Goal: Task Accomplishment & Management: Use online tool/utility

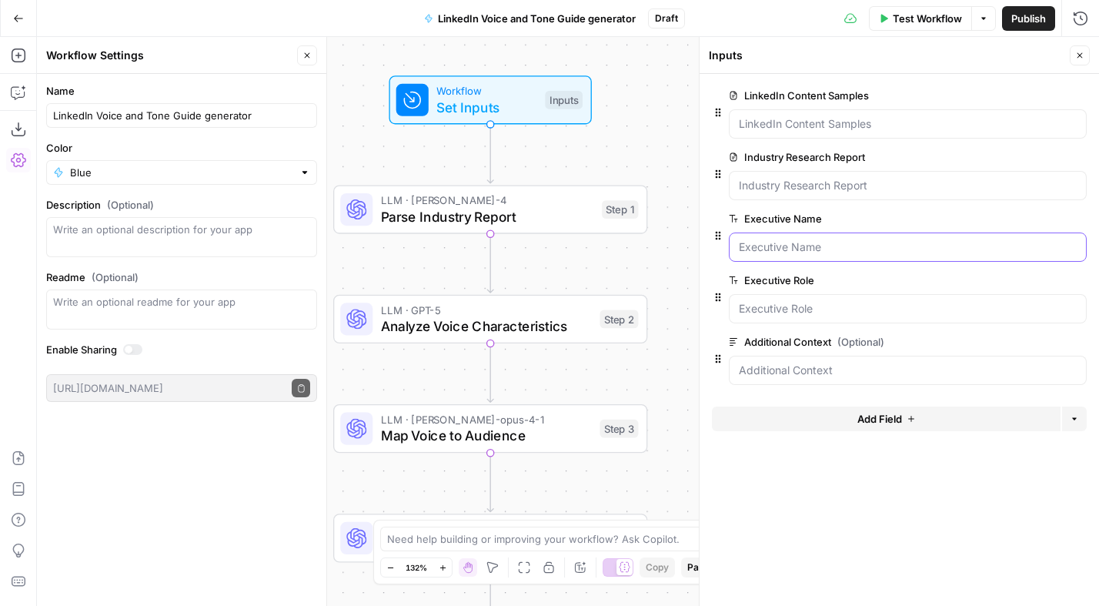
click at [750, 245] on Name "Executive Name" at bounding box center [908, 246] width 338 height 15
click at [781, 247] on Name "Executive Name" at bounding box center [908, 246] width 338 height 15
click at [938, 16] on span "Test Workflow" at bounding box center [927, 18] width 69 height 15
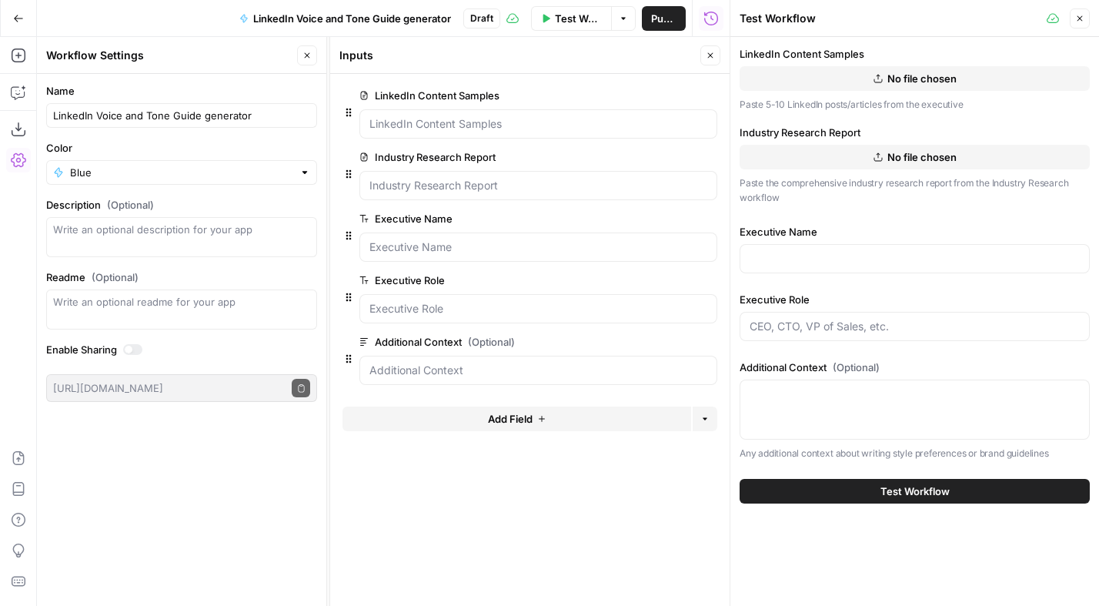
click at [908, 73] on span "No file chosen" at bounding box center [922, 78] width 69 height 15
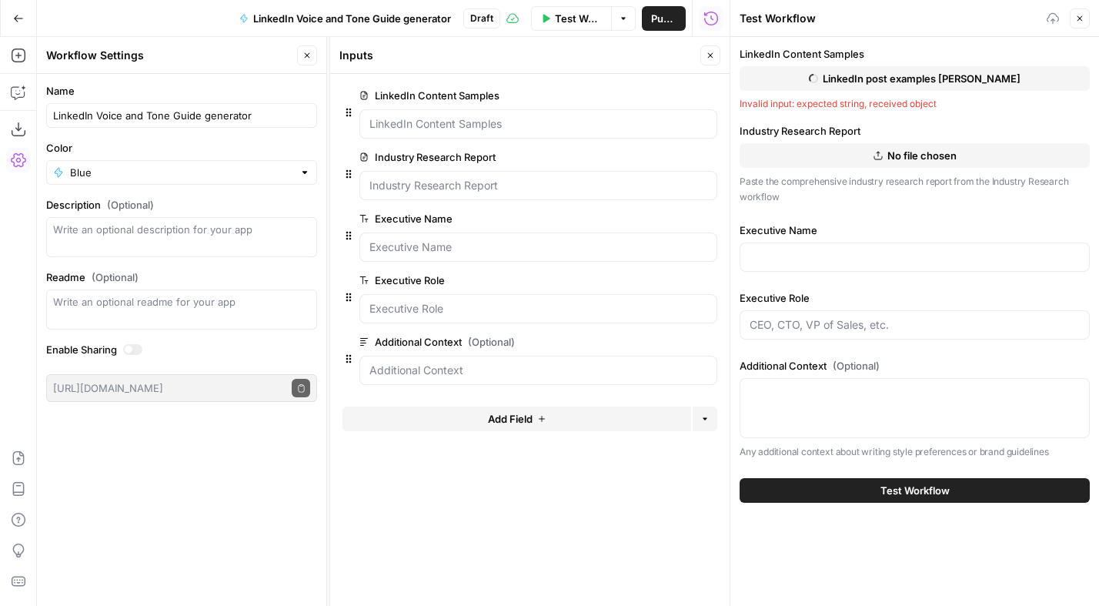
click at [918, 161] on span "No file chosen" at bounding box center [922, 155] width 69 height 15
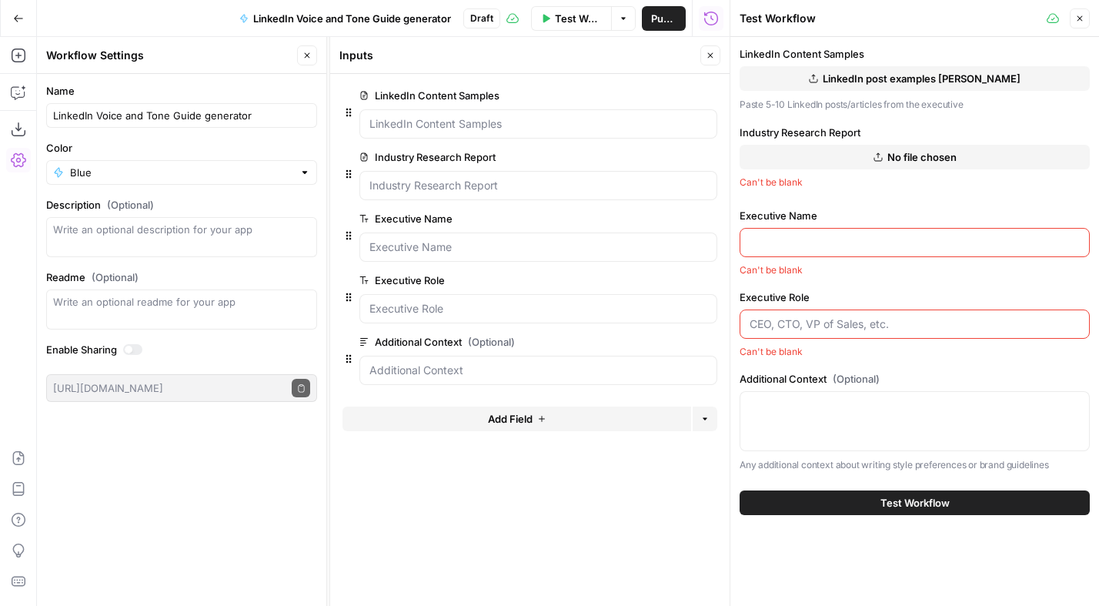
click at [901, 148] on button "No file chosen" at bounding box center [915, 157] width 350 height 25
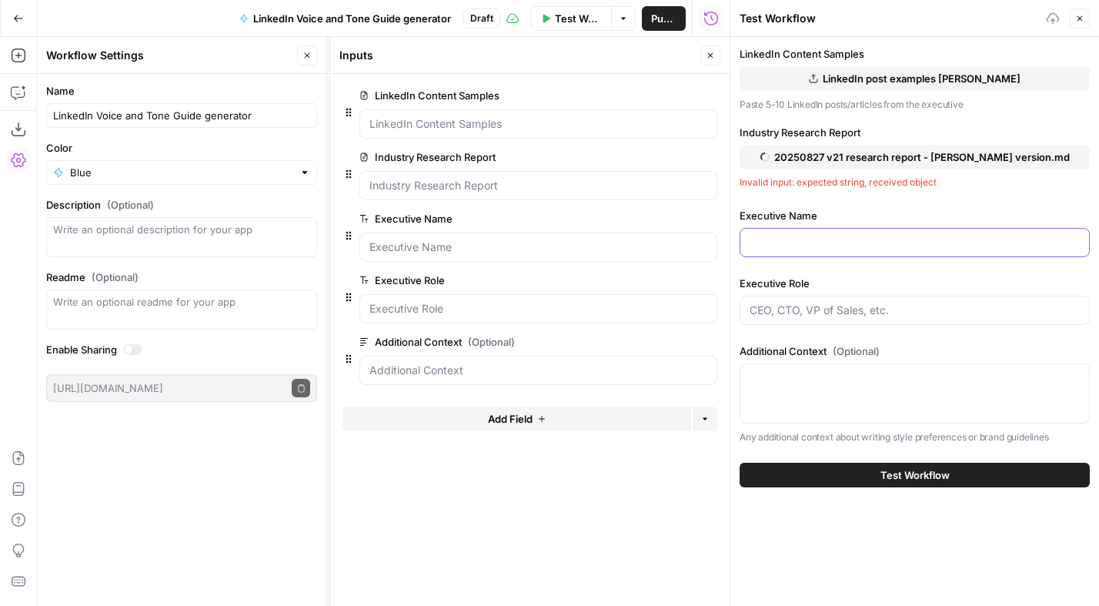
click at [802, 242] on input "Executive Name" at bounding box center [915, 242] width 330 height 15
type input "Ben Winter"
click at [794, 315] on input "Executive Role" at bounding box center [915, 310] width 330 height 15
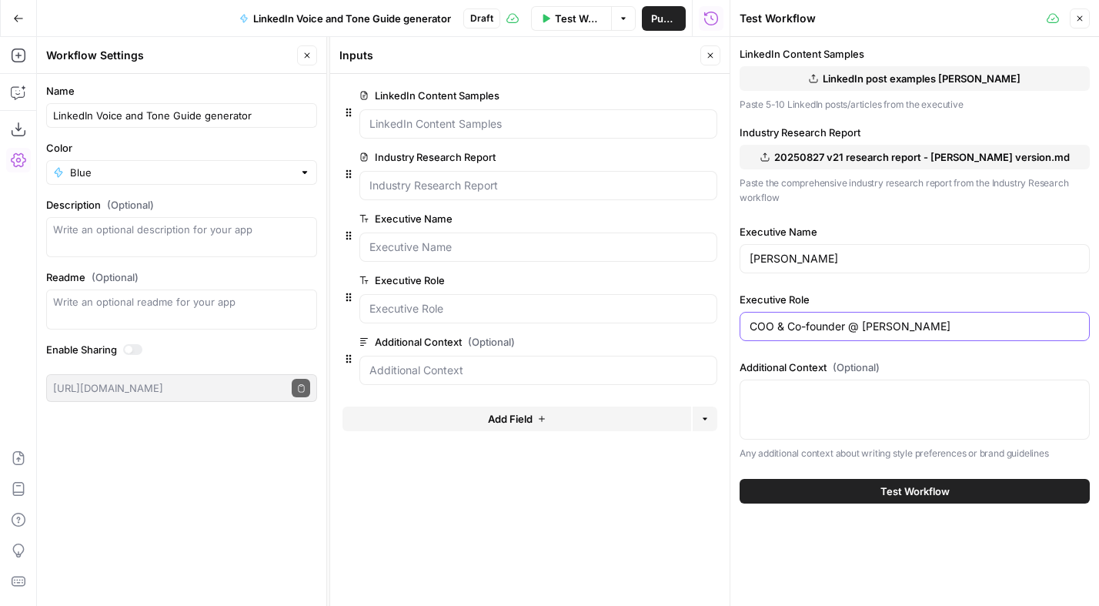
type input "COO & Co-founder @ Stuut"
click at [952, 490] on button "Test Workflow" at bounding box center [915, 491] width 350 height 25
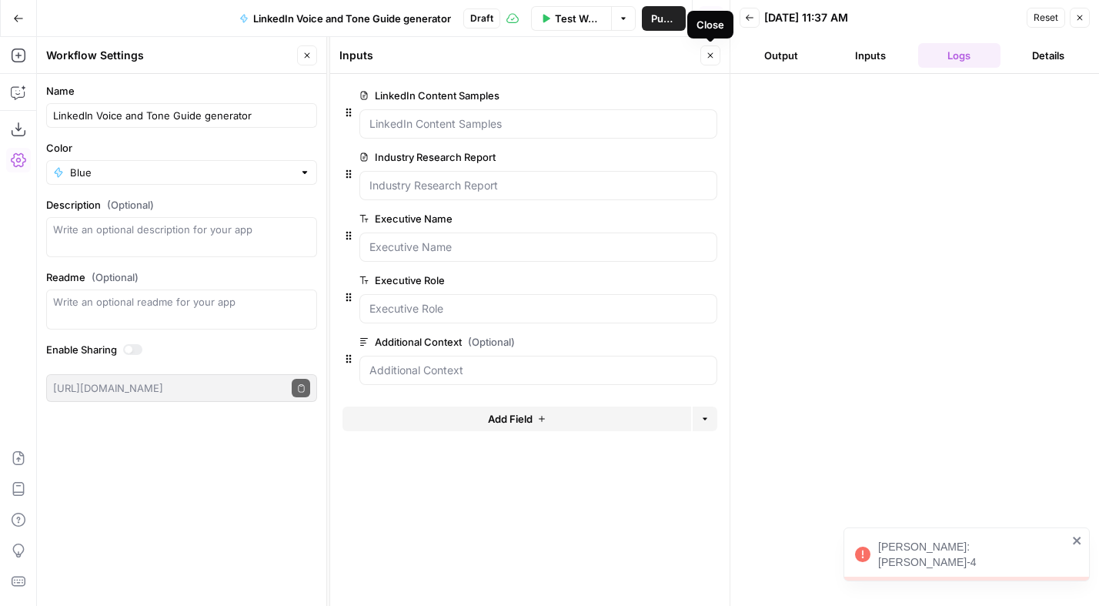
click at [714, 53] on icon "button" at bounding box center [710, 55] width 9 height 9
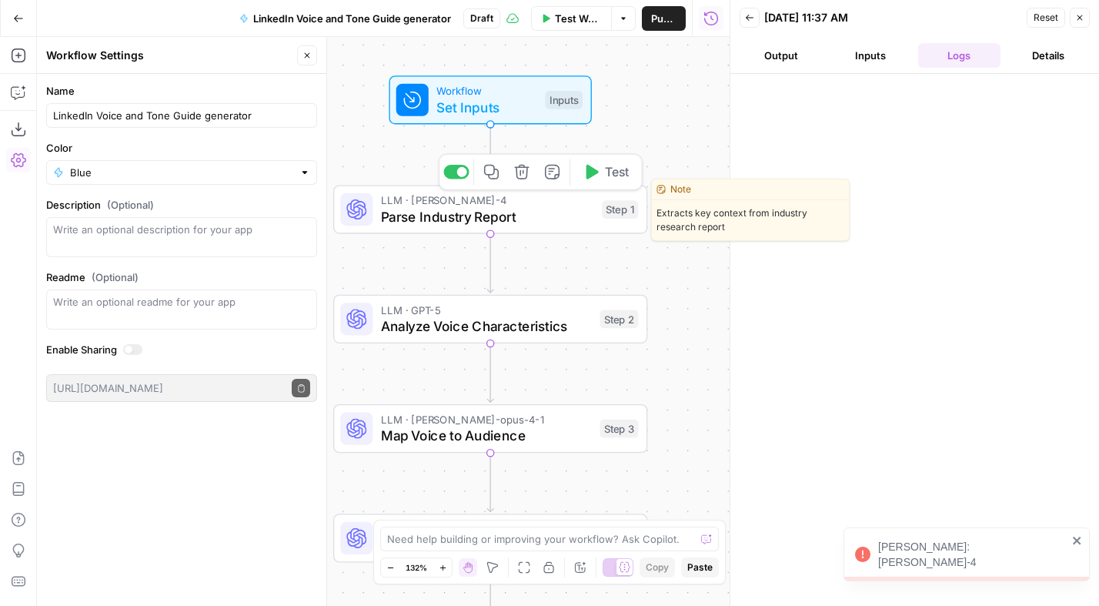
click at [468, 226] on div "LLM · claude-sonnet-4 Parse Industry Report Step 1 Copy step Delete step Edit N…" at bounding box center [490, 209] width 314 height 48
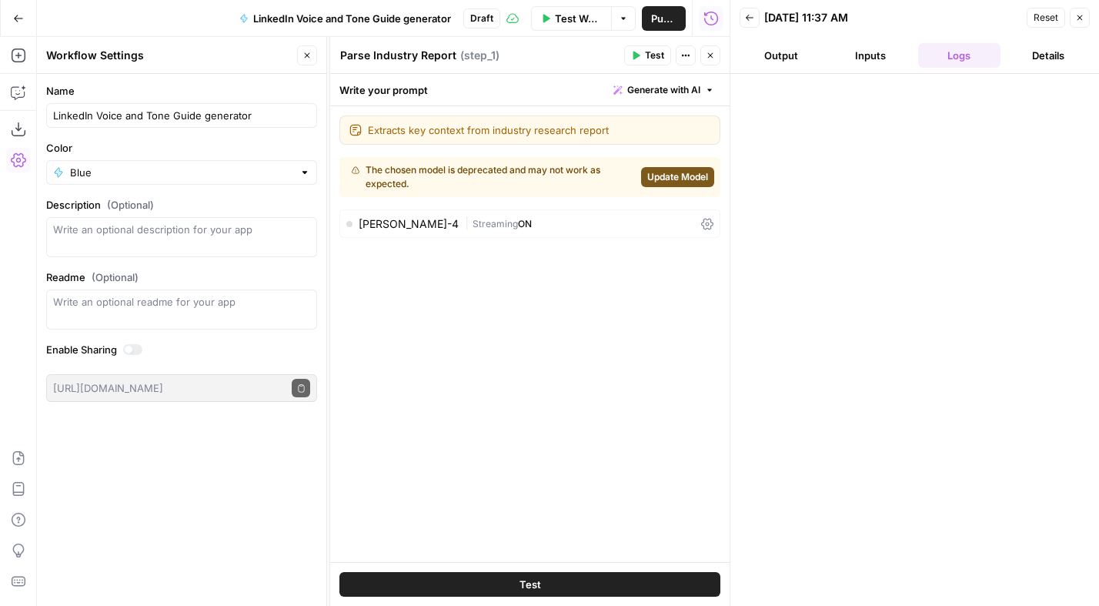
click at [678, 223] on div "| Streaming ON" at bounding box center [580, 223] width 230 height 15
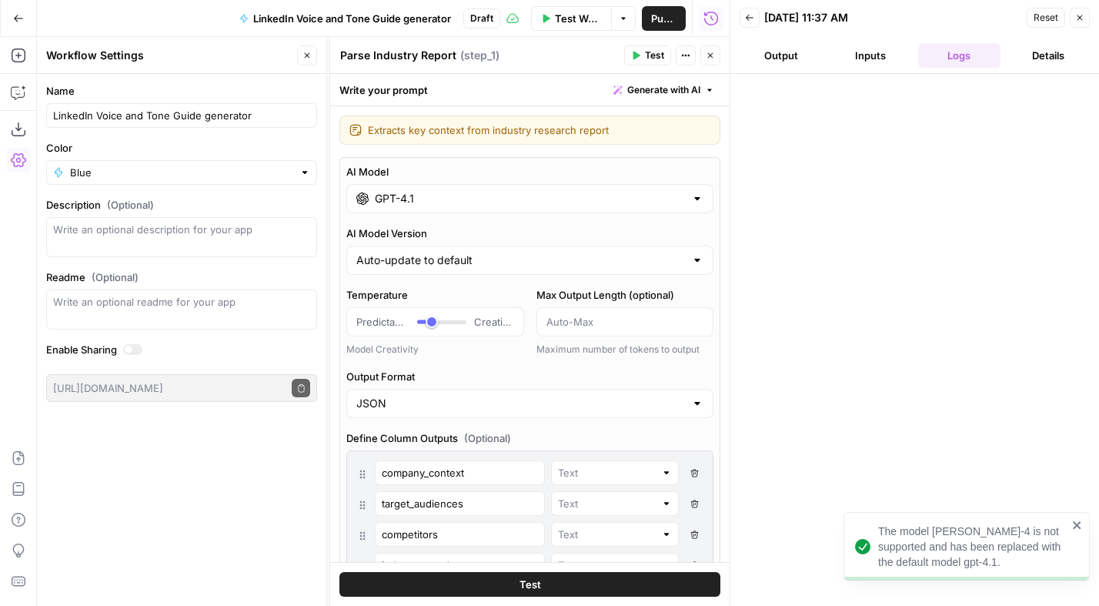
click at [691, 199] on div at bounding box center [697, 198] width 12 height 15
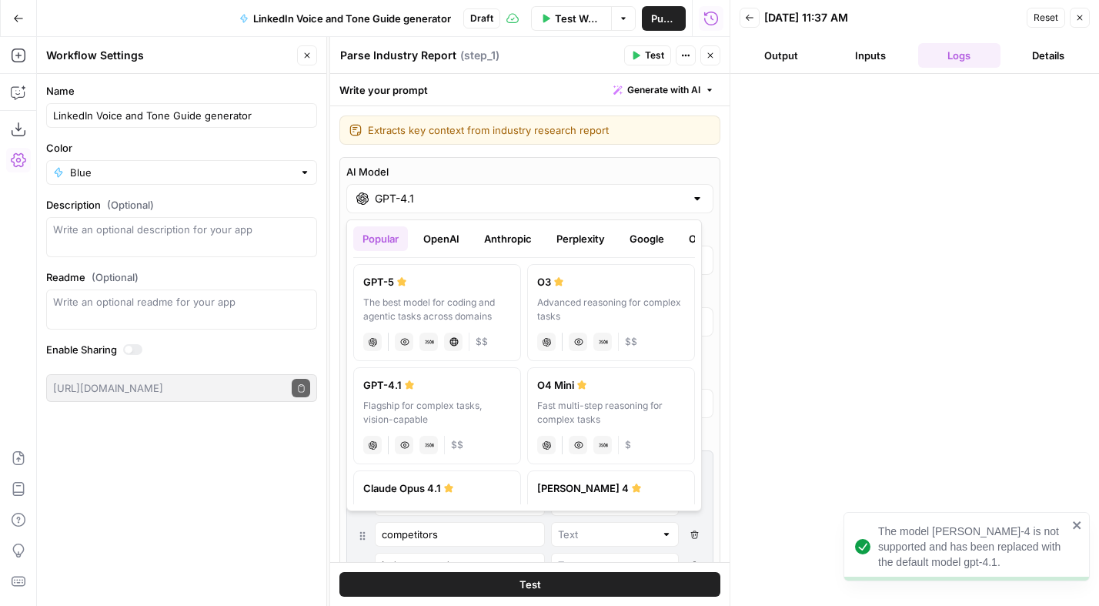
click at [486, 241] on button "Anthropic" at bounding box center [508, 238] width 66 height 25
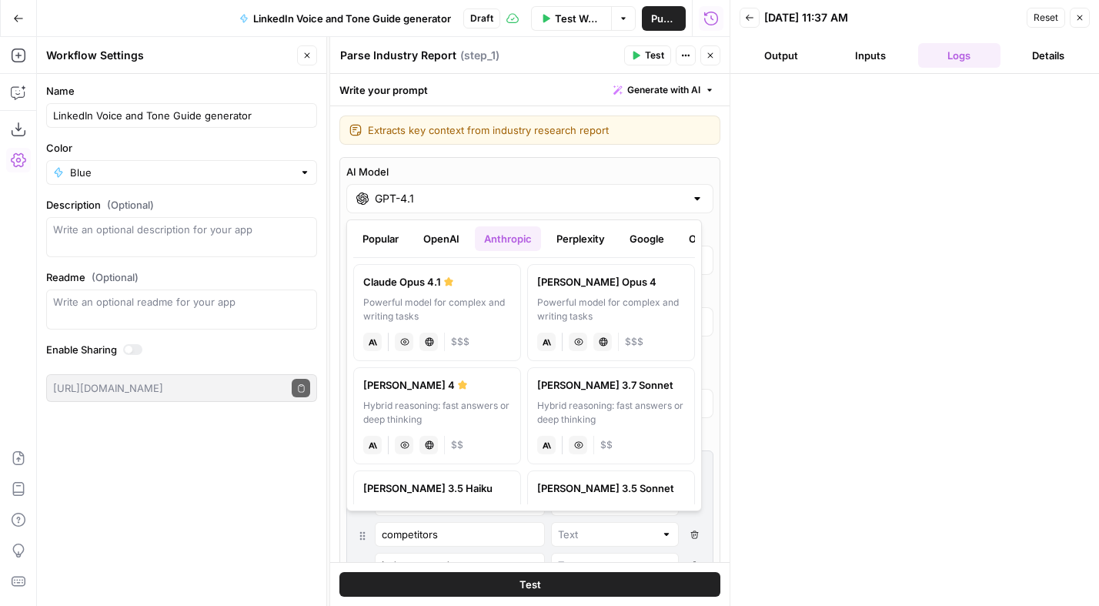
click at [428, 293] on label "Claude Opus 4.1 Powerful model for complex and writing tasks anthropic Vision C…" at bounding box center [437, 312] width 168 height 97
type input "Claude Opus 4.1"
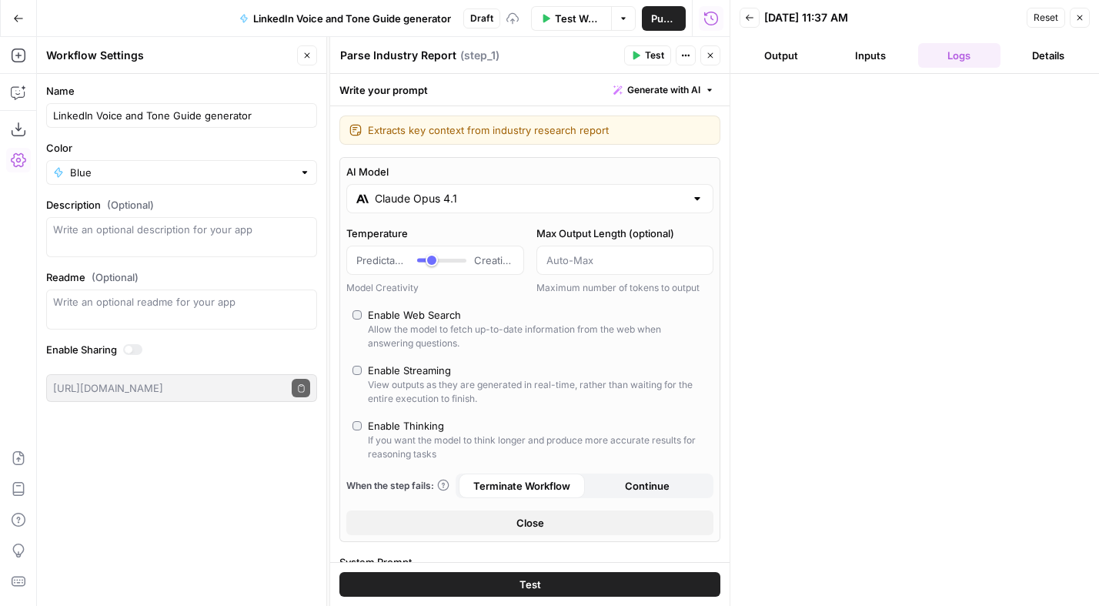
click at [390, 423] on div "Enable Thinking" at bounding box center [406, 425] width 76 height 15
type input "*"
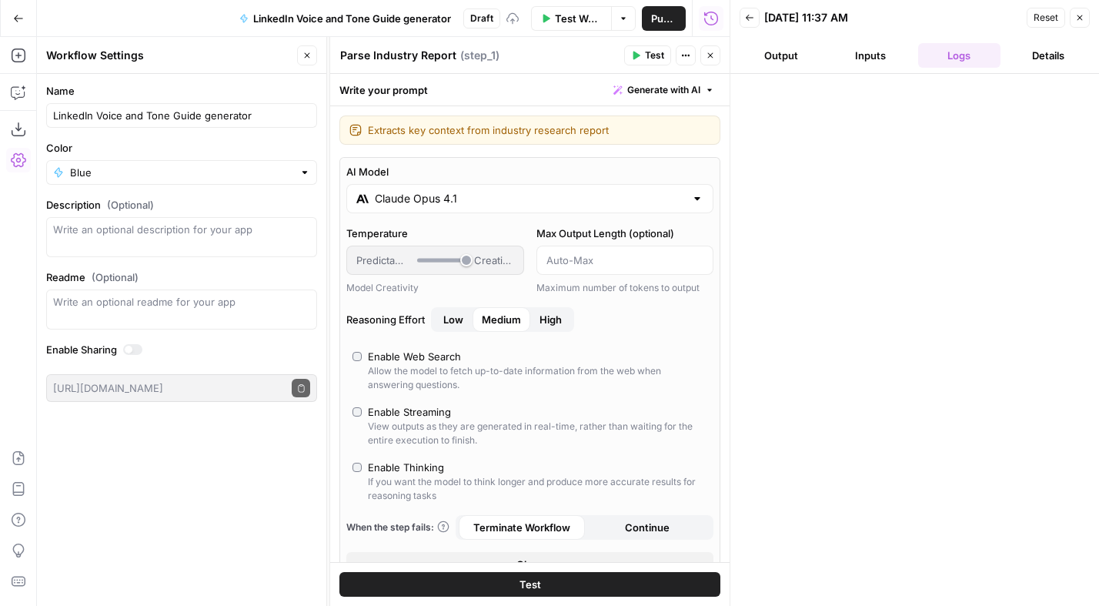
click at [502, 315] on span "Medium" at bounding box center [501, 319] width 39 height 15
click at [711, 59] on button "Close" at bounding box center [711, 55] width 20 height 20
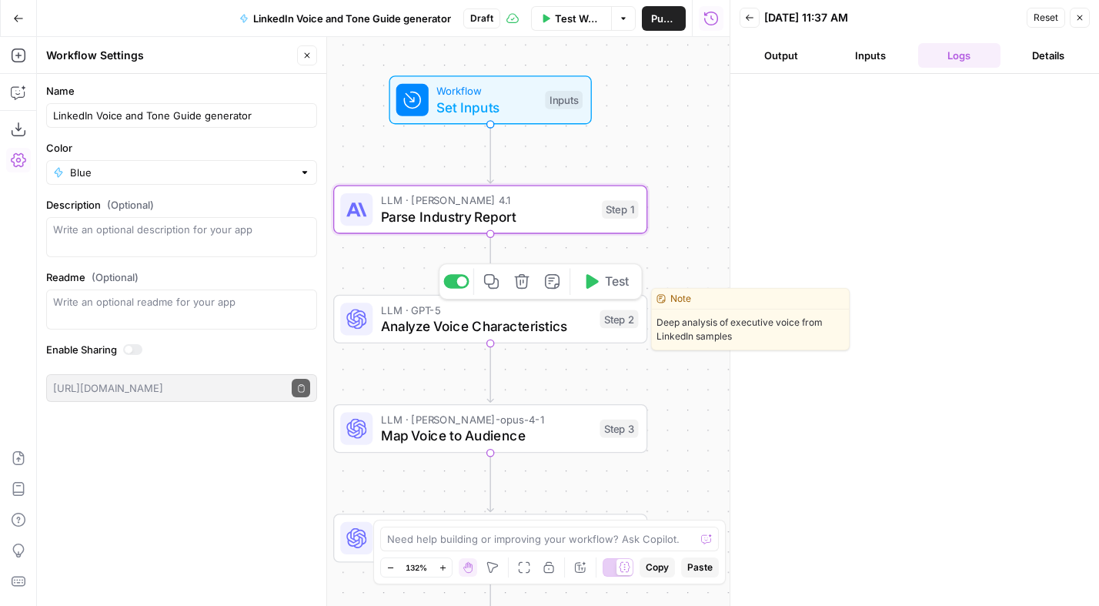
click at [449, 327] on span "Analyze Voice Characteristics" at bounding box center [486, 326] width 211 height 20
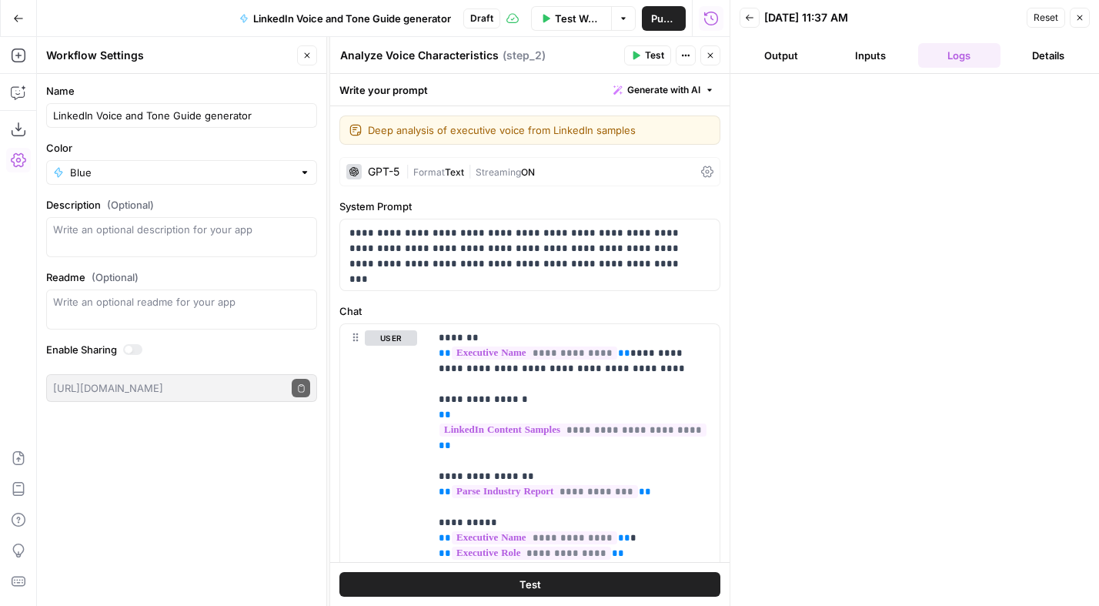
click at [429, 172] on span "Format" at bounding box center [429, 172] width 32 height 12
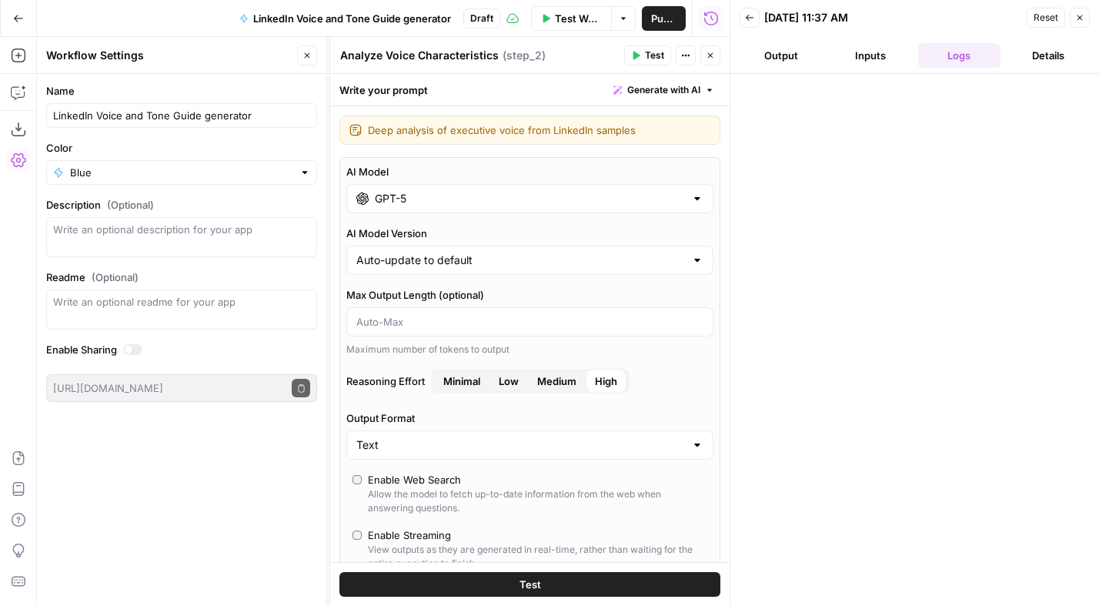
click at [403, 199] on input "GPT-5" at bounding box center [530, 198] width 310 height 15
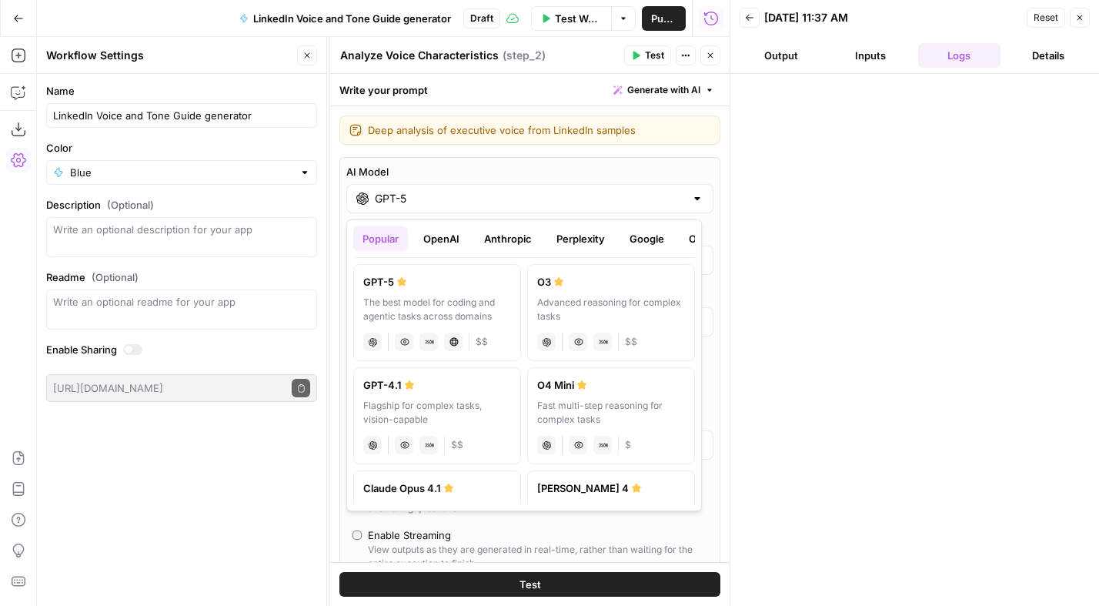
click at [510, 236] on button "Anthropic" at bounding box center [508, 238] width 66 height 25
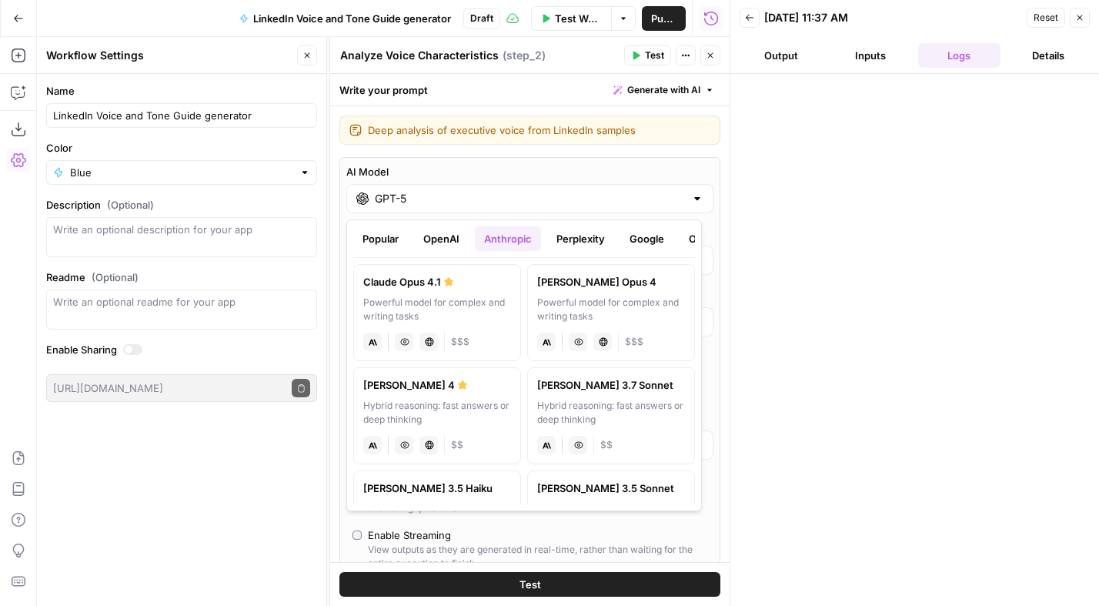
click at [470, 319] on div "Powerful model for complex and writing tasks" at bounding box center [437, 310] width 148 height 28
type input "Claude Opus 4.1"
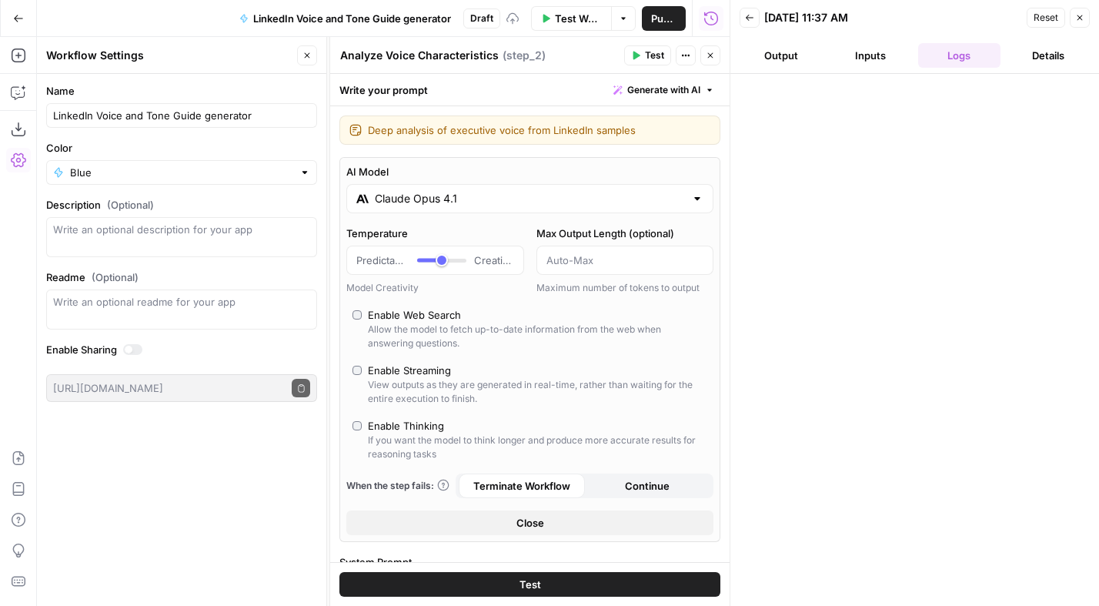
click at [407, 430] on div "Enable Thinking" at bounding box center [406, 425] width 76 height 15
type input "*"
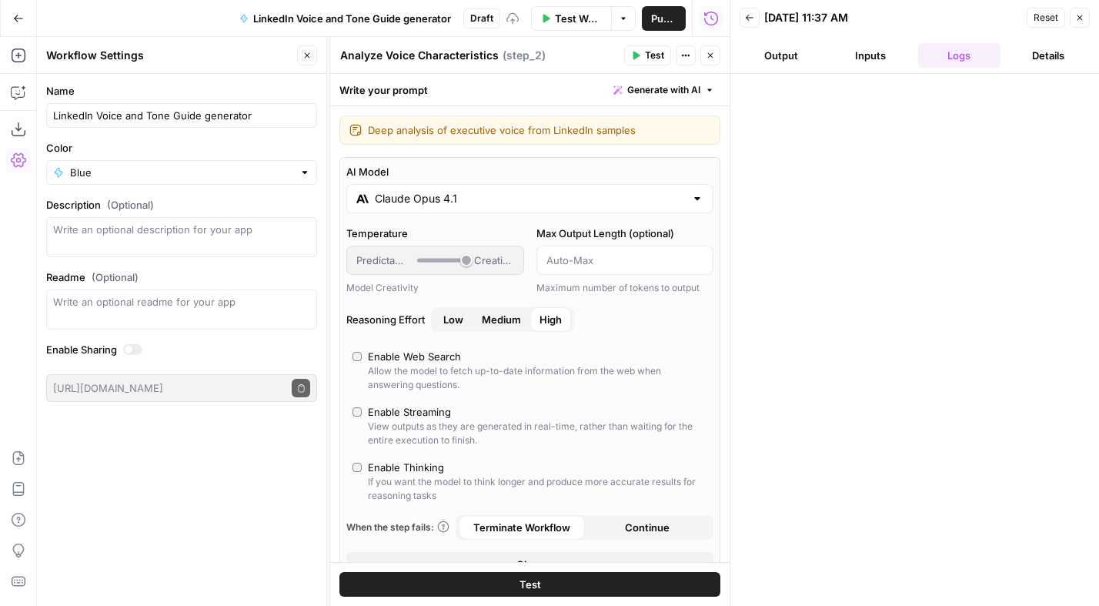
click at [507, 315] on span "Medium" at bounding box center [501, 319] width 39 height 15
click at [710, 58] on icon "button" at bounding box center [710, 55] width 9 height 9
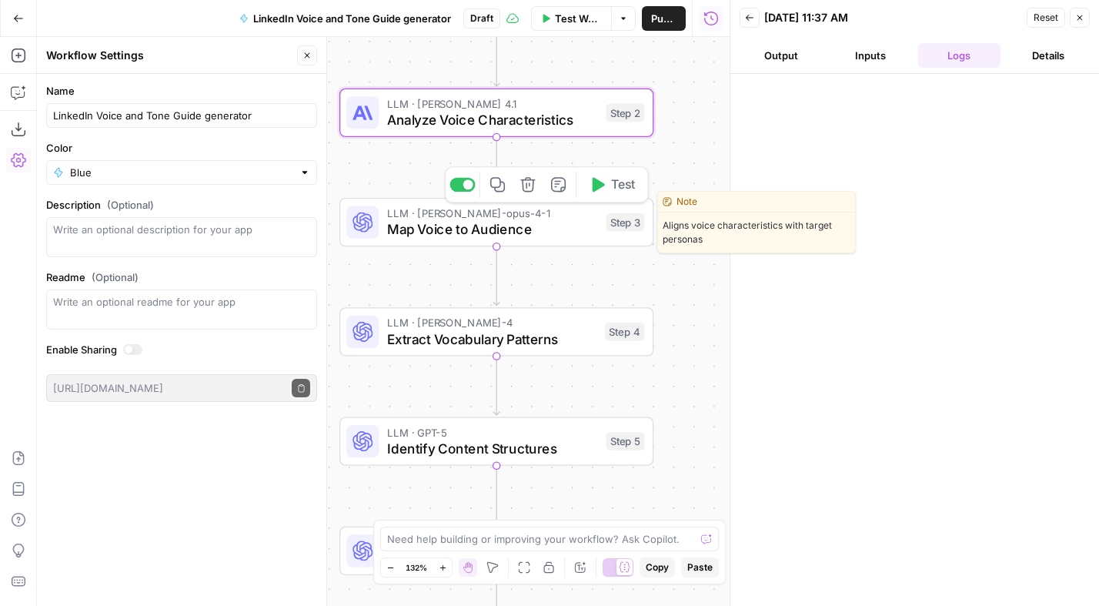
click at [504, 226] on span "Map Voice to Audience" at bounding box center [492, 229] width 211 height 20
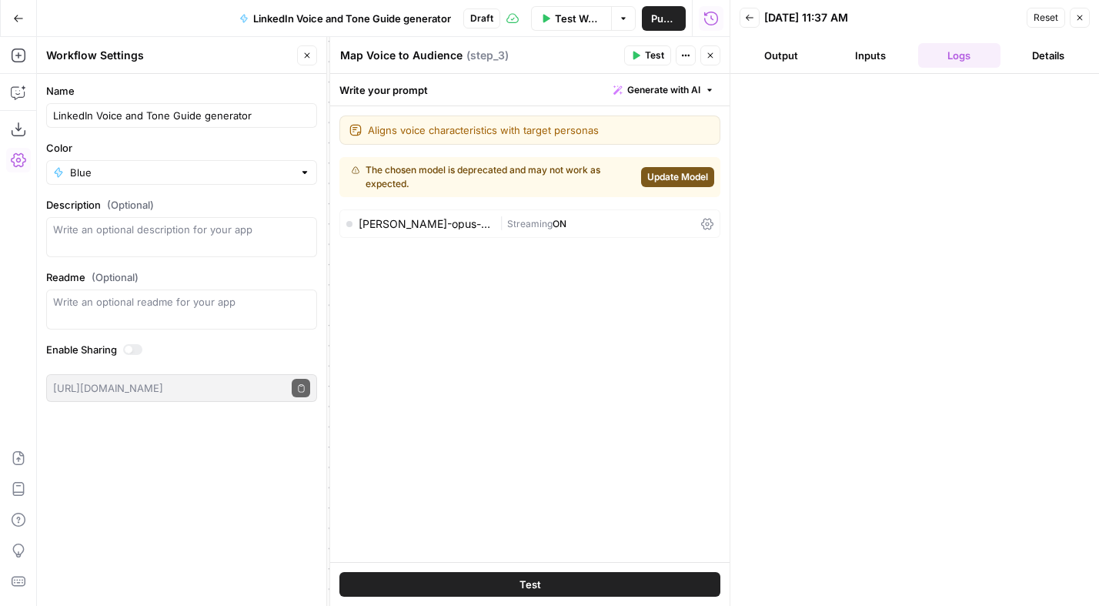
click at [582, 217] on div "| Streaming ON" at bounding box center [598, 223] width 196 height 15
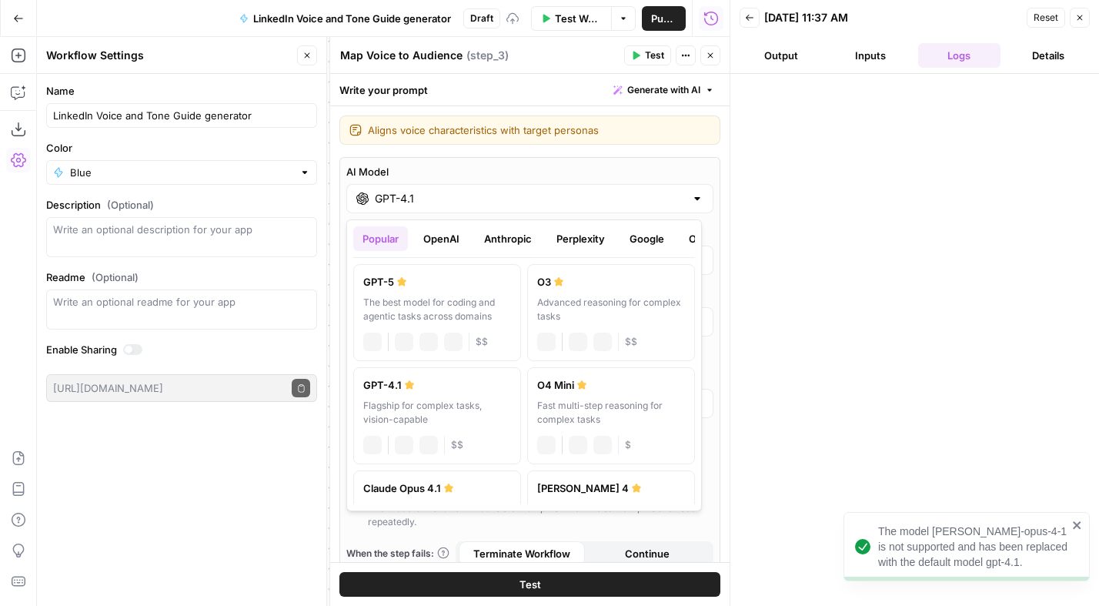
click at [471, 201] on input "GPT-4.1" at bounding box center [530, 198] width 310 height 15
click at [518, 233] on button "Anthropic" at bounding box center [508, 238] width 66 height 25
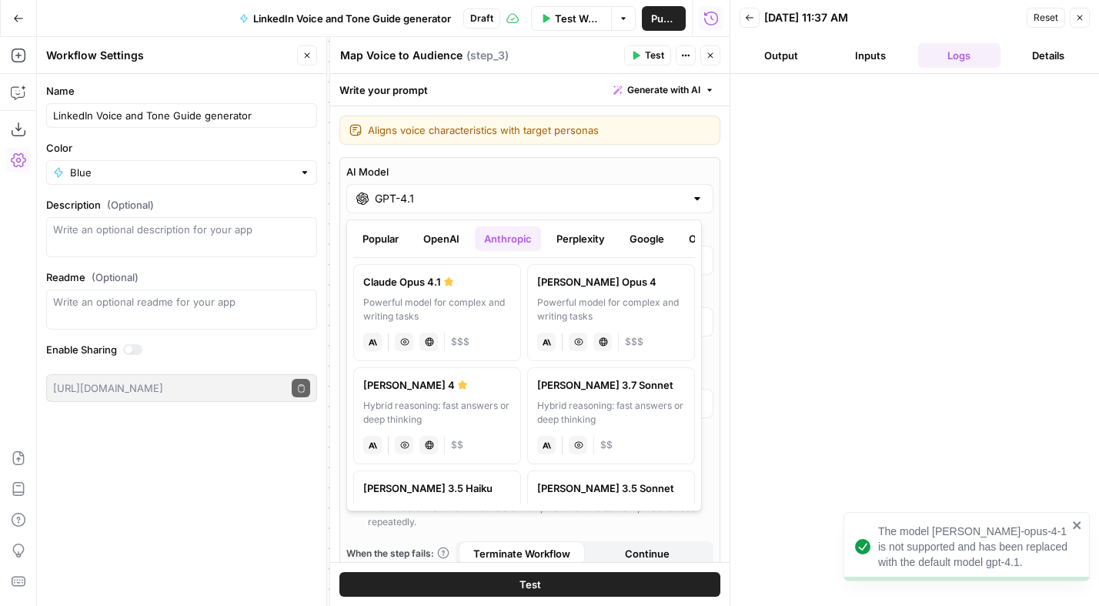
click at [445, 303] on div "Powerful model for complex and writing tasks" at bounding box center [437, 310] width 148 height 28
type input "Claude Opus 4.1"
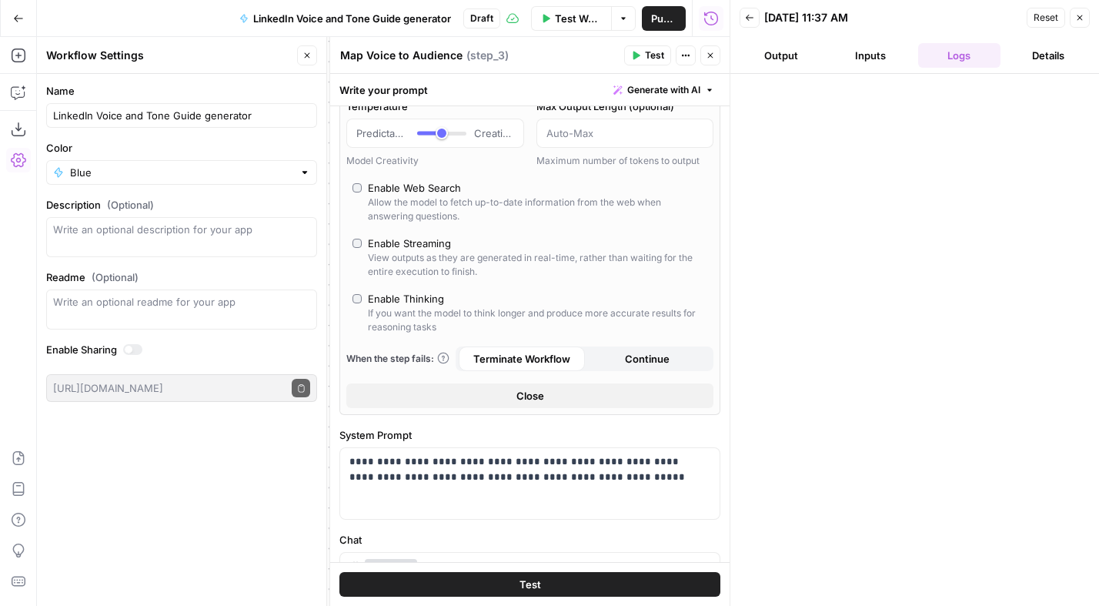
scroll to position [122, 0]
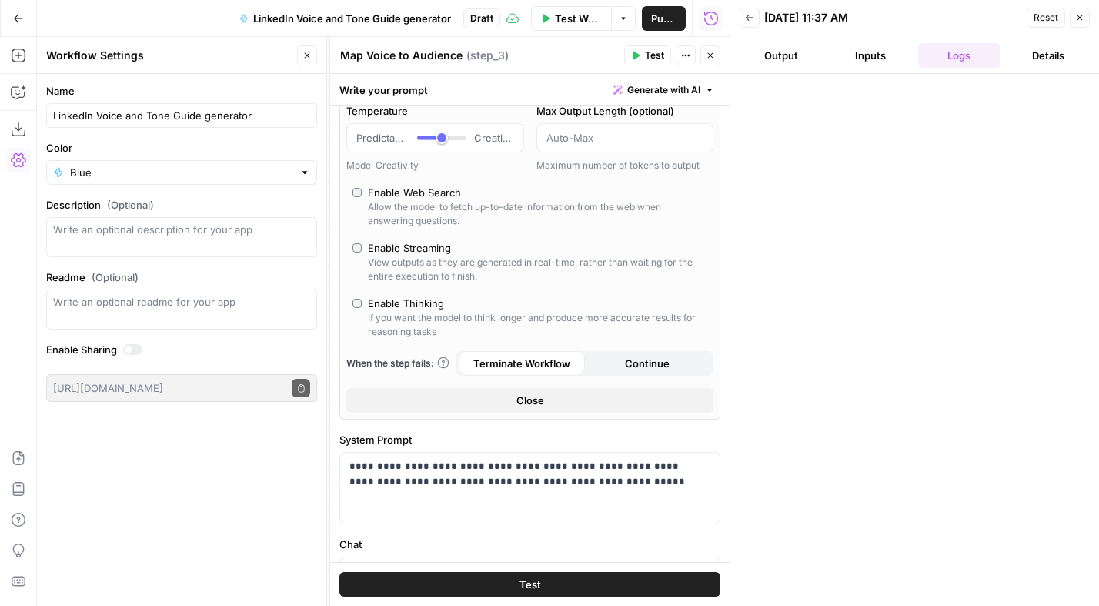
click at [410, 298] on div "Enable Thinking" at bounding box center [406, 303] width 76 height 15
type input "*"
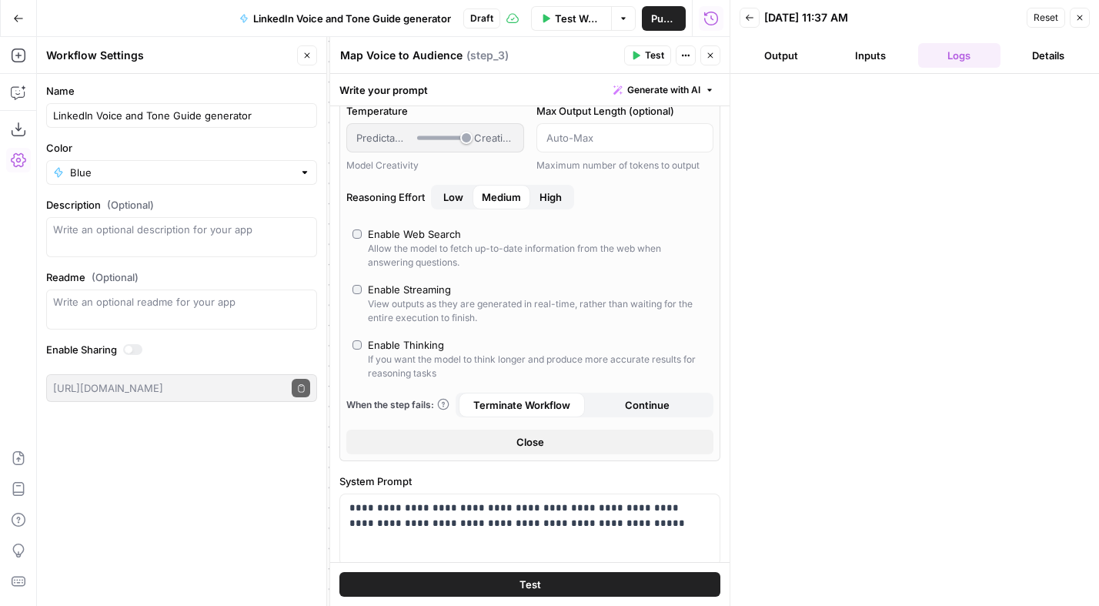
click at [707, 57] on icon "button" at bounding box center [710, 55] width 9 height 9
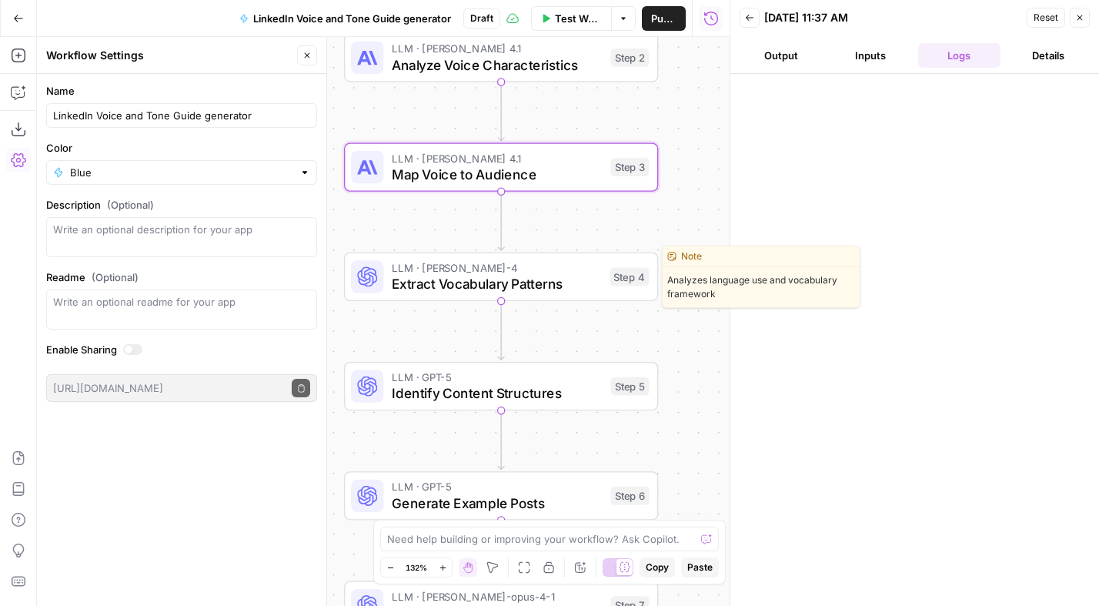
click at [497, 276] on span "Extract Vocabulary Patterns" at bounding box center [497, 283] width 210 height 20
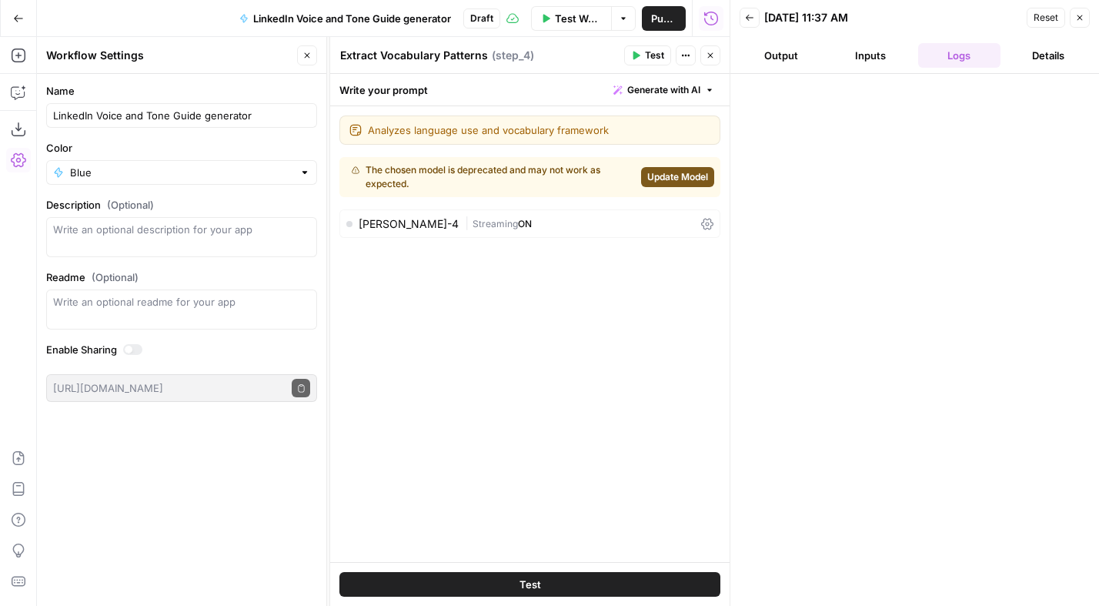
click at [518, 227] on span "ON" at bounding box center [525, 224] width 14 height 12
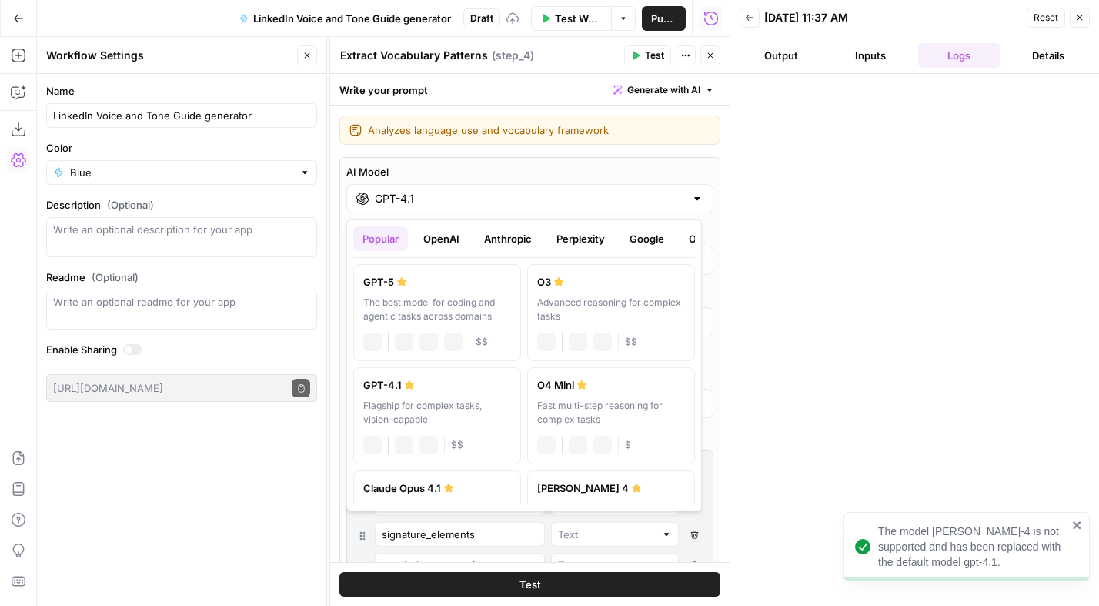
click at [457, 203] on input "GPT-4.1" at bounding box center [530, 198] width 310 height 15
click at [511, 243] on button "Anthropic" at bounding box center [508, 238] width 66 height 25
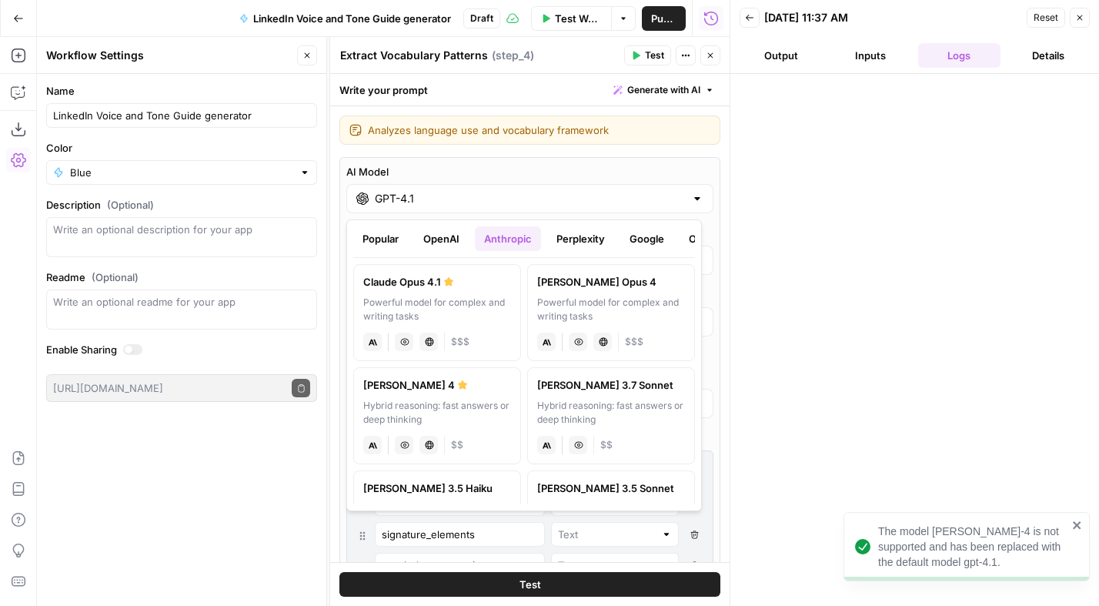
click at [434, 297] on div "Powerful model for complex and writing tasks" at bounding box center [437, 310] width 148 height 28
type input "Claude Opus 4.1"
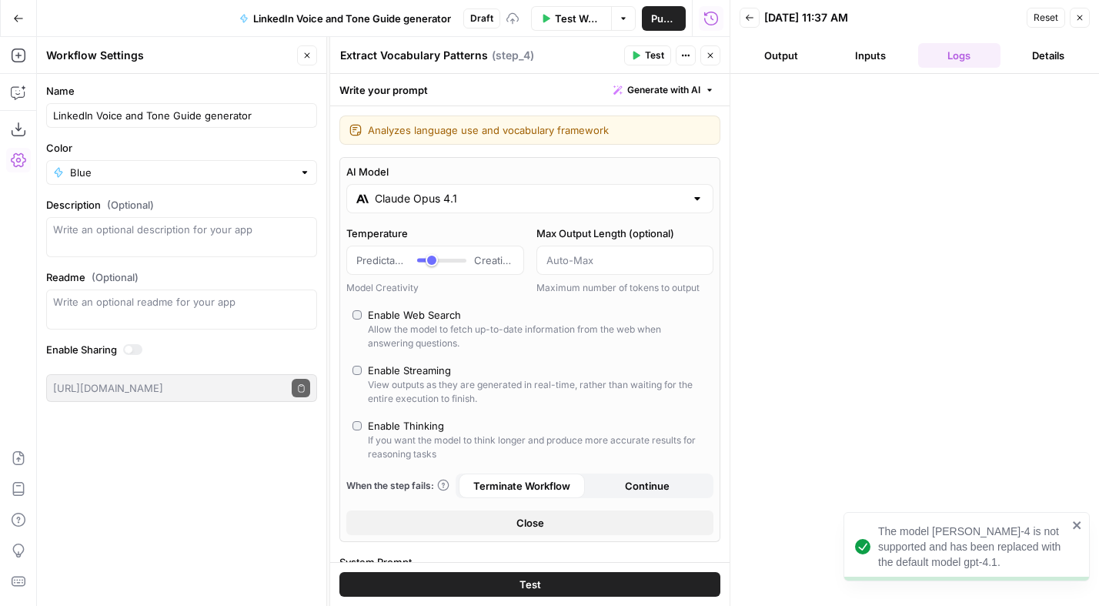
click at [402, 425] on div "Enable Thinking" at bounding box center [406, 425] width 76 height 15
type input "*"
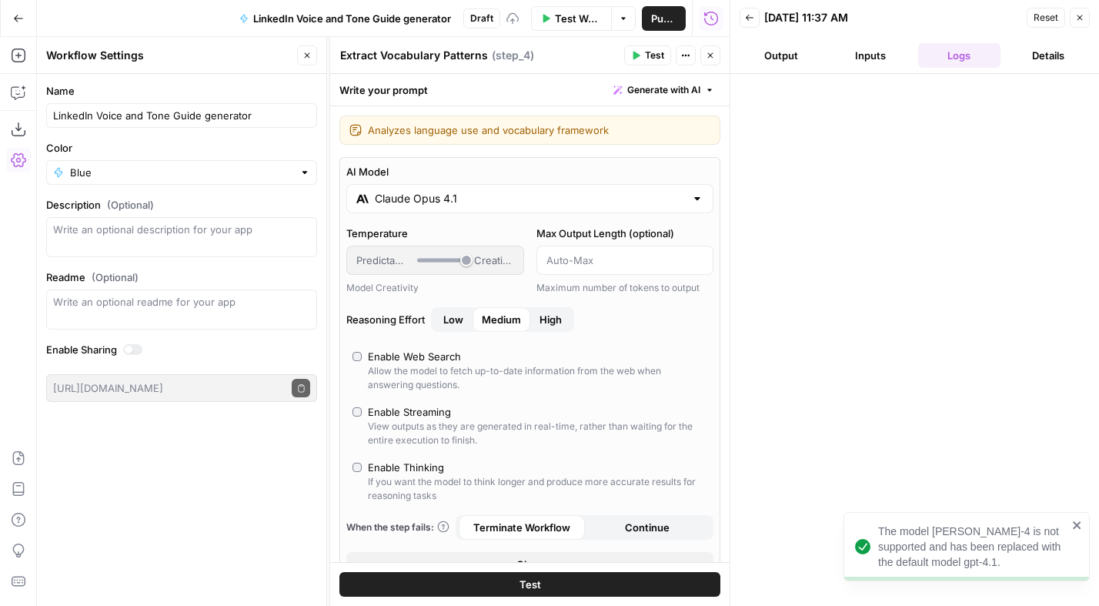
drag, startPoint x: 831, startPoint y: 206, endPoint x: 758, endPoint y: 158, distance: 88.4
click at [831, 206] on div at bounding box center [915, 340] width 338 height 517
click at [714, 54] on icon "button" at bounding box center [710, 55] width 9 height 9
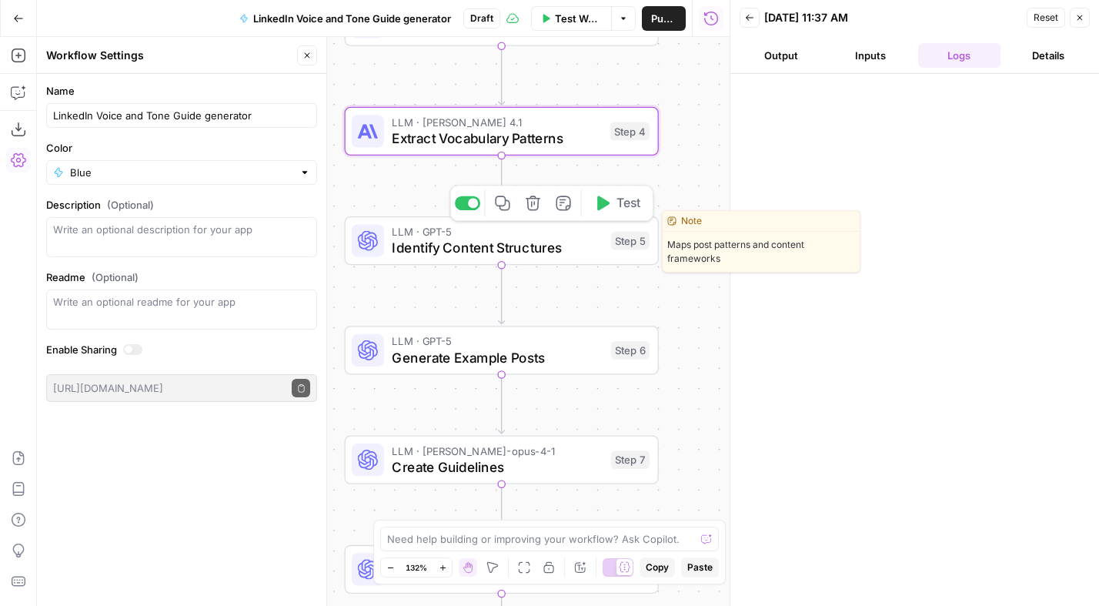
click at [472, 240] on span "Identify Content Structures" at bounding box center [497, 248] width 211 height 20
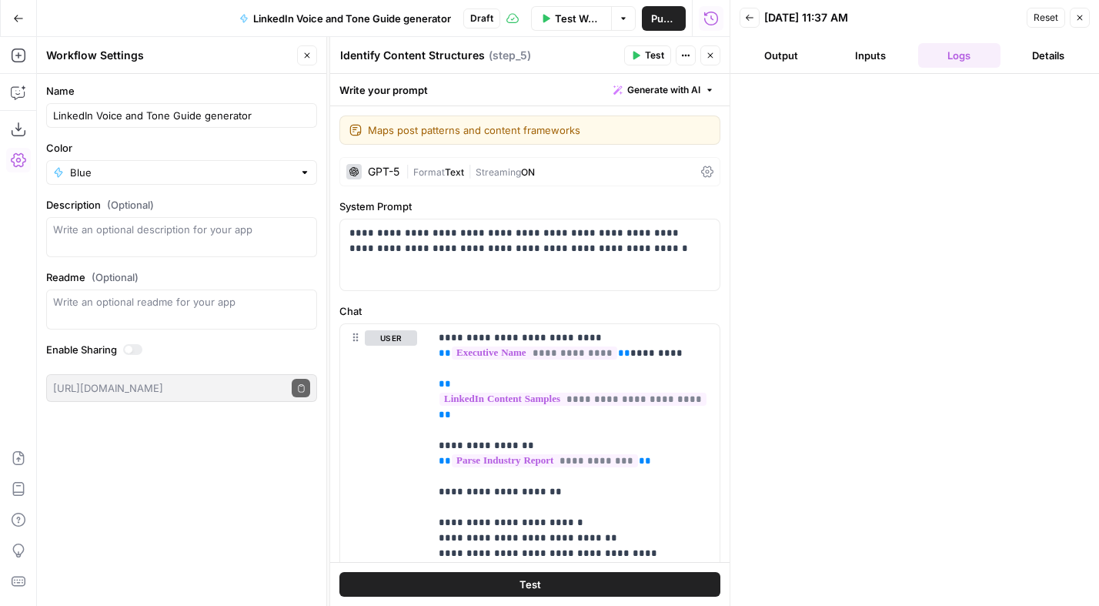
click at [458, 166] on div "| Format Text | Streaming ON" at bounding box center [550, 172] width 289 height 15
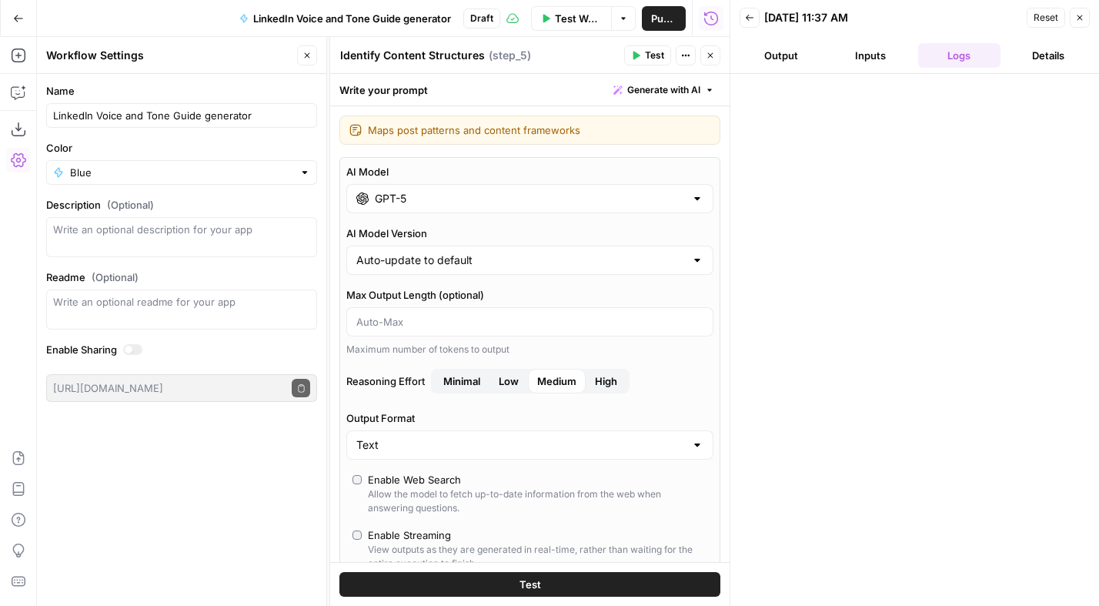
click at [433, 209] on div "GPT-5" at bounding box center [529, 198] width 367 height 29
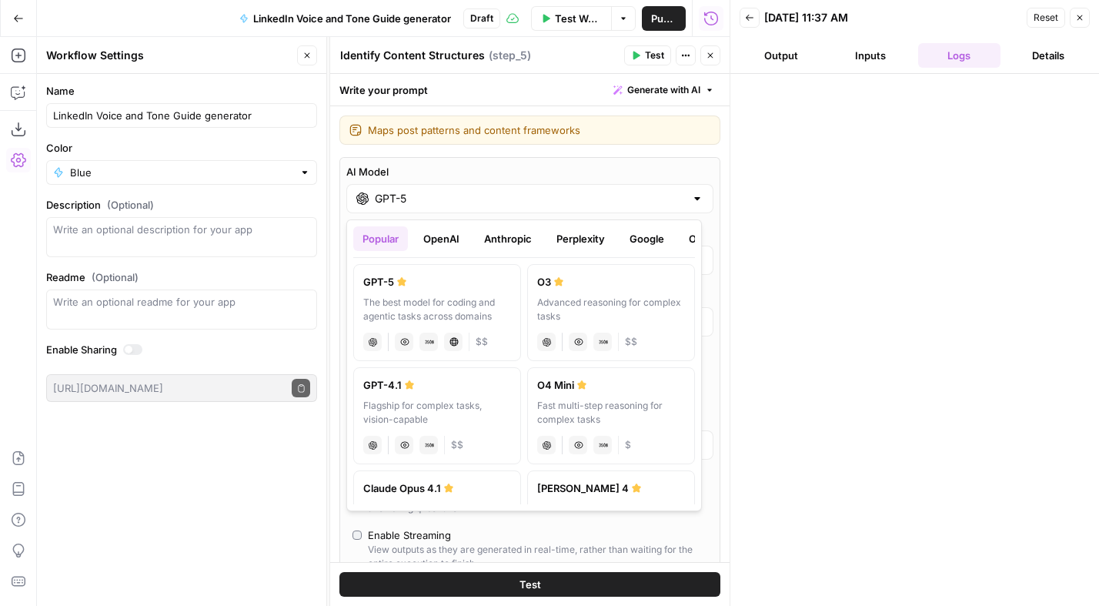
click at [515, 237] on button "Anthropic" at bounding box center [508, 238] width 66 height 25
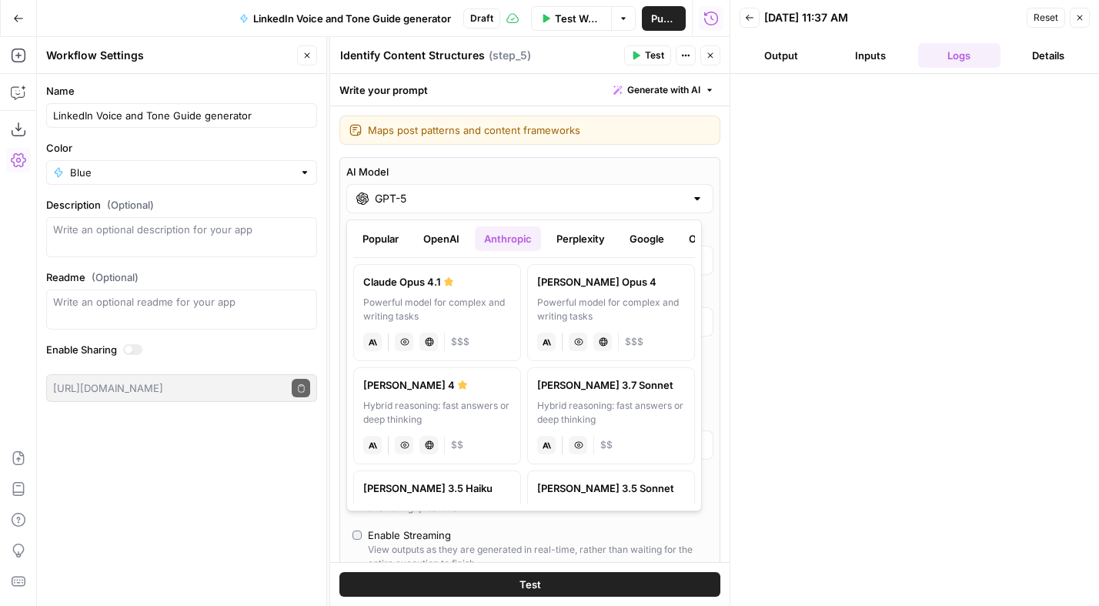
click at [455, 282] on div "Claude Opus 4.1" at bounding box center [437, 281] width 148 height 15
type input "Claude Opus 4.1"
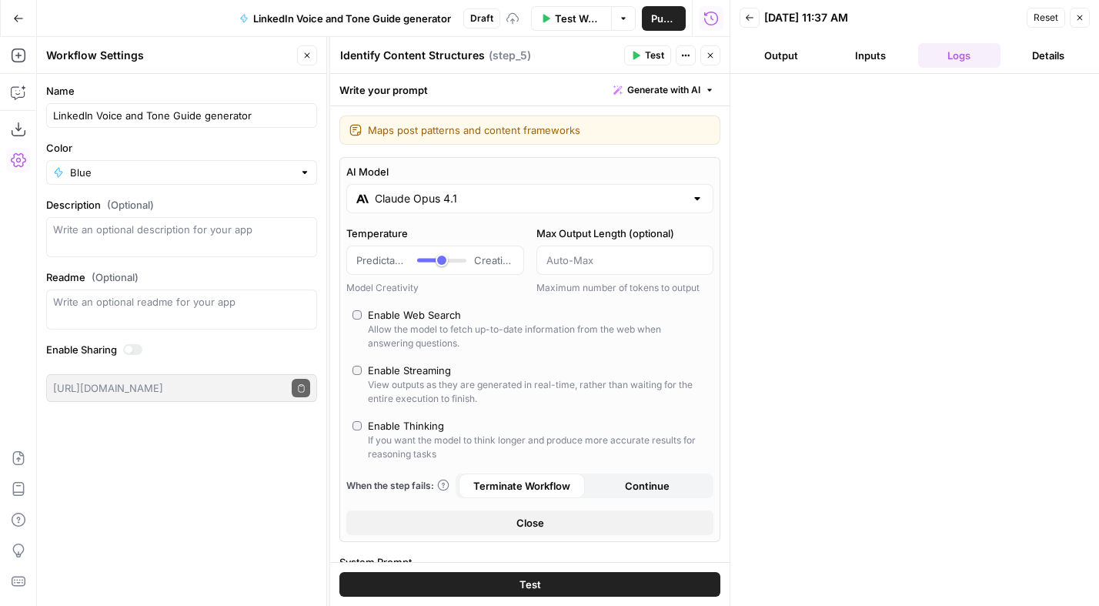
click at [430, 426] on div "Enable Thinking" at bounding box center [406, 425] width 76 height 15
type input "*"
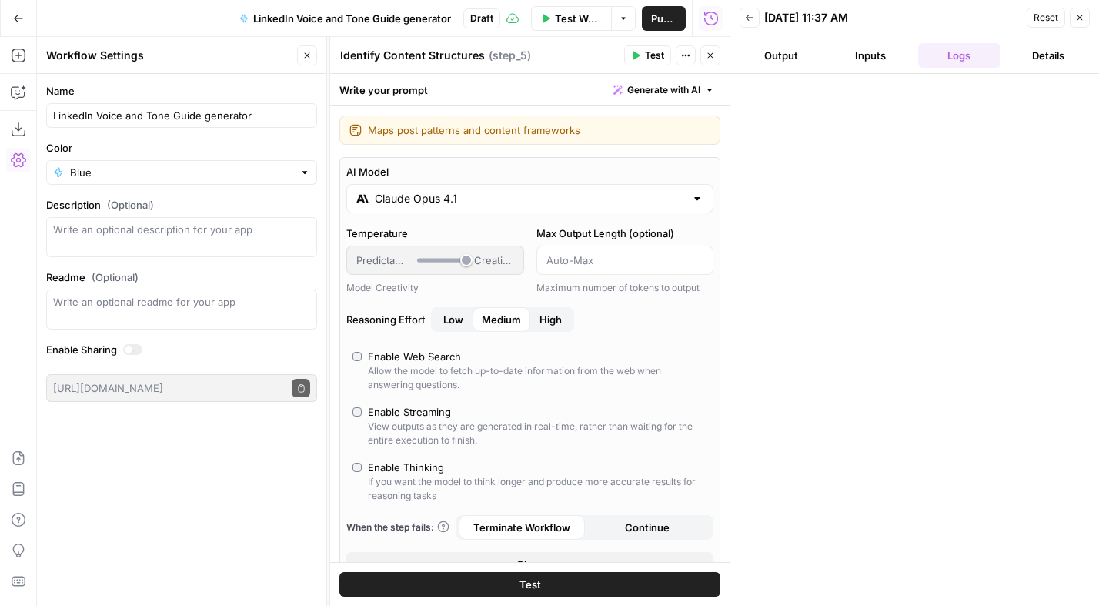
click at [717, 53] on button "Close" at bounding box center [711, 55] width 20 height 20
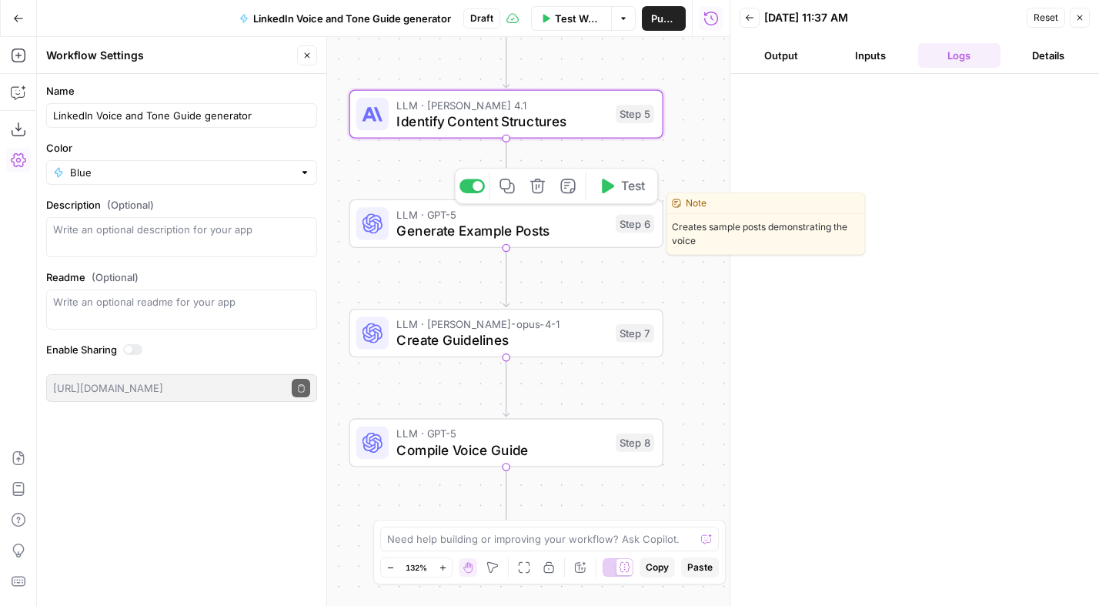
click at [510, 227] on span "Generate Example Posts" at bounding box center [501, 230] width 211 height 20
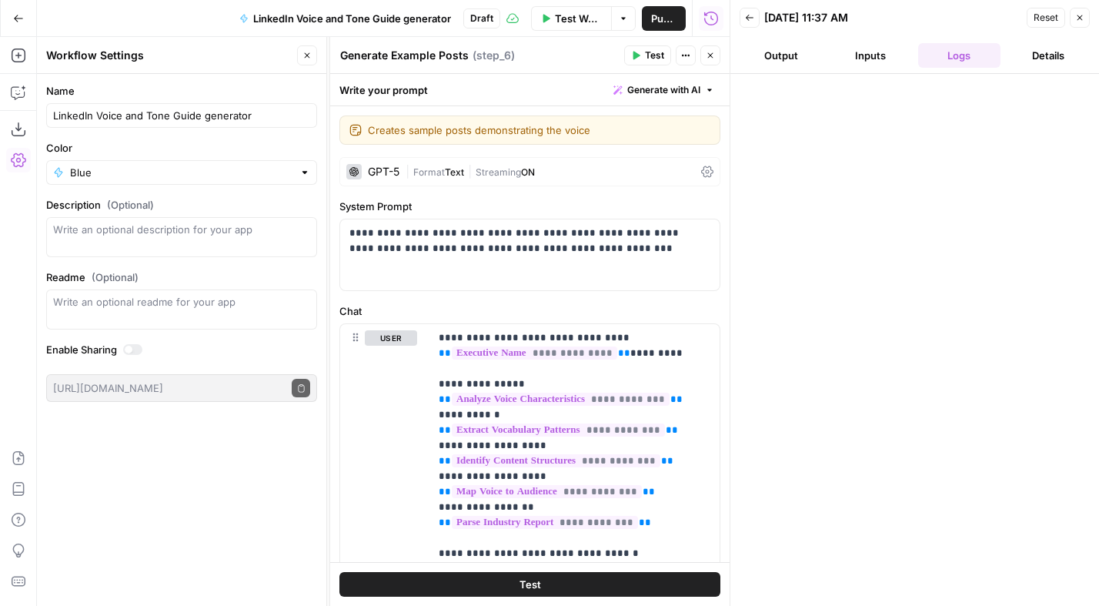
click at [717, 52] on button "Close" at bounding box center [711, 55] width 20 height 20
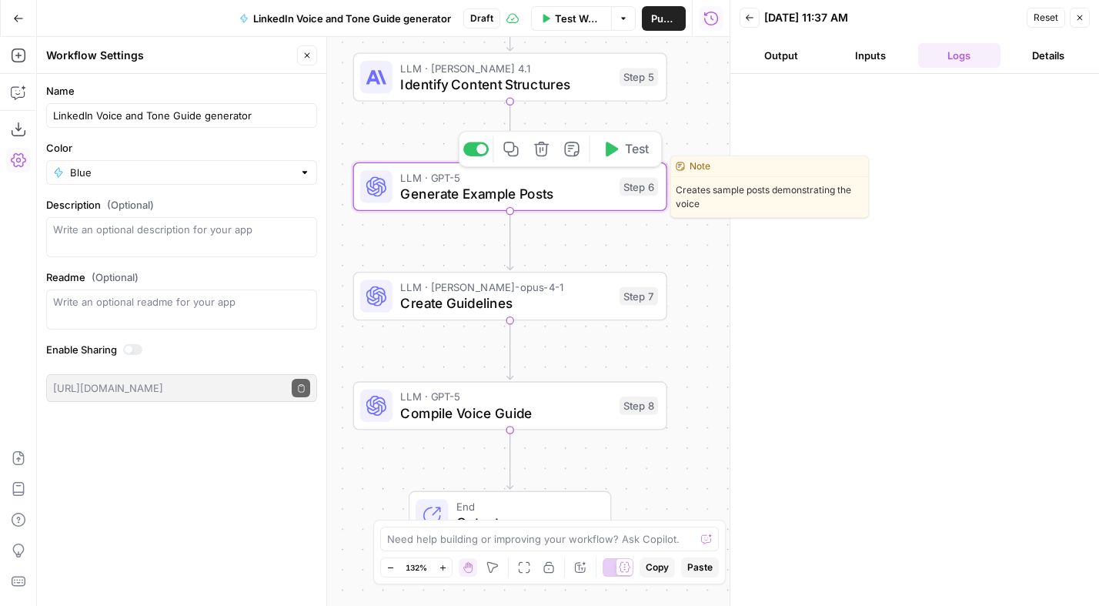
click at [511, 192] on span "Generate Example Posts" at bounding box center [505, 193] width 211 height 20
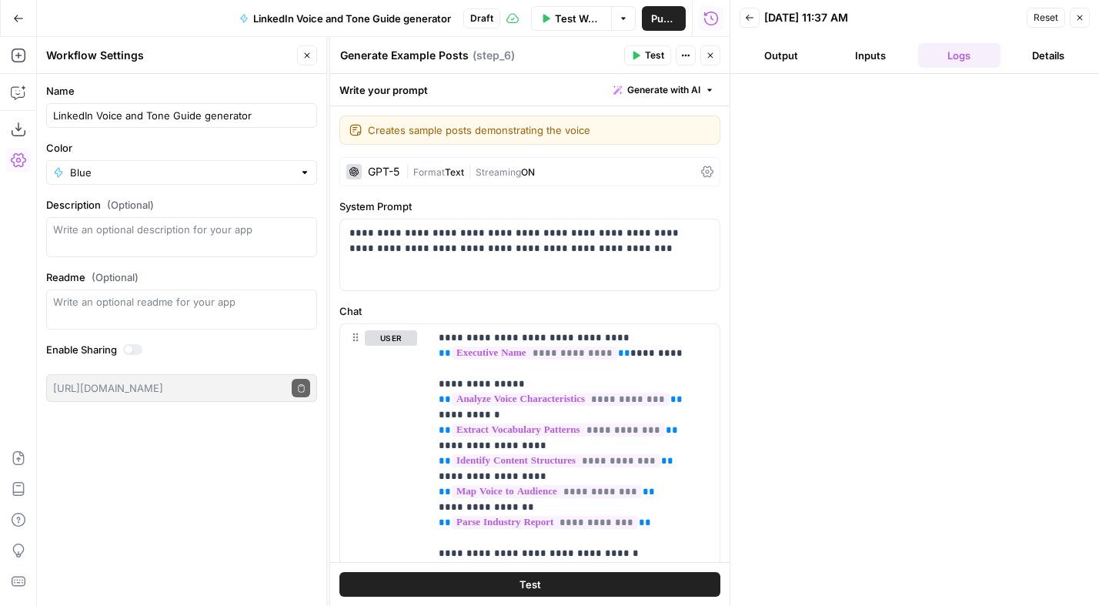
click at [450, 171] on span "Text" at bounding box center [454, 172] width 19 height 12
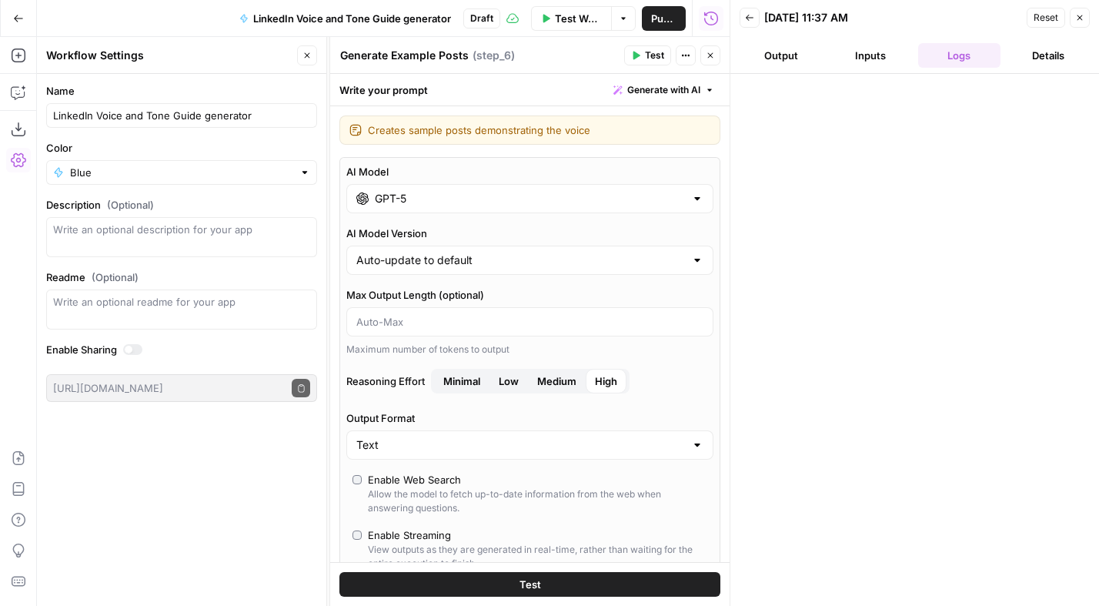
click at [473, 220] on div "AI Model GPT-5 AI Model Version Auto-update to default Max Output Length (optio…" at bounding box center [529, 404] width 381 height 494
click at [473, 208] on div "GPT-5" at bounding box center [529, 198] width 367 height 29
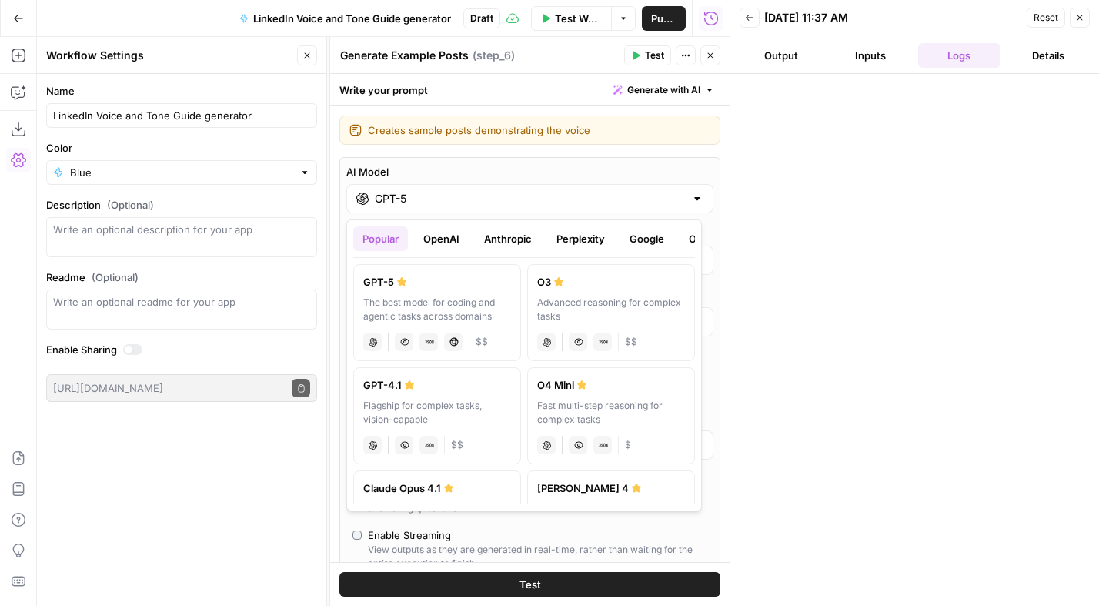
click at [491, 239] on button "Anthropic" at bounding box center [508, 238] width 66 height 25
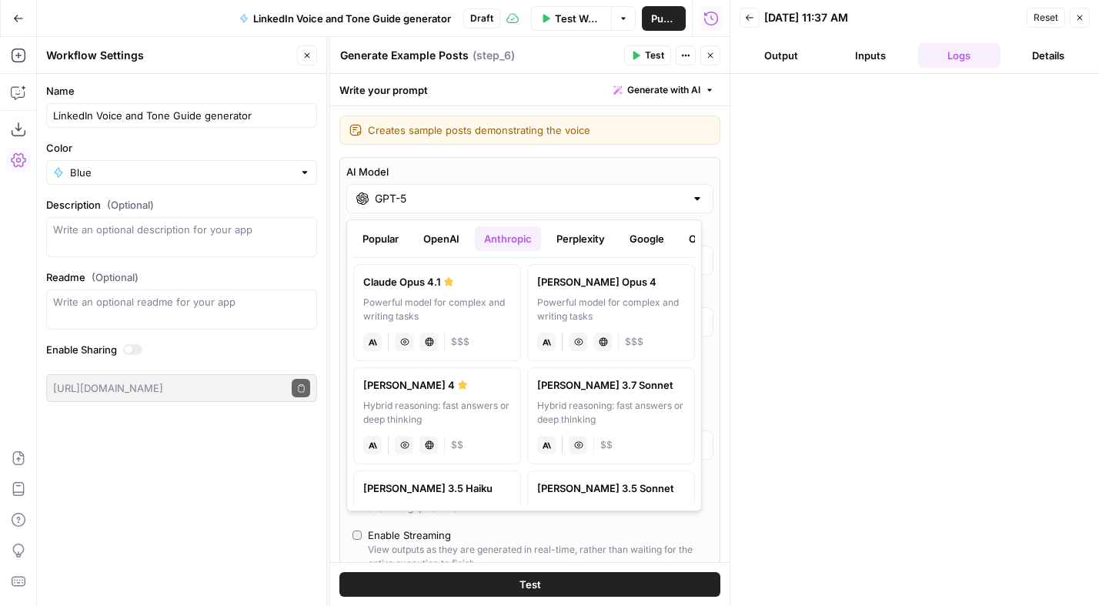
click at [454, 287] on div "Claude Opus 4.1" at bounding box center [437, 281] width 148 height 15
type input "Claude Opus 4.1"
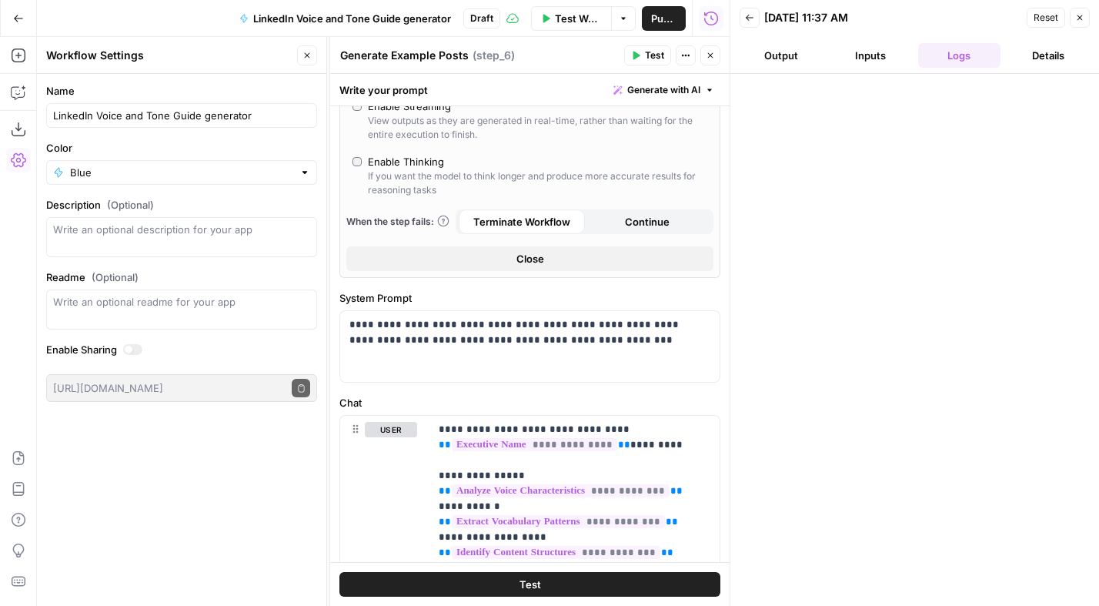
click at [400, 163] on div "Enable Thinking" at bounding box center [406, 161] width 76 height 15
type input "*"
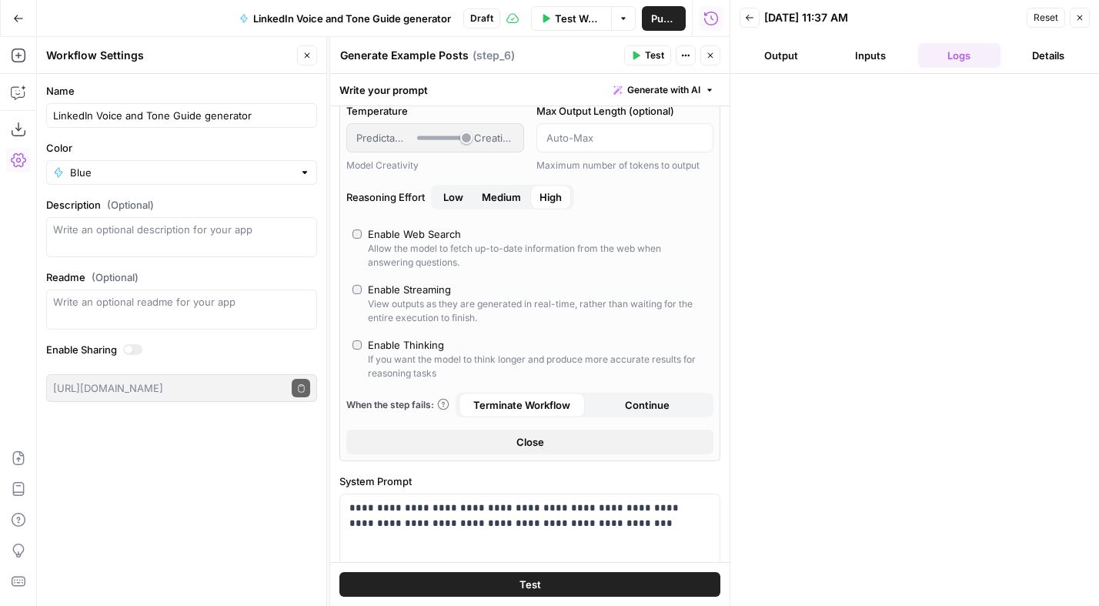
click at [496, 201] on span "Medium" at bounding box center [501, 196] width 39 height 15
click at [716, 55] on button "Close" at bounding box center [711, 55] width 20 height 20
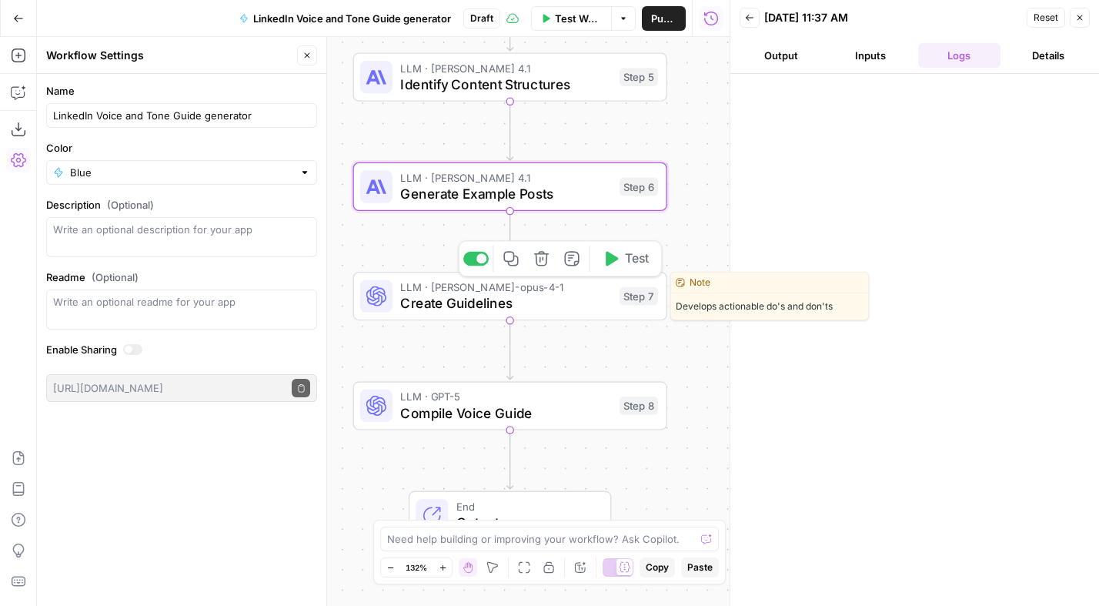
click at [493, 299] on span "Create Guidelines" at bounding box center [505, 303] width 211 height 20
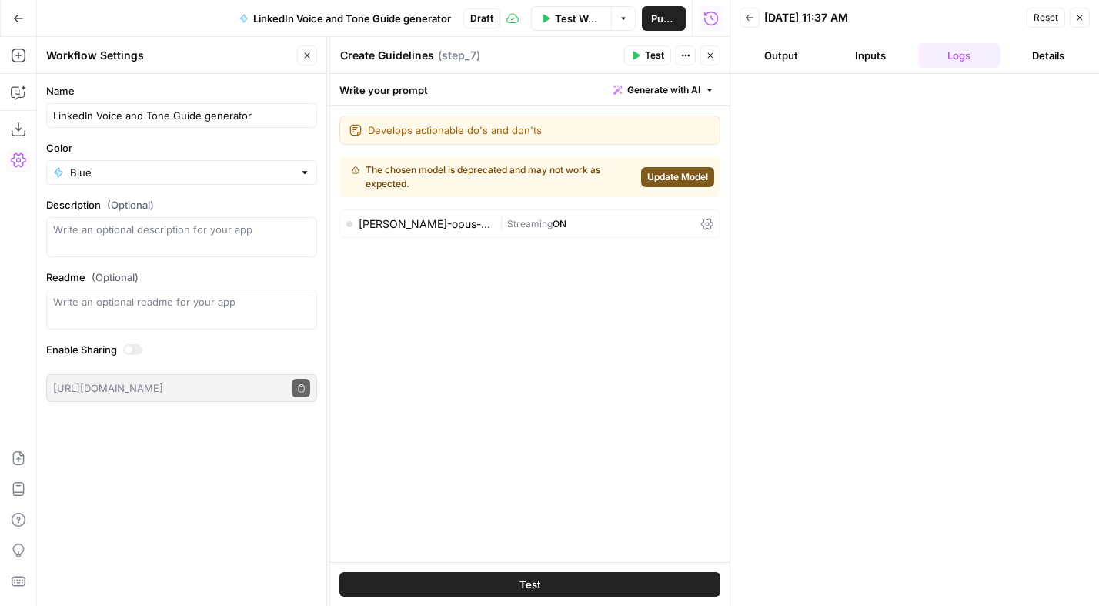
click at [484, 215] on div "claude-opus-4-1 | Streaming ON" at bounding box center [529, 223] width 381 height 28
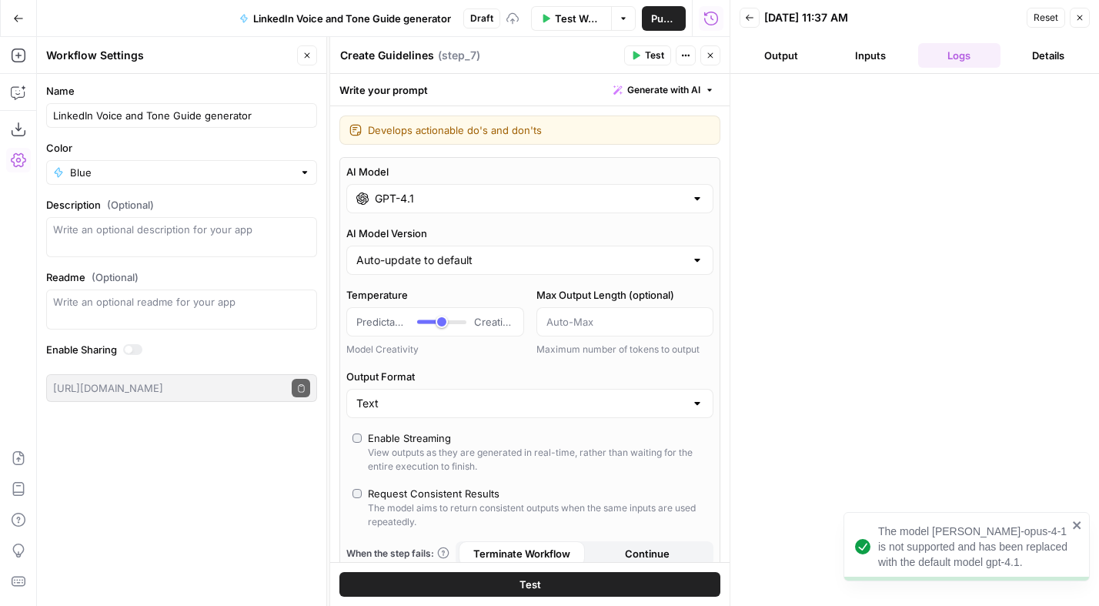
click at [481, 203] on input "GPT-4.1" at bounding box center [530, 198] width 310 height 15
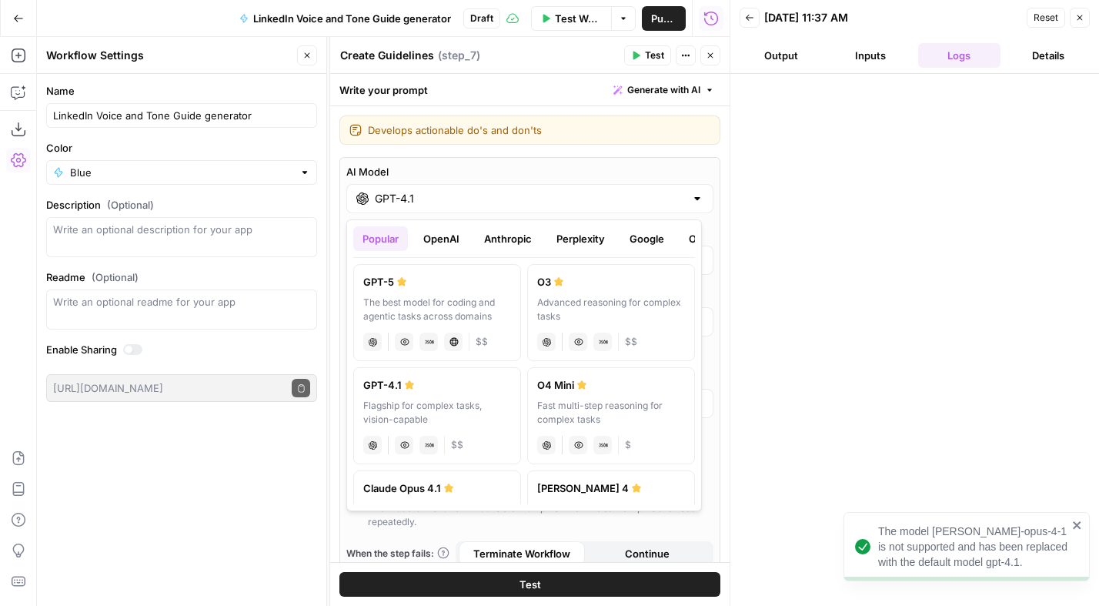
click at [498, 243] on button "Anthropic" at bounding box center [508, 238] width 66 height 25
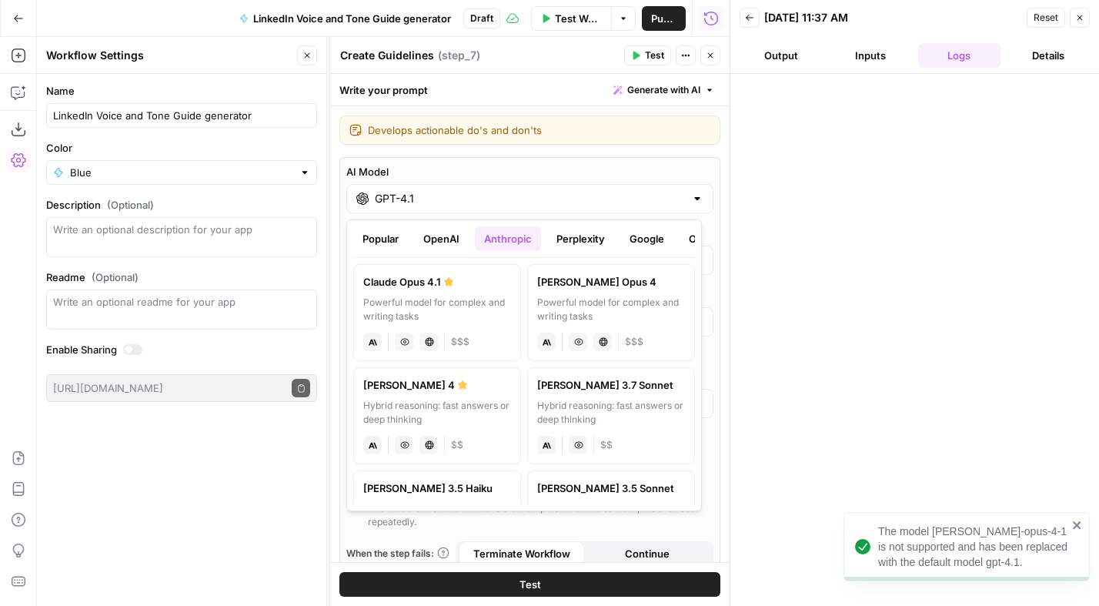
click at [458, 301] on div "Powerful model for complex and writing tasks" at bounding box center [437, 310] width 148 height 28
type input "Claude Opus 4.1"
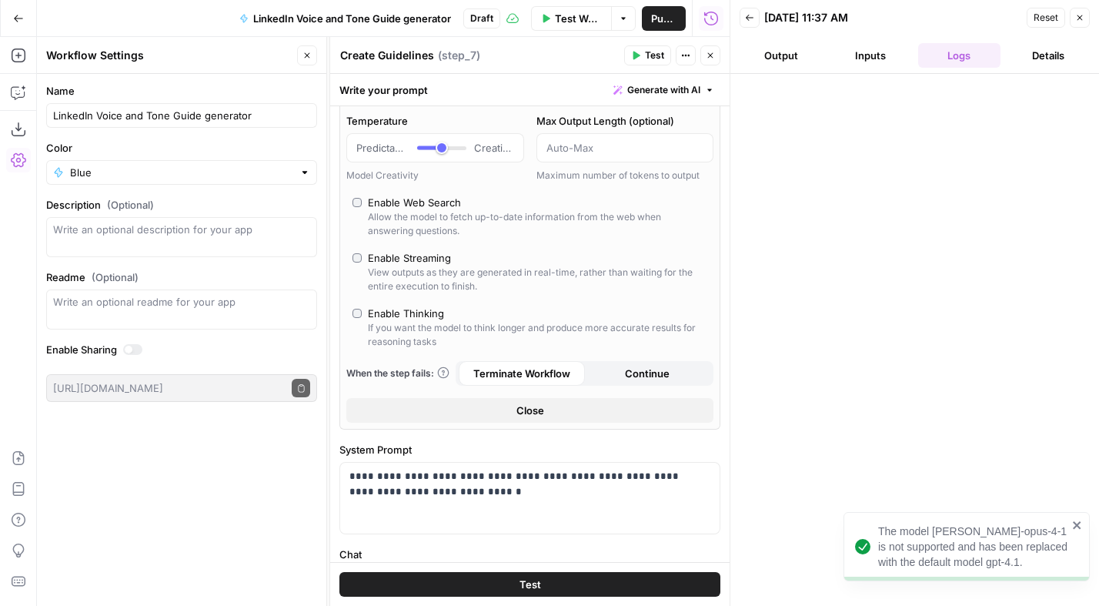
scroll to position [133, 0]
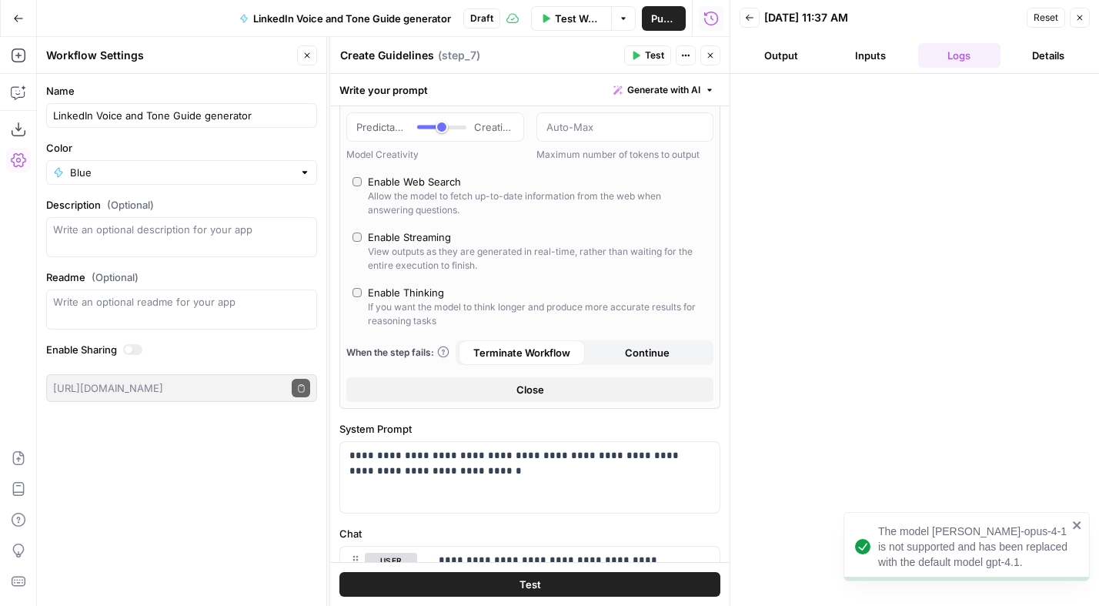
click at [430, 289] on div "Enable Thinking" at bounding box center [406, 292] width 76 height 15
type input "*"
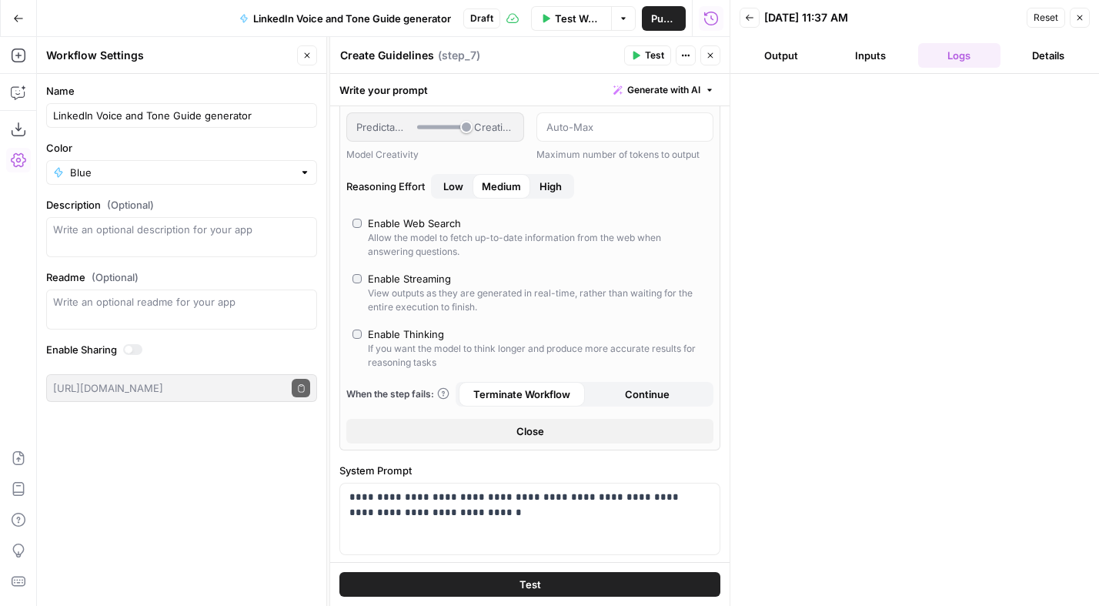
click at [709, 54] on icon "button" at bounding box center [710, 55] width 9 height 9
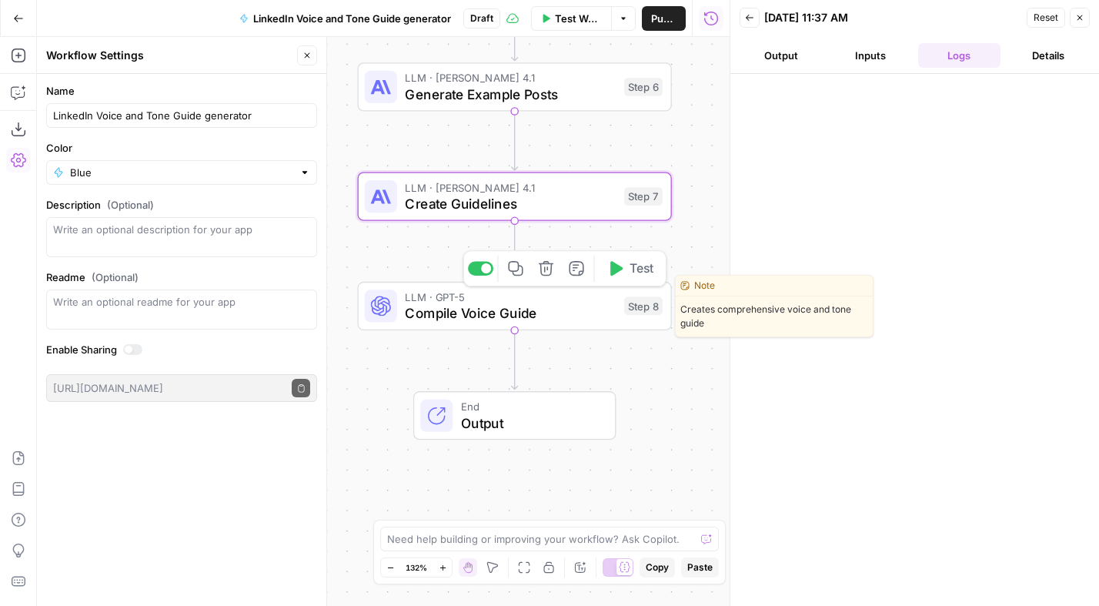
click at [522, 316] on span "Compile Voice Guide" at bounding box center [510, 313] width 211 height 20
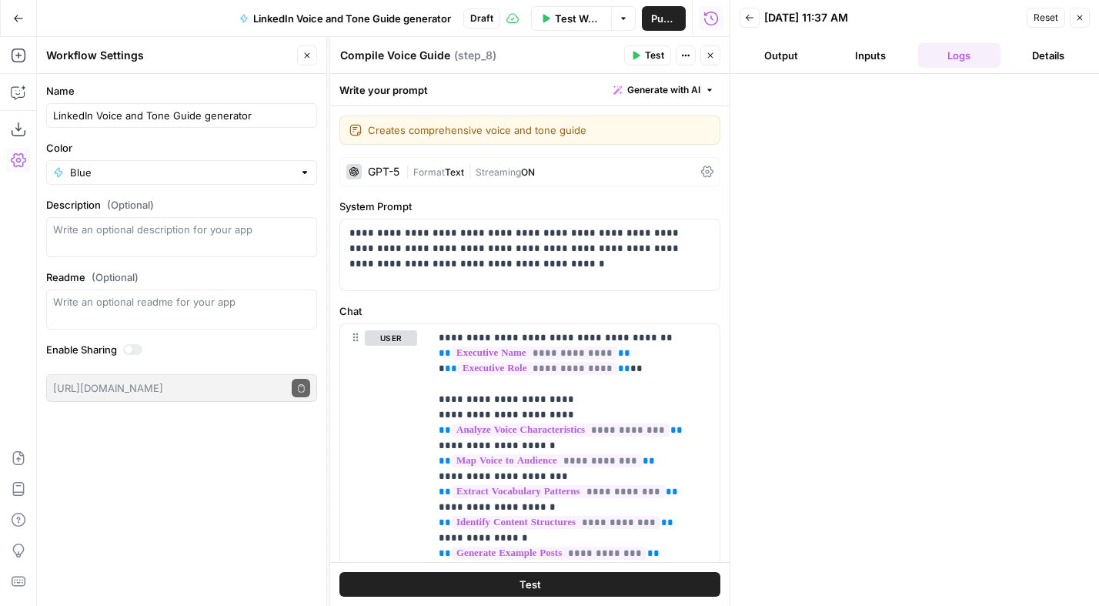
scroll to position [8, 0]
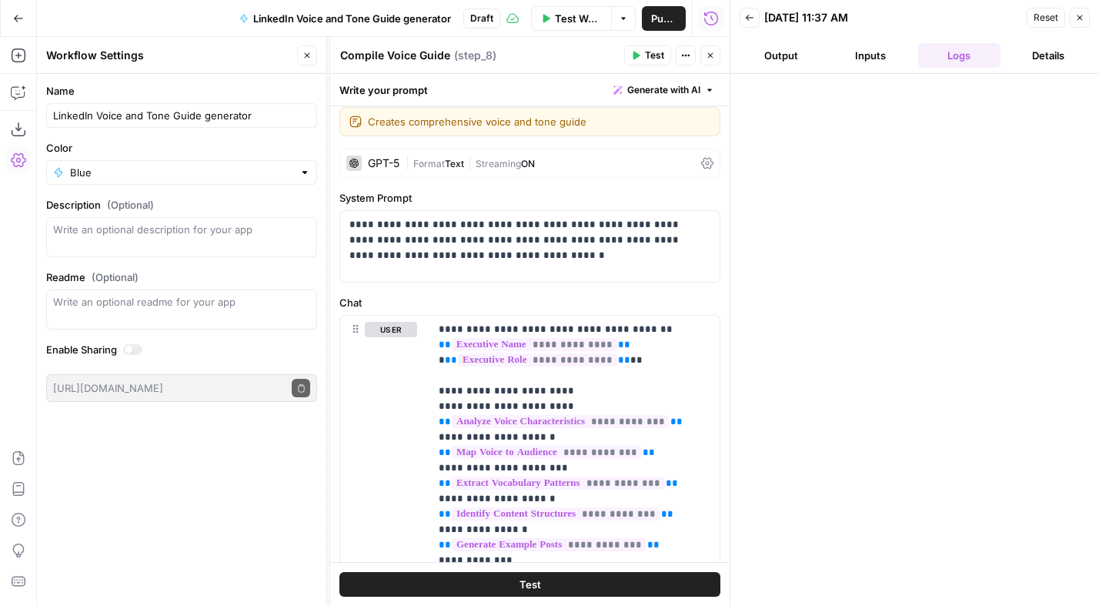
click at [469, 160] on span "|" at bounding box center [470, 162] width 12 height 15
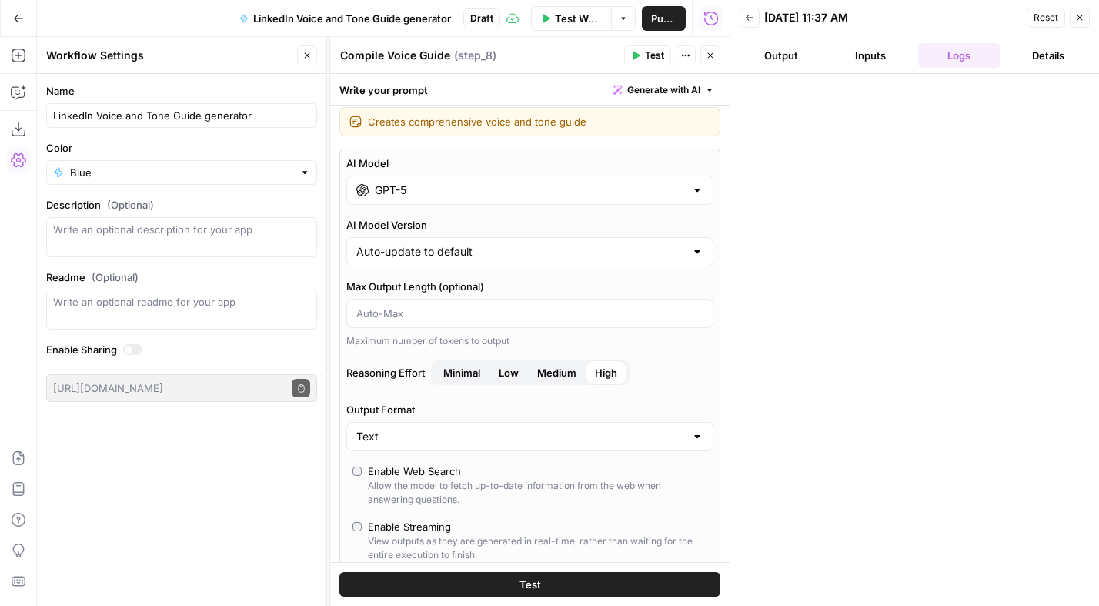
click at [443, 199] on div "GPT-5" at bounding box center [529, 190] width 367 height 29
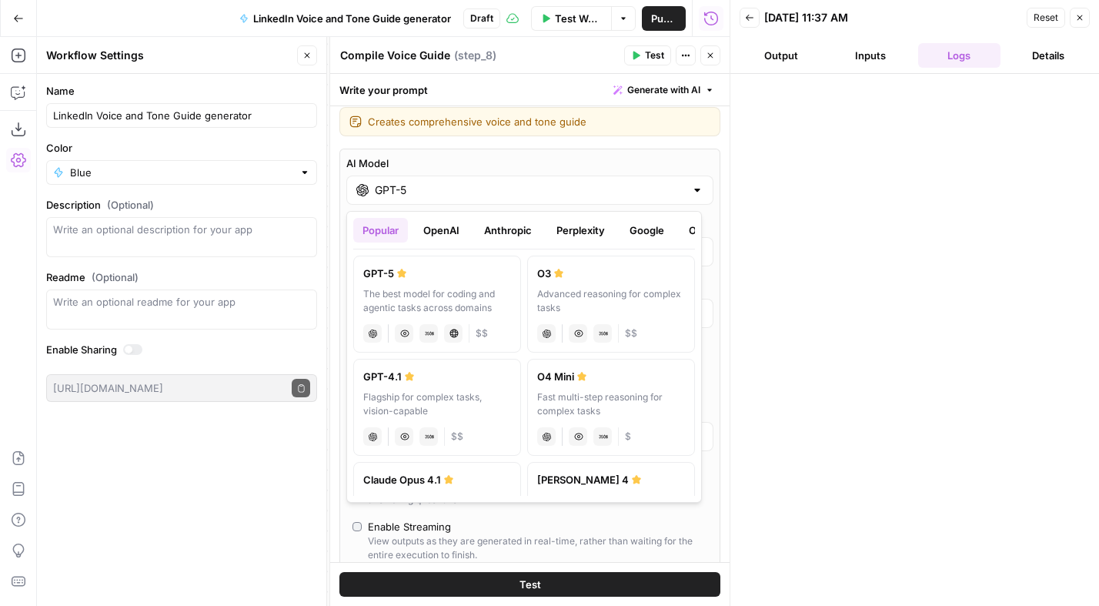
click at [498, 227] on button "Anthropic" at bounding box center [508, 230] width 66 height 25
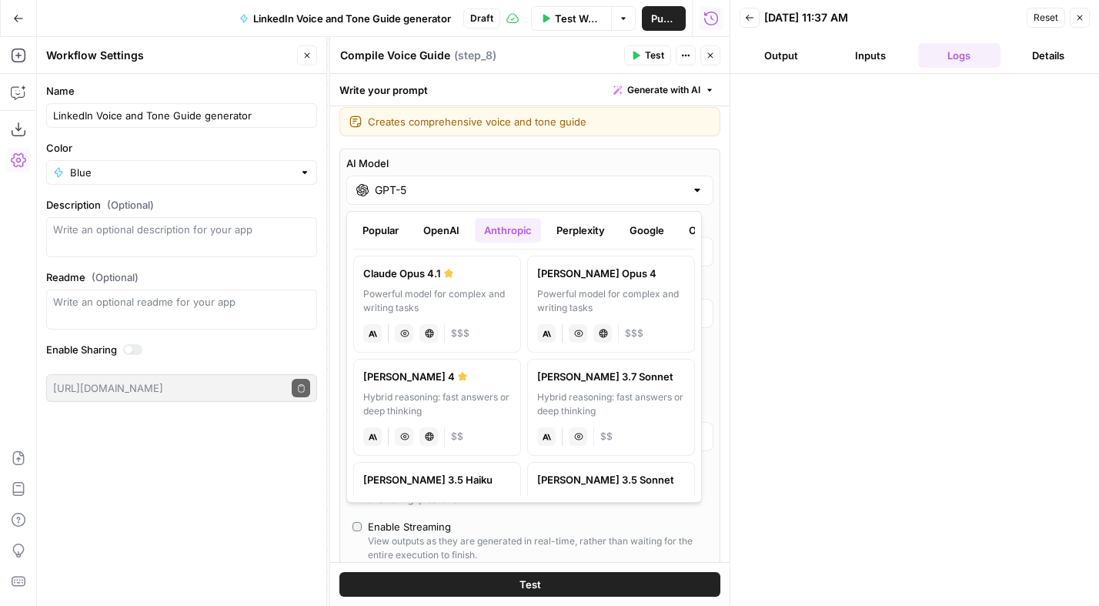
click at [444, 288] on div "Powerful model for complex and writing tasks" at bounding box center [437, 301] width 148 height 28
type input "Claude Opus 4.1"
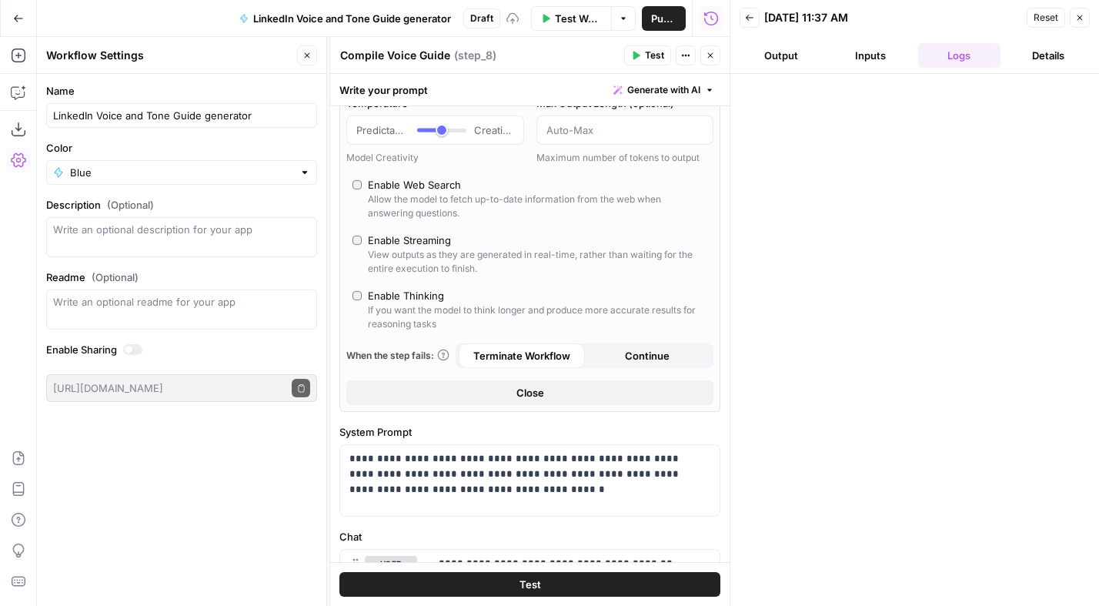
scroll to position [182, 0]
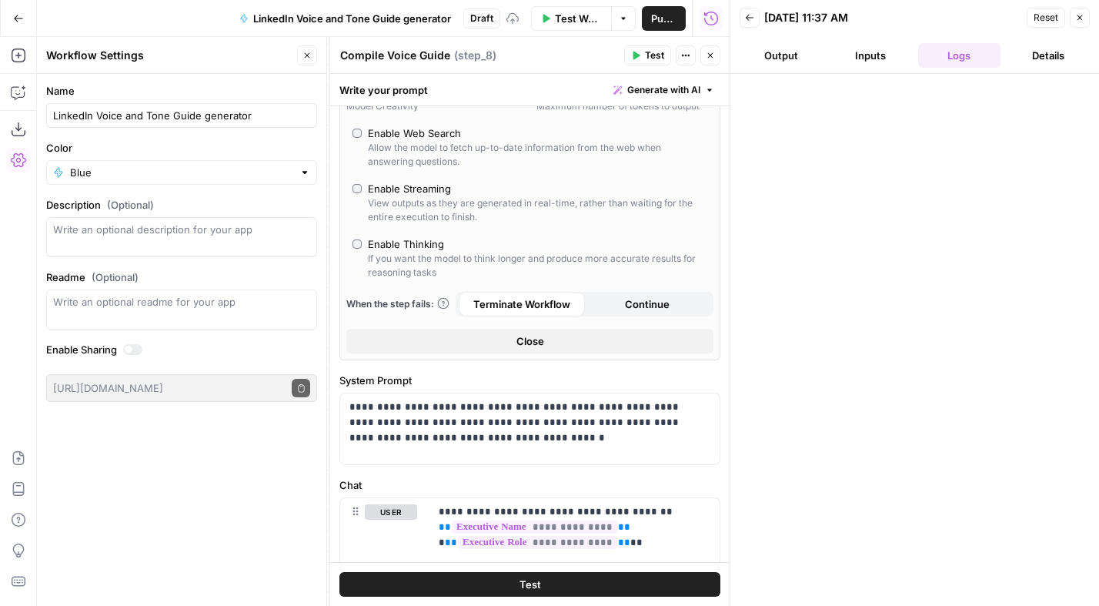
click at [425, 243] on div "Enable Thinking" at bounding box center [406, 243] width 76 height 15
type input "*"
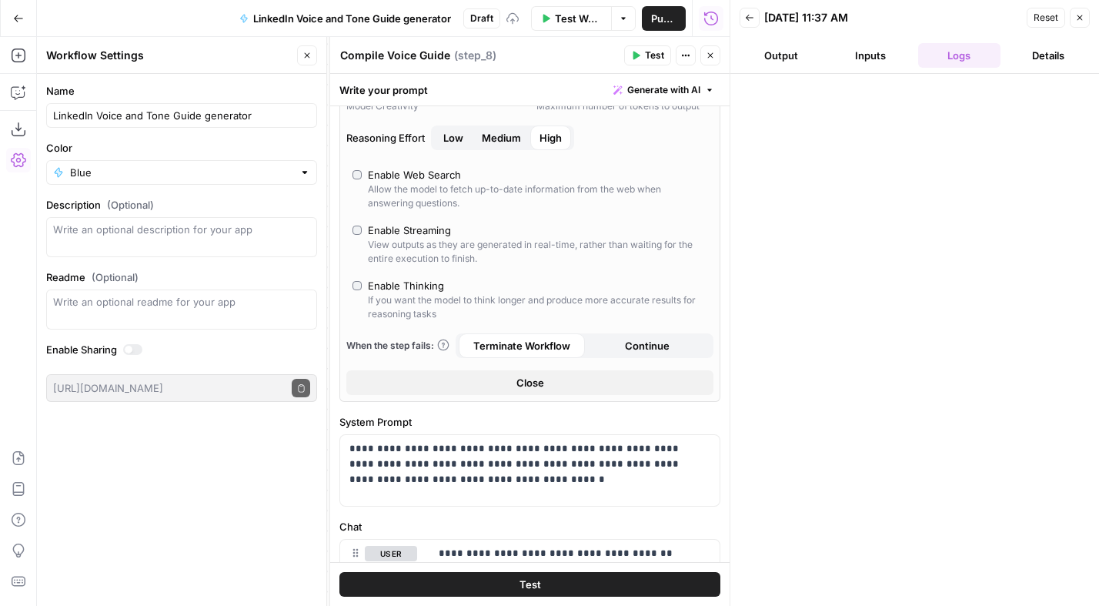
click at [505, 137] on span "Medium" at bounding box center [501, 137] width 39 height 15
click at [708, 57] on icon "button" at bounding box center [710, 55] width 9 height 9
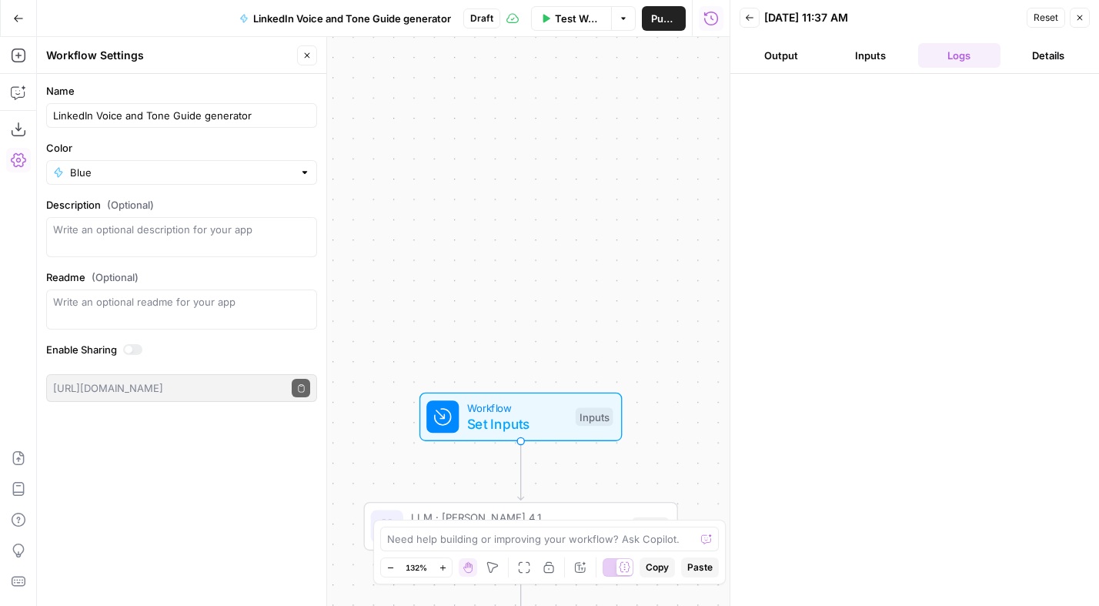
click at [580, 12] on span "Test Workflow" at bounding box center [578, 18] width 47 height 15
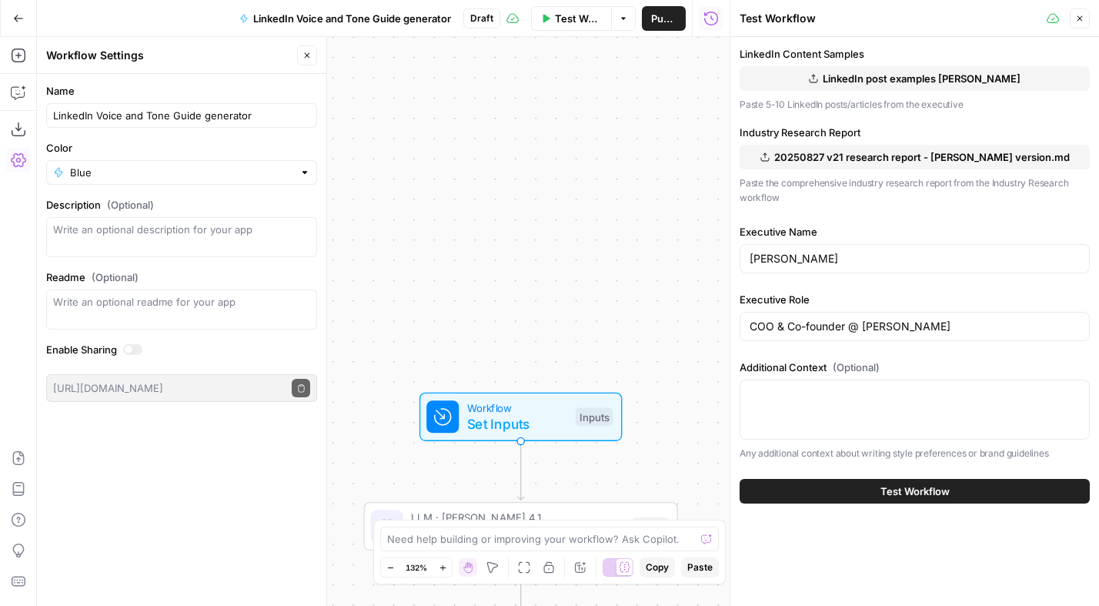
click at [906, 487] on span "Test Workflow" at bounding box center [915, 490] width 69 height 15
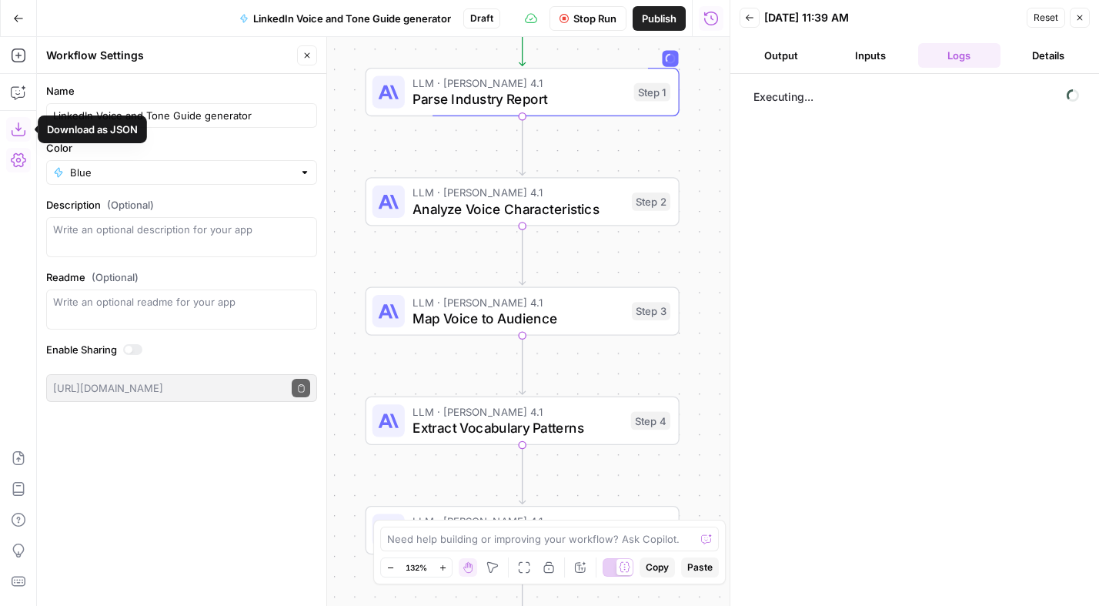
click at [20, 128] on icon "button" at bounding box center [18, 129] width 14 height 14
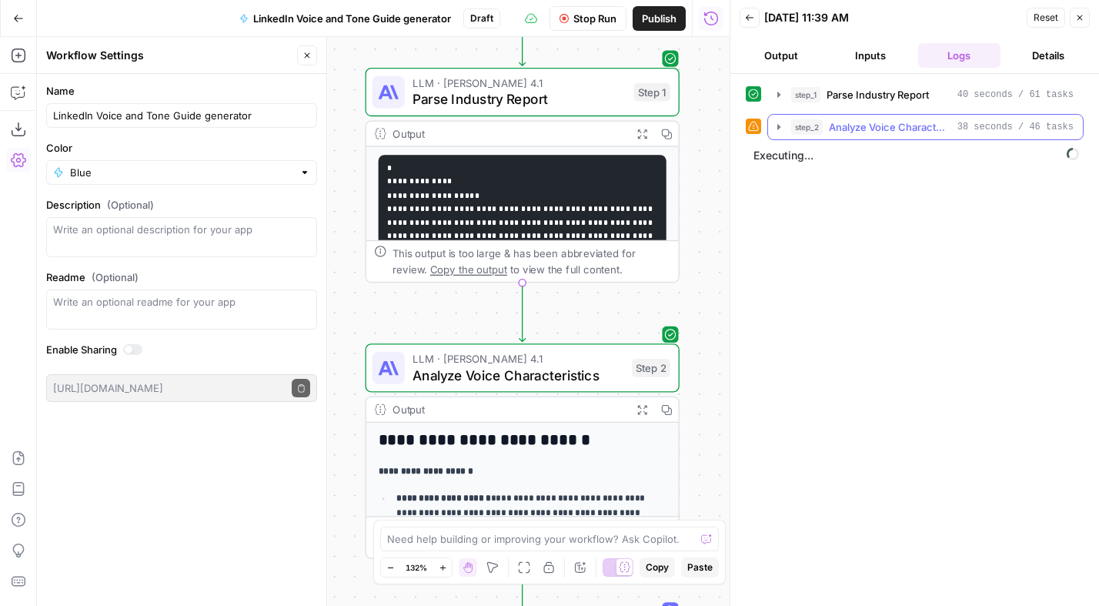
click at [777, 125] on icon "button" at bounding box center [779, 127] width 12 height 12
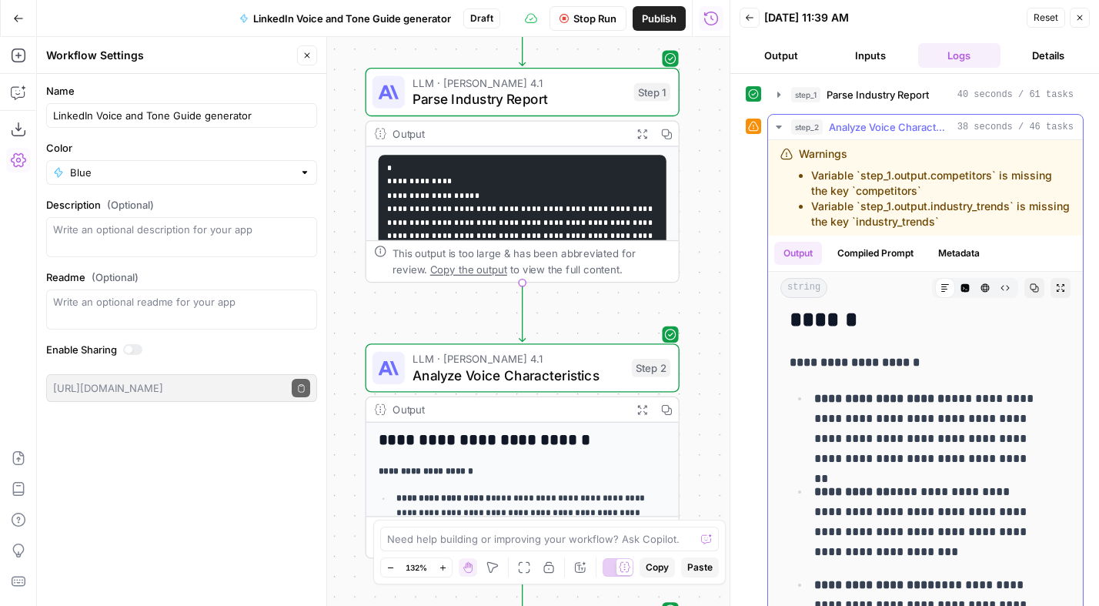
scroll to position [59, 0]
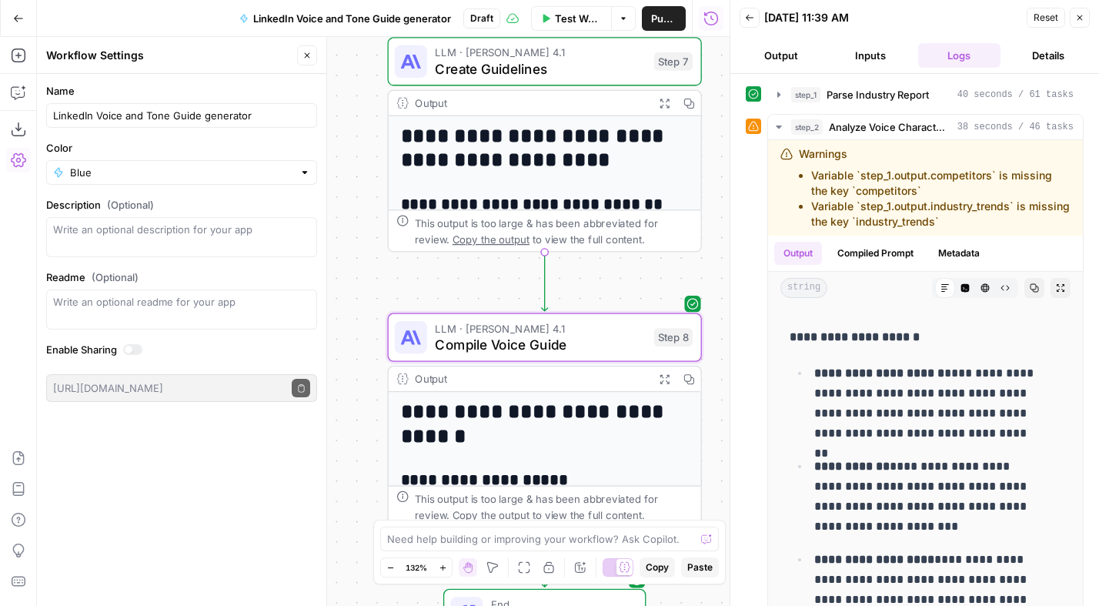
click at [664, 22] on span "Publish" at bounding box center [663, 18] width 25 height 15
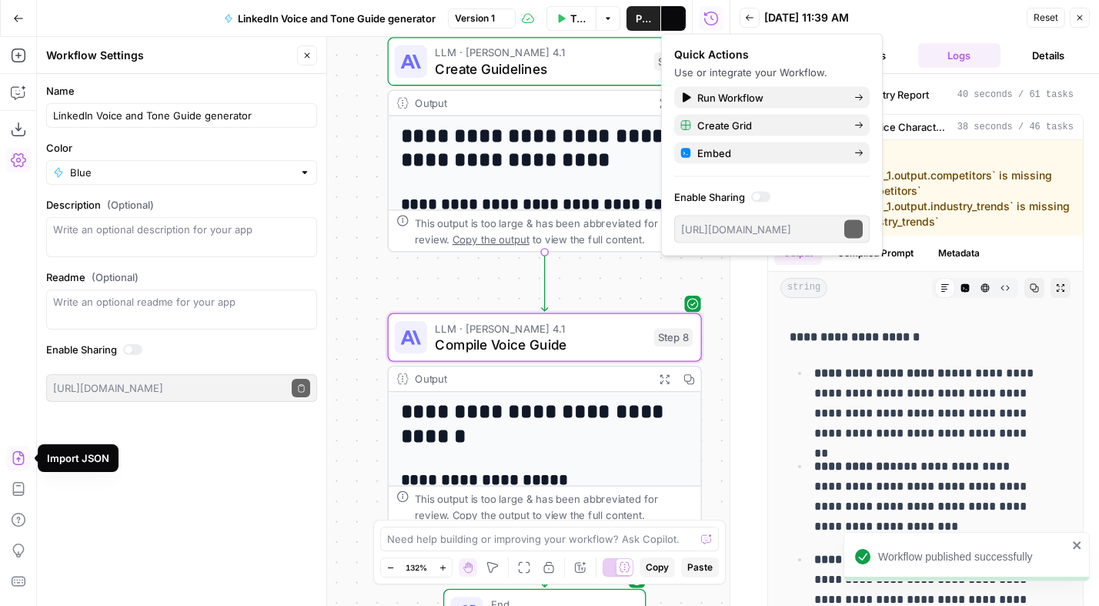
click at [18, 458] on icon "button" at bounding box center [18, 458] width 12 height 14
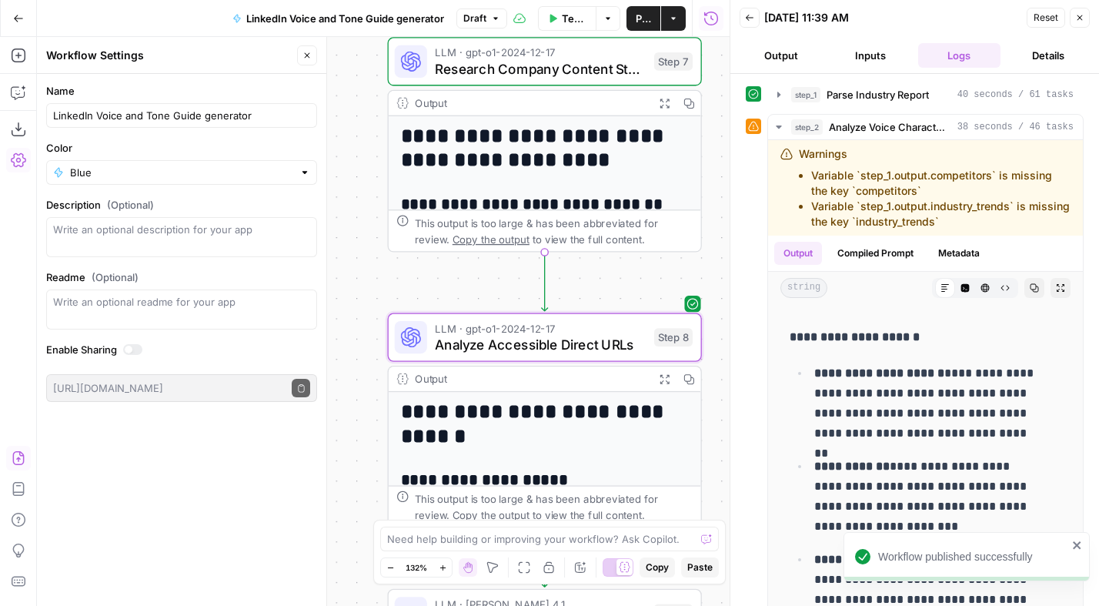
click at [21, 459] on icon "button" at bounding box center [18, 457] width 15 height 15
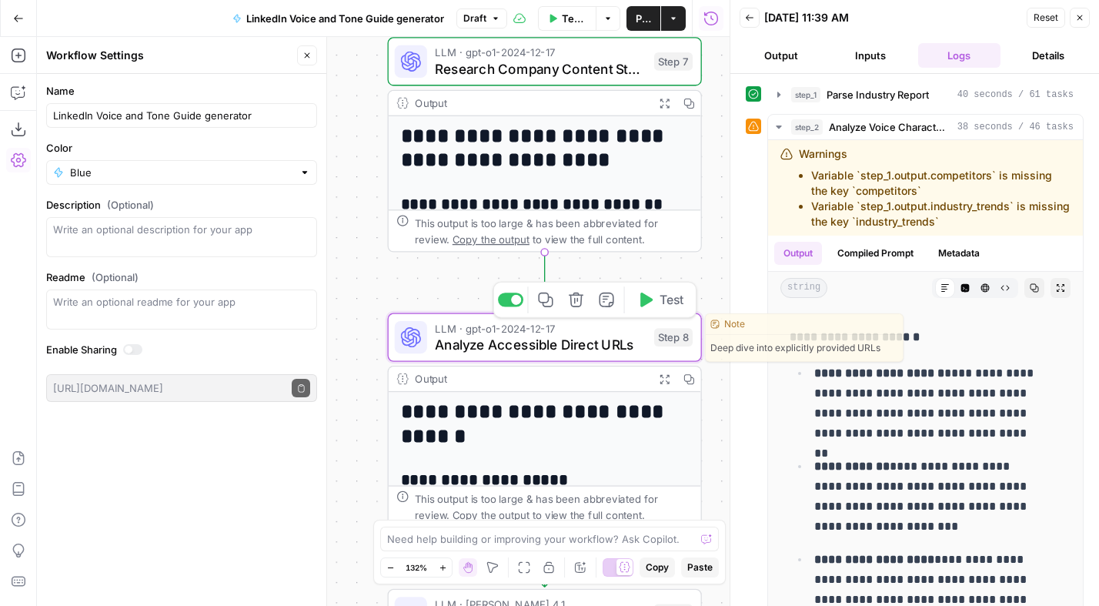
scroll to position [284, 0]
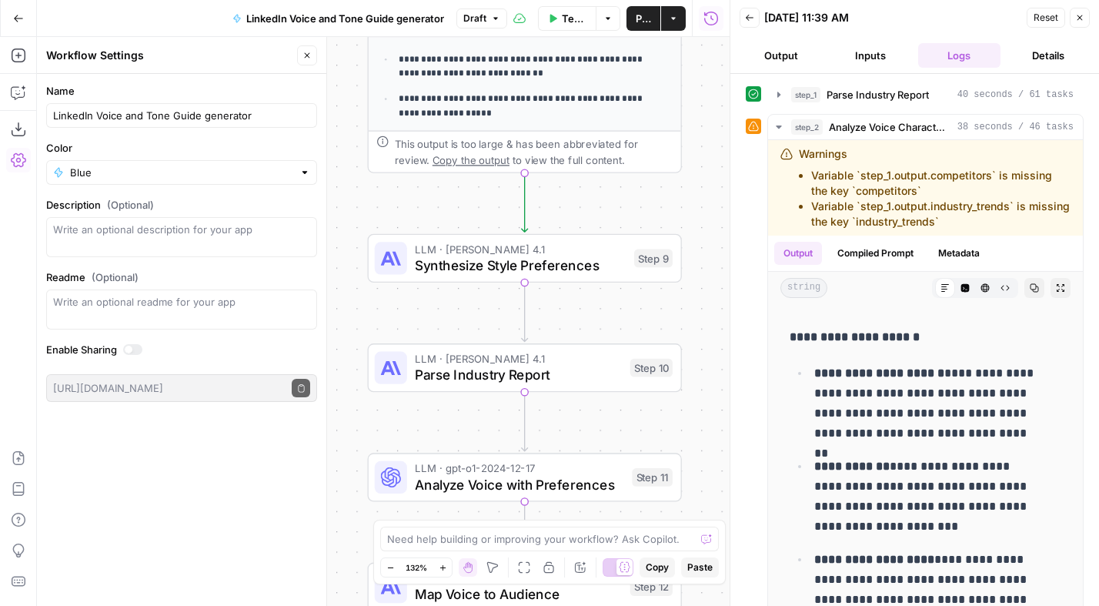
drag, startPoint x: 710, startPoint y: 392, endPoint x: 690, endPoint y: 166, distance: 227.2
click at [691, 40] on div "**********" at bounding box center [383, 321] width 693 height 569
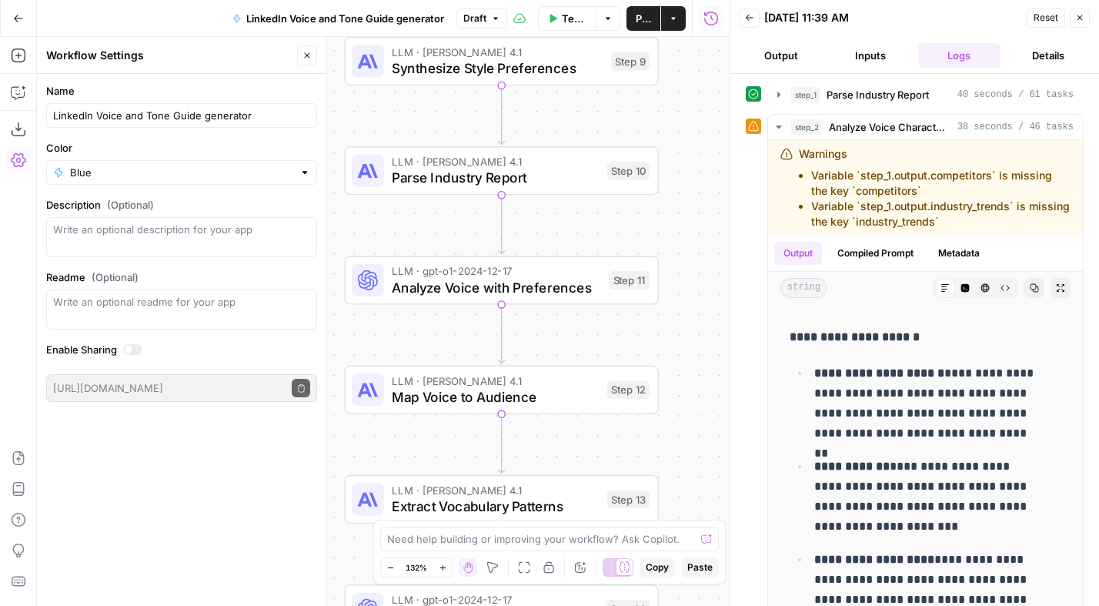
drag, startPoint x: 687, startPoint y: 310, endPoint x: 664, endPoint y: 117, distance: 194.6
click at [664, 117] on div "**********" at bounding box center [383, 321] width 693 height 569
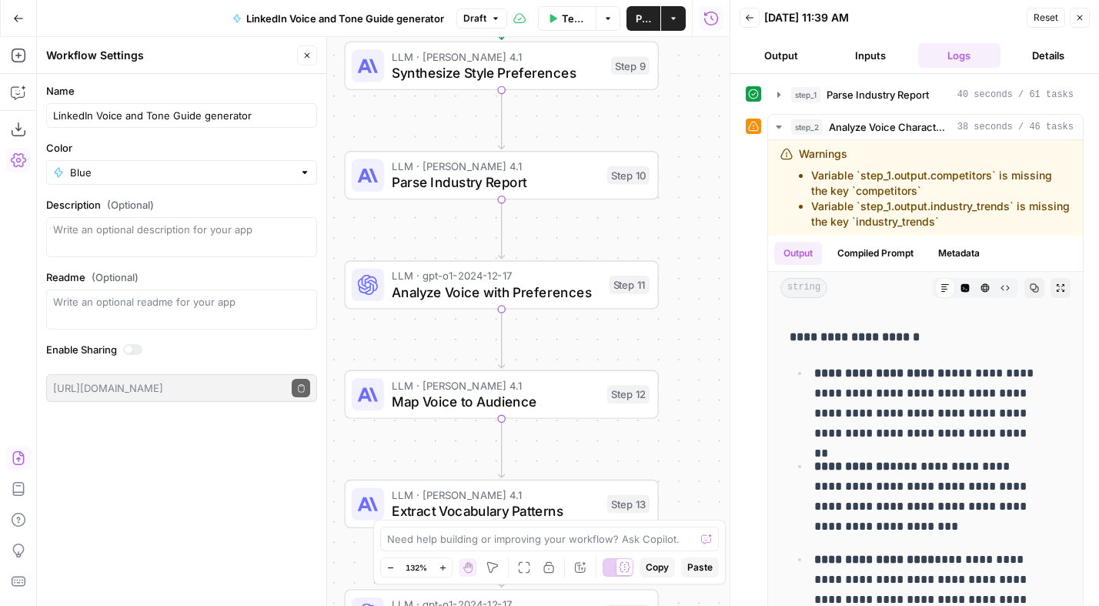
click at [22, 457] on icon "button" at bounding box center [18, 457] width 15 height 15
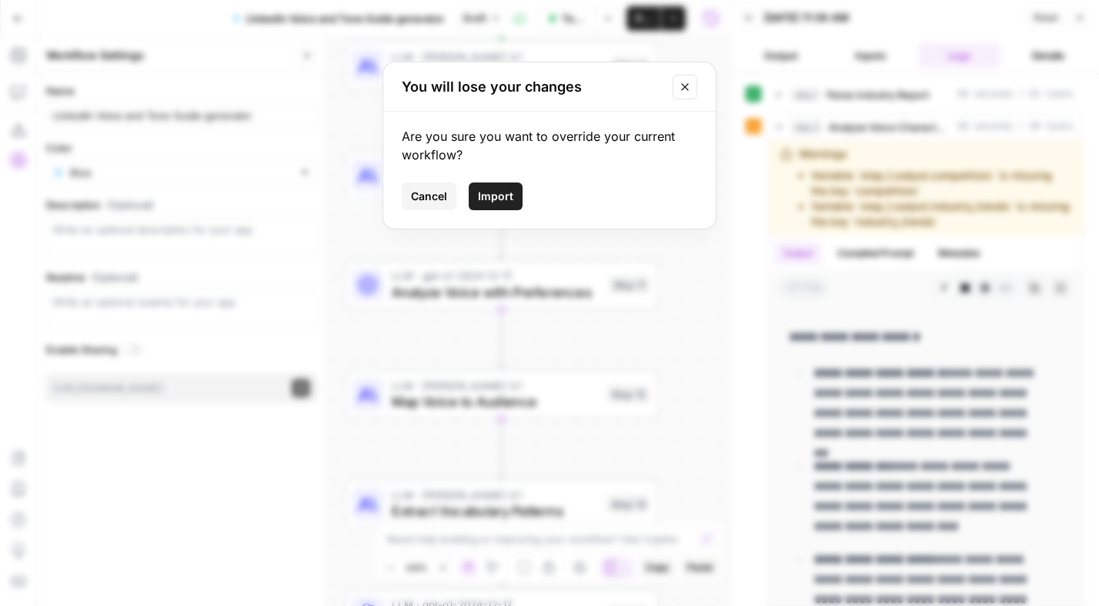
drag, startPoint x: 474, startPoint y: 191, endPoint x: 542, endPoint y: 294, distance: 123.4
click at [474, 190] on button "Import" at bounding box center [496, 196] width 54 height 28
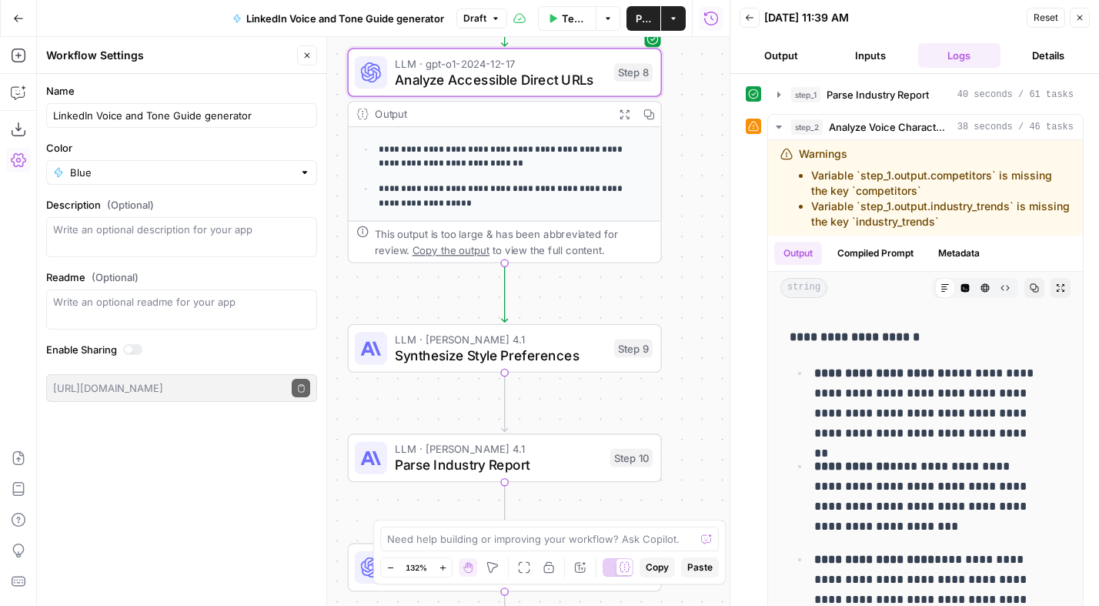
drag, startPoint x: 692, startPoint y: 182, endPoint x: 708, endPoint y: 417, distance: 235.4
click at [696, 463] on div "**********" at bounding box center [383, 321] width 693 height 569
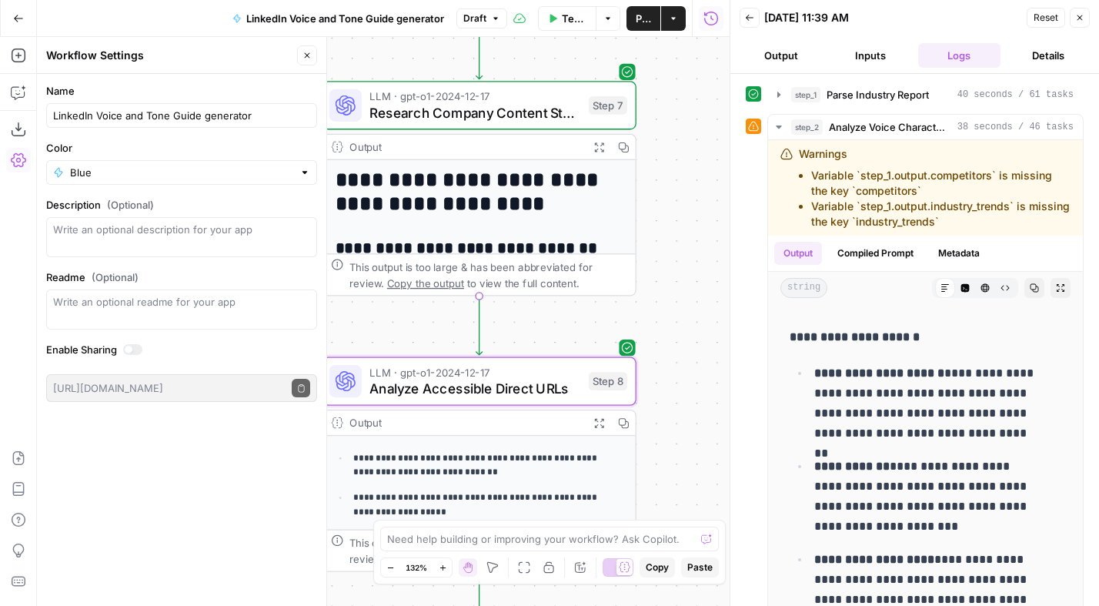
drag, startPoint x: 691, startPoint y: 177, endPoint x: 665, endPoint y: 458, distance: 282.2
click at [670, 518] on div "**********" at bounding box center [383, 321] width 693 height 569
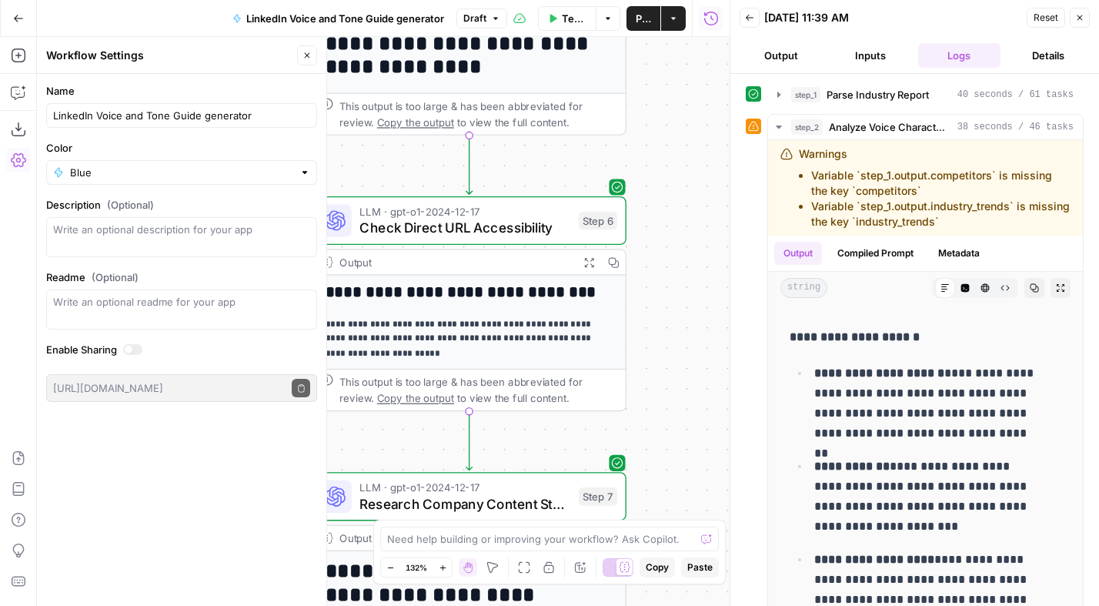
drag, startPoint x: 679, startPoint y: 216, endPoint x: 687, endPoint y: 342, distance: 126.5
click at [667, 475] on div "**********" at bounding box center [383, 321] width 693 height 569
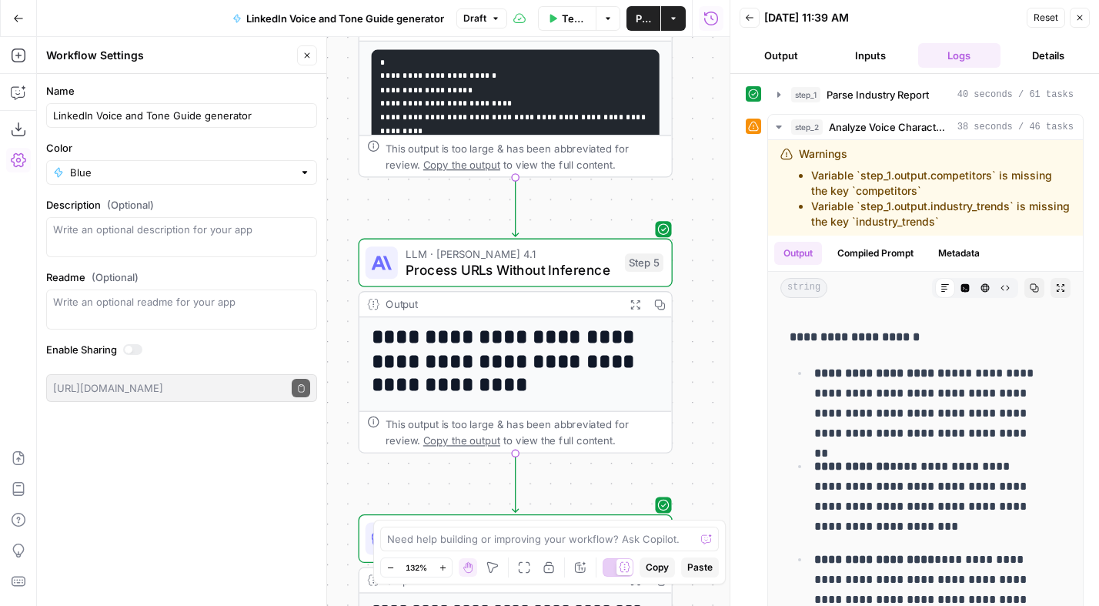
drag, startPoint x: 674, startPoint y: 119, endPoint x: 718, endPoint y: 437, distance: 321.8
click at [718, 437] on div "**********" at bounding box center [383, 321] width 693 height 569
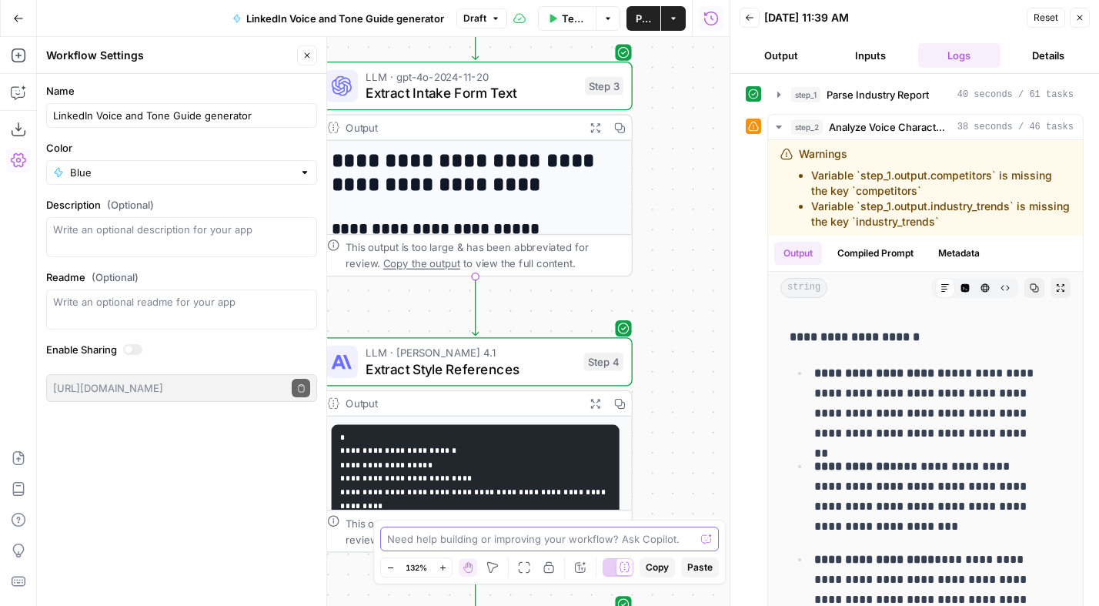
drag, startPoint x: 698, startPoint y: 166, endPoint x: 660, endPoint y: 532, distance: 368.5
click at [658, 540] on body "**********" at bounding box center [549, 303] width 1099 height 606
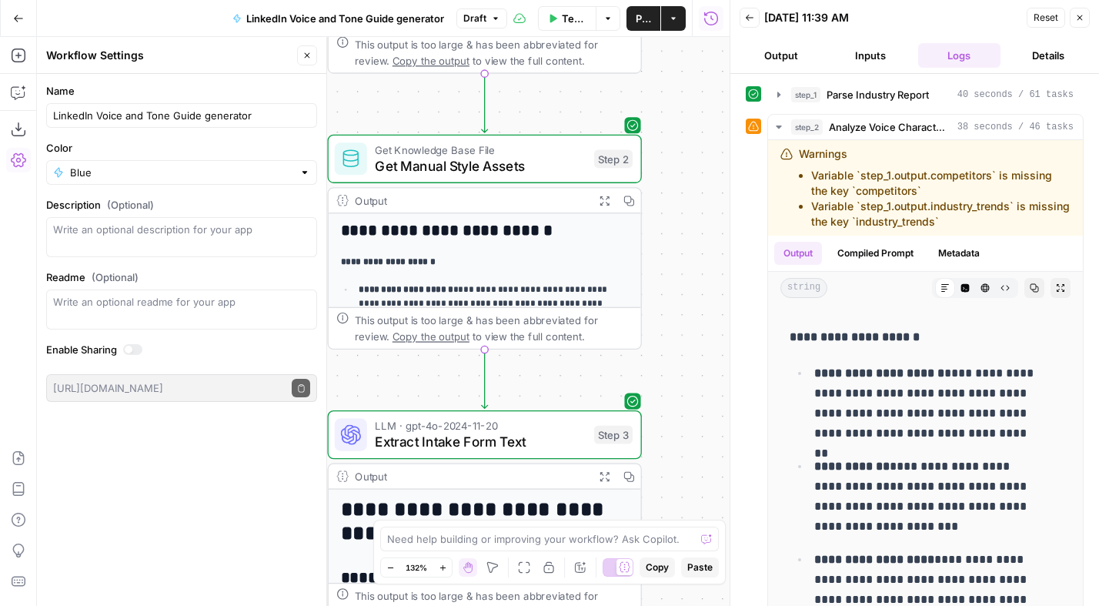
drag, startPoint x: 681, startPoint y: 128, endPoint x: 689, endPoint y: 433, distance: 305.7
click at [691, 467] on div "**********" at bounding box center [383, 321] width 693 height 569
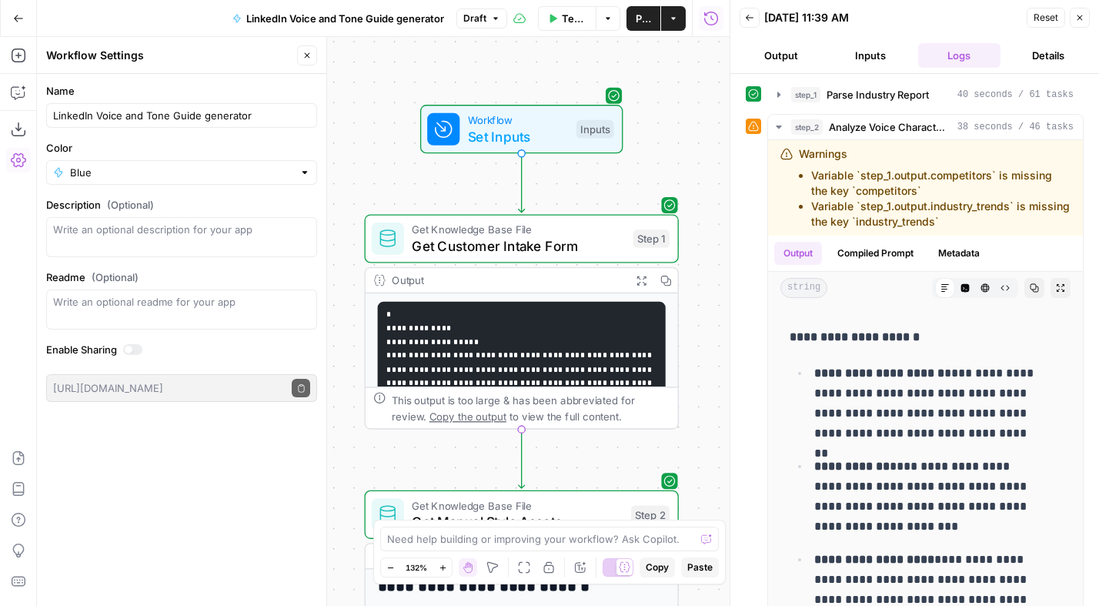
drag, startPoint x: 658, startPoint y: 70, endPoint x: 694, endPoint y: 436, distance: 367.5
click at [696, 453] on div "**********" at bounding box center [383, 321] width 693 height 569
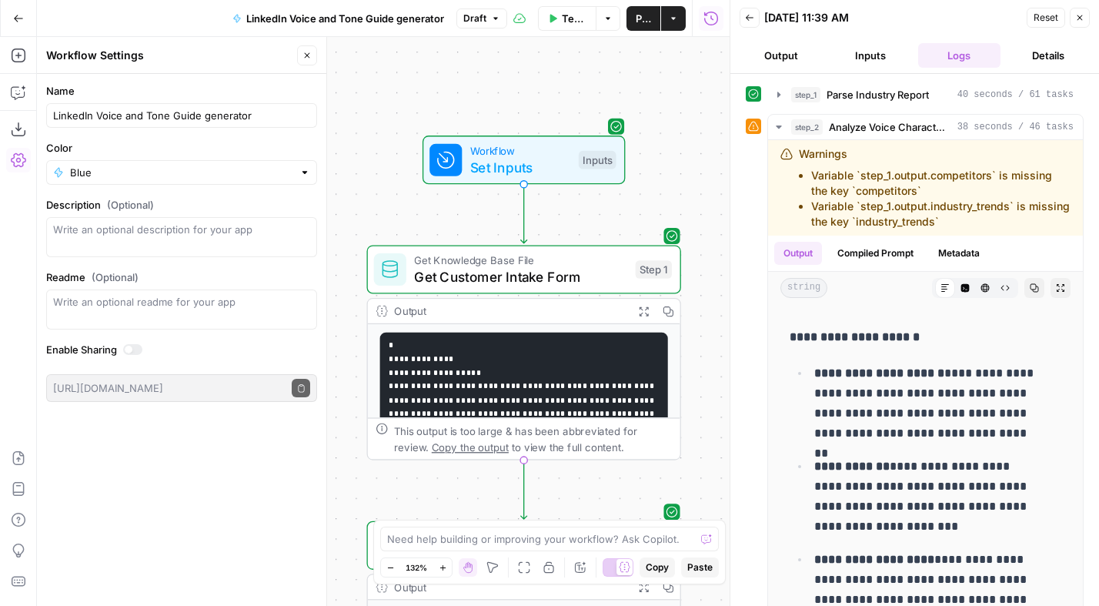
click at [637, 15] on span "Publish" at bounding box center [643, 18] width 15 height 15
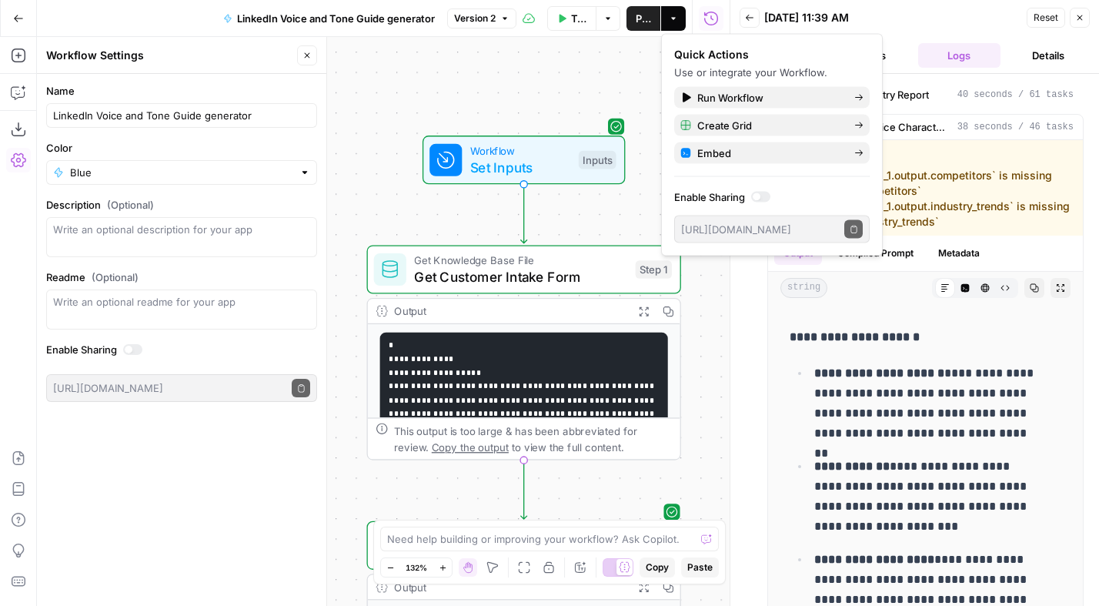
click at [578, 19] on span "Test Workflow" at bounding box center [579, 18] width 16 height 15
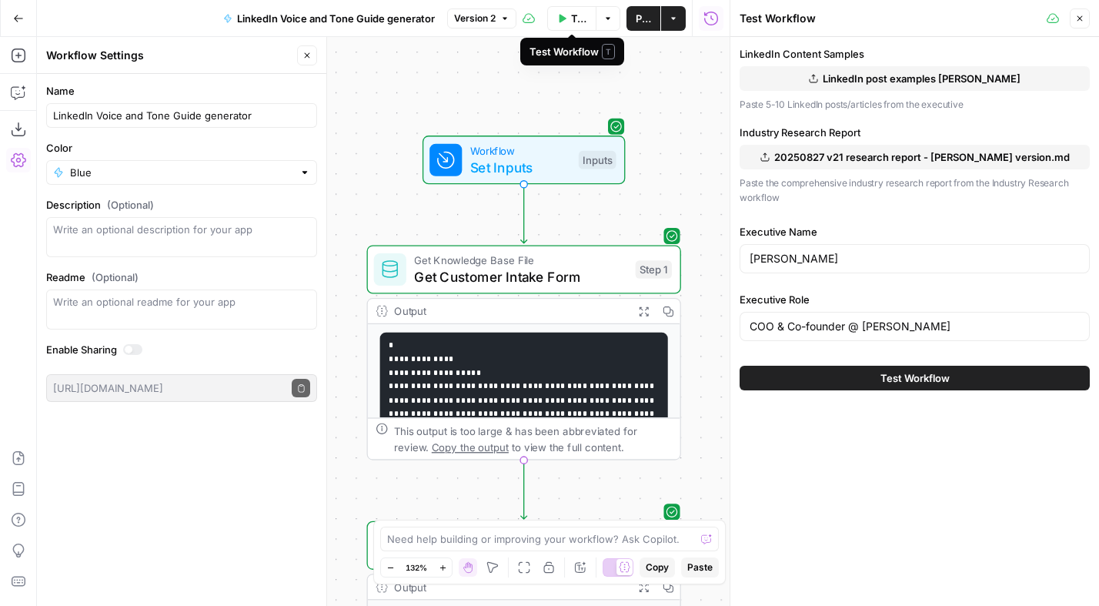
drag, startPoint x: 587, startPoint y: 22, endPoint x: 886, endPoint y: 610, distance: 659.3
click at [886, 605] on html "**********" at bounding box center [549, 303] width 1099 height 606
click at [905, 376] on span "Test Workflow" at bounding box center [915, 377] width 69 height 15
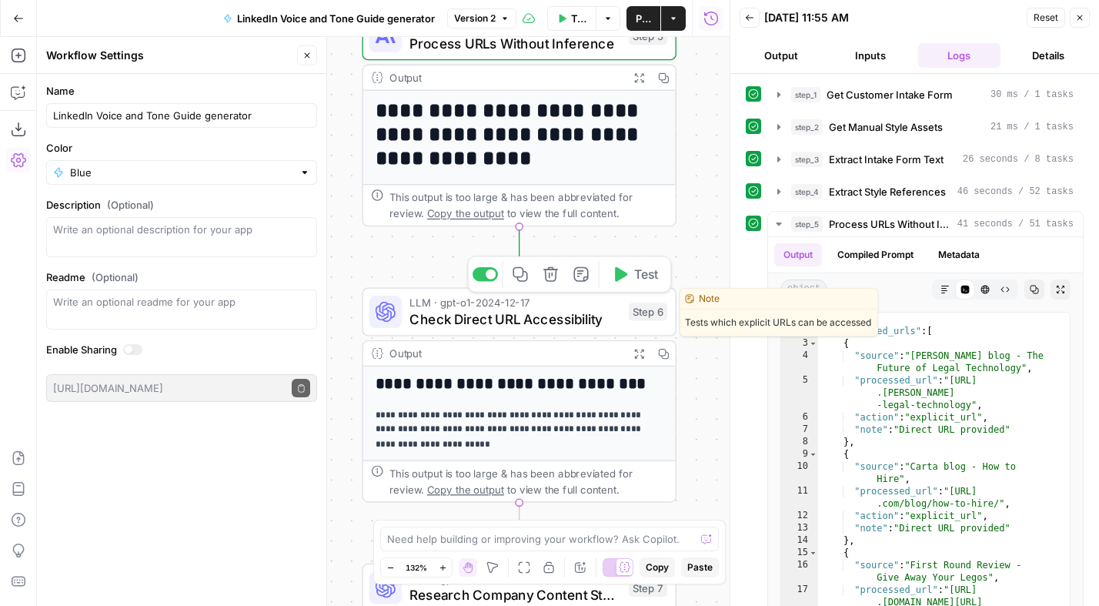
click at [485, 319] on span "Check Direct URL Accessibility" at bounding box center [515, 319] width 211 height 20
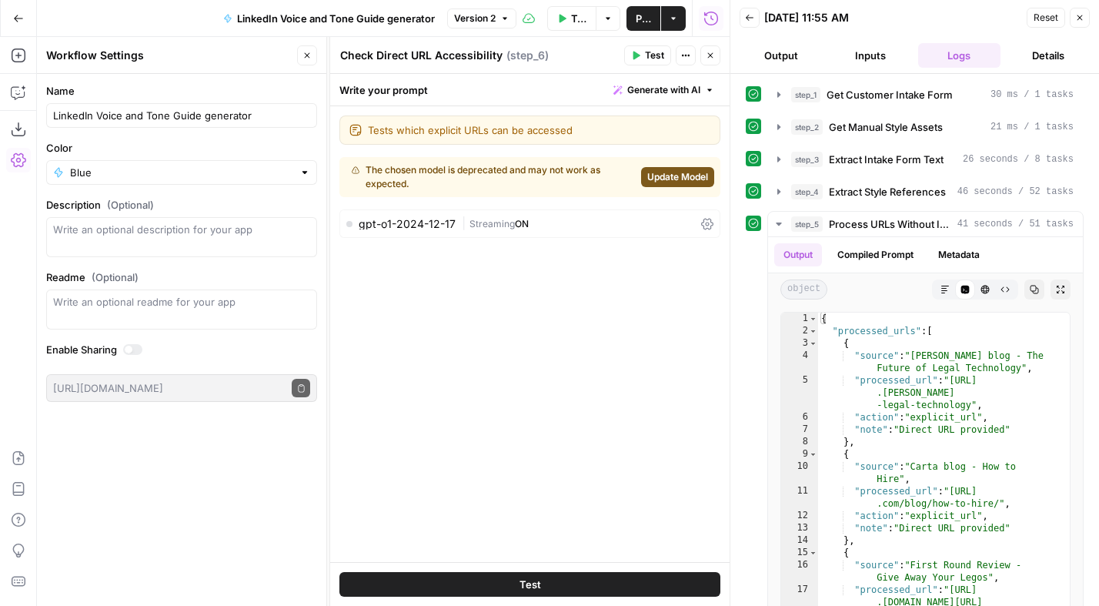
click at [485, 220] on span "Streaming" at bounding box center [492, 224] width 45 height 12
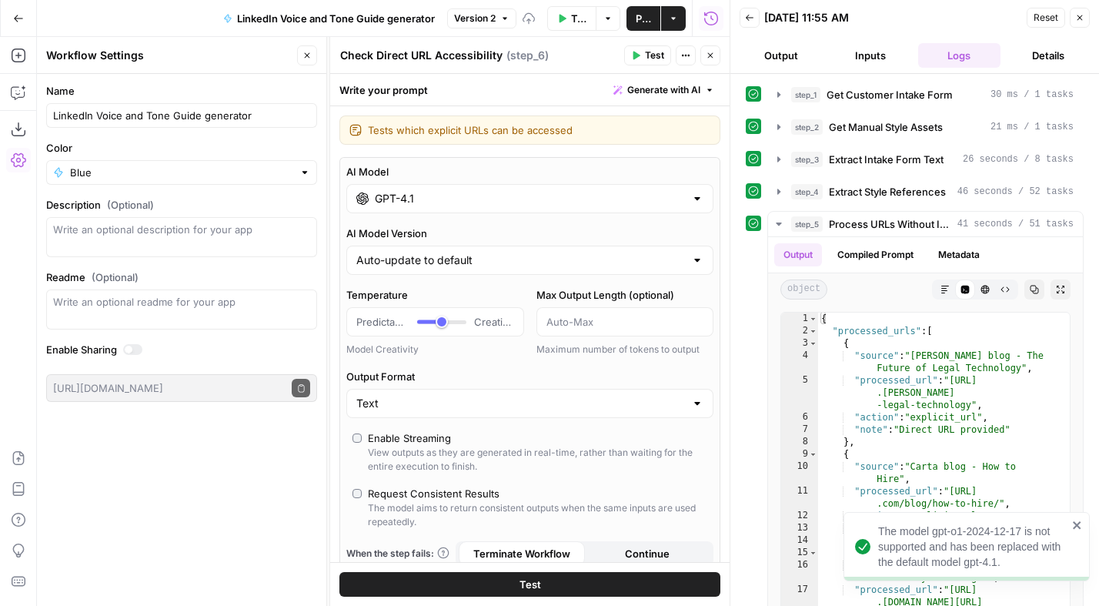
click at [427, 194] on input "GPT-4.1" at bounding box center [530, 198] width 310 height 15
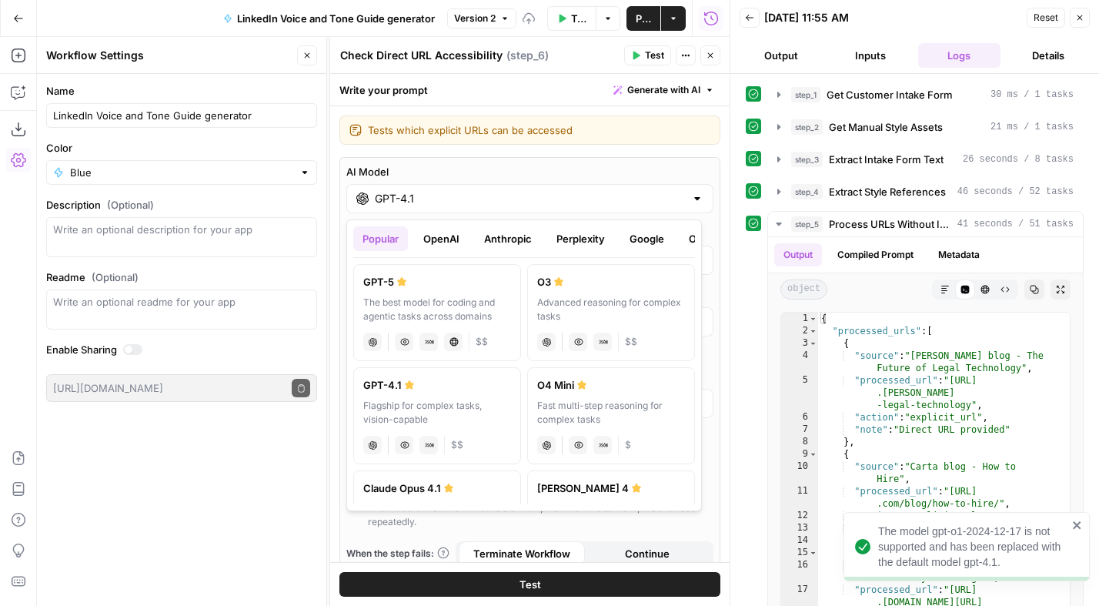
click at [414, 276] on div "GPT-5" at bounding box center [437, 281] width 148 height 15
type input "GPT-5"
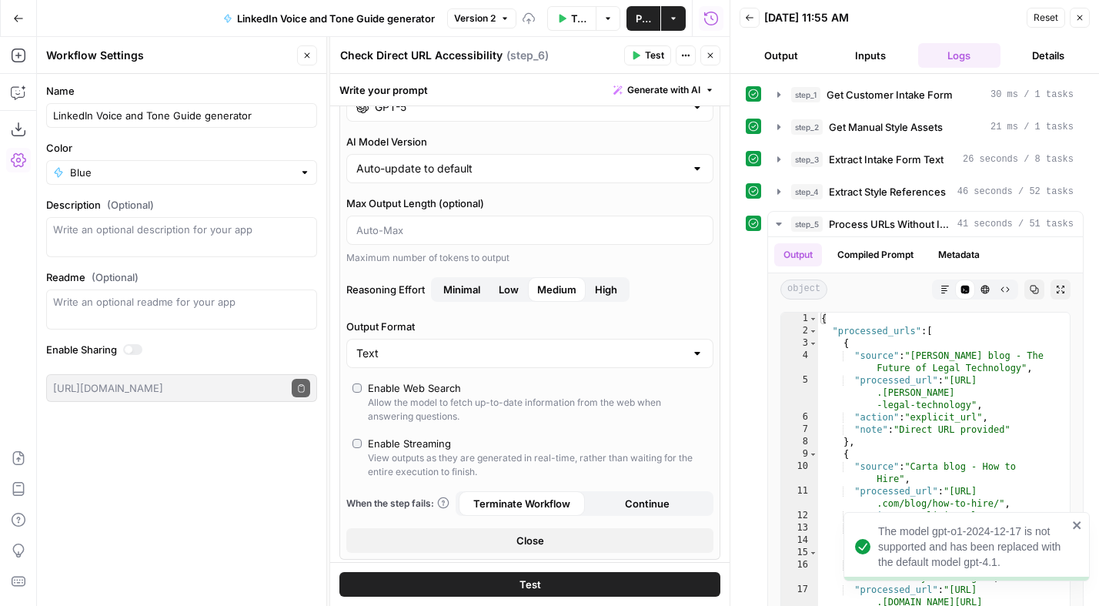
scroll to position [96, 0]
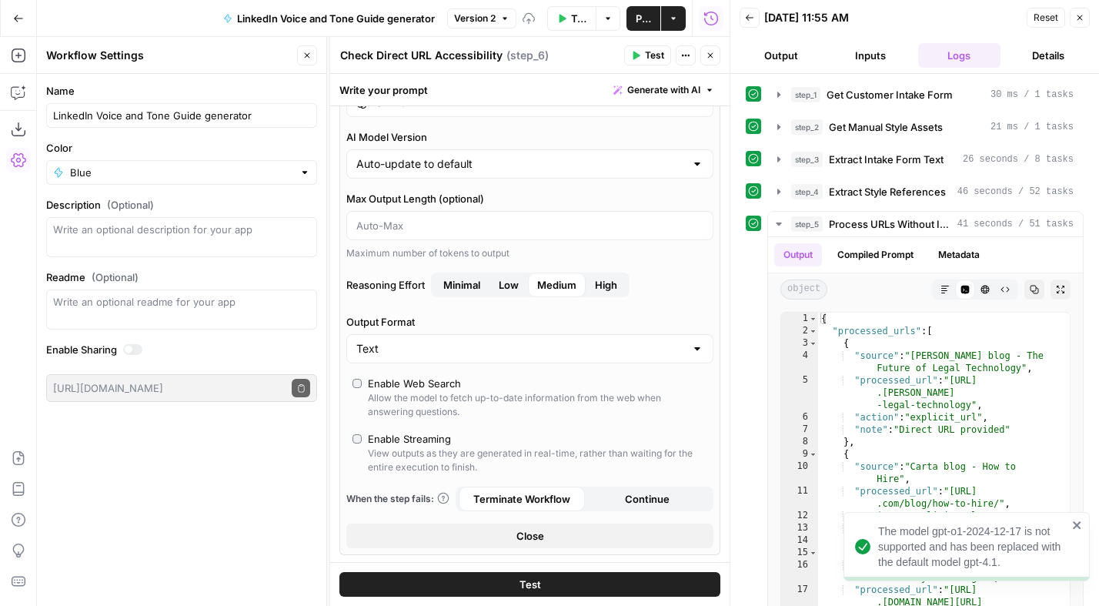
click at [516, 283] on span "Low" at bounding box center [509, 284] width 20 height 15
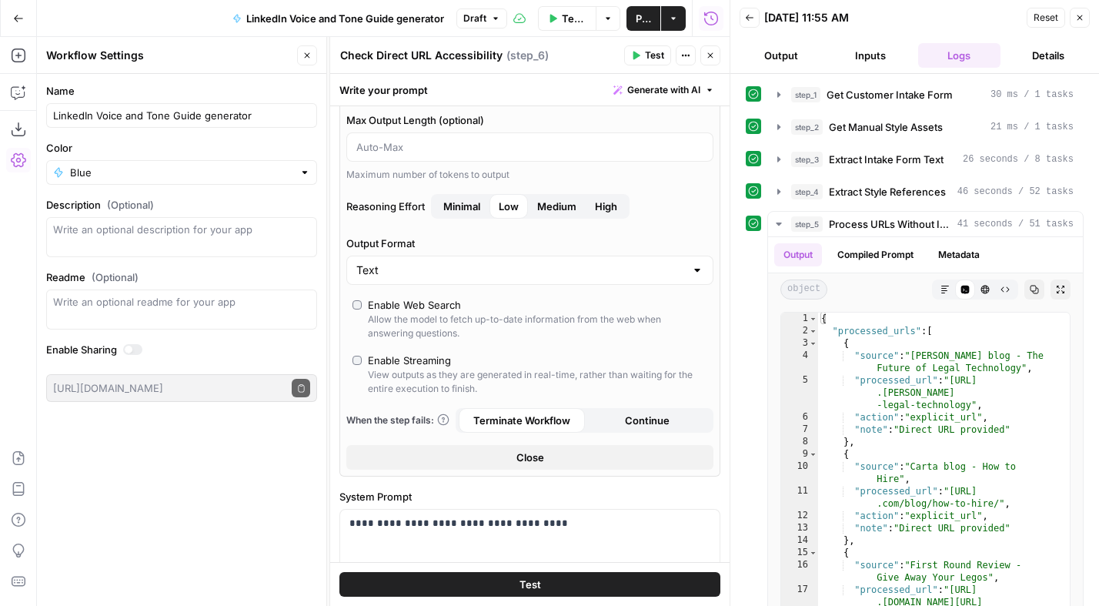
scroll to position [123, 0]
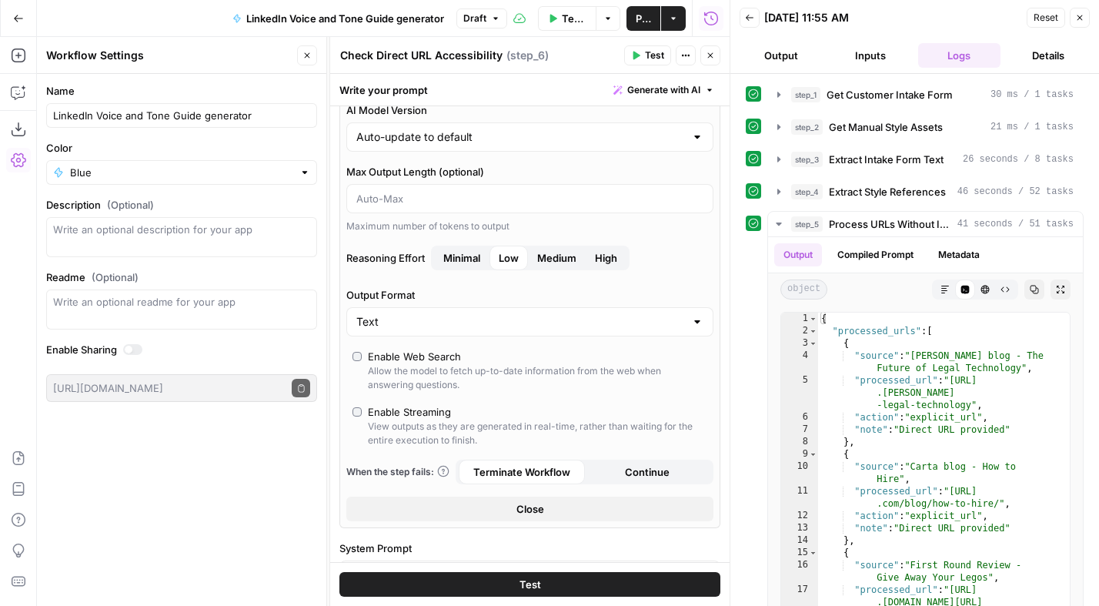
click at [468, 254] on span "Minimal" at bounding box center [461, 257] width 37 height 15
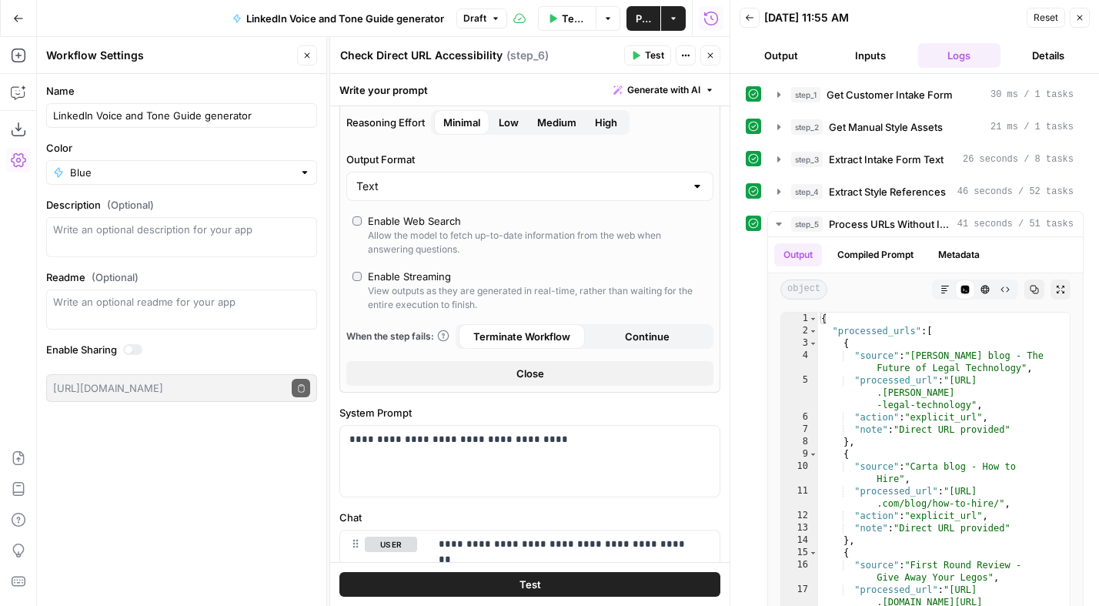
scroll to position [364, 0]
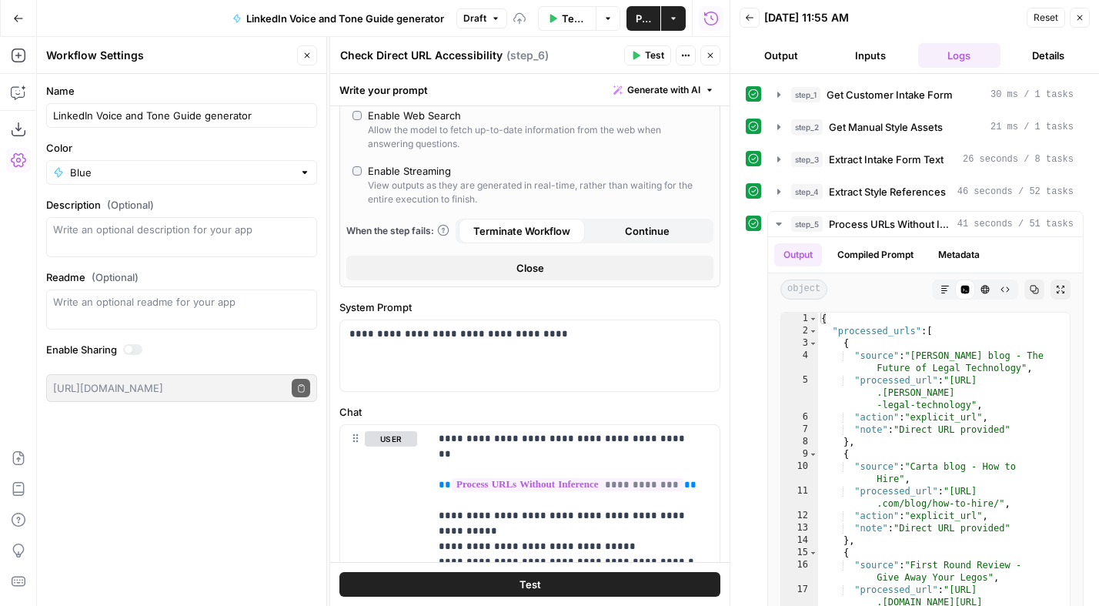
click at [710, 57] on icon "button" at bounding box center [710, 55] width 9 height 9
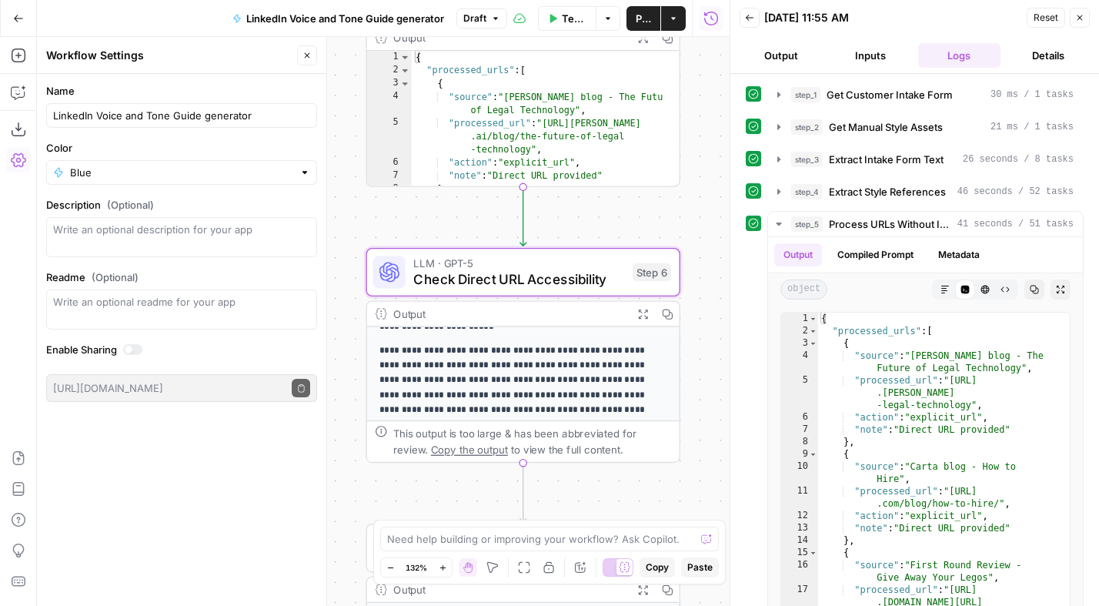
scroll to position [189, 0]
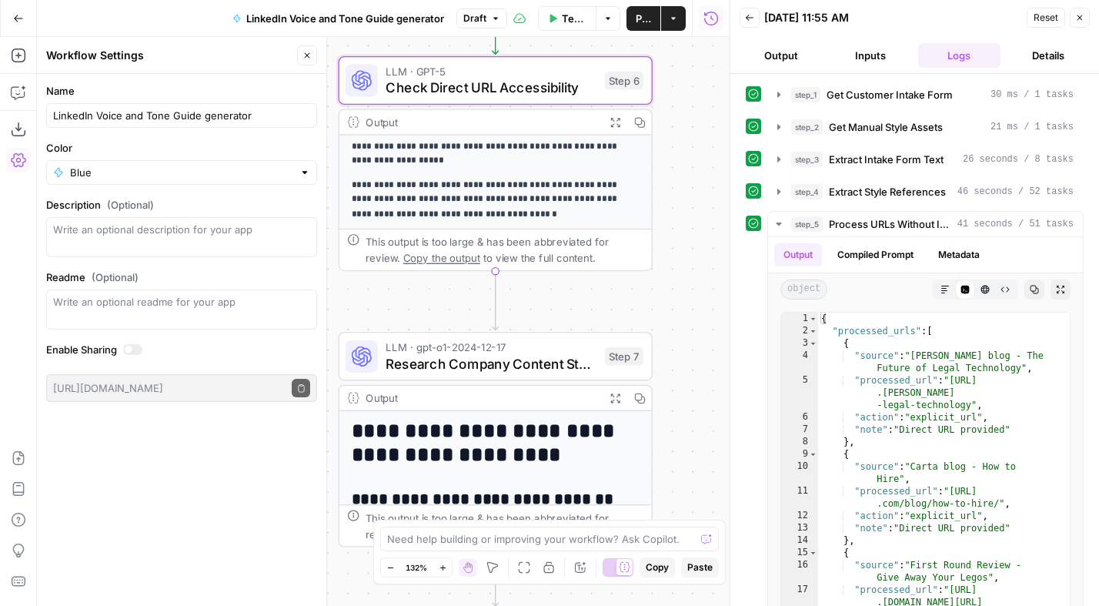
drag, startPoint x: 617, startPoint y: 384, endPoint x: 585, endPoint y: 303, distance: 87.5
click at [599, 289] on div "Workflow Set Inputs Inputs Get Knowledge Base File Get Customer Intake Form Ste…" at bounding box center [383, 321] width 693 height 569
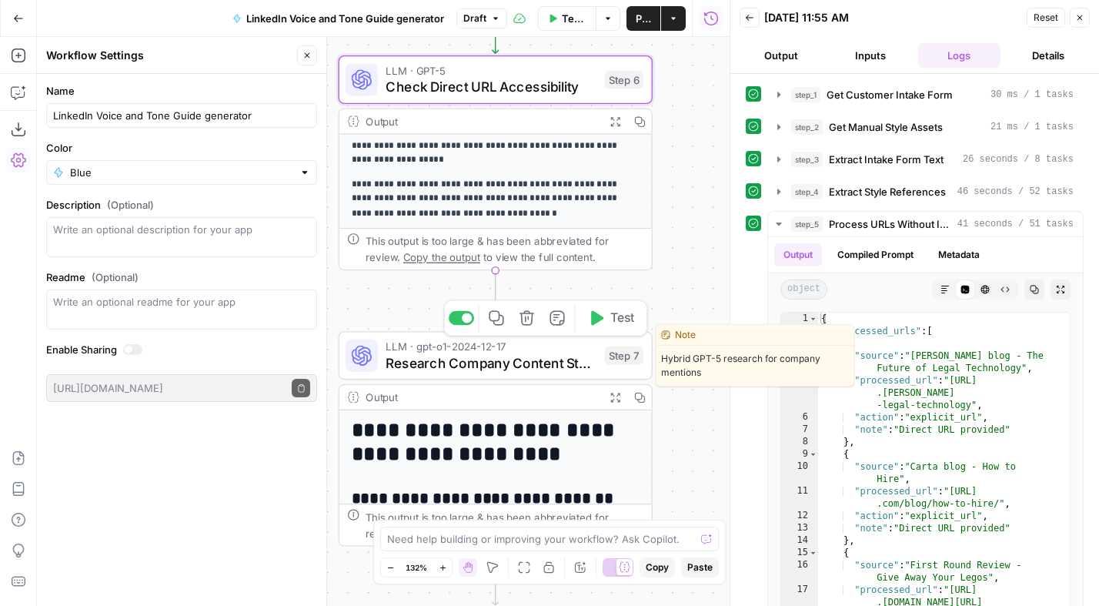
click at [518, 351] on span "LLM · gpt-o1-2024-12-17" at bounding box center [491, 346] width 211 height 16
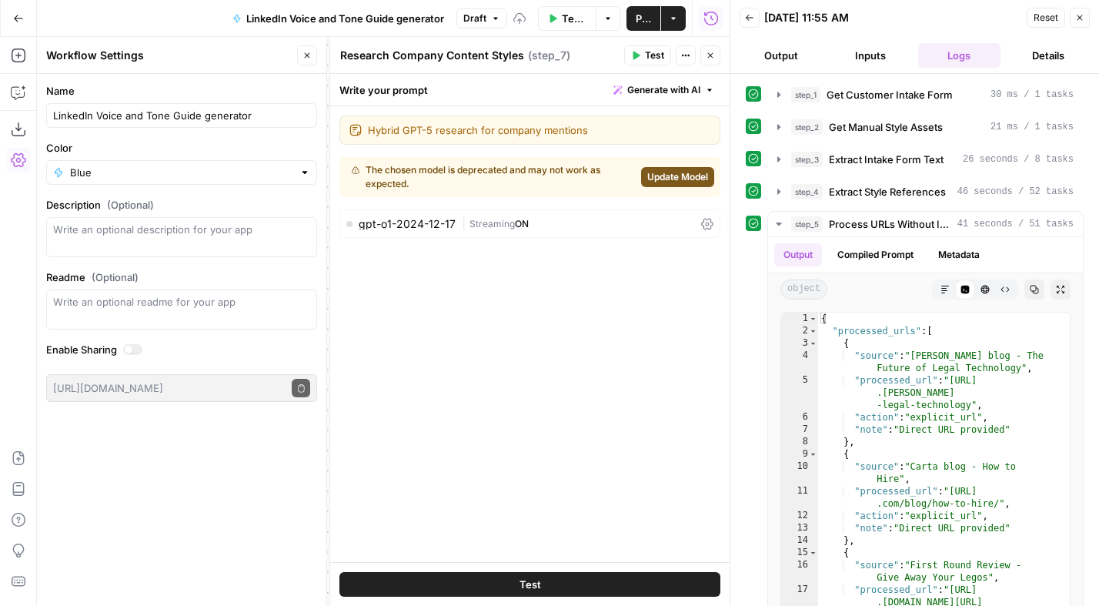
click at [469, 206] on div "Hybrid GPT-5 research for company mentions Hybrid GPT-5 research for company me…" at bounding box center [530, 334] width 400 height 456
click at [471, 209] on div "gpt-o1-2024-12-17 | Streaming ON" at bounding box center [529, 223] width 381 height 28
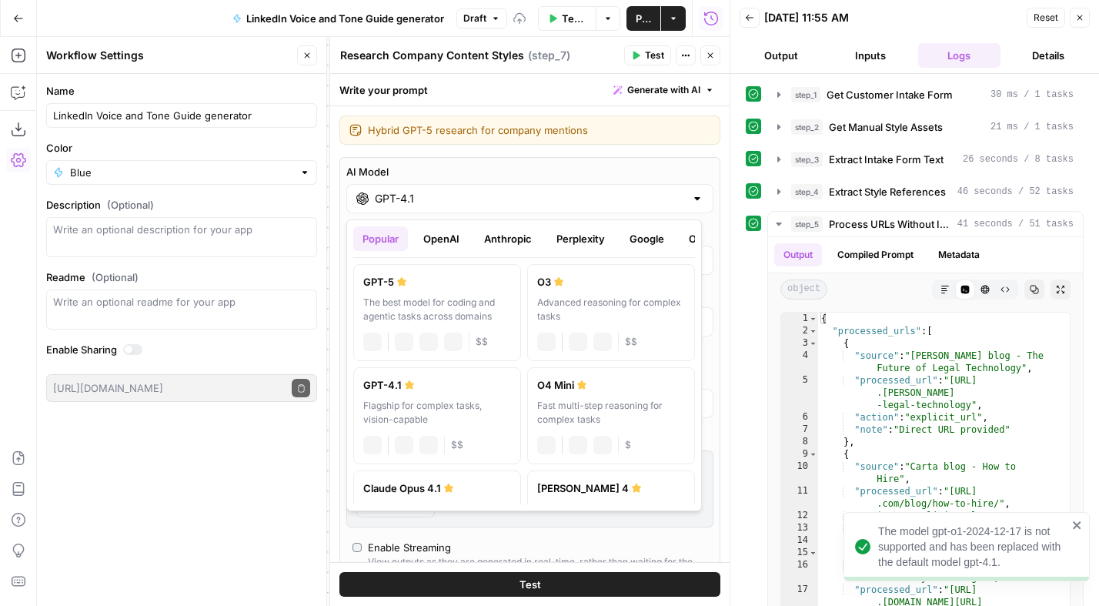
click at [448, 205] on input "GPT-4.1" at bounding box center [530, 198] width 310 height 15
click at [430, 294] on label "GPT-5 The best model for coding and agentic tasks across domains chat Vision Ca…" at bounding box center [437, 312] width 168 height 97
type input "GPT-5"
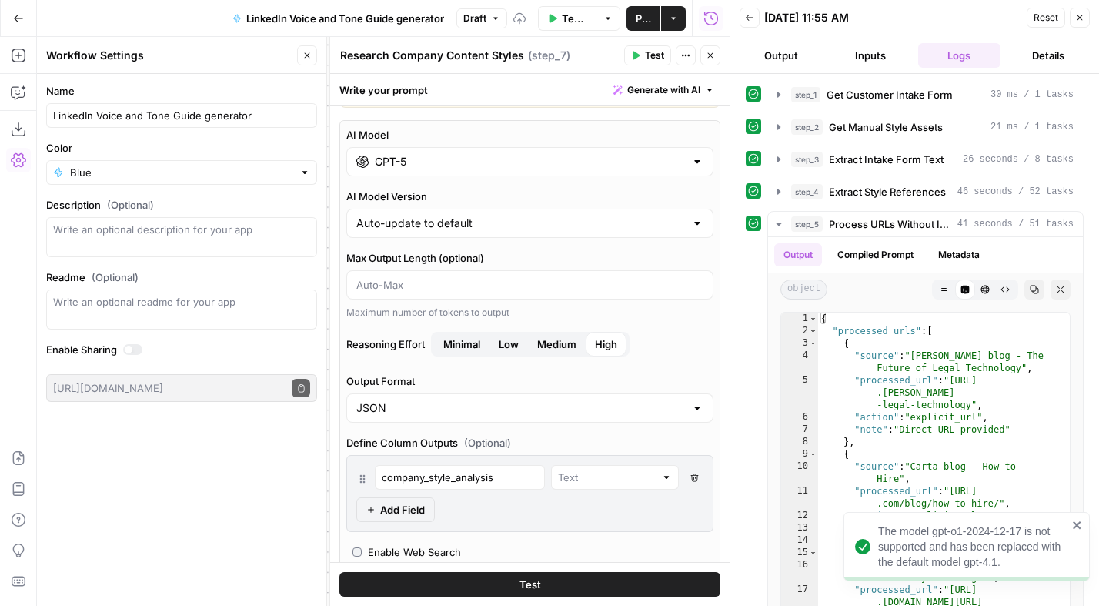
scroll to position [50, 0]
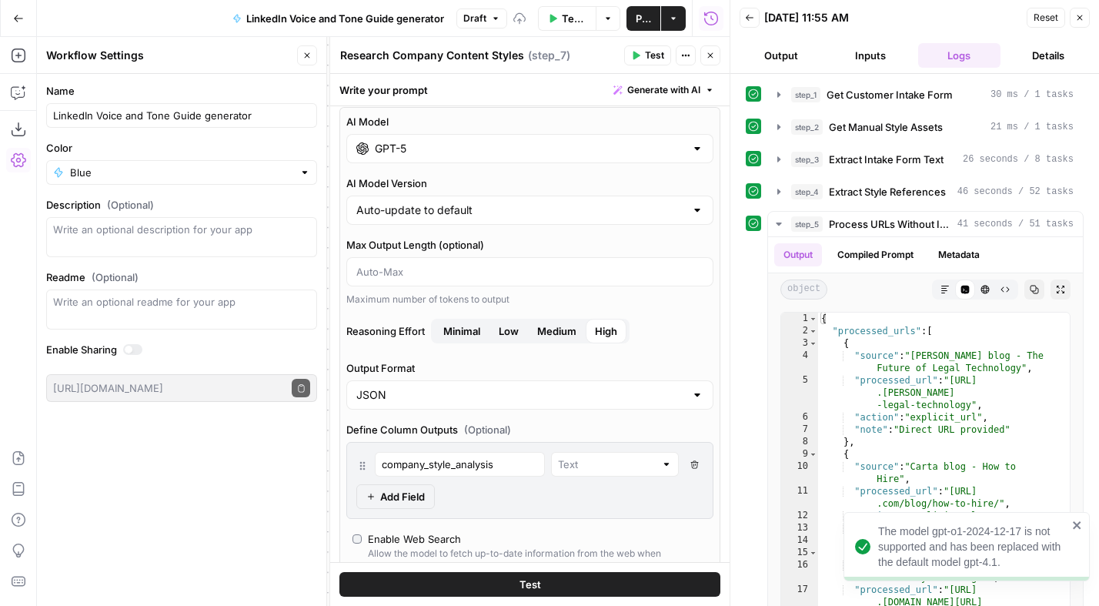
click at [565, 312] on div "AI Model GPT-5 AI Model Version Auto-update to default Max Output Length (optio…" at bounding box center [529, 409] width 381 height 604
click at [557, 327] on span "Medium" at bounding box center [556, 330] width 39 height 15
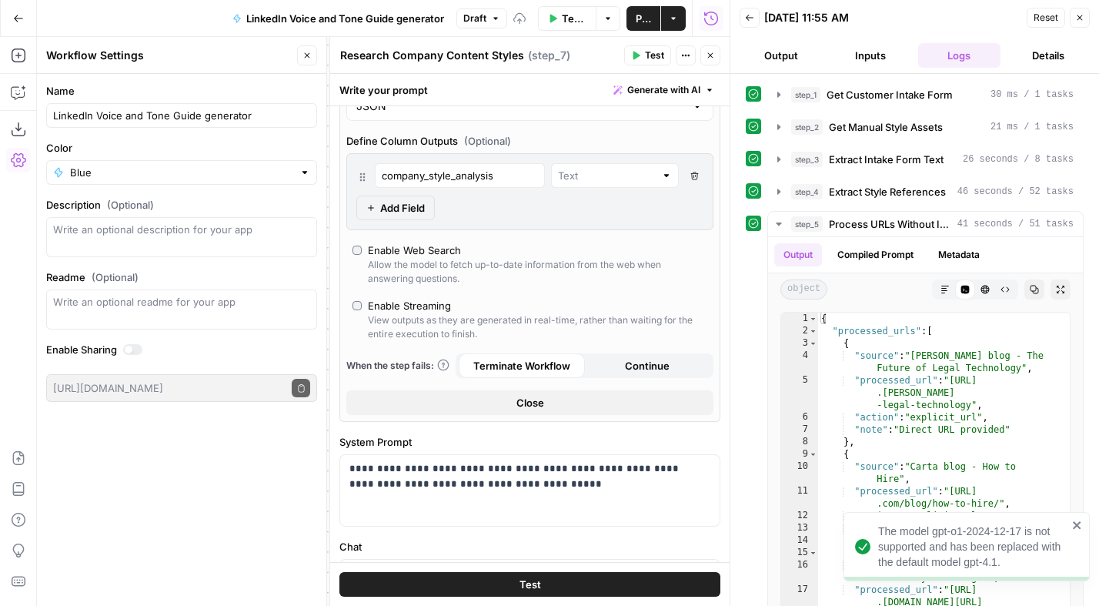
scroll to position [354, 0]
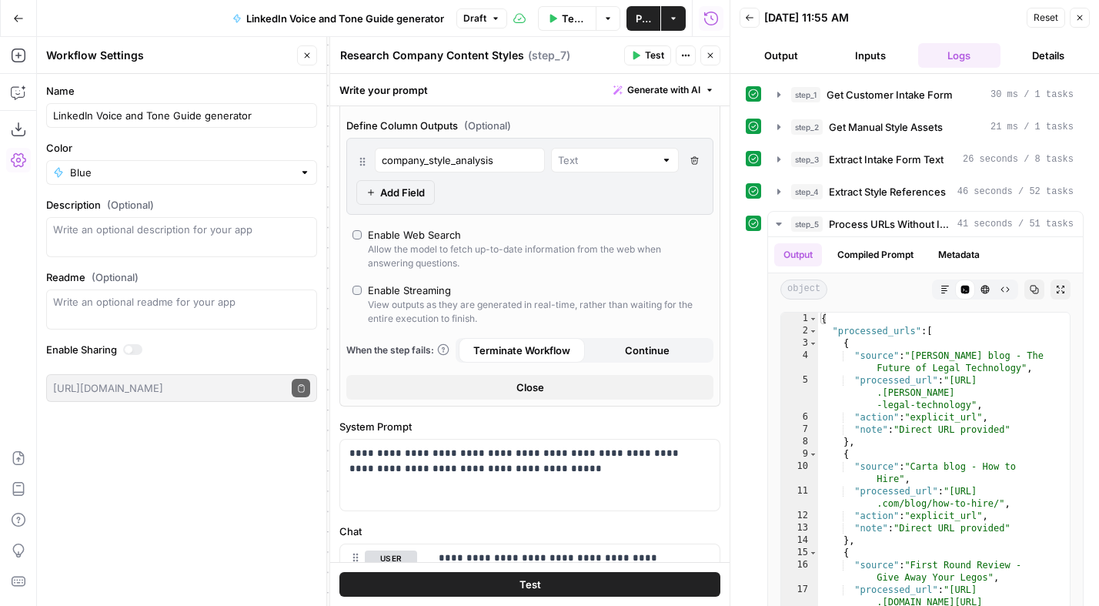
click at [714, 48] on button "Close" at bounding box center [711, 55] width 20 height 20
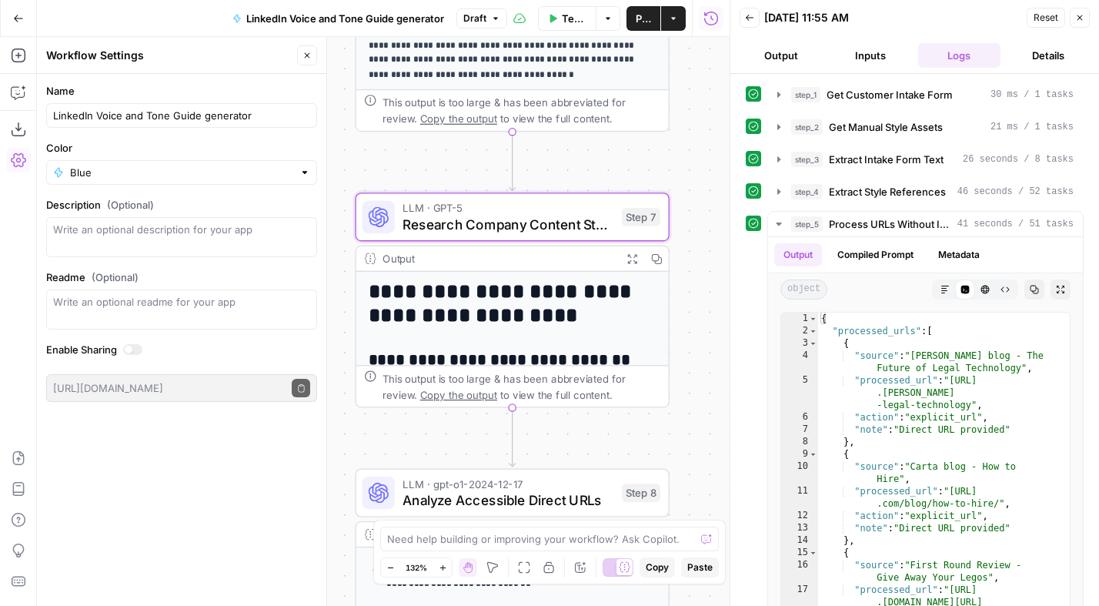
drag, startPoint x: 707, startPoint y: 322, endPoint x: 661, endPoint y: 279, distance: 63.2
click at [721, 158] on div "Workflow Set Inputs Inputs Get Knowledge Base File Get Customer Intake Form Ste…" at bounding box center [383, 321] width 693 height 569
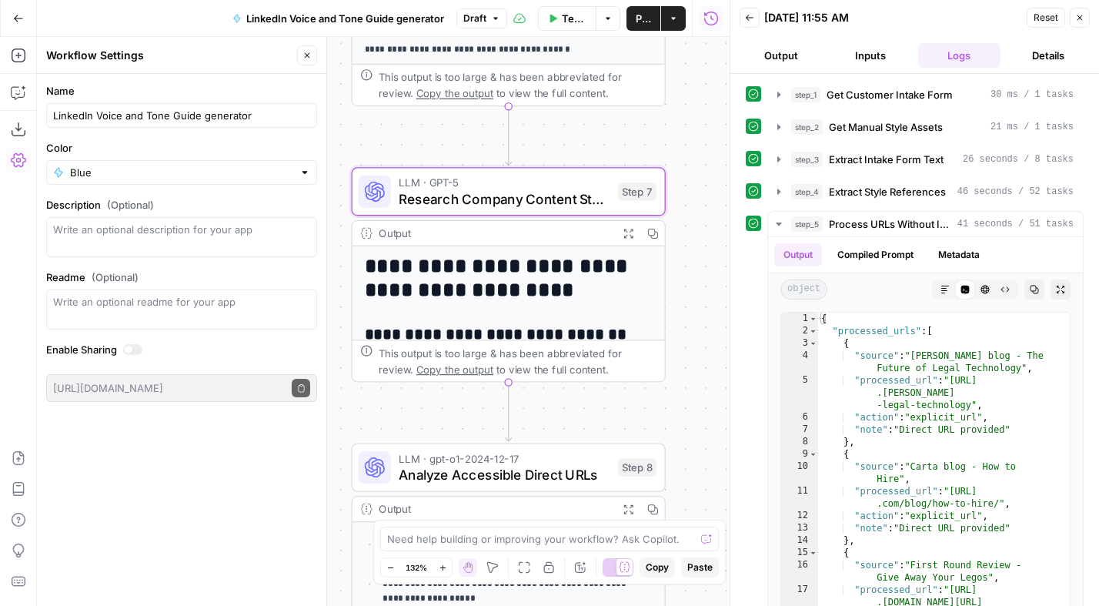
click at [479, 472] on span "Analyze Accessible Direct URLs" at bounding box center [504, 474] width 211 height 20
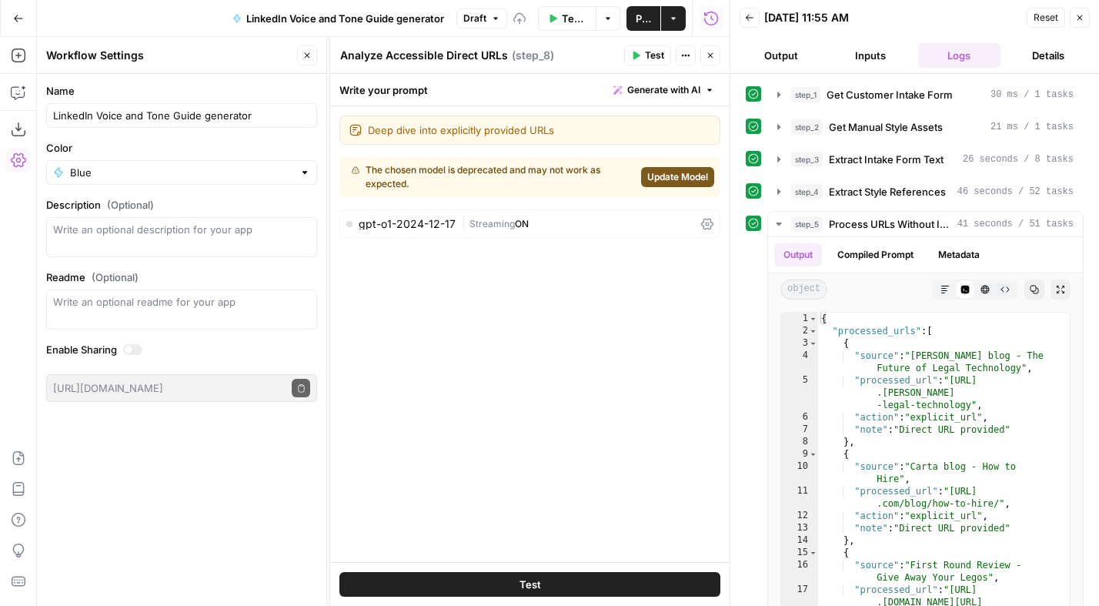
click at [455, 230] on div "gpt-o1-2024-12-17 | Streaming ON" at bounding box center [529, 223] width 381 height 28
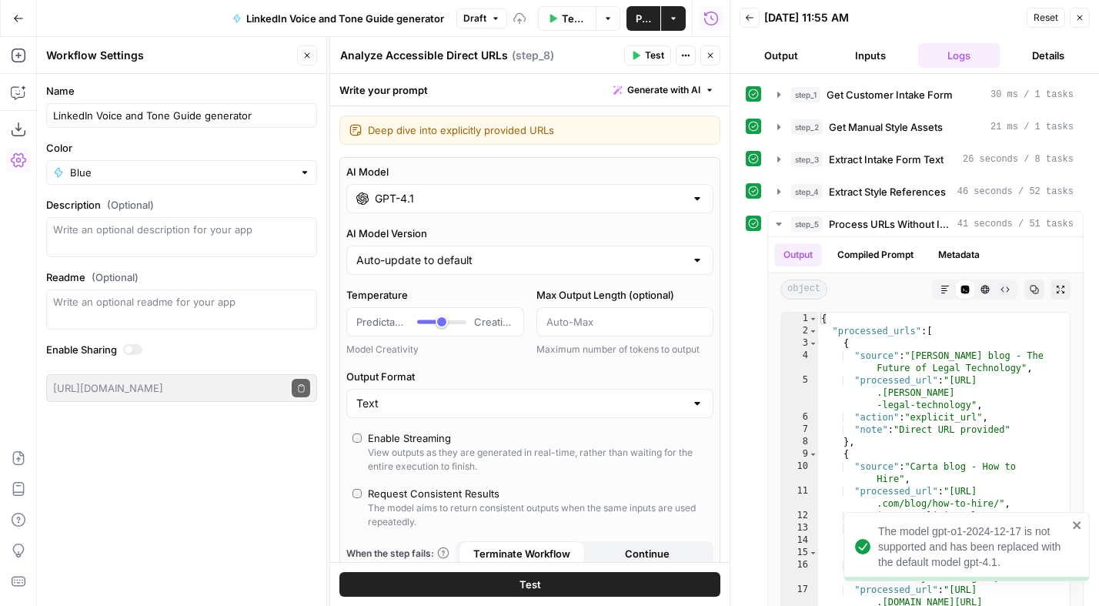
click at [448, 198] on input "GPT-4.1" at bounding box center [530, 198] width 310 height 15
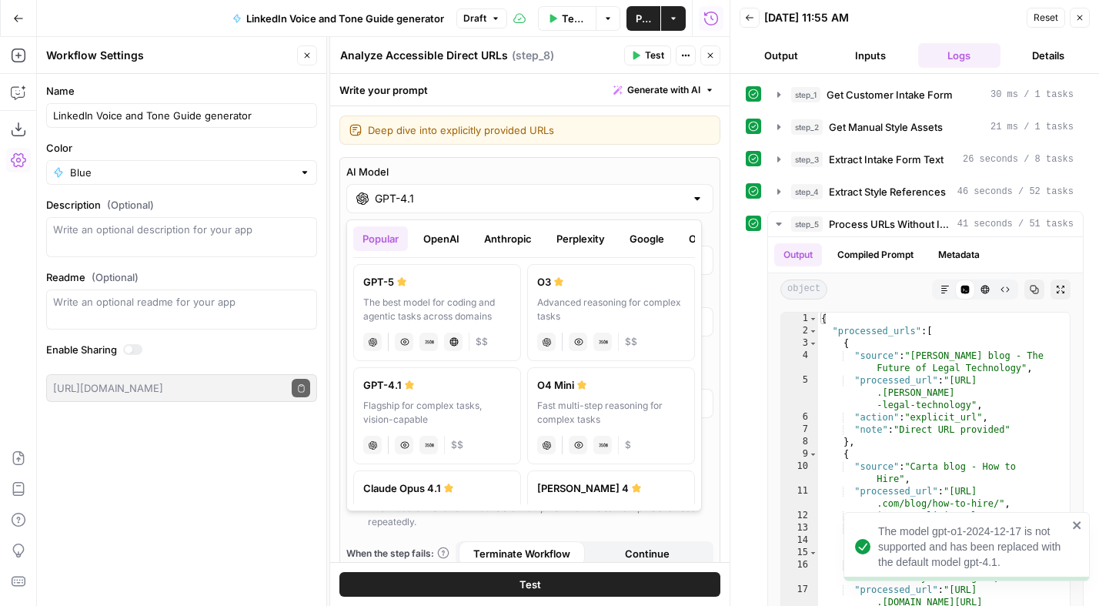
click at [440, 307] on div "The best model for coding and agentic tasks across domains" at bounding box center [437, 310] width 148 height 28
type input "GPT-5"
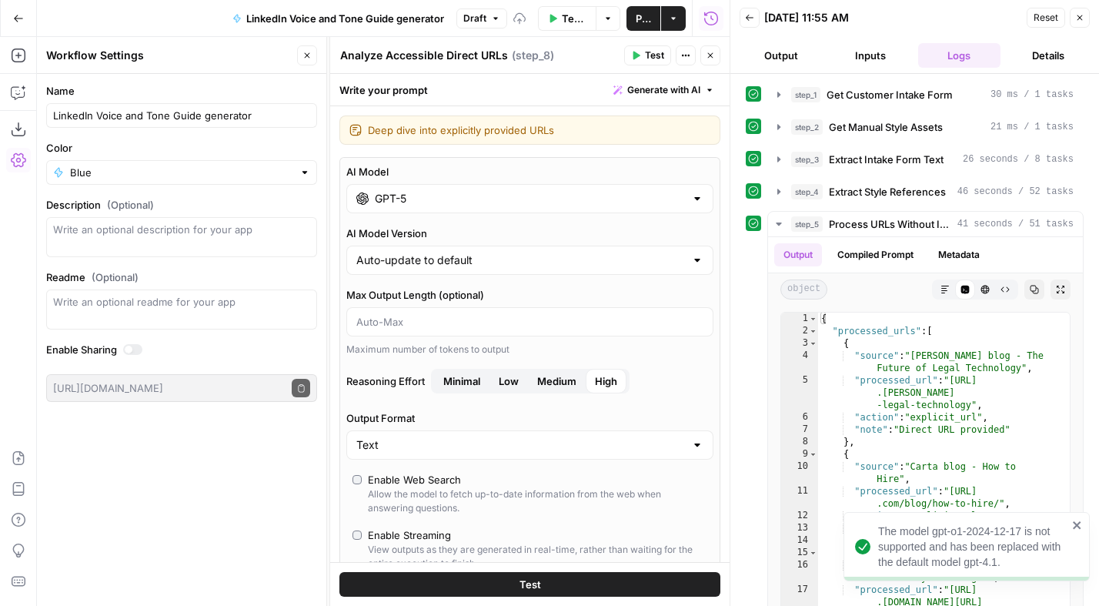
click at [546, 382] on span "Medium" at bounding box center [556, 380] width 39 height 15
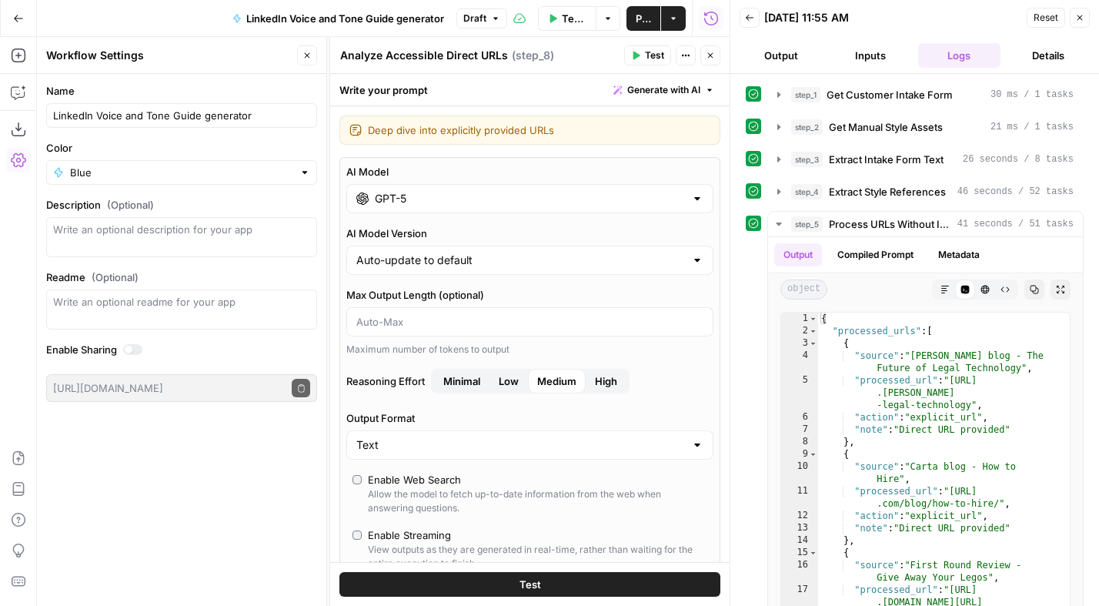
click at [1081, 17] on icon "button" at bounding box center [1079, 17] width 9 height 9
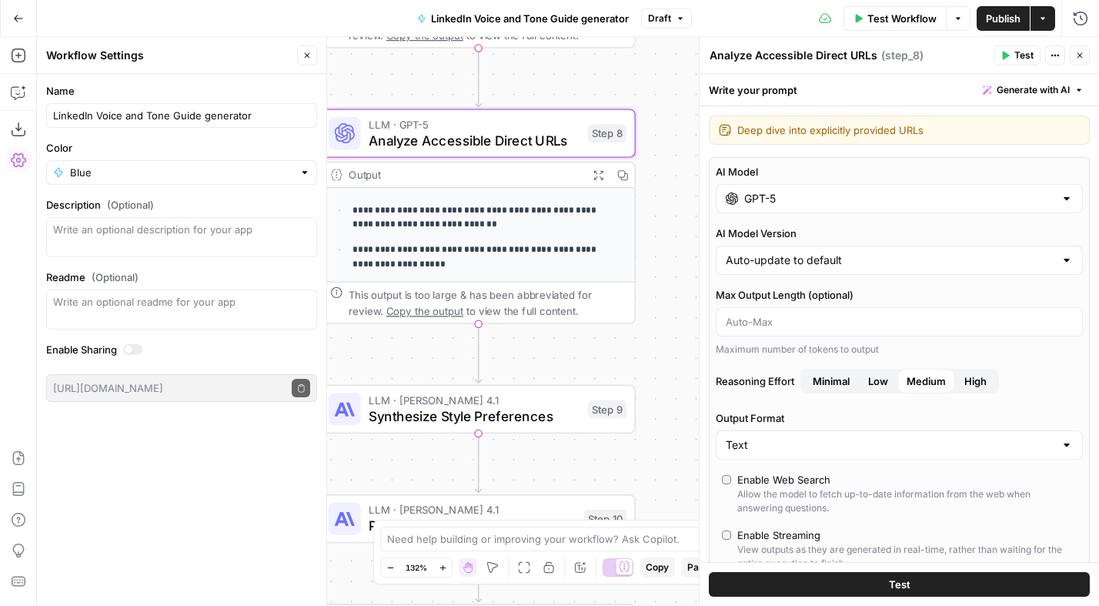
drag, startPoint x: 524, startPoint y: 207, endPoint x: 507, endPoint y: 72, distance: 135.9
click at [507, 72] on div "Workflow Set Inputs Inputs Get Knowledge Base File Get Customer Intake Form Ste…" at bounding box center [568, 321] width 1062 height 569
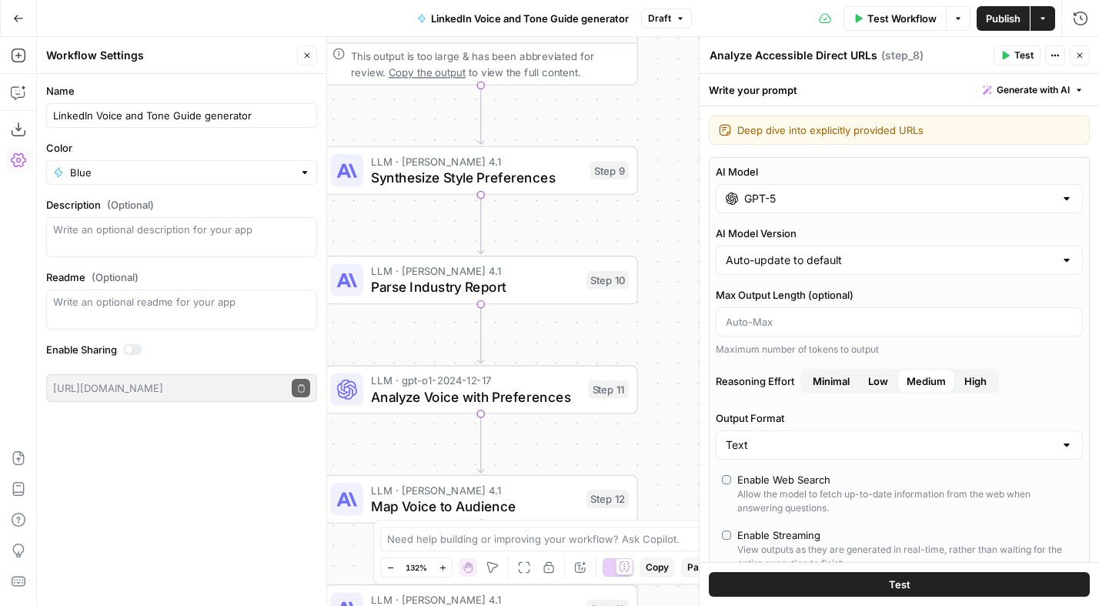
drag, startPoint x: 537, startPoint y: 198, endPoint x: 532, endPoint y: 205, distance: 8.3
click at [542, 131] on div "Workflow Set Inputs Inputs Get Knowledge Base File Get Customer Intake Form Ste…" at bounding box center [568, 321] width 1062 height 569
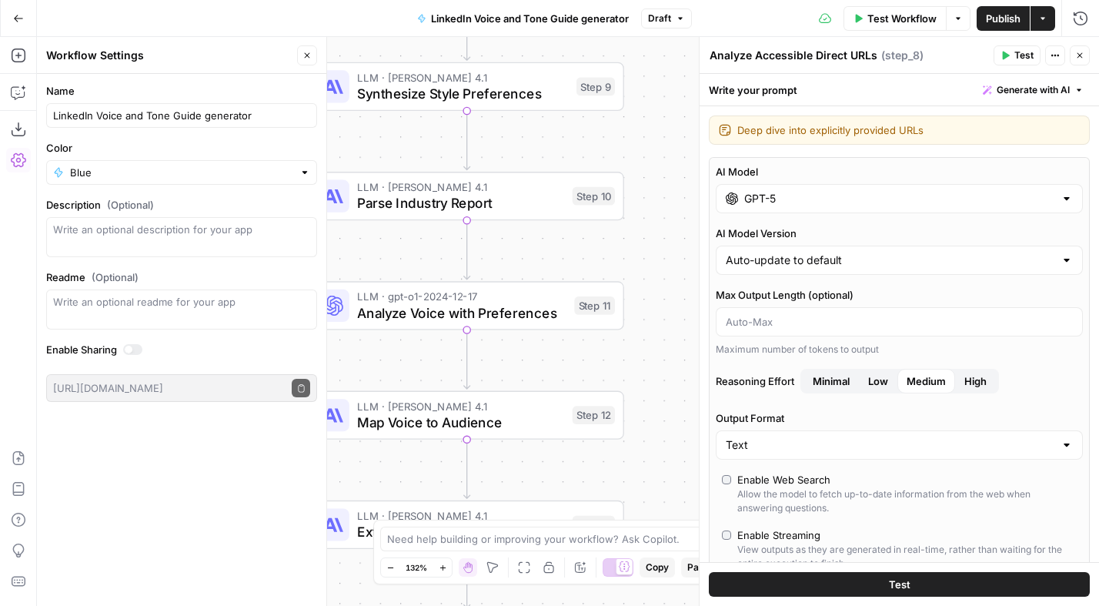
drag, startPoint x: 550, startPoint y: 344, endPoint x: 536, endPoint y: 262, distance: 83.5
click at [536, 262] on div "Workflow Set Inputs Inputs Get Knowledge Base File Get Customer Intake Form Ste…" at bounding box center [568, 321] width 1062 height 569
click at [494, 309] on span "Analyze Voice with Preferences" at bounding box center [461, 313] width 209 height 20
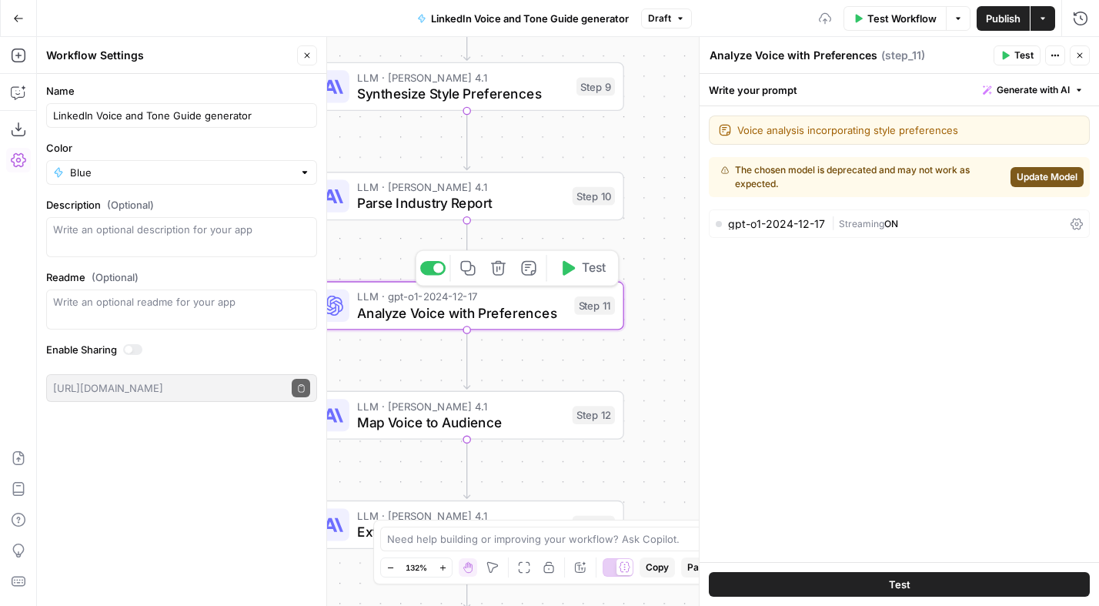
click at [490, 307] on span "Analyze Voice with Preferences" at bounding box center [461, 313] width 209 height 20
click at [839, 222] on span "Streaming" at bounding box center [861, 224] width 45 height 12
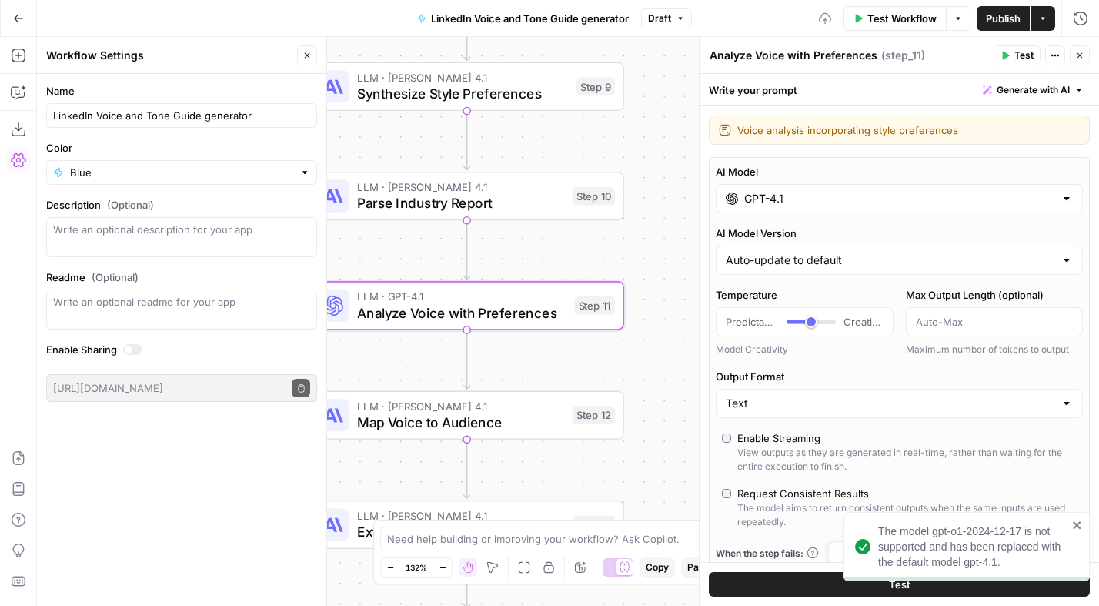
click at [831, 192] on input "GPT-4.1" at bounding box center [899, 198] width 310 height 15
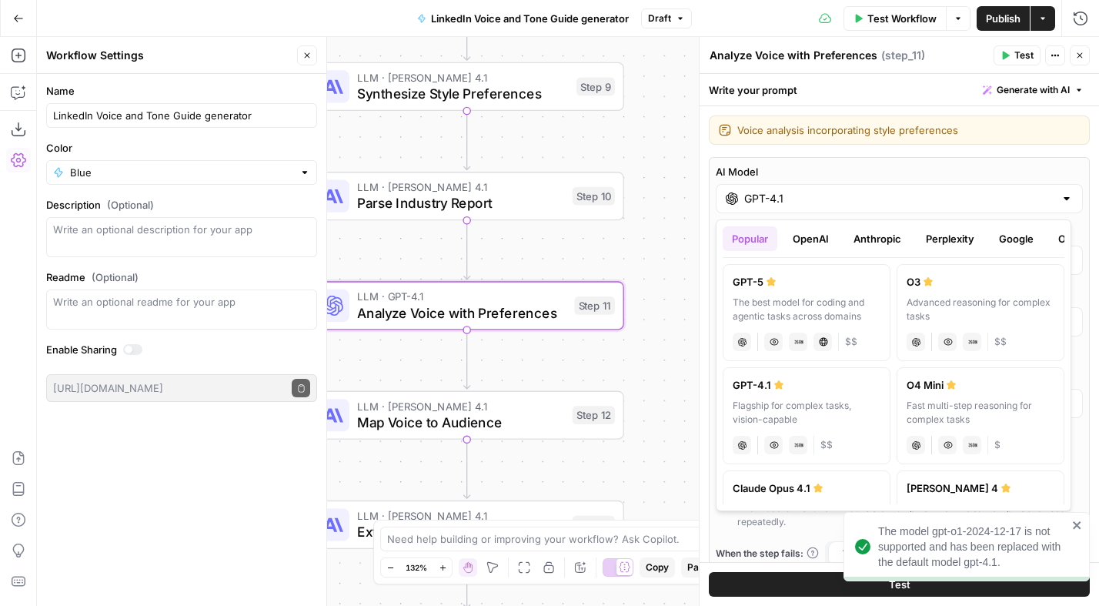
click at [859, 236] on button "Anthropic" at bounding box center [878, 238] width 66 height 25
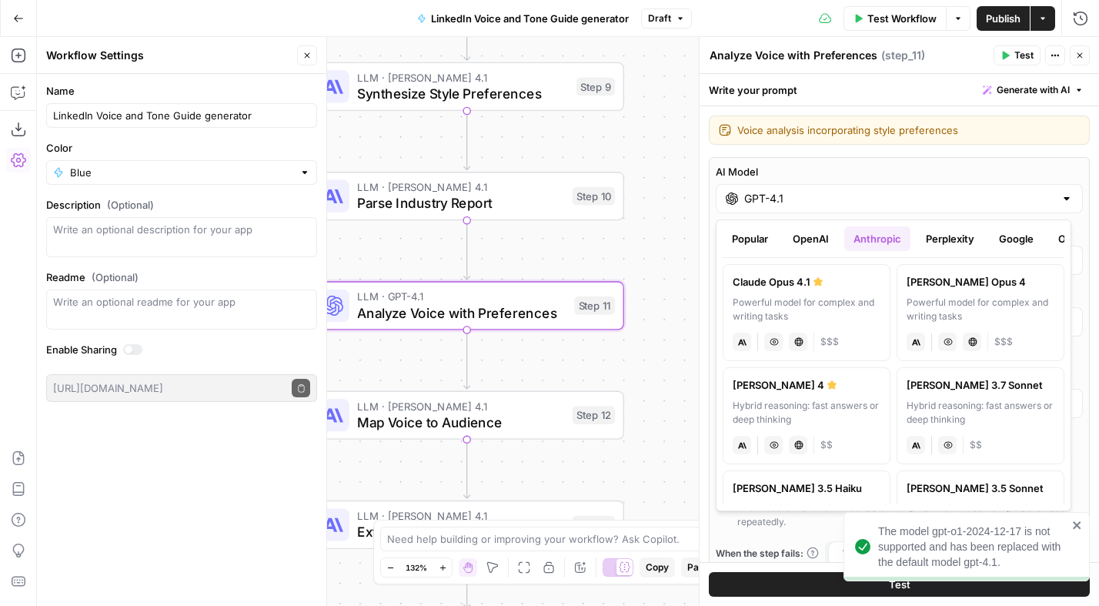
click at [826, 283] on div "Claude Opus 4.1" at bounding box center [807, 281] width 148 height 15
type input "Claude Opus 4.1"
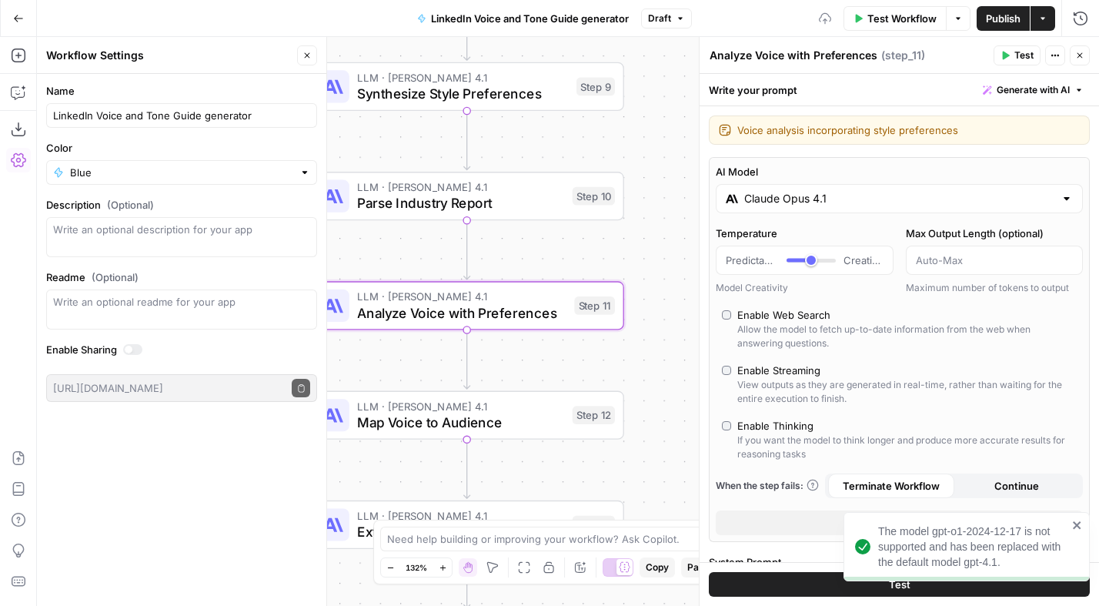
click at [806, 427] on div "Enable Thinking" at bounding box center [775, 425] width 76 height 15
type input "*"
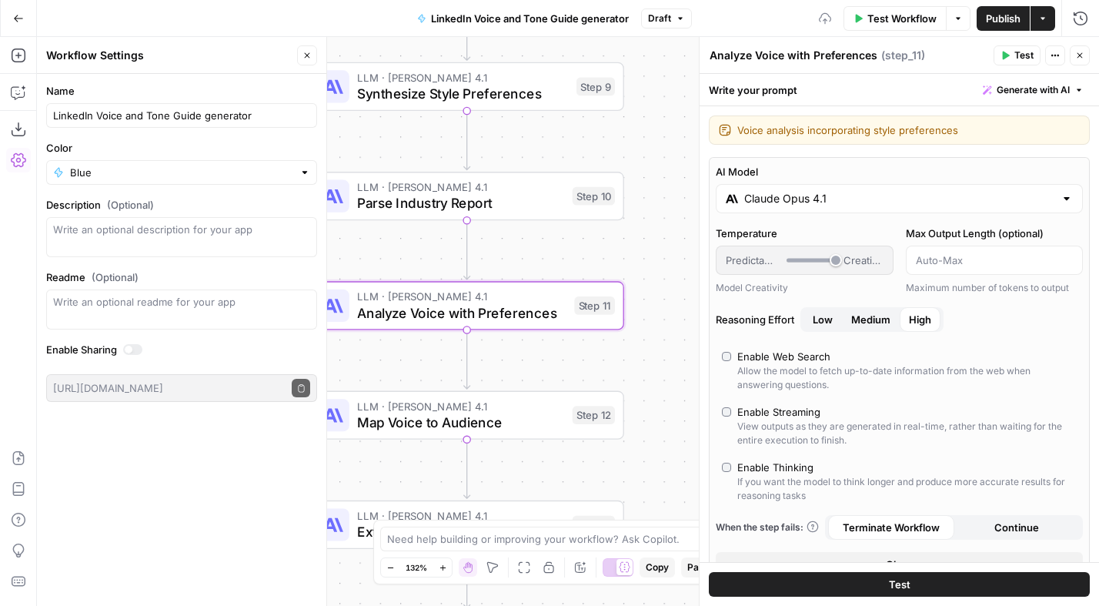
click at [871, 315] on span "Medium" at bounding box center [870, 319] width 39 height 15
click at [668, 363] on div "Workflow Set Inputs Inputs Get Knowledge Base File Get Customer Intake Form Ste…" at bounding box center [568, 321] width 1062 height 569
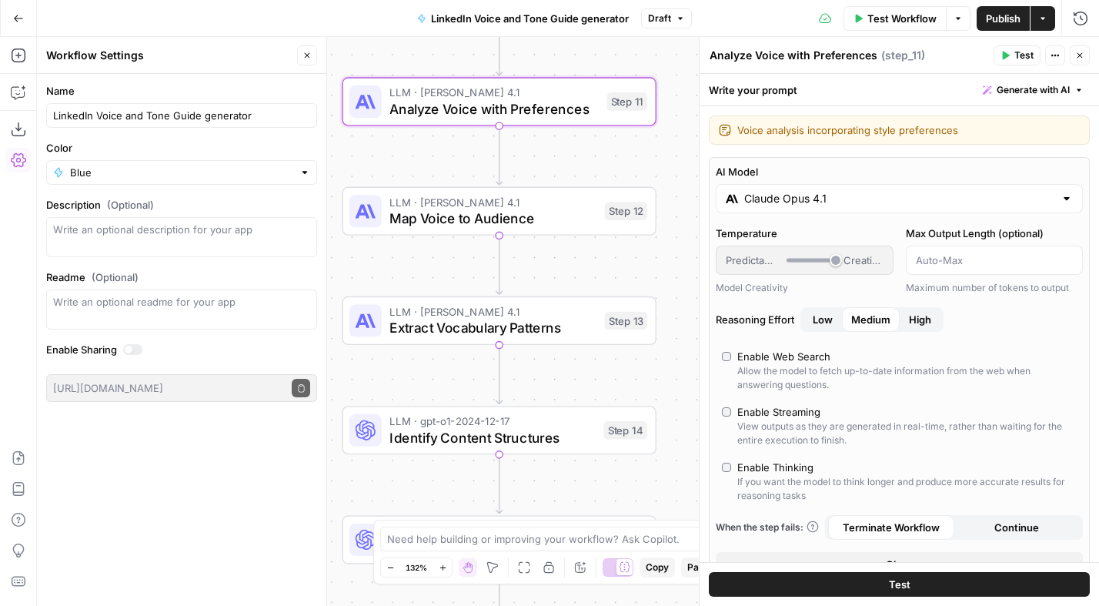
drag, startPoint x: 537, startPoint y: 253, endPoint x: 543, endPoint y: 164, distance: 89.5
click at [543, 164] on div "Workflow Set Inputs Inputs Get Knowledge Base File Get Customer Intake Form Ste…" at bounding box center [568, 321] width 1062 height 569
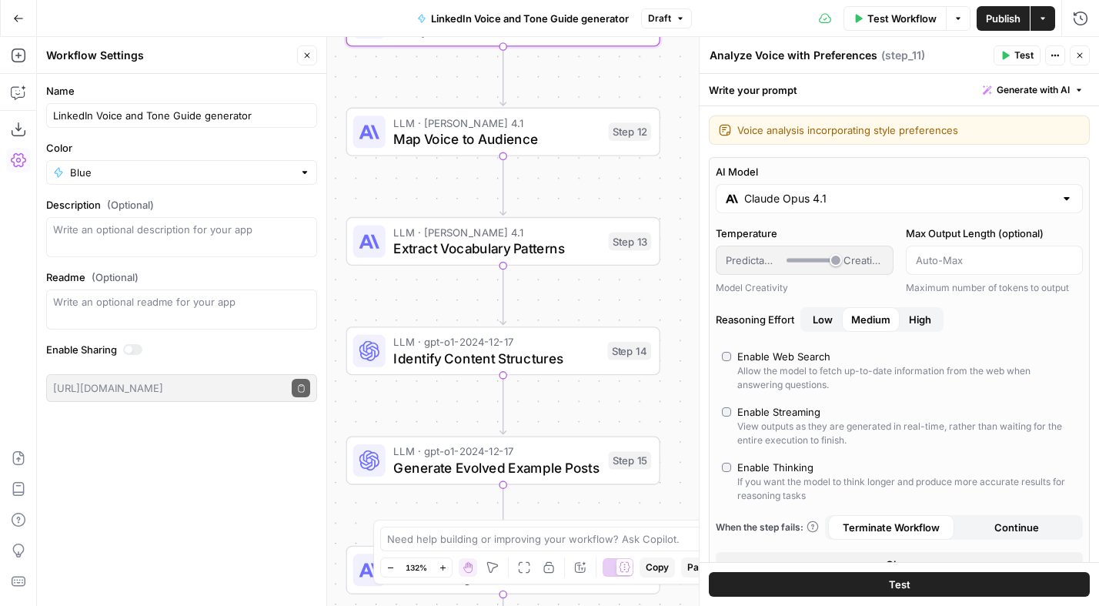
drag, startPoint x: 443, startPoint y: 299, endPoint x: 440, endPoint y: 285, distance: 14.9
click at [440, 285] on div "Workflow Set Inputs Inputs Get Knowledge Base File Get Customer Intake Form Ste…" at bounding box center [568, 321] width 1062 height 569
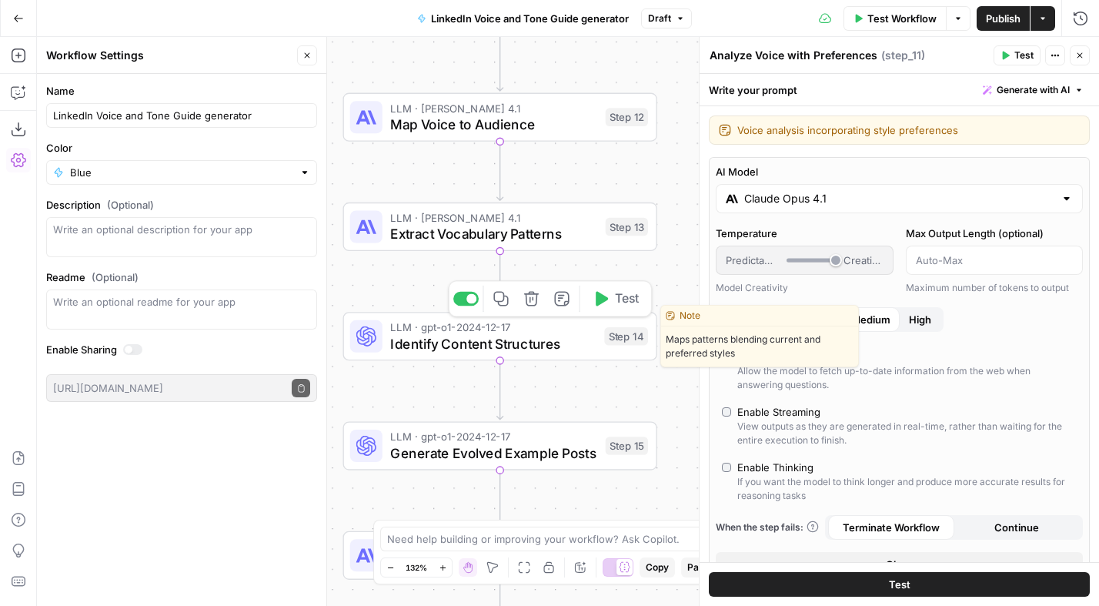
click at [440, 334] on span "Identify Content Structures" at bounding box center [493, 343] width 206 height 20
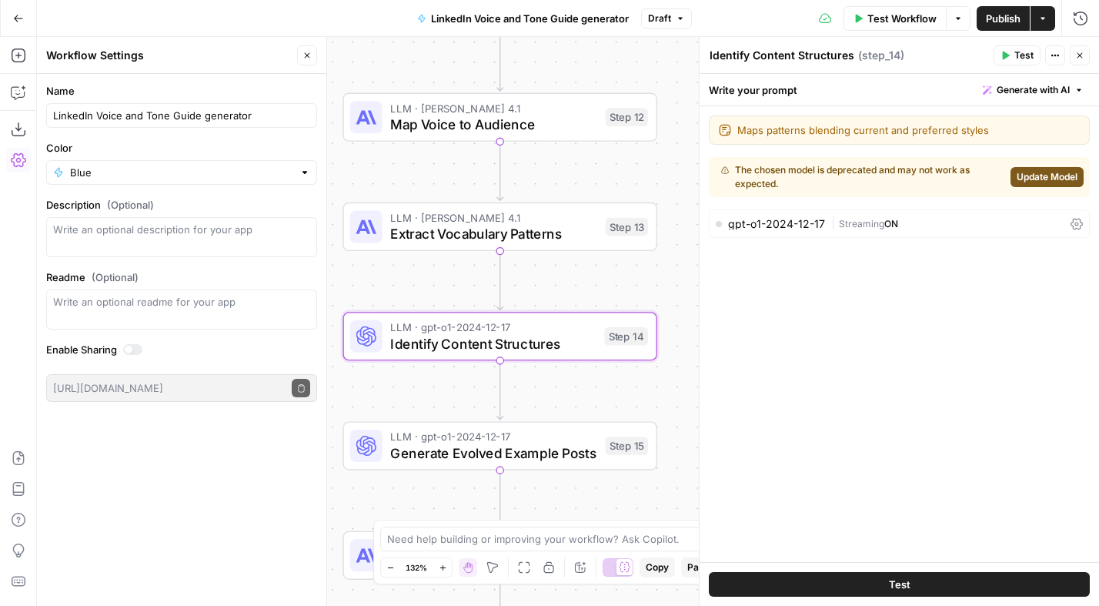
click at [813, 239] on div "Maps patterns blending current and preferred styles Maps patterns blending curr…" at bounding box center [900, 334] width 400 height 456
click at [812, 222] on div "gpt-o1-2024-12-17" at bounding box center [776, 224] width 97 height 11
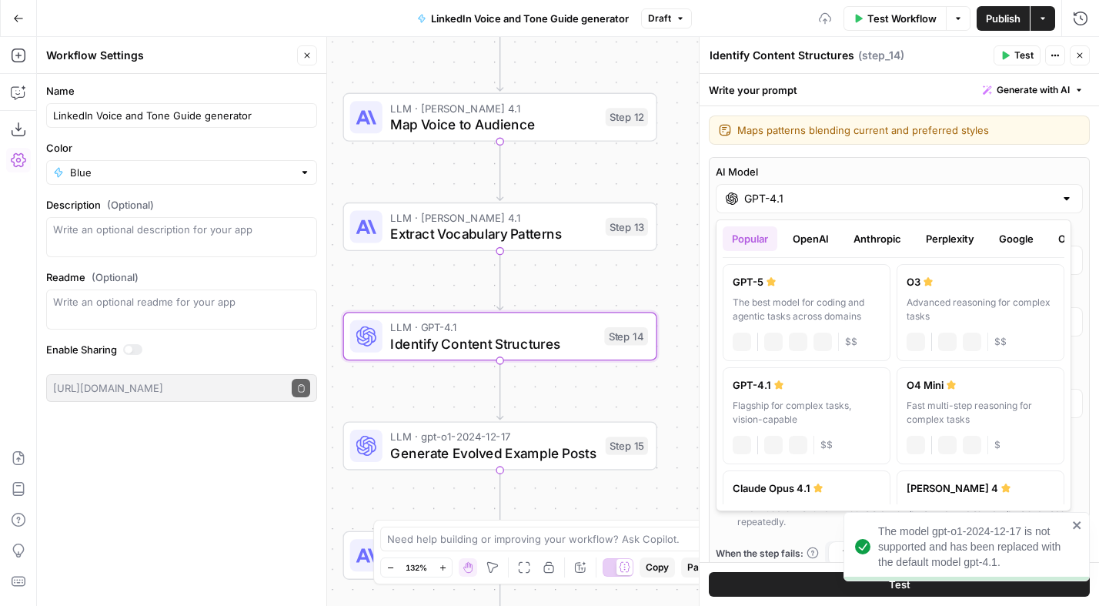
click at [816, 195] on input "GPT-4.1" at bounding box center [899, 198] width 310 height 15
click at [872, 238] on button "Anthropic" at bounding box center [878, 238] width 66 height 25
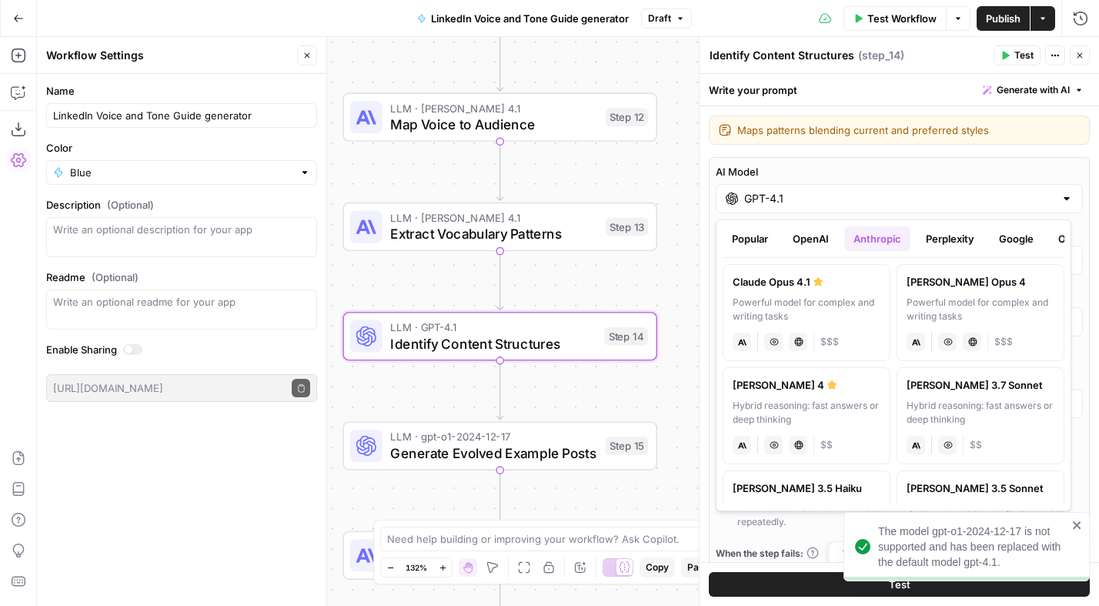
click at [845, 290] on label "Claude Opus 4.1 Powerful model for complex and writing tasks anthropic Vision C…" at bounding box center [807, 312] width 168 height 97
type input "Claude Opus 4.1"
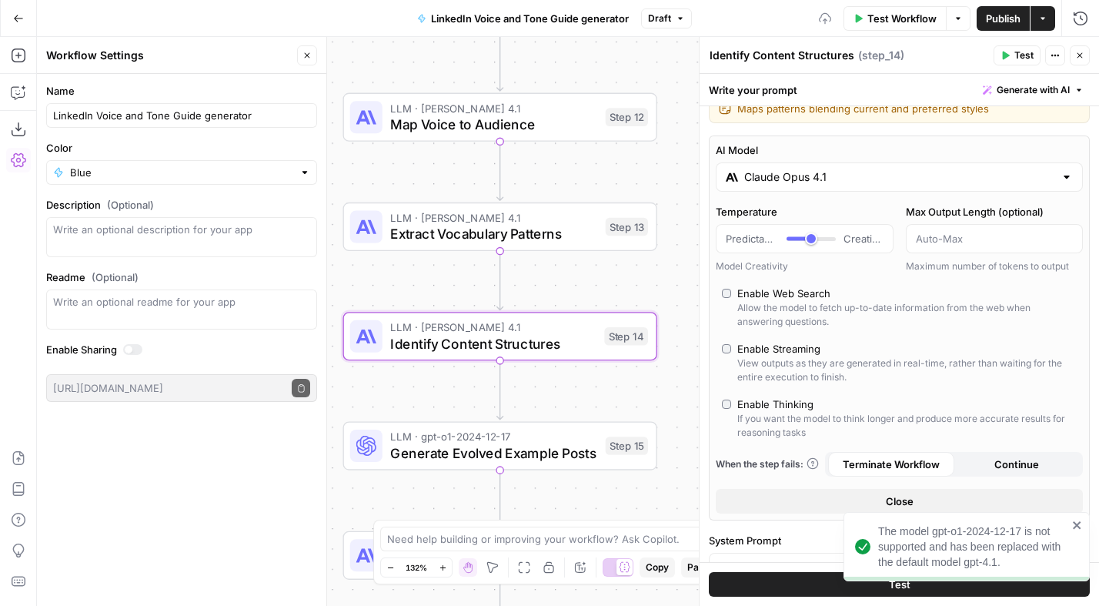
scroll to position [22, 0]
click at [779, 403] on div "Enable Thinking" at bounding box center [775, 403] width 76 height 15
type input "*"
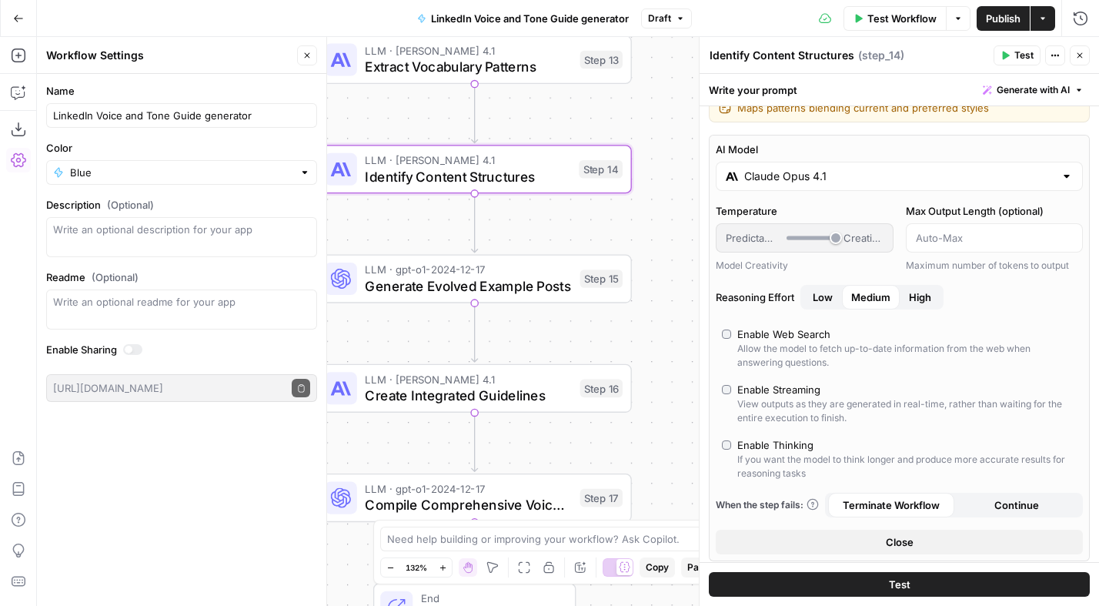
drag, startPoint x: 529, startPoint y: 380, endPoint x: 521, endPoint y: 316, distance: 64.4
click at [521, 316] on div "Workflow Set Inputs Inputs Get Knowledge Base File Get Customer Intake Form Ste…" at bounding box center [568, 321] width 1062 height 569
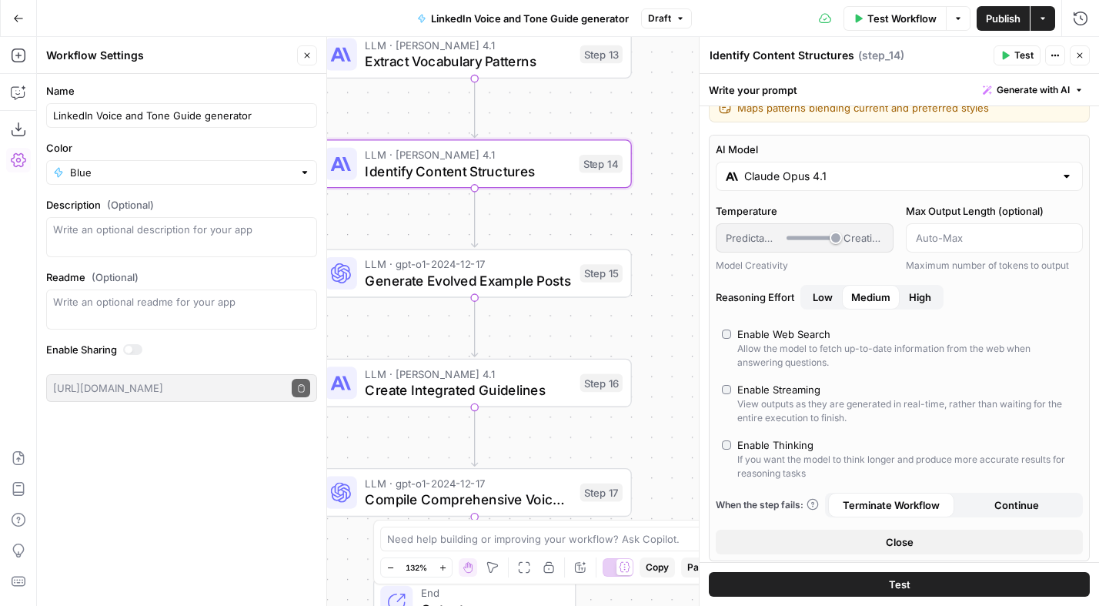
click at [495, 276] on span "Generate Evolved Example Posts" at bounding box center [468, 280] width 207 height 20
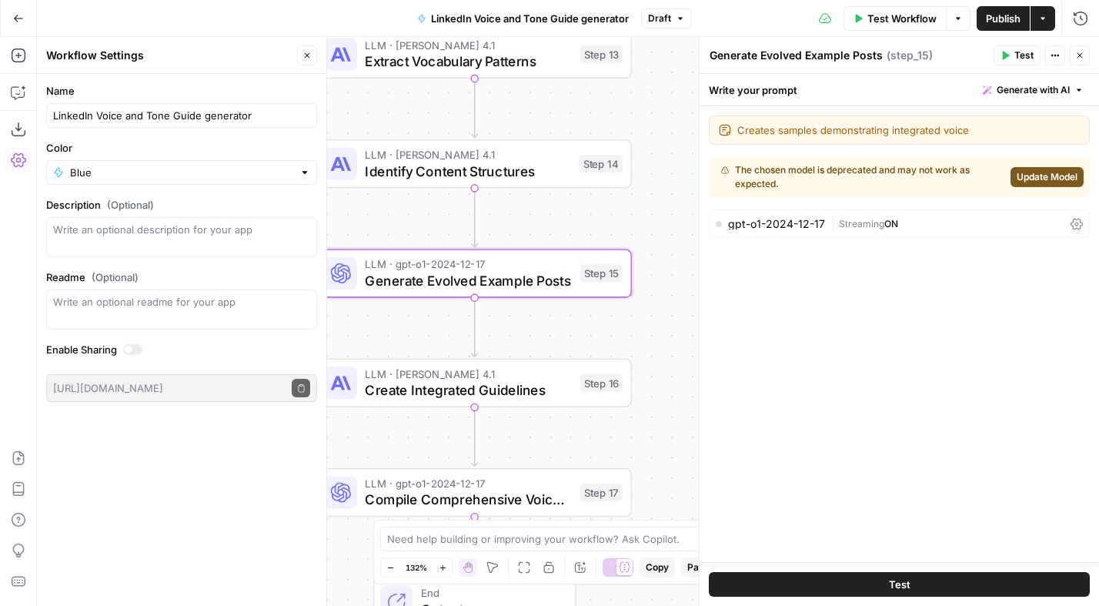
click at [895, 219] on span "ON" at bounding box center [892, 224] width 14 height 12
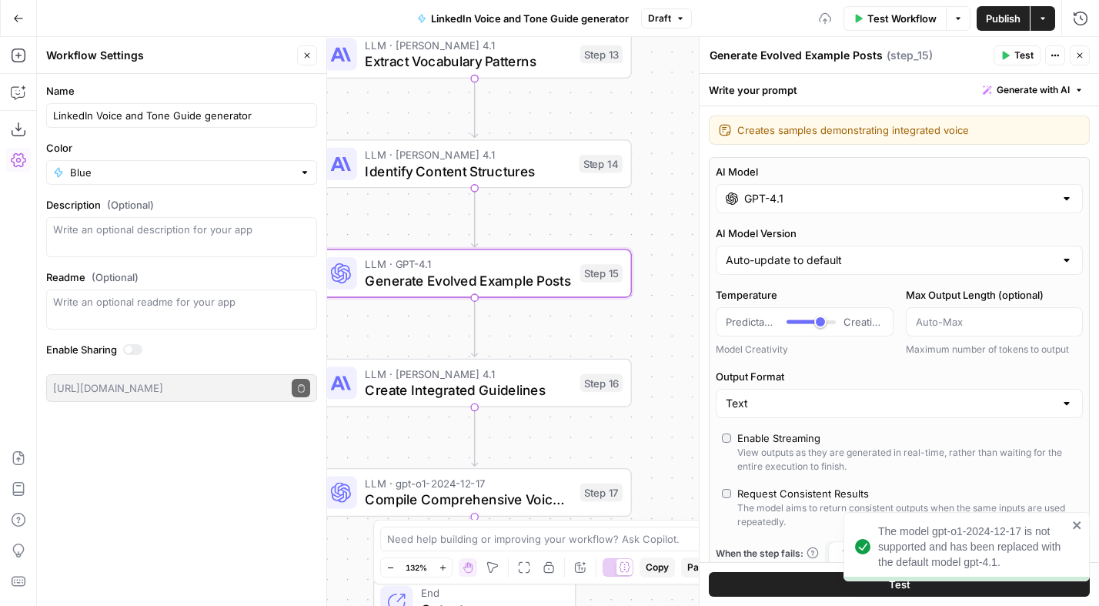
click at [833, 202] on input "GPT-4.1" at bounding box center [899, 198] width 310 height 15
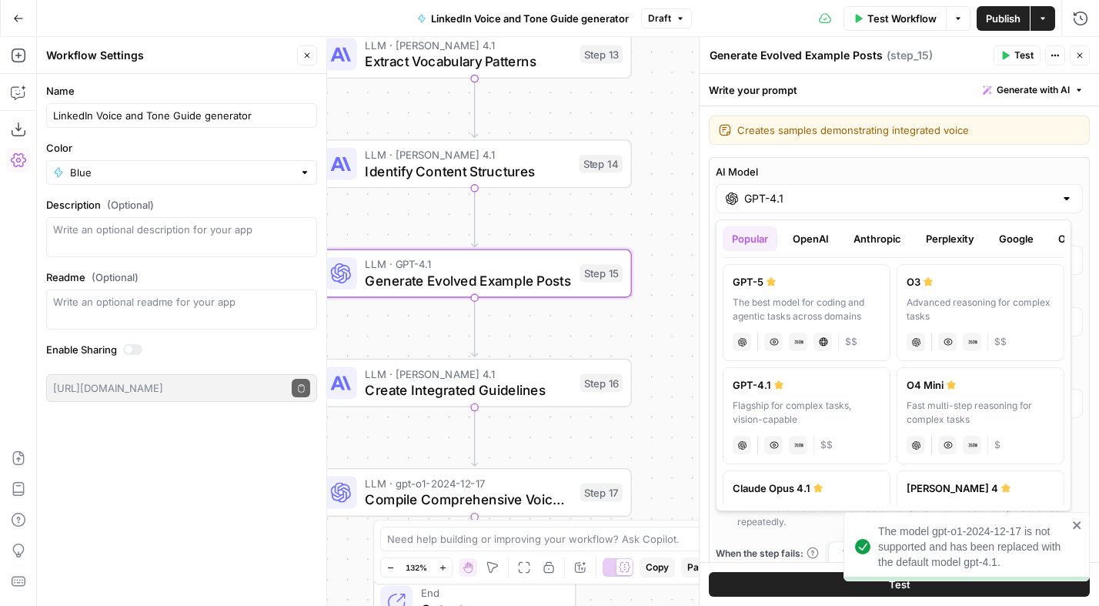
click at [873, 236] on button "Anthropic" at bounding box center [878, 238] width 66 height 25
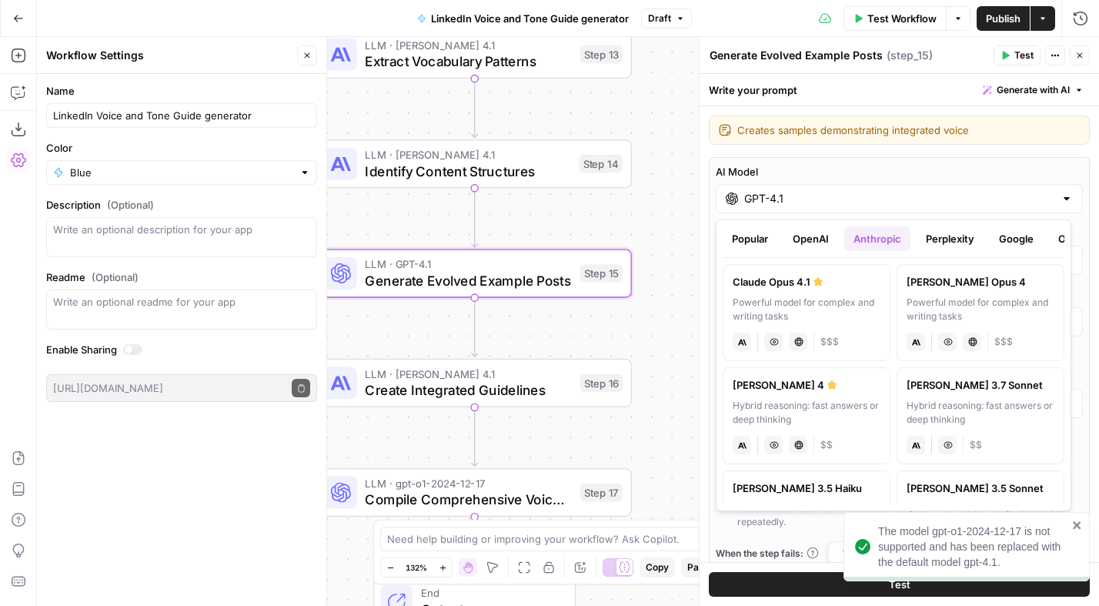
click at [953, 293] on label "Claude Opus 4 Powerful model for complex and writing tasks anthropic Vision Cap…" at bounding box center [981, 312] width 168 height 97
type input "Claude Opus 4"
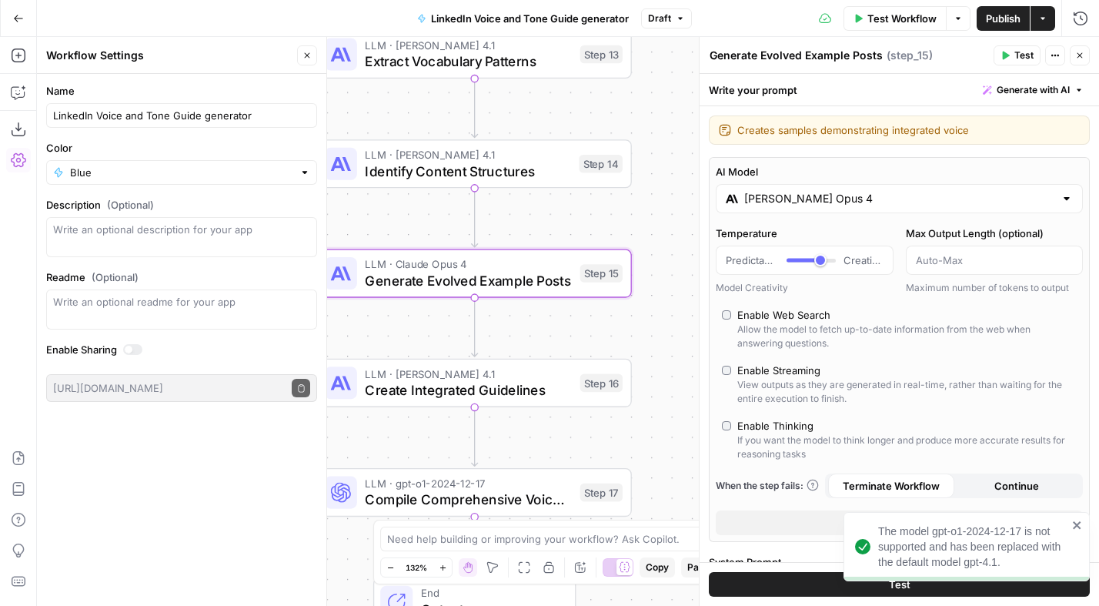
drag, startPoint x: 757, startPoint y: 423, endPoint x: 828, endPoint y: 394, distance: 76.3
click at [757, 423] on div "Enable Thinking" at bounding box center [775, 425] width 76 height 15
type input "*"
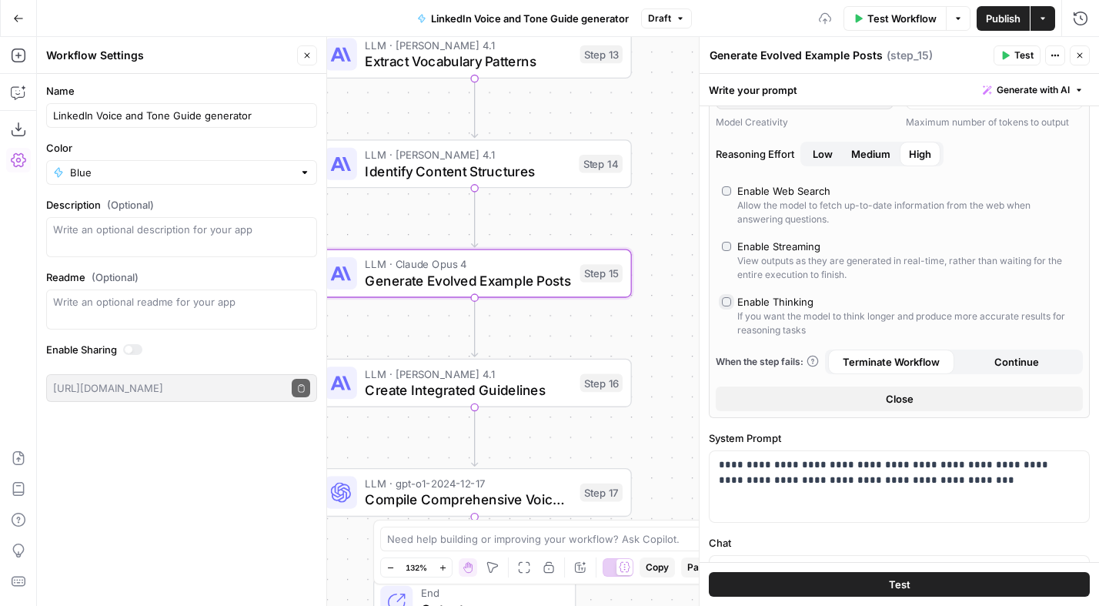
scroll to position [175, 0]
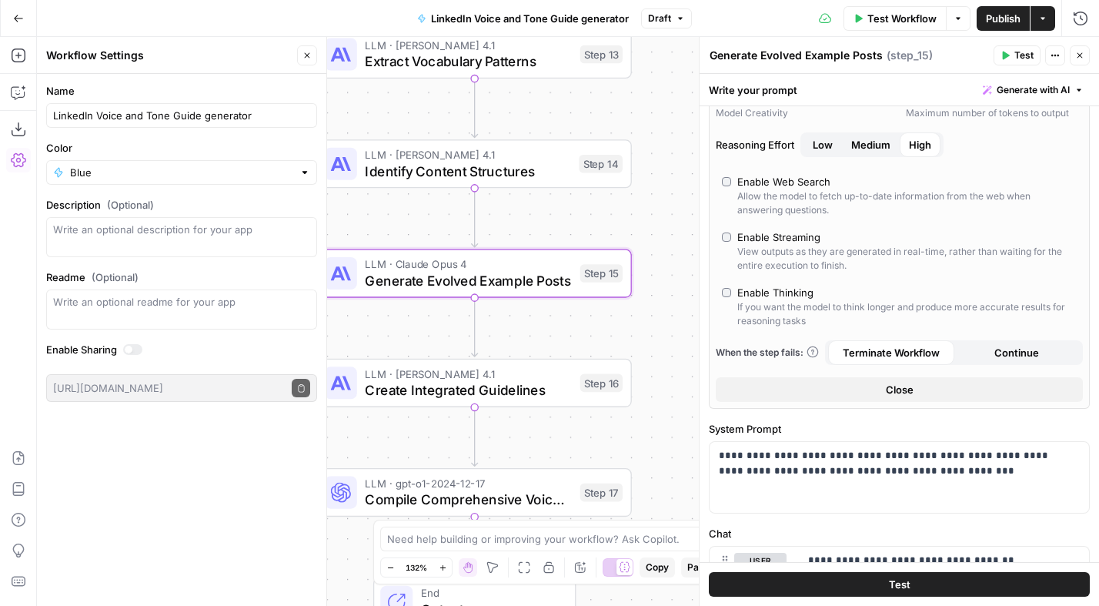
click at [878, 145] on span "Medium" at bounding box center [870, 144] width 39 height 15
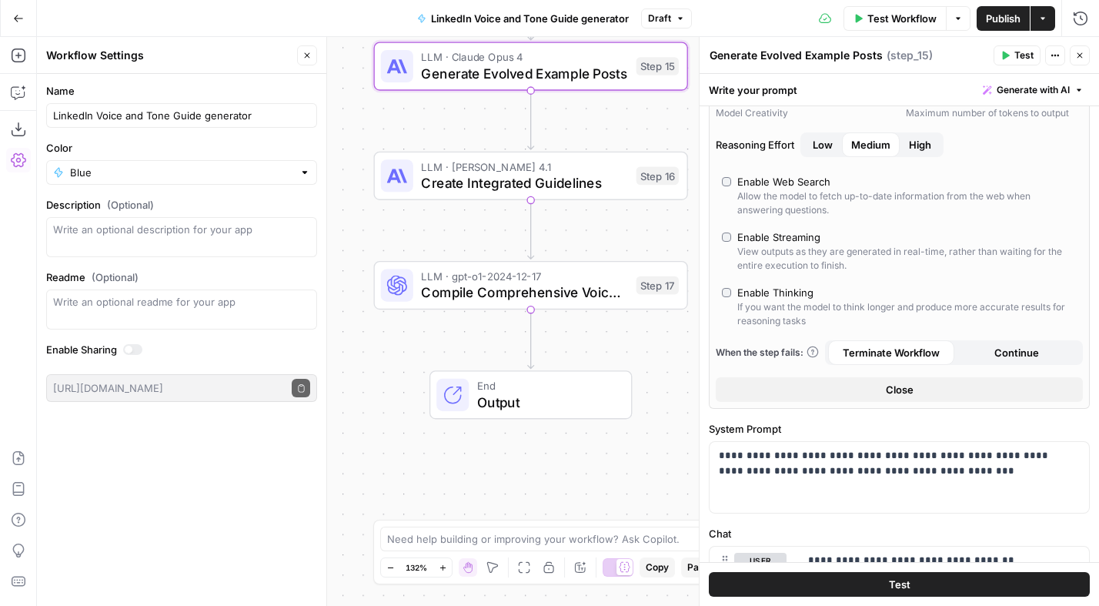
drag, startPoint x: 609, startPoint y: 283, endPoint x: 598, endPoint y: 249, distance: 36.3
click at [612, 230] on div "Workflow Set Inputs Inputs Get Knowledge Base File Get Customer Intake Form Ste…" at bounding box center [568, 321] width 1062 height 569
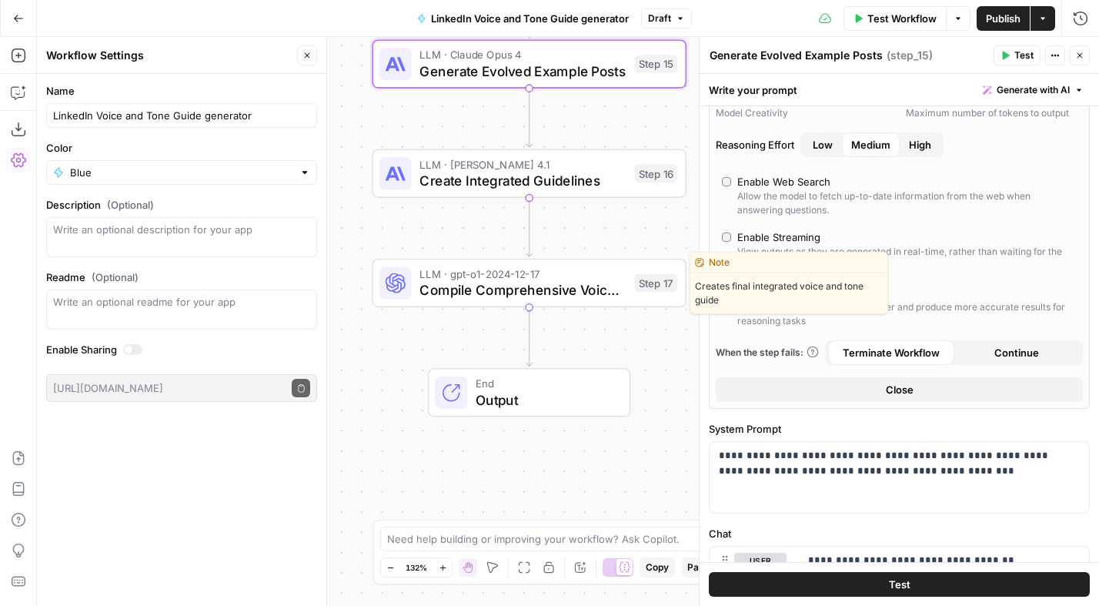
click at [565, 285] on span "Compile Comprehensive Voice Guide" at bounding box center [523, 290] width 207 height 20
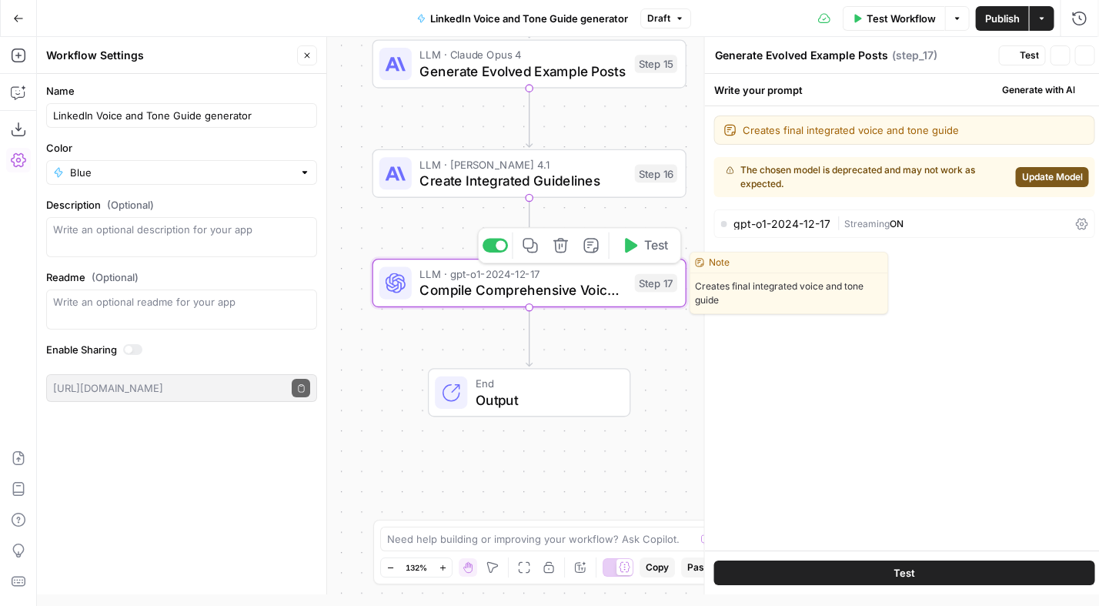
type textarea "Compile Comprehensive Voice Guide"
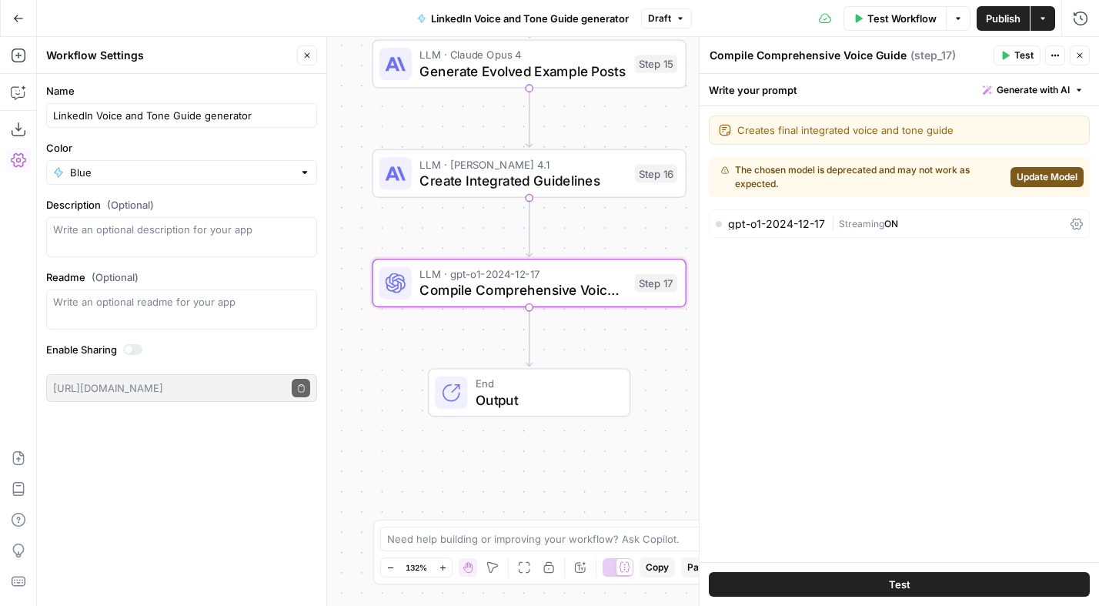
click at [830, 214] on div "gpt-o1-2024-12-17 | Streaming ON" at bounding box center [899, 223] width 381 height 28
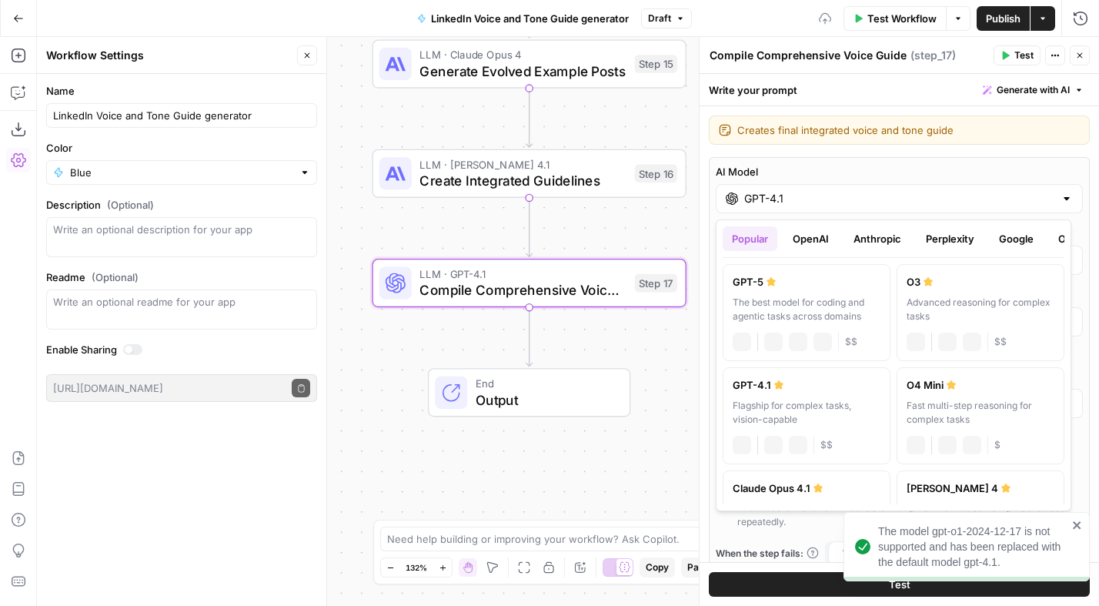
click at [842, 192] on input "GPT-4.1" at bounding box center [899, 198] width 310 height 15
click at [883, 239] on button "Anthropic" at bounding box center [878, 238] width 66 height 25
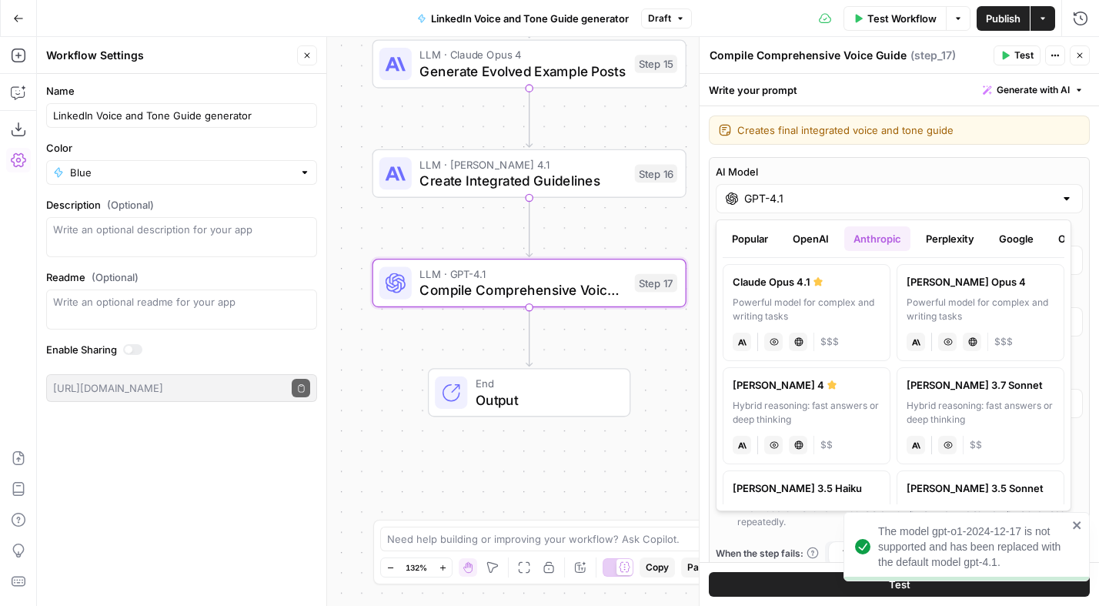
click at [927, 299] on div "Powerful model for complex and writing tasks" at bounding box center [981, 310] width 148 height 28
click at [875, 205] on input "Claude Opus 4" at bounding box center [899, 198] width 310 height 15
click at [809, 283] on div "Claude Opus 4.1" at bounding box center [807, 281] width 148 height 15
type input "Claude Opus 4.1"
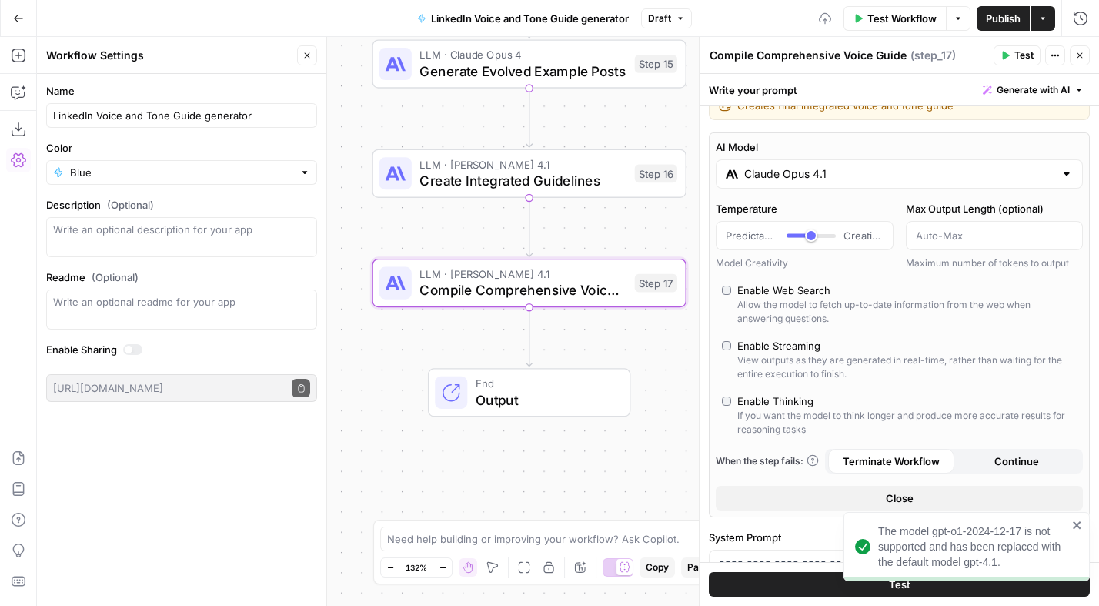
scroll to position [31, 0]
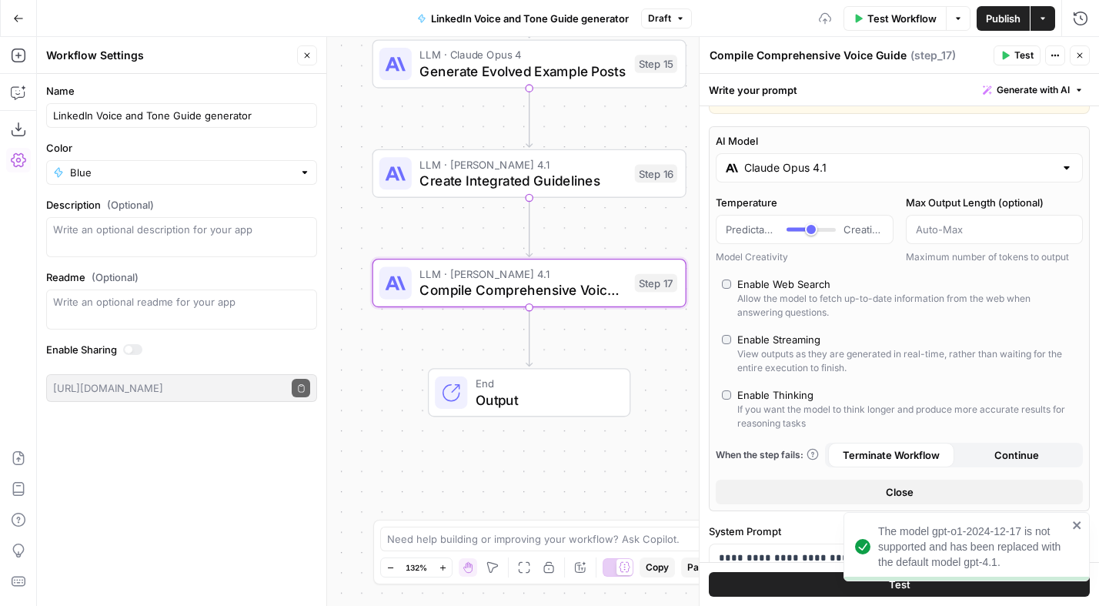
click at [780, 388] on div "Enable Thinking" at bounding box center [775, 394] width 76 height 15
type input "*"
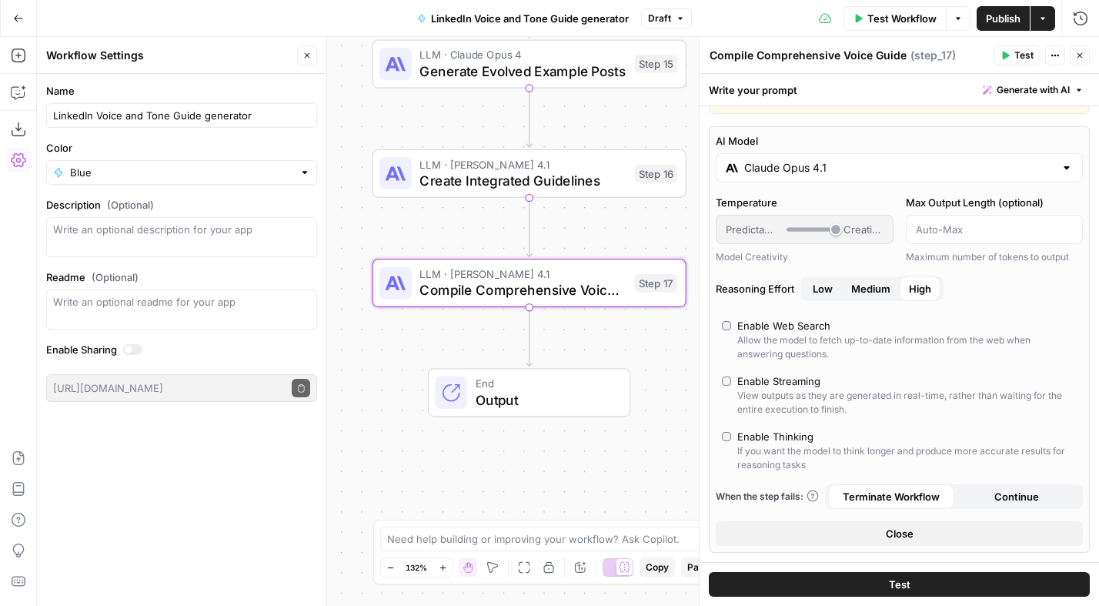
drag, startPoint x: 873, startPoint y: 285, endPoint x: 888, endPoint y: 355, distance: 71.7
click at [873, 285] on span "Medium" at bounding box center [870, 288] width 39 height 15
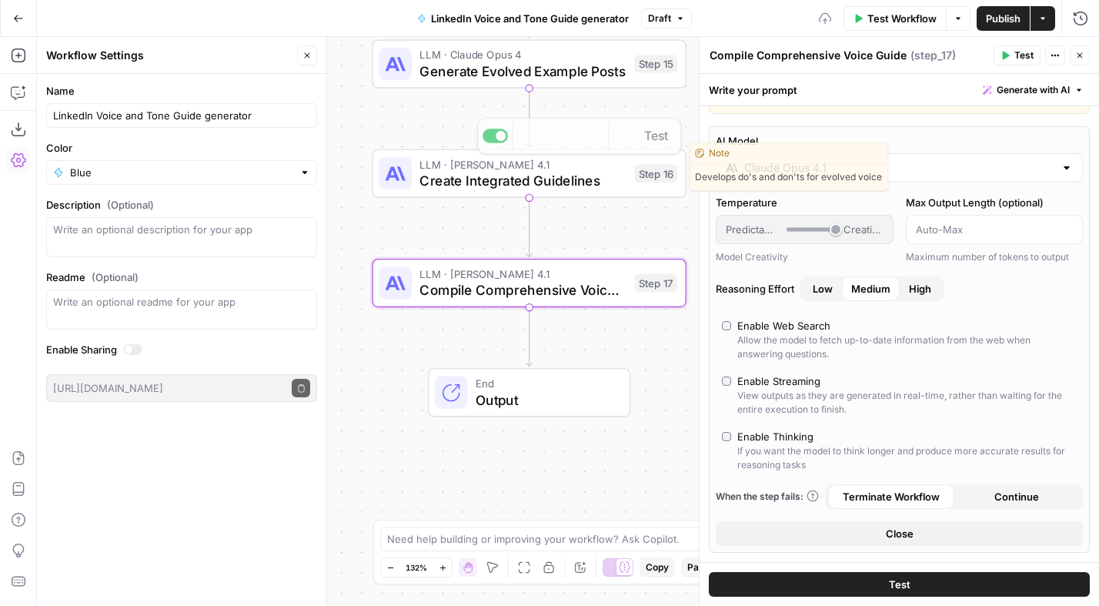
click at [441, 131] on div "Workflow Set Inputs Inputs Get Knowledge Base File Get Customer Intake Form Ste…" at bounding box center [568, 321] width 1062 height 569
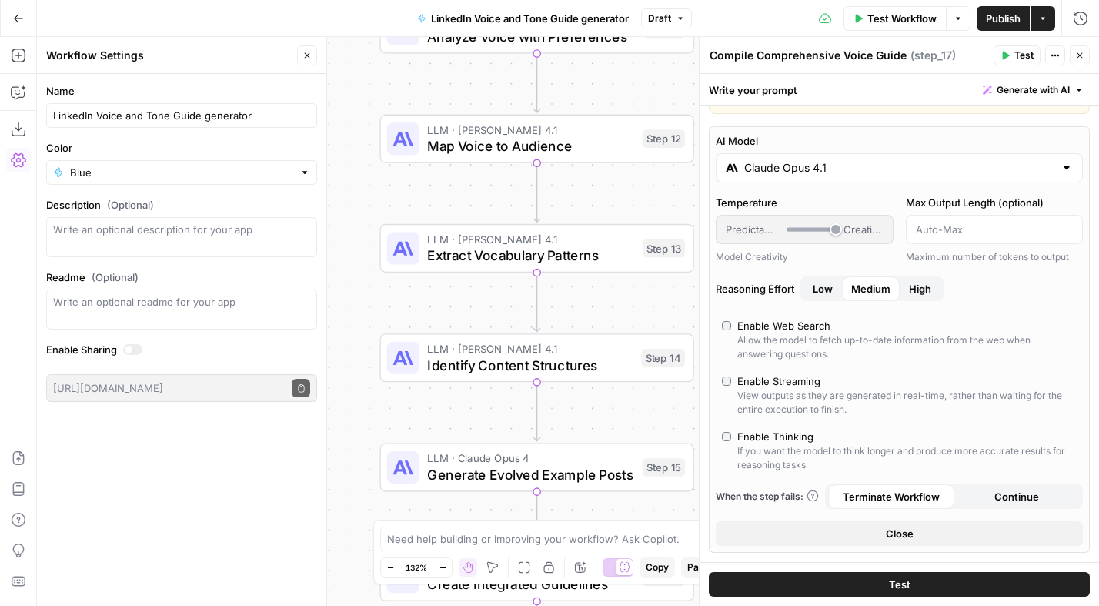
drag, startPoint x: 430, startPoint y: 123, endPoint x: 439, endPoint y: 527, distance: 403.5
click at [439, 527] on body "Animalz New Home Browse Your Data Usage Settings Recent Grids LinkedIn Thought …" at bounding box center [549, 303] width 1099 height 606
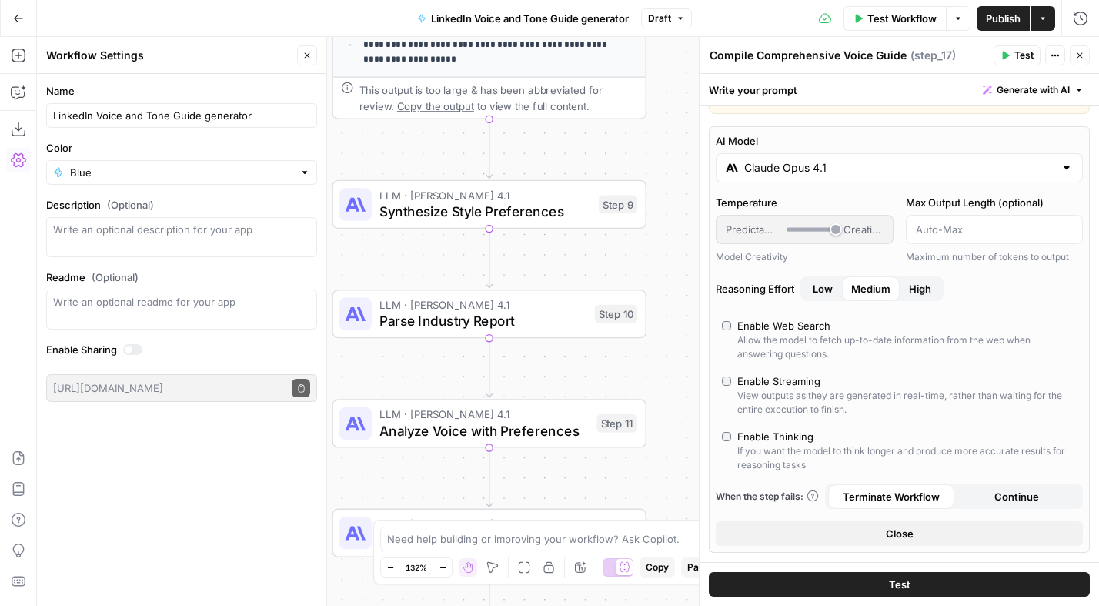
drag, startPoint x: 364, startPoint y: 151, endPoint x: 417, endPoint y: 448, distance: 301.9
click at [330, 491] on body "Animalz New Home Browse Your Data Usage Settings Recent Grids LinkedIn Thought …" at bounding box center [549, 303] width 1099 height 606
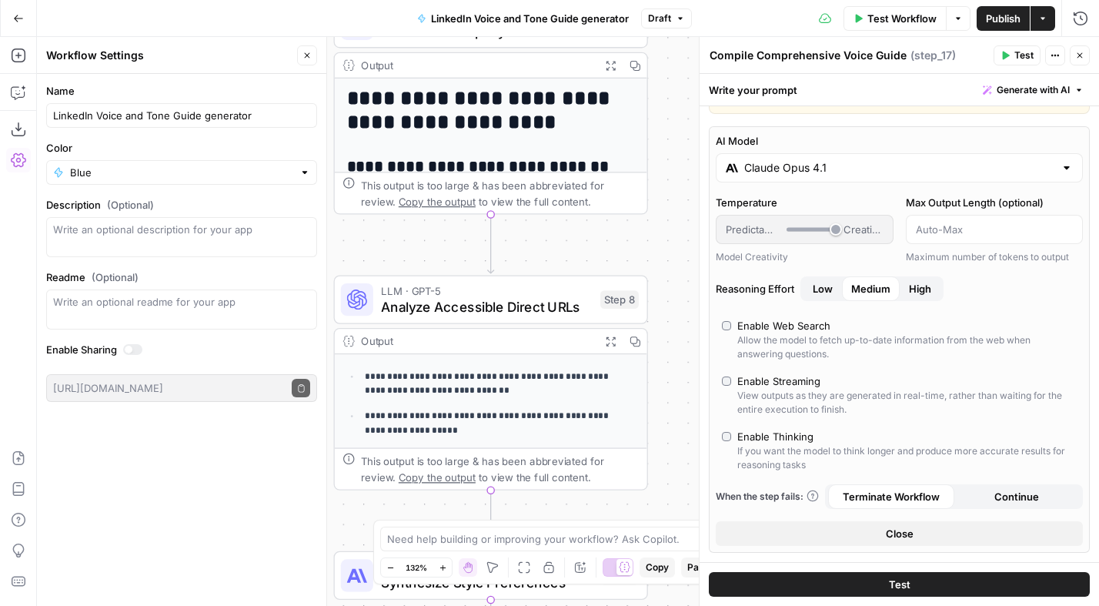
drag, startPoint x: 681, startPoint y: 112, endPoint x: 684, endPoint y: 372, distance: 260.2
click at [683, 495] on div "Workflow Set Inputs Inputs Get Knowledge Base File Get Customer Intake Form Ste…" at bounding box center [568, 321] width 1062 height 569
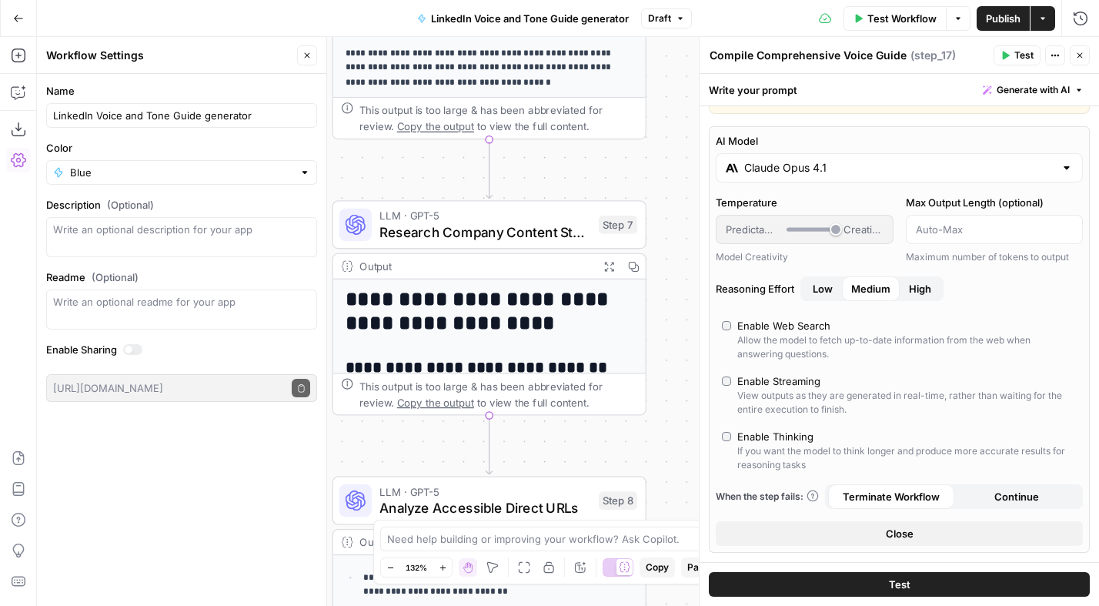
drag, startPoint x: 669, startPoint y: 283, endPoint x: 678, endPoint y: 335, distance: 53.2
click at [678, 335] on div "Workflow Set Inputs Inputs Get Knowledge Base File Get Customer Intake Form Ste…" at bounding box center [568, 321] width 1062 height 569
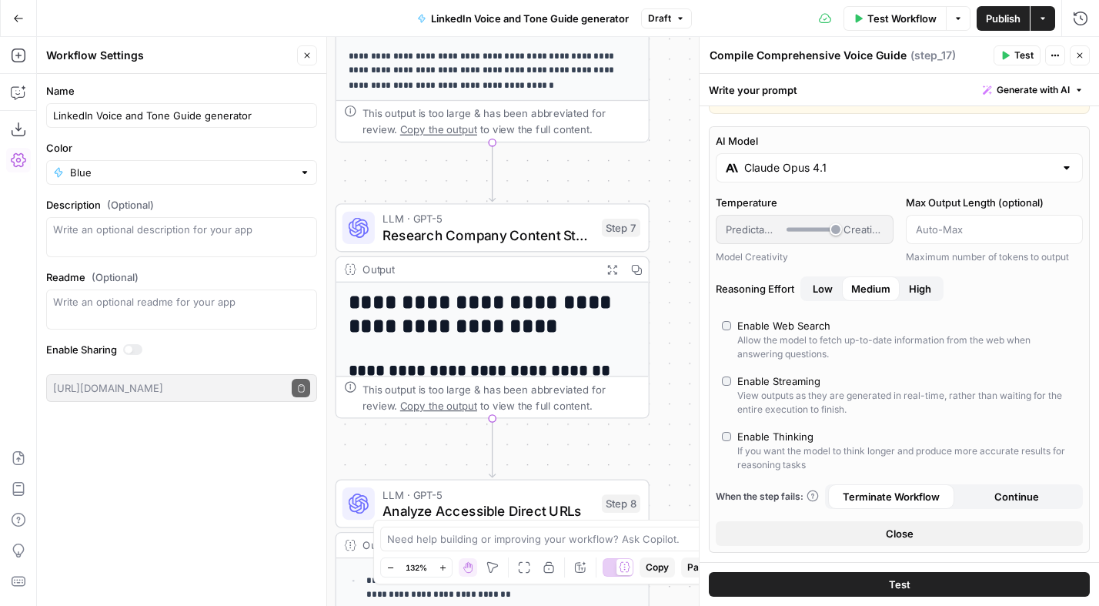
click at [954, 21] on icon "button" at bounding box center [958, 18] width 9 height 9
click at [746, 32] on div "Test Workflow Options Publish Actions Run History" at bounding box center [896, 18] width 408 height 36
click at [897, 18] on span "Test Workflow" at bounding box center [902, 18] width 69 height 15
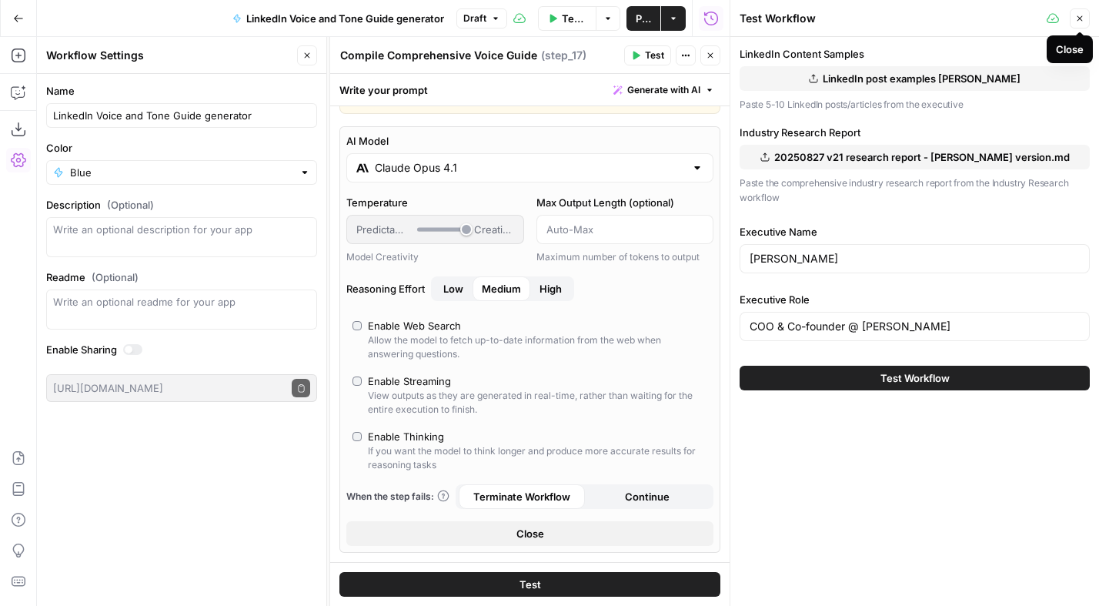
drag, startPoint x: 1087, startPoint y: 21, endPoint x: 885, endPoint y: 109, distance: 220.3
click at [1087, 21] on button "Close" at bounding box center [1080, 18] width 20 height 20
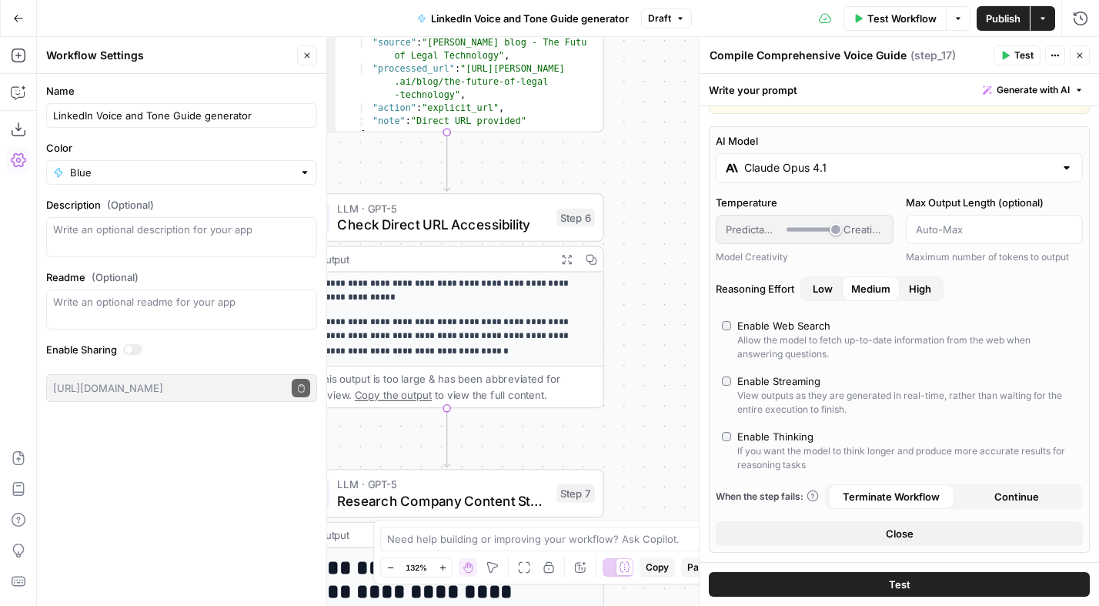
drag, startPoint x: 553, startPoint y: 172, endPoint x: 549, endPoint y: 388, distance: 216.4
click at [507, 441] on div "Workflow Set Inputs Inputs Get Knowledge Base File Get Customer Intake Form Ste…" at bounding box center [568, 321] width 1062 height 569
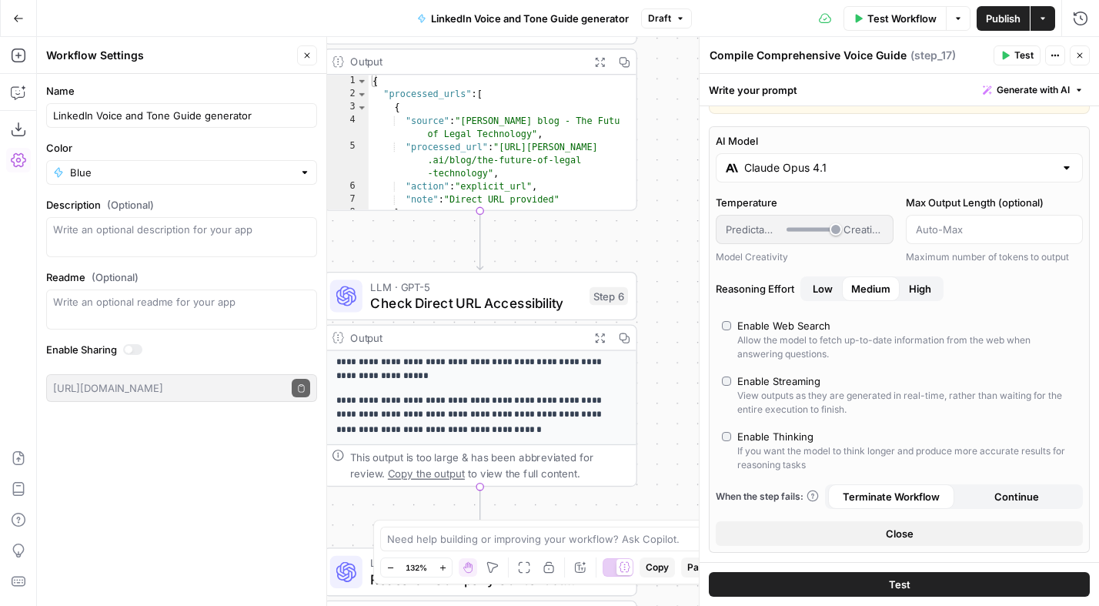
drag, startPoint x: 661, startPoint y: 327, endPoint x: 652, endPoint y: 236, distance: 91.2
click at [652, 236] on div "Workflow Set Inputs Inputs Get Knowledge Base File Get Customer Intake Form Ste…" at bounding box center [568, 321] width 1062 height 569
click at [595, 265] on span "Test" at bounding box center [607, 258] width 25 height 18
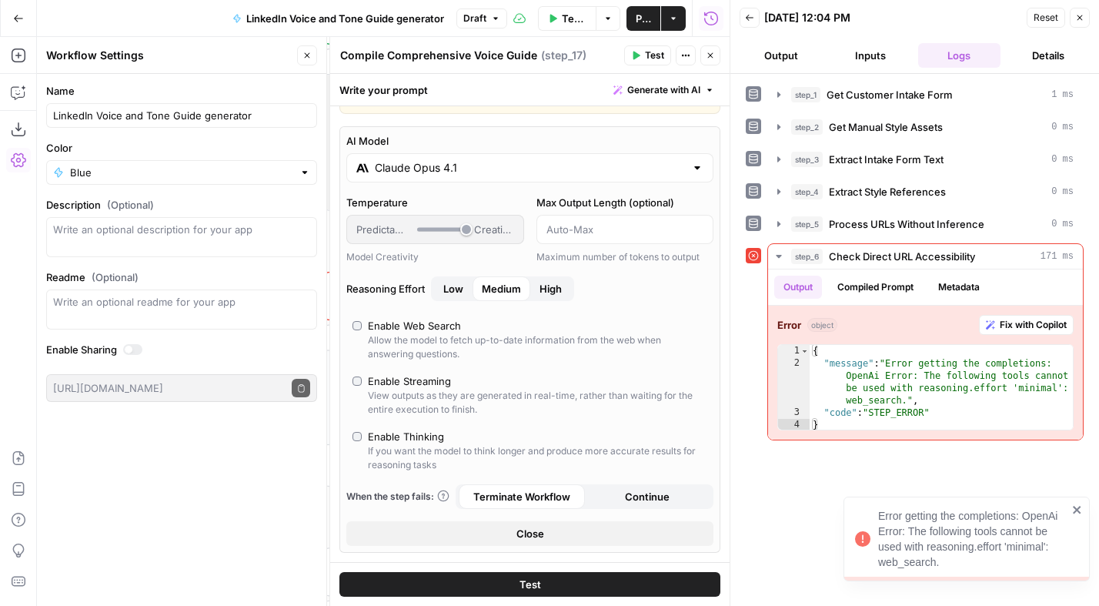
click at [312, 55] on button "Close" at bounding box center [307, 55] width 20 height 20
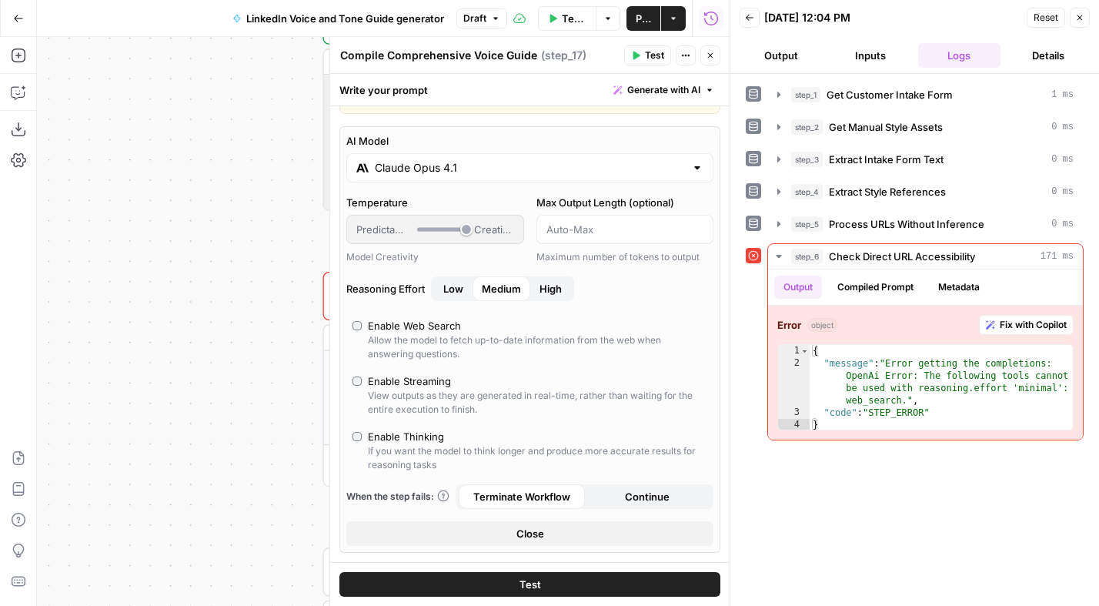
click at [709, 55] on icon "button" at bounding box center [710, 55] width 9 height 9
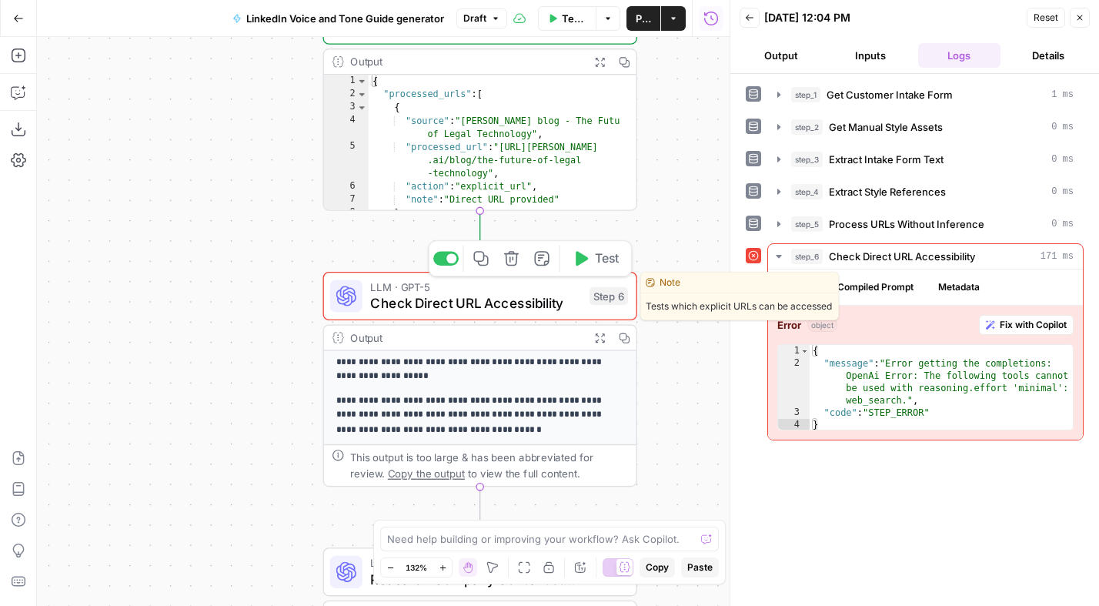
click at [503, 295] on span "Check Direct URL Accessibility" at bounding box center [475, 303] width 211 height 20
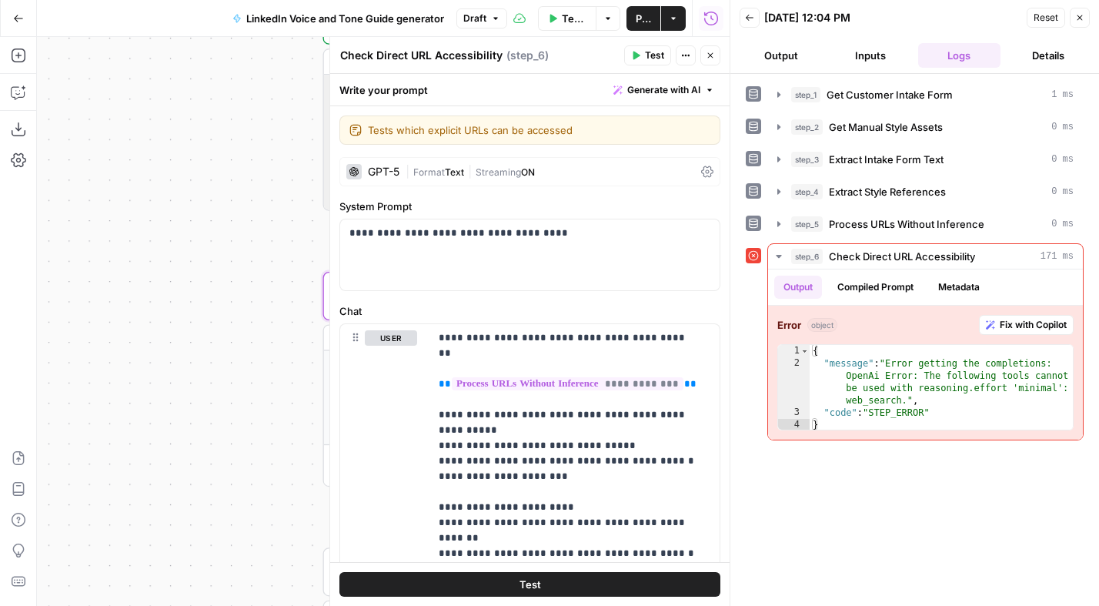
click at [528, 178] on div "GPT-5 | Format Text | Streaming ON" at bounding box center [529, 171] width 381 height 29
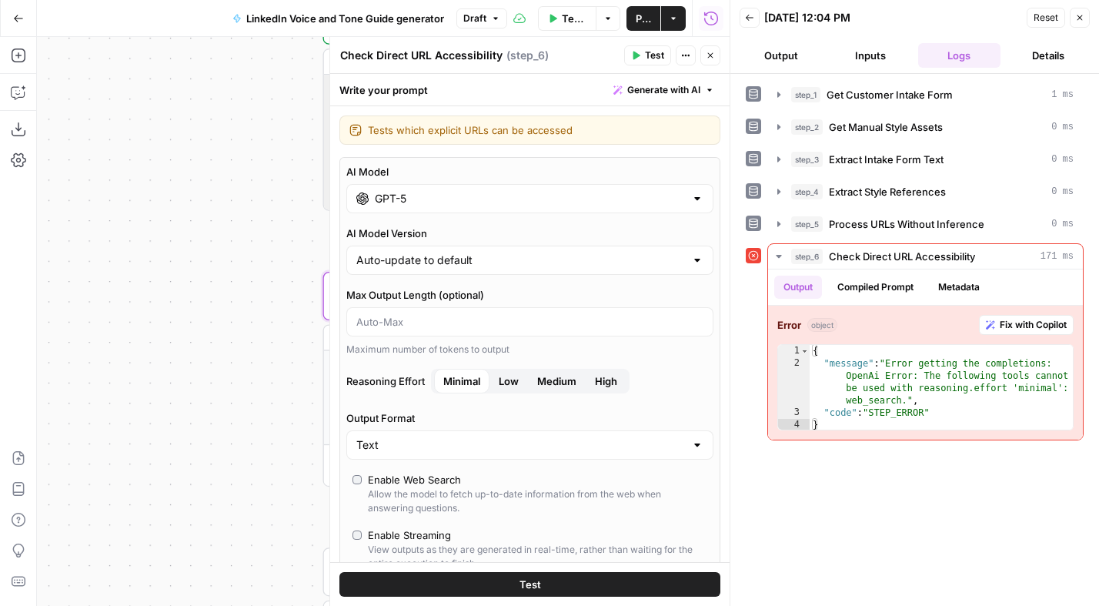
click at [509, 379] on span "Low" at bounding box center [509, 380] width 20 height 15
click at [531, 585] on span "Test" at bounding box center [531, 584] width 22 height 15
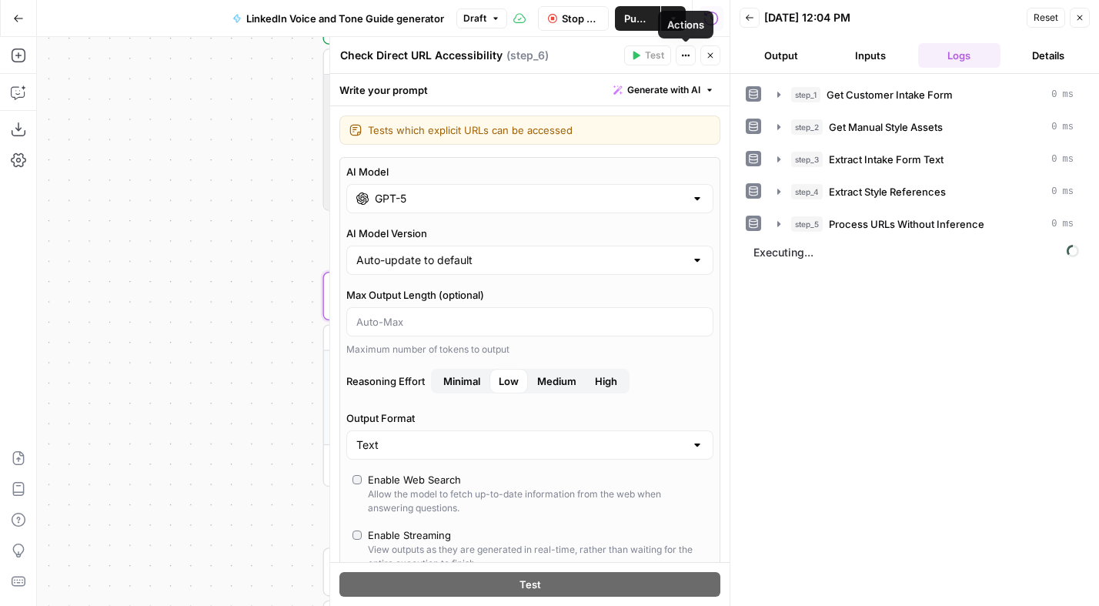
click at [596, 19] on span "Stop Run" at bounding box center [580, 18] width 37 height 15
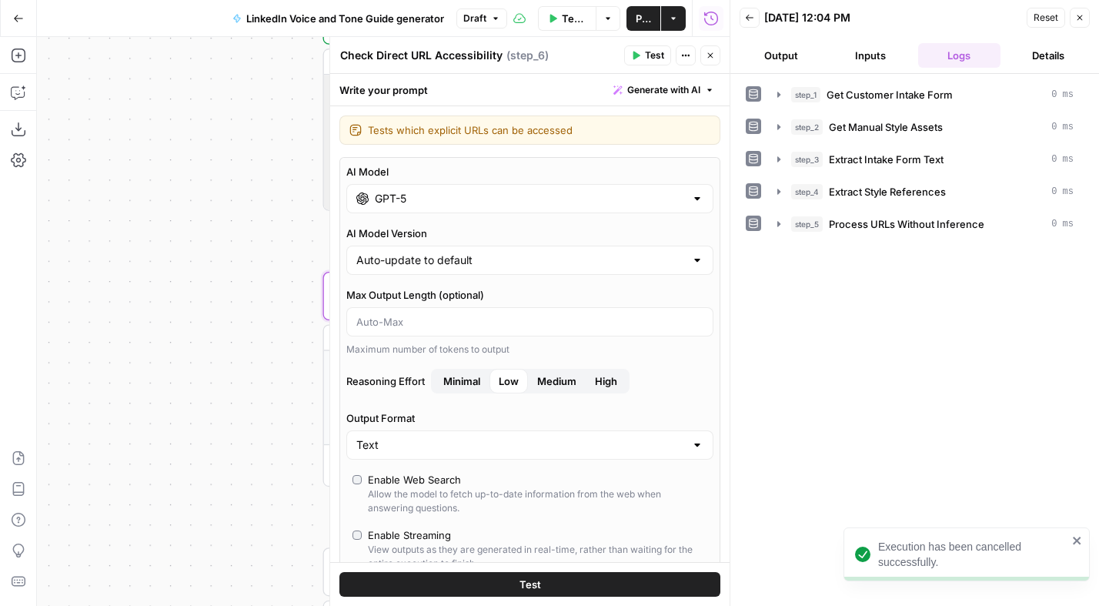
click at [546, 376] on span "Medium" at bounding box center [556, 380] width 39 height 15
drag, startPoint x: 657, startPoint y: 55, endPoint x: 687, endPoint y: 146, distance: 95.7
click at [657, 55] on span "Test" at bounding box center [654, 55] width 19 height 14
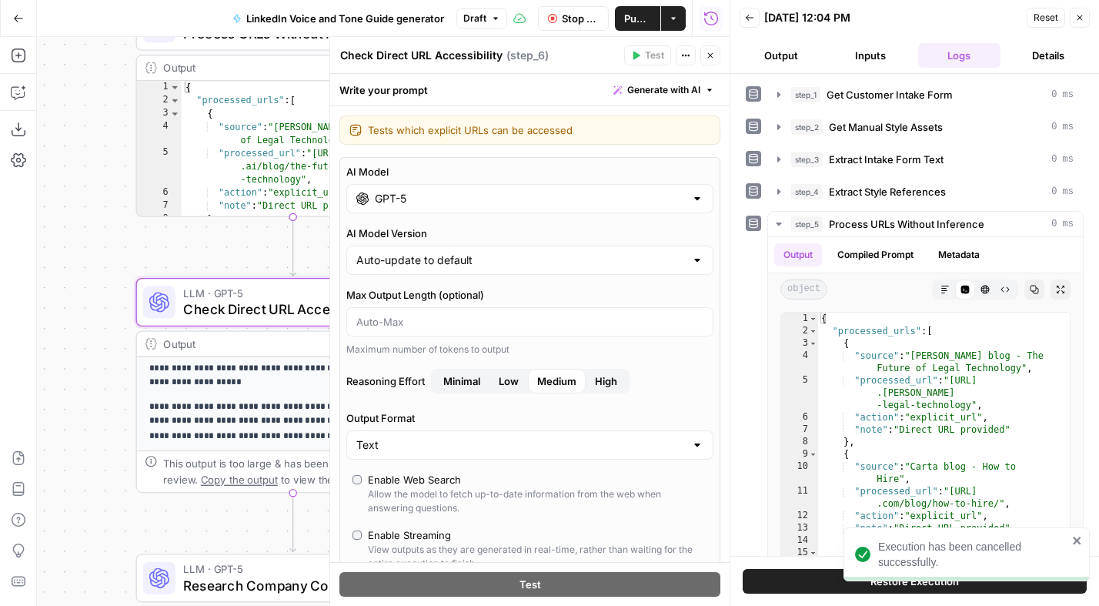
drag, startPoint x: 209, startPoint y: 289, endPoint x: 143, endPoint y: 246, distance: 78.4
click at [62, 322] on div "Workflow Set Inputs Inputs Get Knowledge Base File Get Customer Intake Form Ste…" at bounding box center [383, 321] width 693 height 569
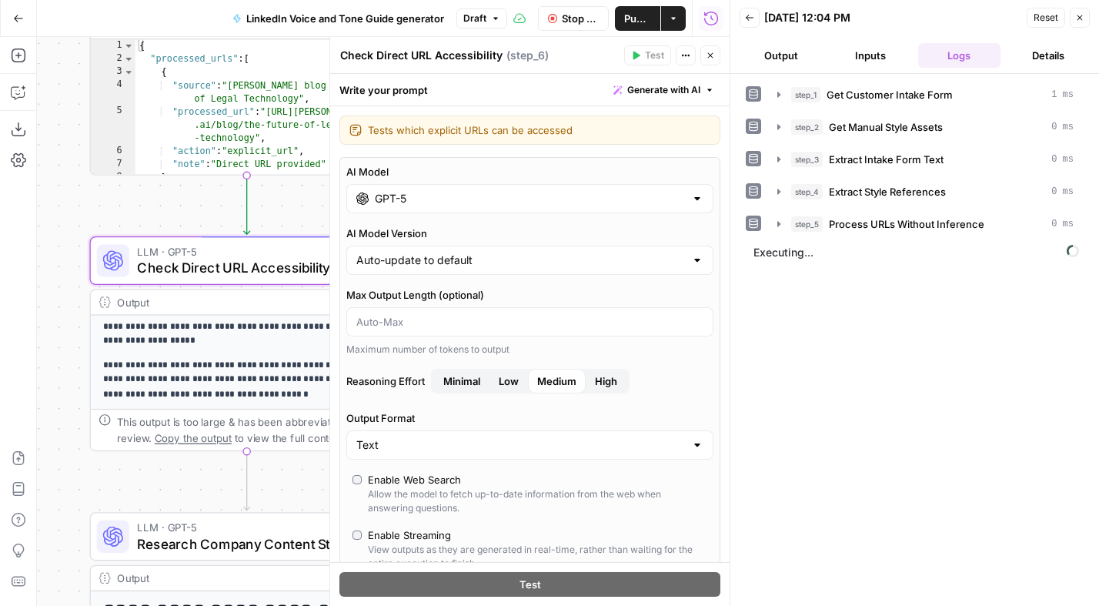
drag, startPoint x: 82, startPoint y: 211, endPoint x: 309, endPoint y: 181, distance: 229.1
click at [88, 216] on div "Workflow Set Inputs Inputs Get Knowledge Base File Get Customer Intake Form Ste…" at bounding box center [383, 321] width 693 height 569
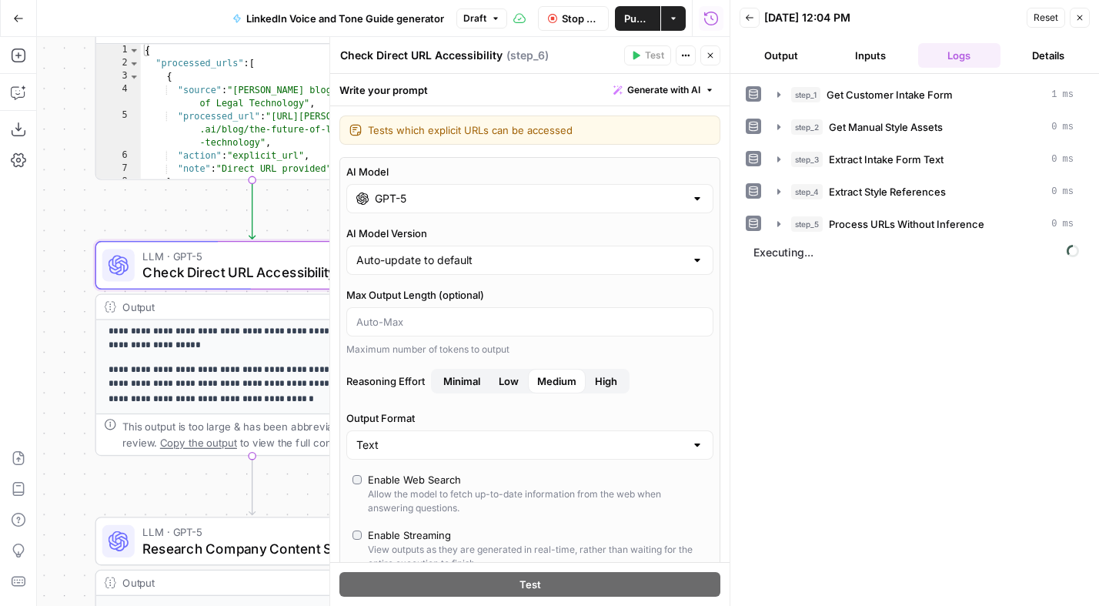
click at [714, 53] on icon "button" at bounding box center [710, 55] width 9 height 9
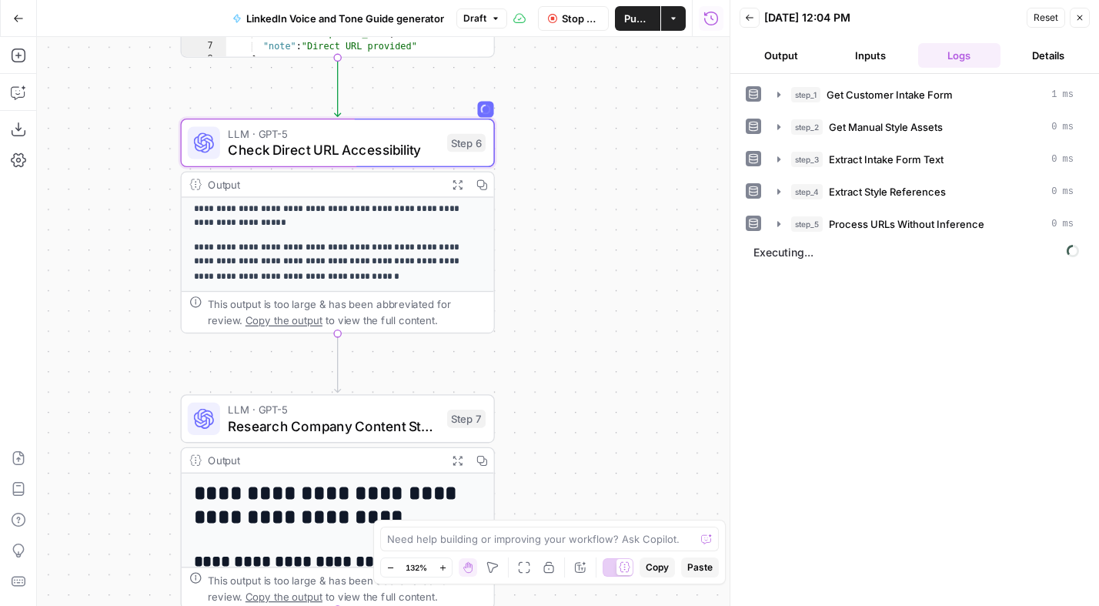
drag, startPoint x: 663, startPoint y: 259, endPoint x: 674, endPoint y: 228, distance: 33.4
click at [674, 228] on div "Workflow Set Inputs Inputs Get Knowledge Base File Get Customer Intake Form Ste…" at bounding box center [383, 321] width 693 height 569
click at [383, 564] on button "Zoom Out" at bounding box center [390, 567] width 18 height 18
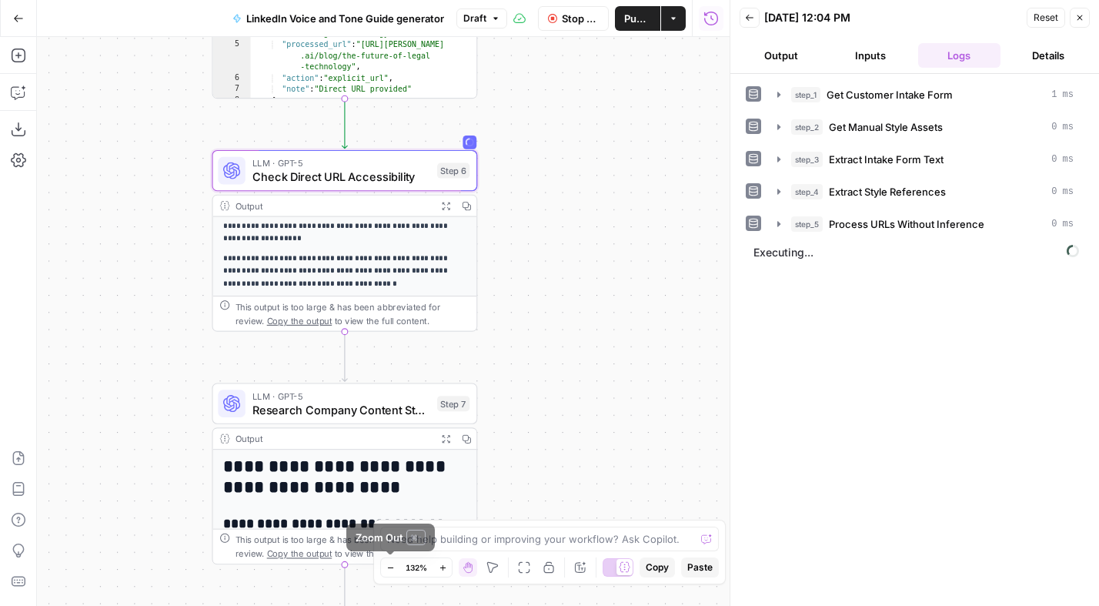
click at [384, 564] on button "Zoom Out" at bounding box center [390, 567] width 18 height 18
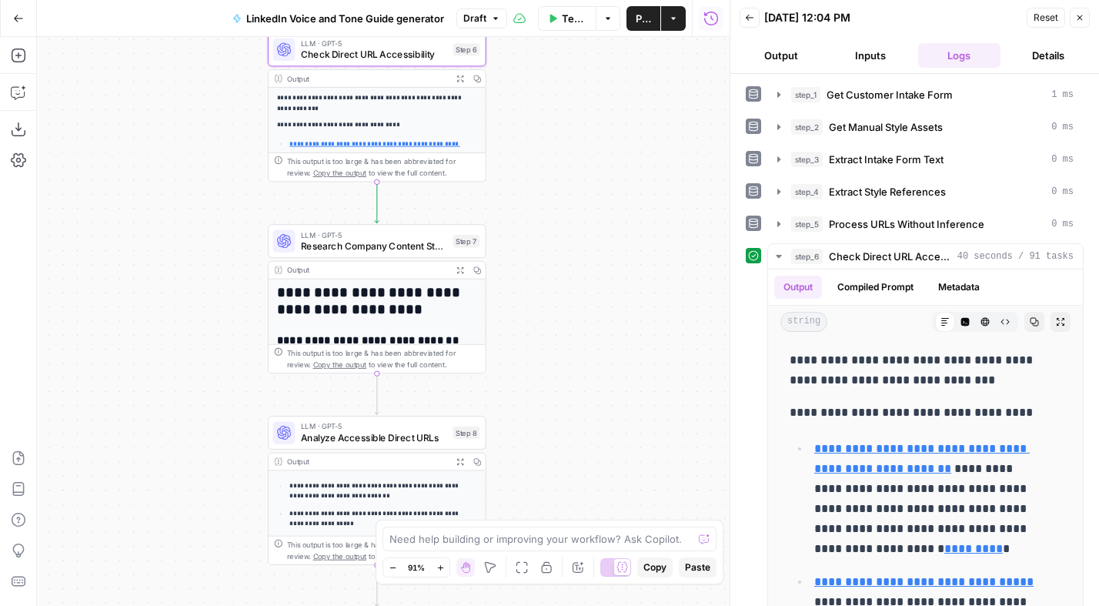
drag, startPoint x: 516, startPoint y: 353, endPoint x: 541, endPoint y: 205, distance: 150.0
click at [541, 205] on div "Workflow Set Inputs Inputs Get Knowledge Base File Get Customer Intake Form Ste…" at bounding box center [383, 321] width 693 height 569
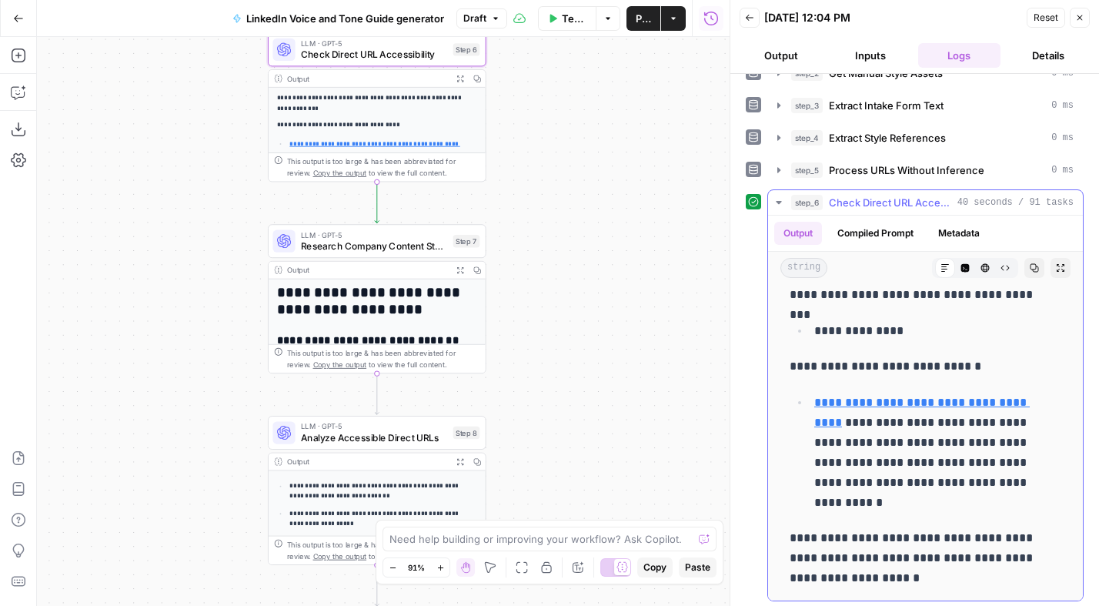
scroll to position [57, 0]
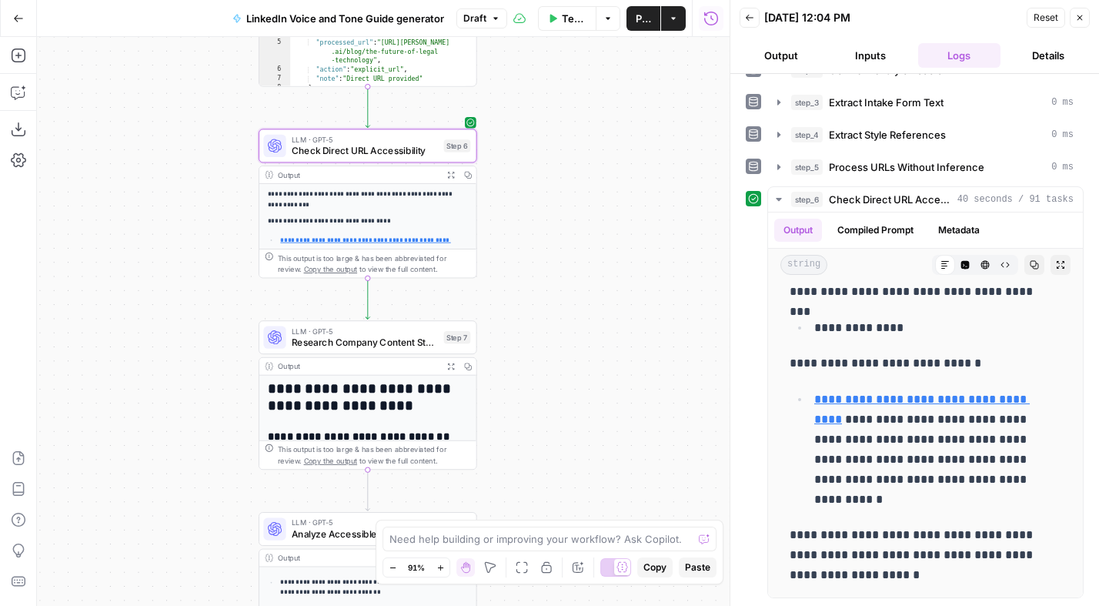
drag, startPoint x: 655, startPoint y: 270, endPoint x: 645, endPoint y: 365, distance: 95.2
click at [645, 366] on div "Workflow Set Inputs Inputs Get Knowledge Base File Get Customer Intake Form Ste…" at bounding box center [383, 321] width 693 height 569
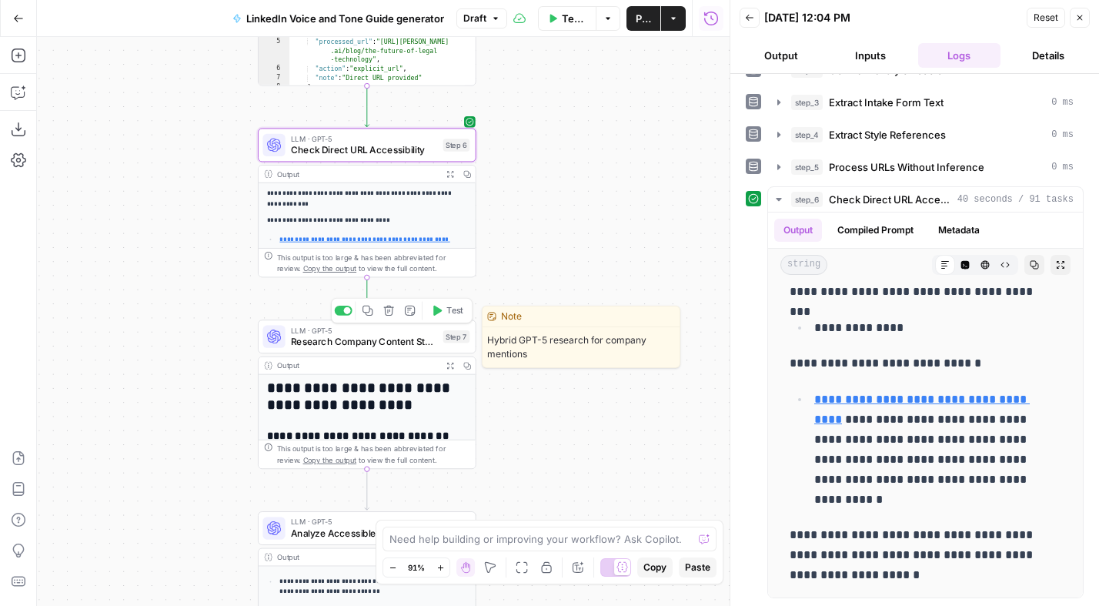
click at [453, 315] on span "Test" at bounding box center [455, 310] width 17 height 12
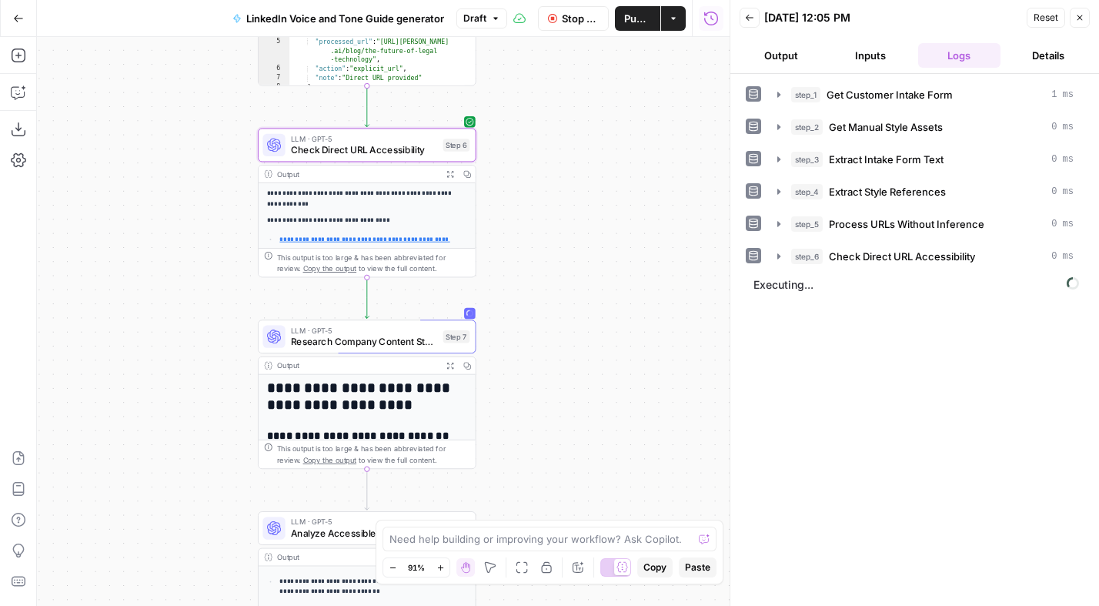
click at [63, 211] on div "Workflow Set Inputs Inputs Get Knowledge Base File Get Customer Intake Form Ste…" at bounding box center [383, 321] width 693 height 569
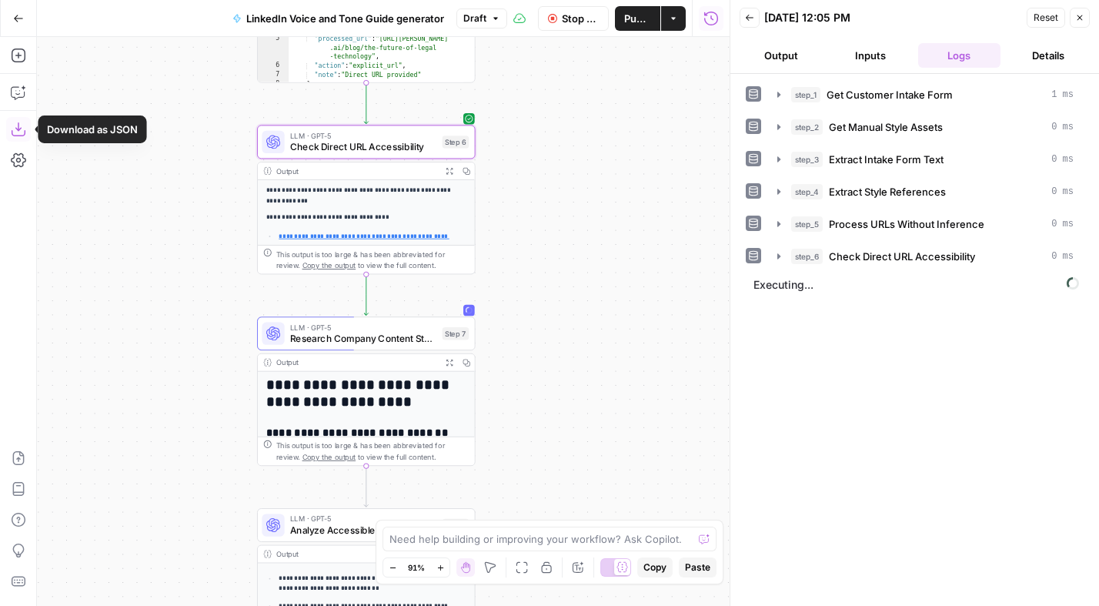
click at [11, 122] on icon "button" at bounding box center [18, 129] width 15 height 15
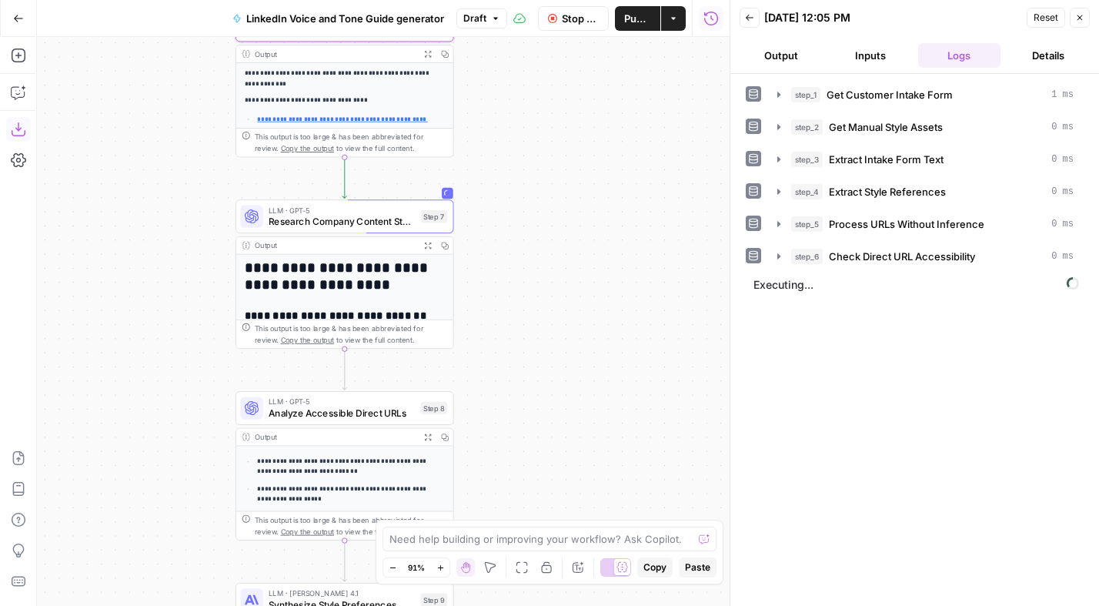
click at [613, 296] on div "Workflow Set Inputs Inputs Get Knowledge Base File Get Customer Intake Form Ste…" at bounding box center [383, 321] width 693 height 569
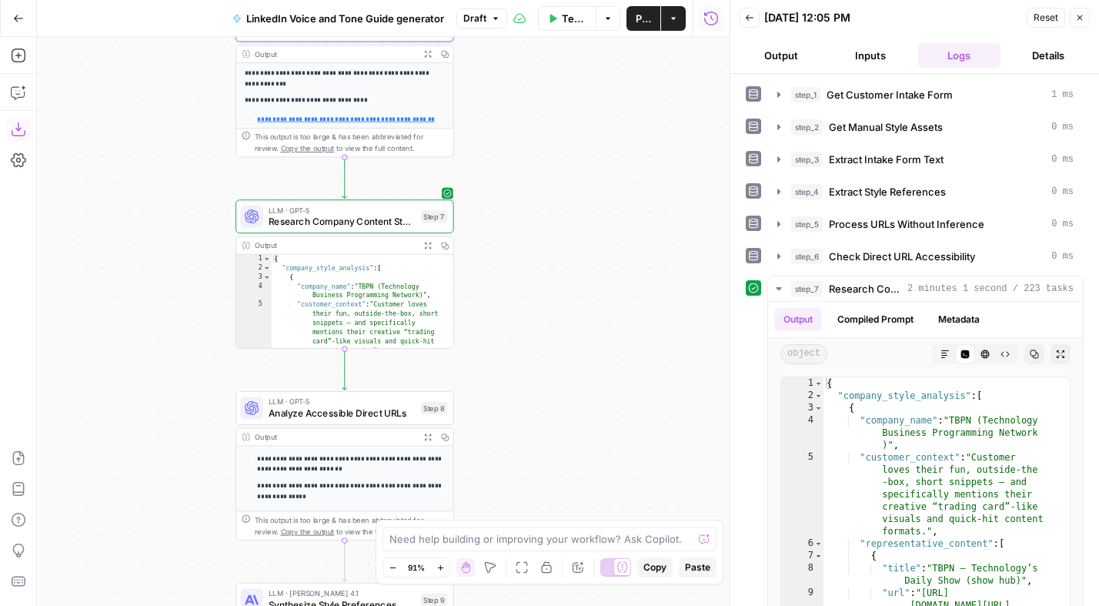
scroll to position [273, 0]
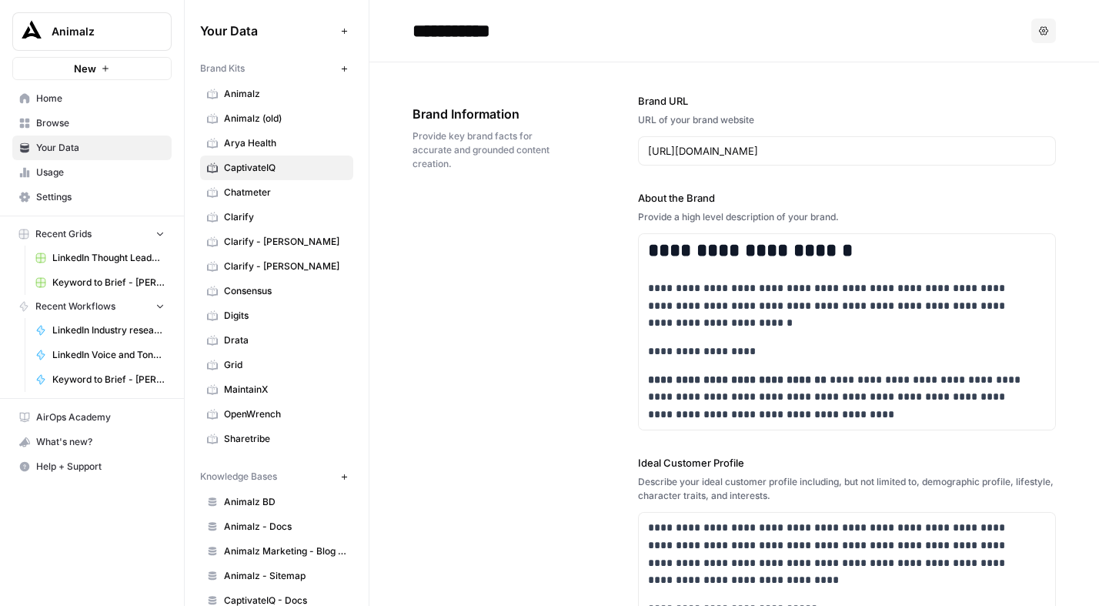
scroll to position [5, 0]
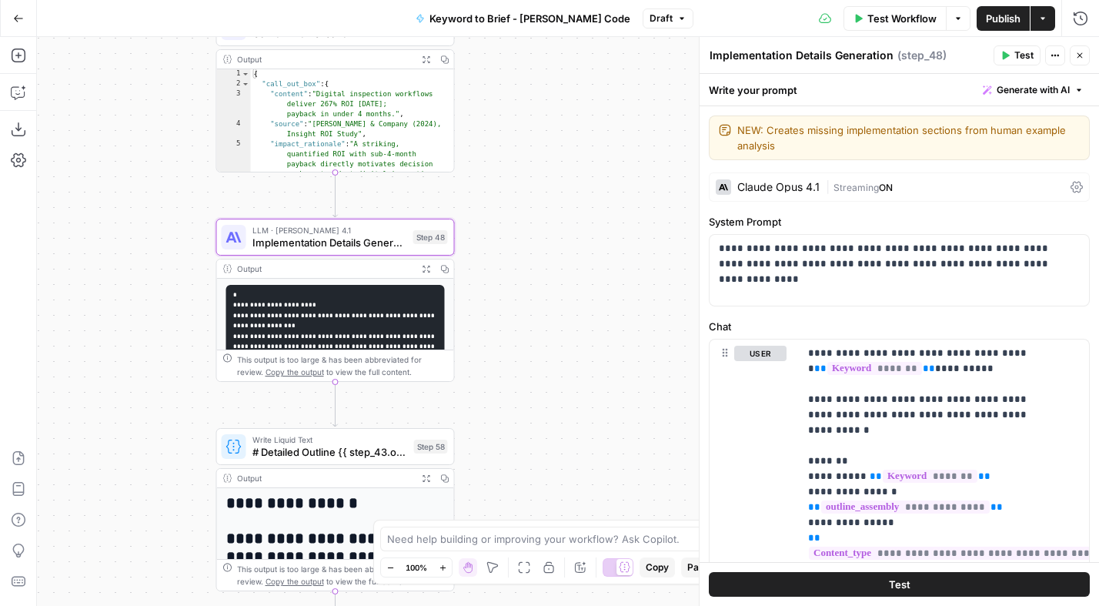
click at [895, 191] on div "| Streaming ON" at bounding box center [945, 187] width 239 height 15
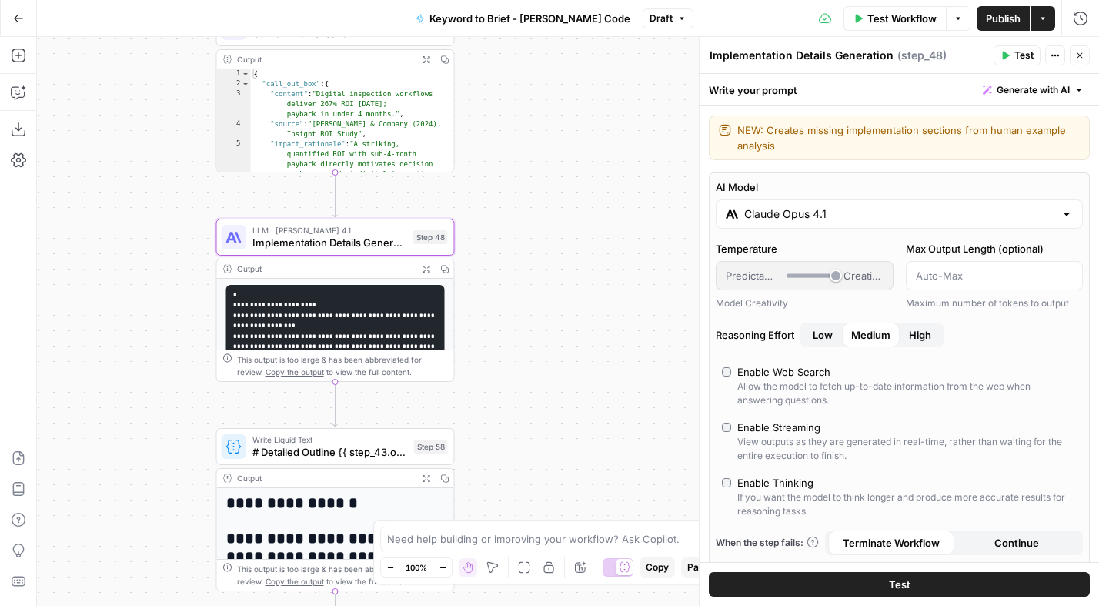
click at [831, 216] on input "Claude Opus 4.1" at bounding box center [899, 213] width 310 height 15
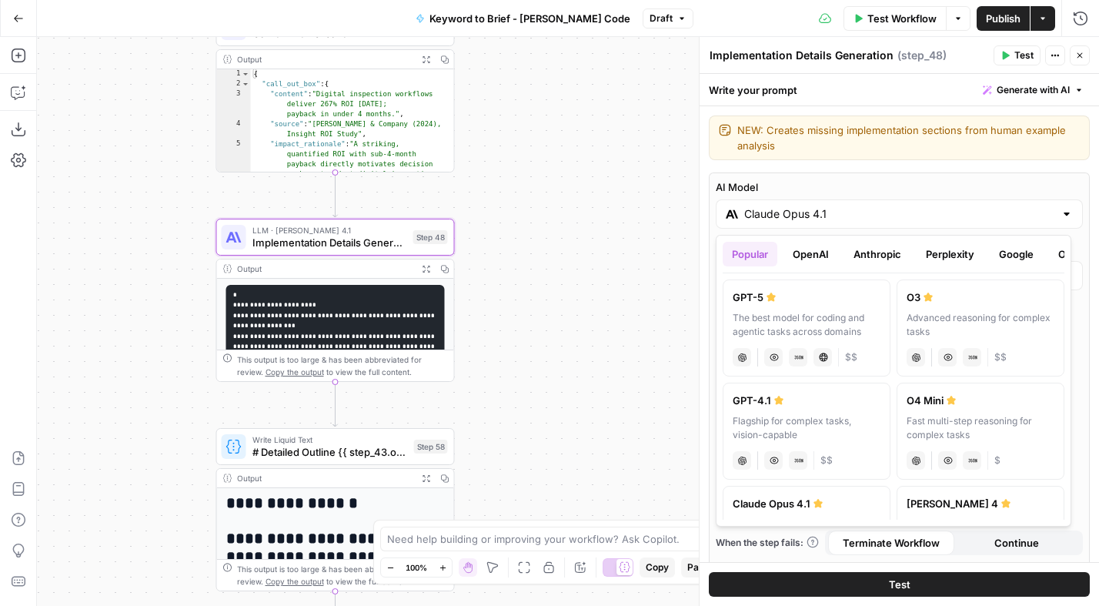
click at [768, 316] on div "The best model for coding and agentic tasks across domains" at bounding box center [807, 325] width 148 height 28
type input "GPT-5"
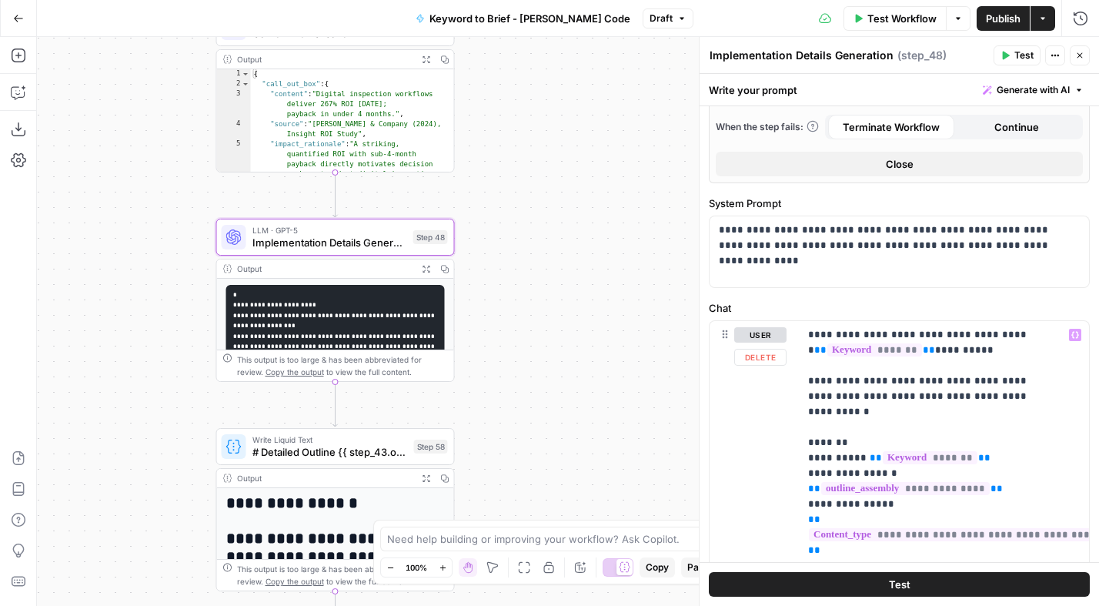
scroll to position [530, 0]
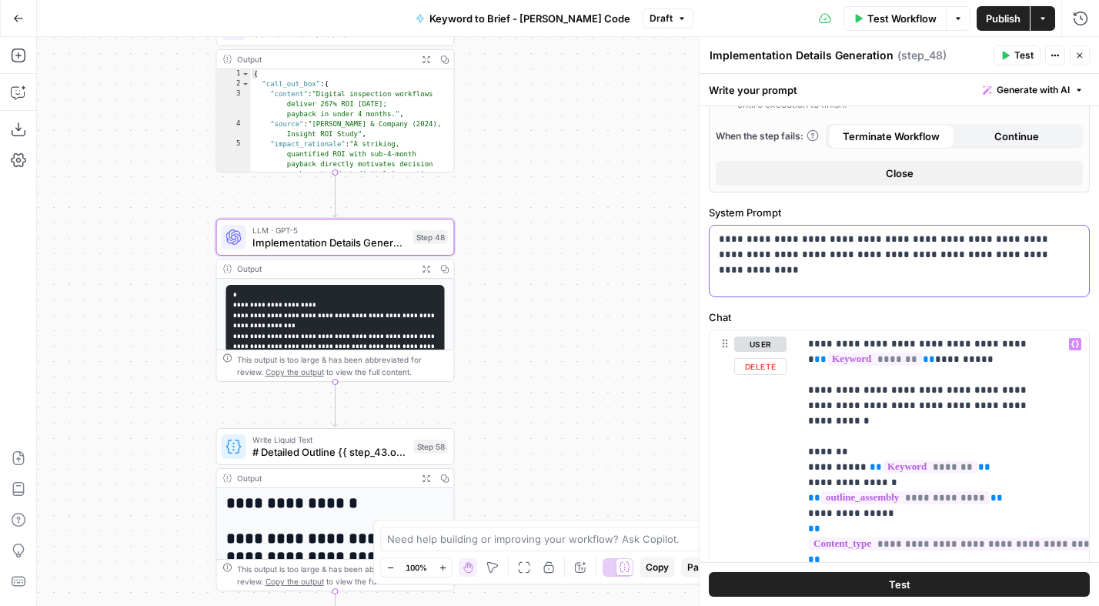
click at [838, 255] on p "**********" at bounding box center [894, 255] width 350 height 46
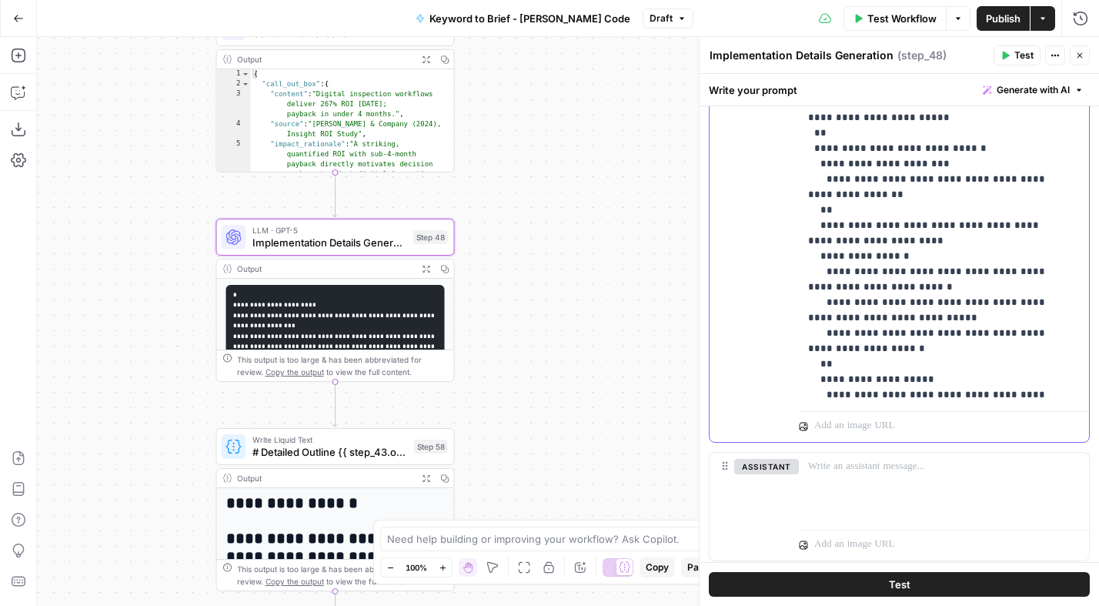
scroll to position [1125, 0]
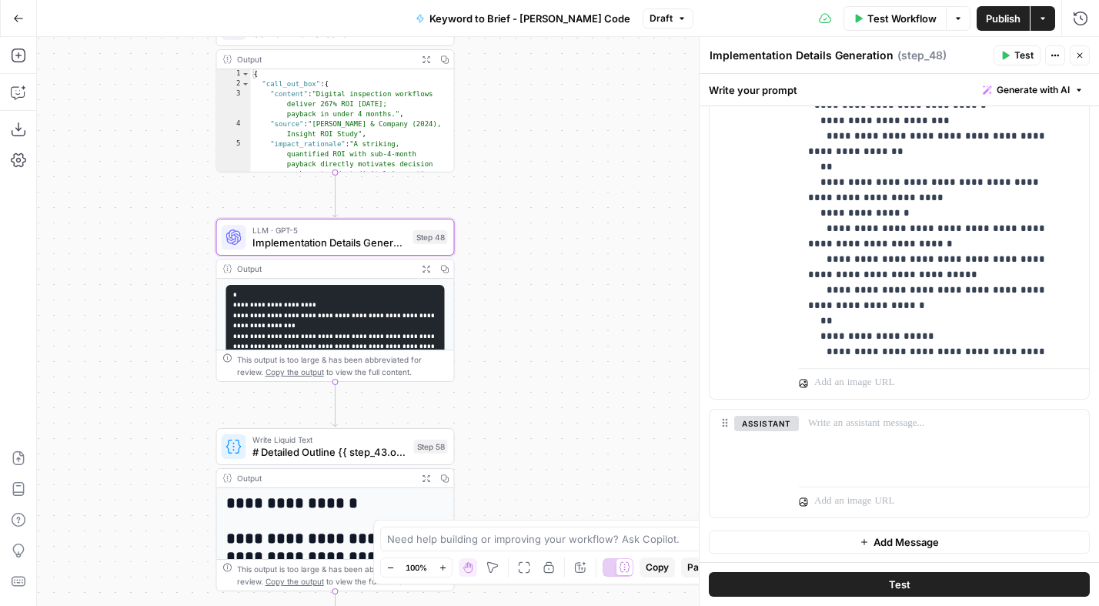
click at [823, 59] on textarea "Implementation Details Generation" at bounding box center [802, 55] width 184 height 15
type textarea "metadata_generation"
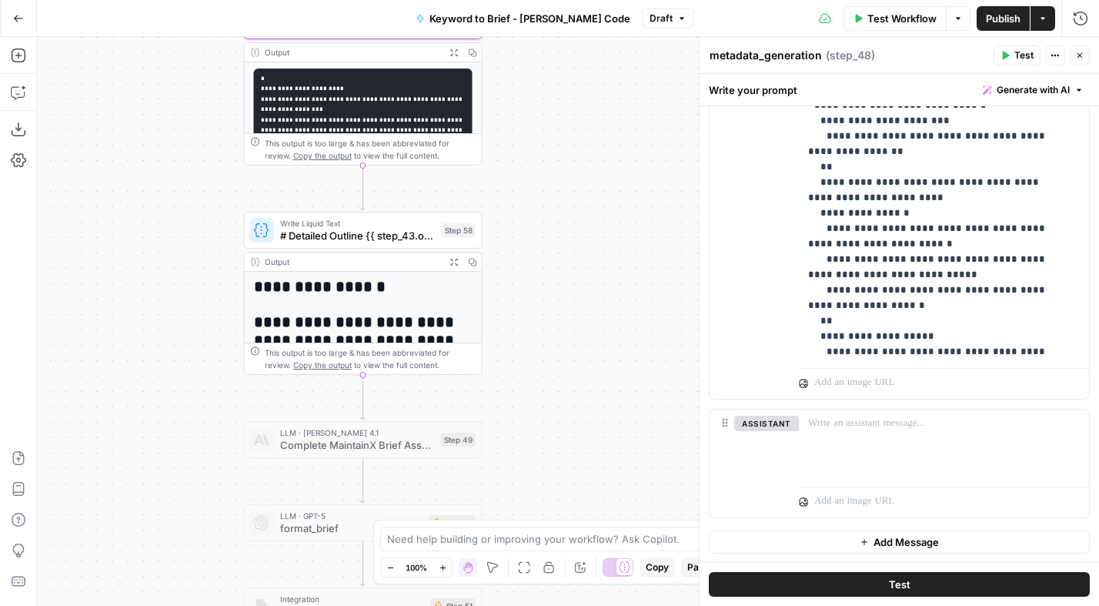
drag, startPoint x: 532, startPoint y: 362, endPoint x: 560, endPoint y: 148, distance: 215.8
click at [560, 148] on div "Workflow Set Inputs Inputs Power Agent Analyze SERP for Target Keyword Step 1 O…" at bounding box center [568, 321] width 1062 height 569
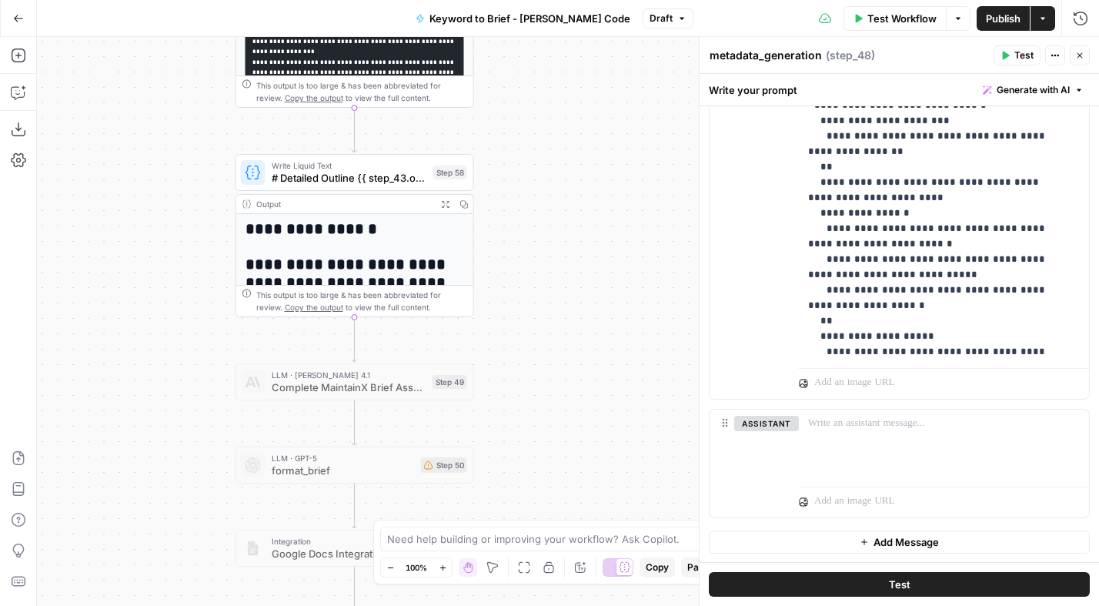
drag, startPoint x: 540, startPoint y: 192, endPoint x: 534, endPoint y: 115, distance: 77.2
click at [534, 115] on div "Workflow Set Inputs Inputs Power Agent Analyze SERP for Target Keyword Step 1 O…" at bounding box center [568, 321] width 1062 height 569
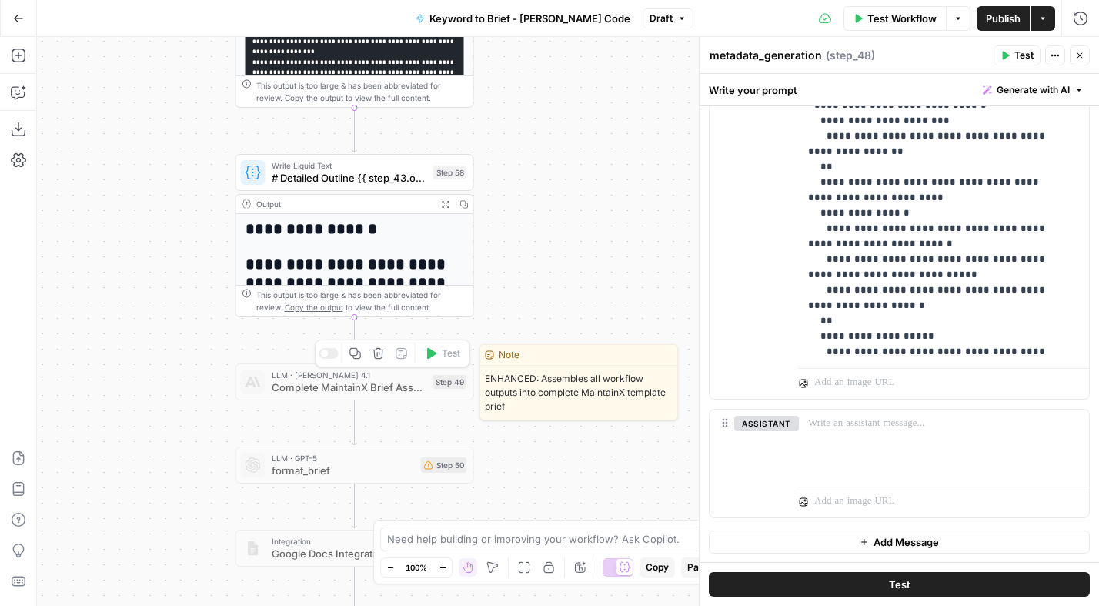
drag, startPoint x: 327, startPoint y: 352, endPoint x: 368, endPoint y: 376, distance: 47.7
click at [326, 351] on div at bounding box center [324, 354] width 8 height 8
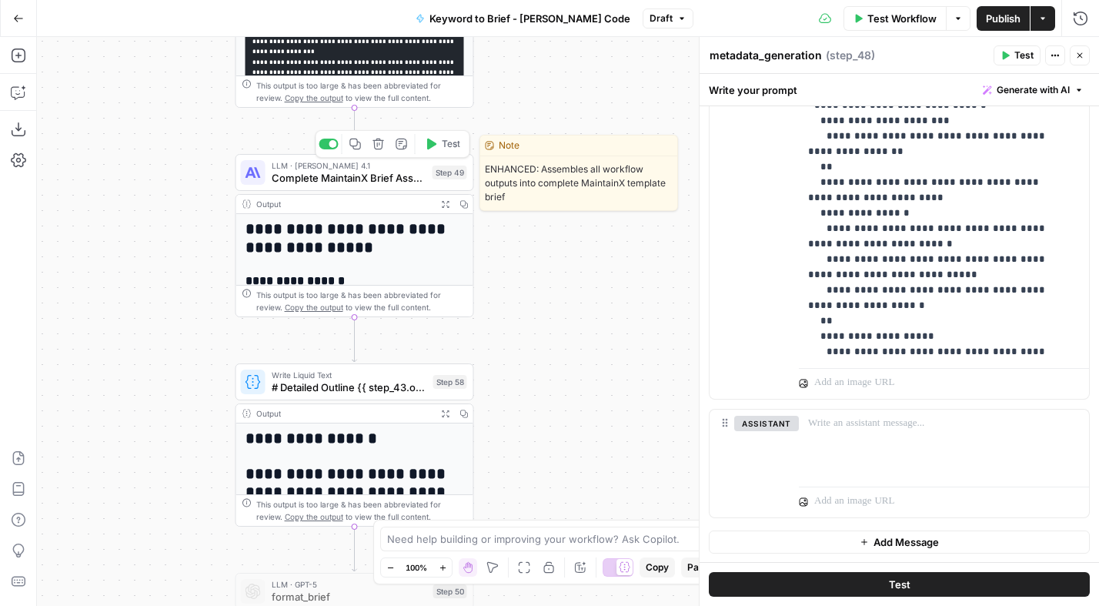
click at [344, 180] on span "Complete MaintainX Brief Assembly" at bounding box center [349, 177] width 155 height 15
drag, startPoint x: 344, startPoint y: 180, endPoint x: 372, endPoint y: 189, distance: 29.0
click at [344, 180] on span "Complete MaintainX Brief Assembly" at bounding box center [349, 177] width 155 height 15
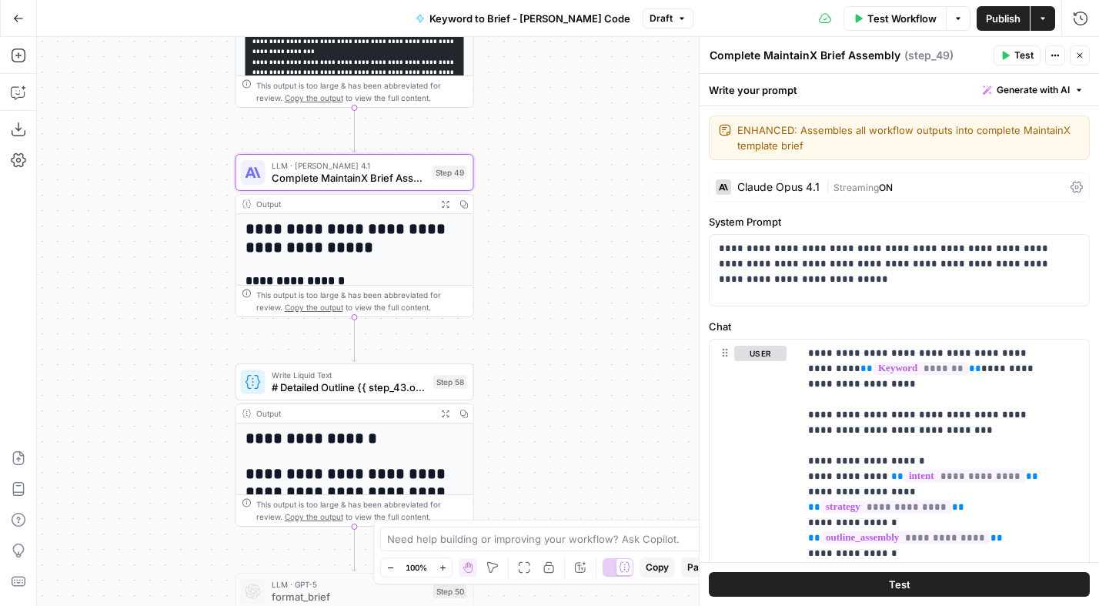
click at [779, 57] on textarea "Complete MaintainX Brief Assembly" at bounding box center [805, 55] width 191 height 15
click at [779, 56] on textarea "Complete MaintainX Brief Assembly" at bounding box center [805, 55] width 191 height 15
type textarea "seo-technical_meta"
click at [837, 280] on p "**********" at bounding box center [894, 264] width 350 height 46
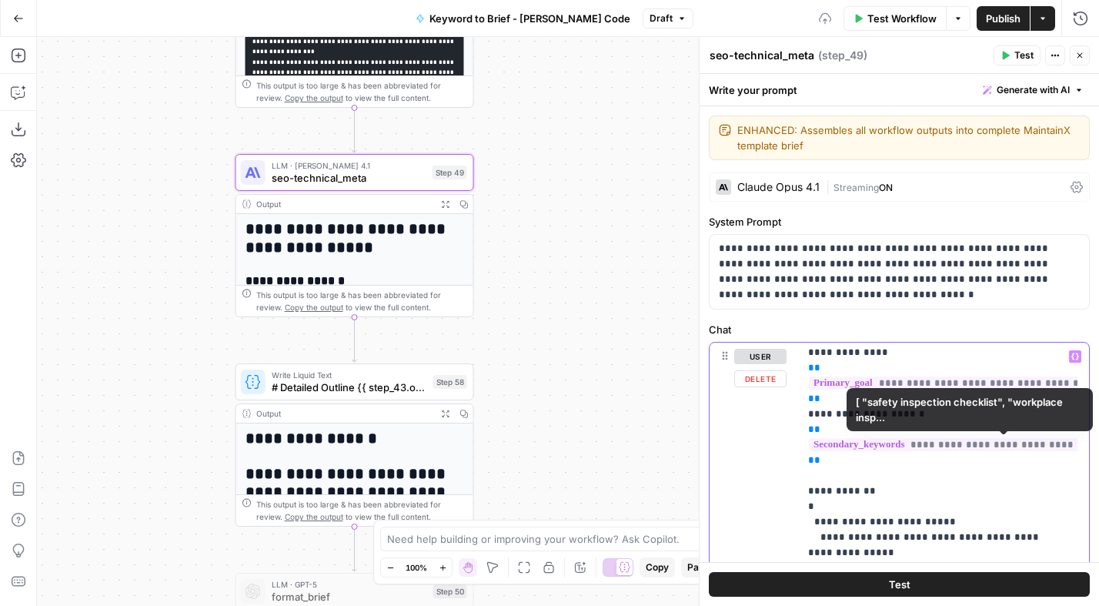
scroll to position [277, 0]
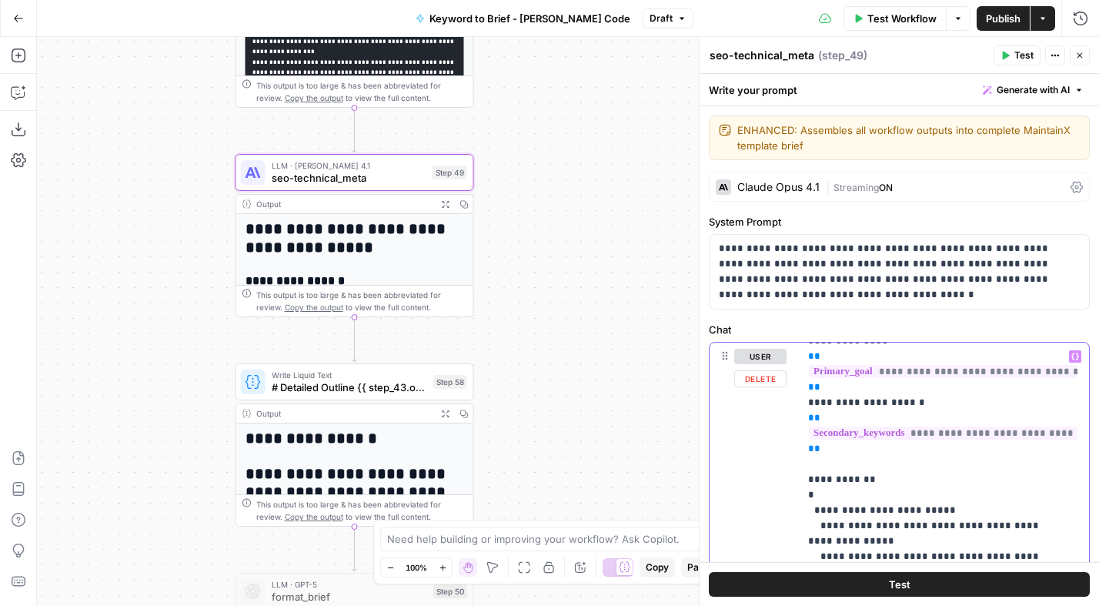
click at [895, 457] on p "**********" at bounding box center [932, 588] width 249 height 1032
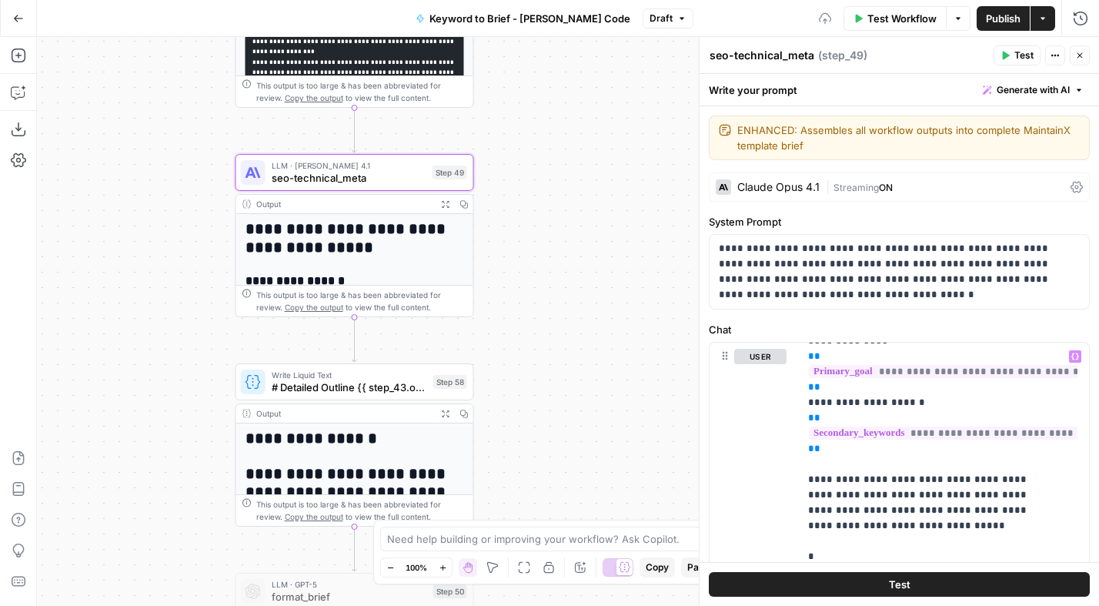
drag, startPoint x: 614, startPoint y: 395, endPoint x: 598, endPoint y: 388, distance: 17.6
click at [614, 395] on div "Workflow Set Inputs Inputs Power Agent Analyze SERP for Target Keyword Step 1 O…" at bounding box center [568, 321] width 1062 height 569
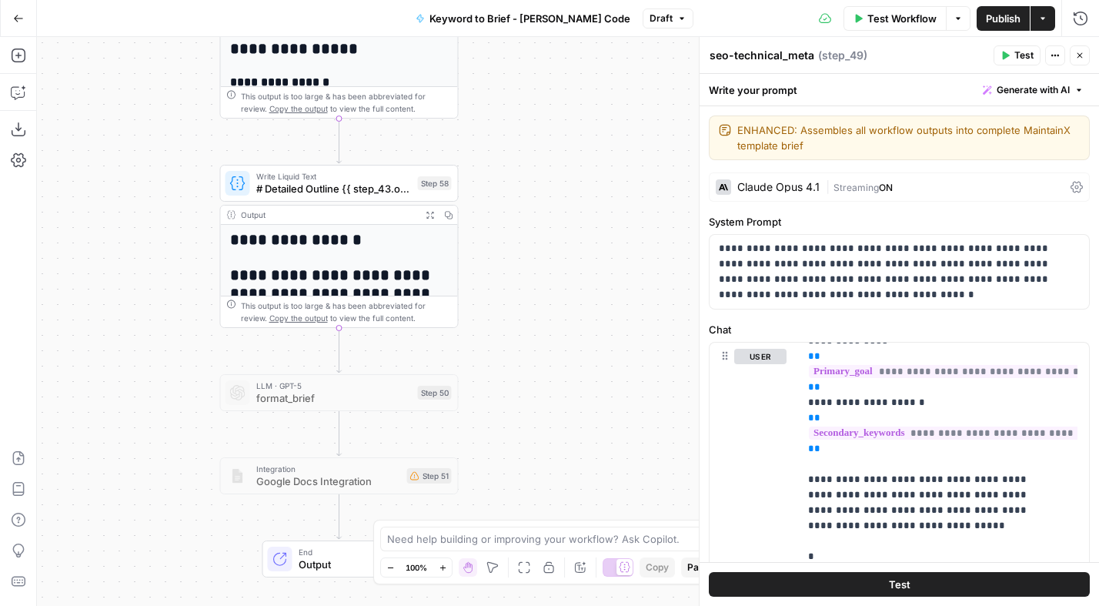
drag, startPoint x: 560, startPoint y: 275, endPoint x: 553, endPoint y: 236, distance: 39.3
click at [553, 236] on div "Workflow Set Inputs Inputs Power Agent Analyze SERP for Target Keyword Step 1 O…" at bounding box center [568, 321] width 1062 height 569
click at [336, 181] on span "# Detailed Outline {{ step_43.output }} # Key Takeaways {{ step_44.output }} # …" at bounding box center [334, 188] width 156 height 15
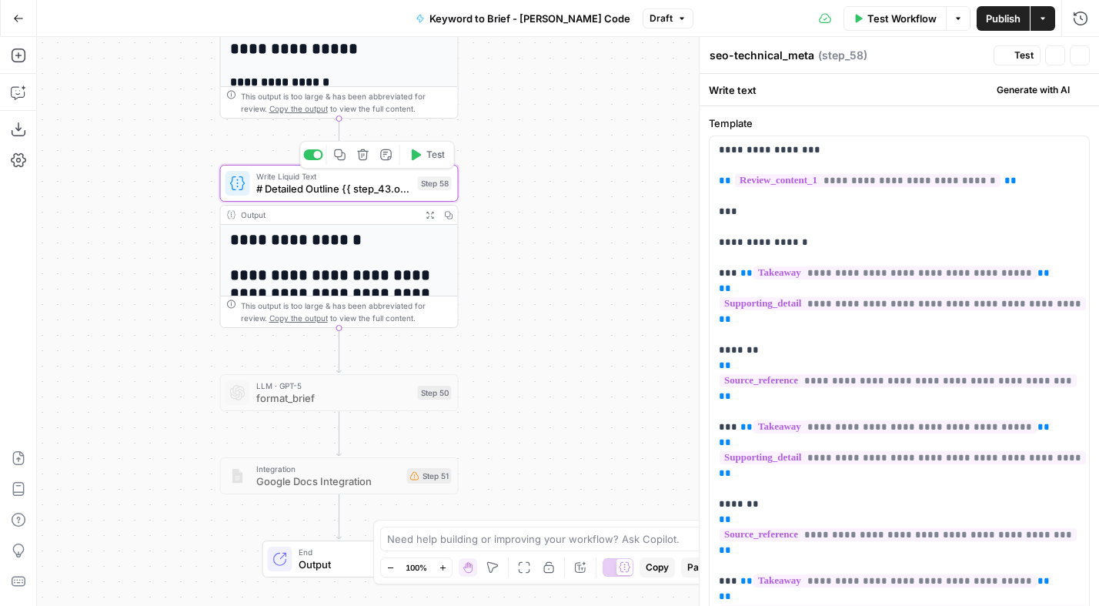
type textarea "# Detailed Outline {{ step_43.output }} # Key Takeaways {{ step_44.output }} # …"
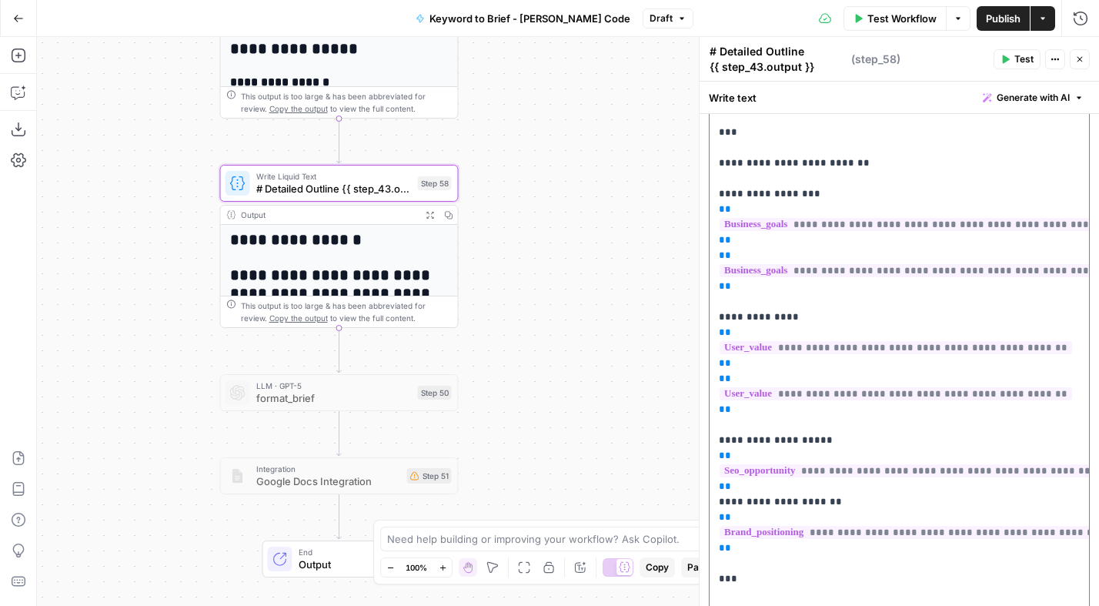
scroll to position [0, 0]
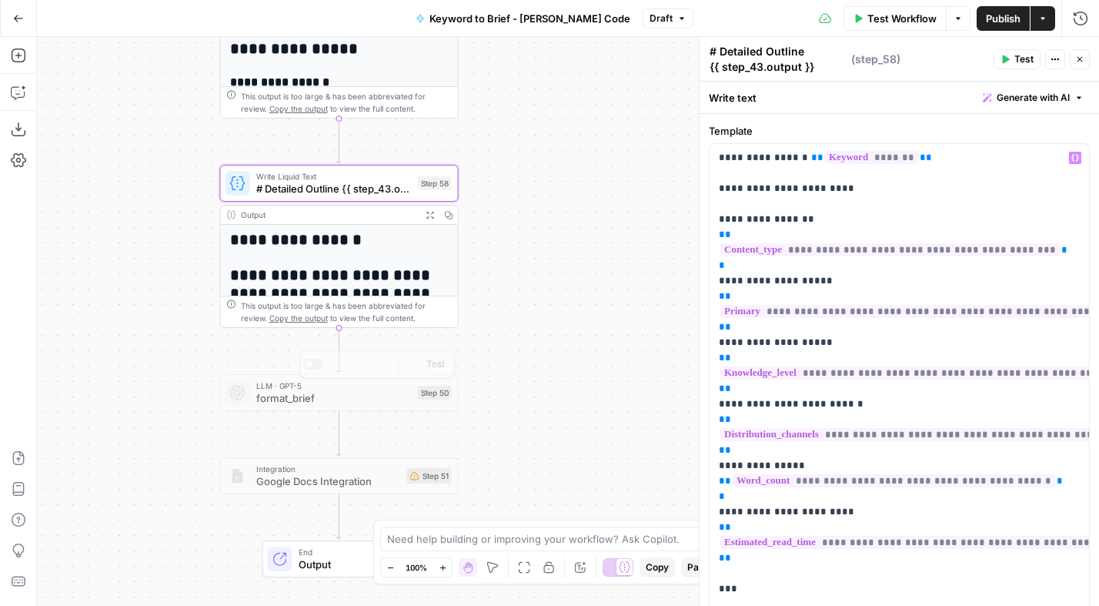
click at [508, 220] on div "Workflow Set Inputs Inputs Power Agent Analyze SERP for Target Keyword Step 1 O…" at bounding box center [568, 321] width 1062 height 569
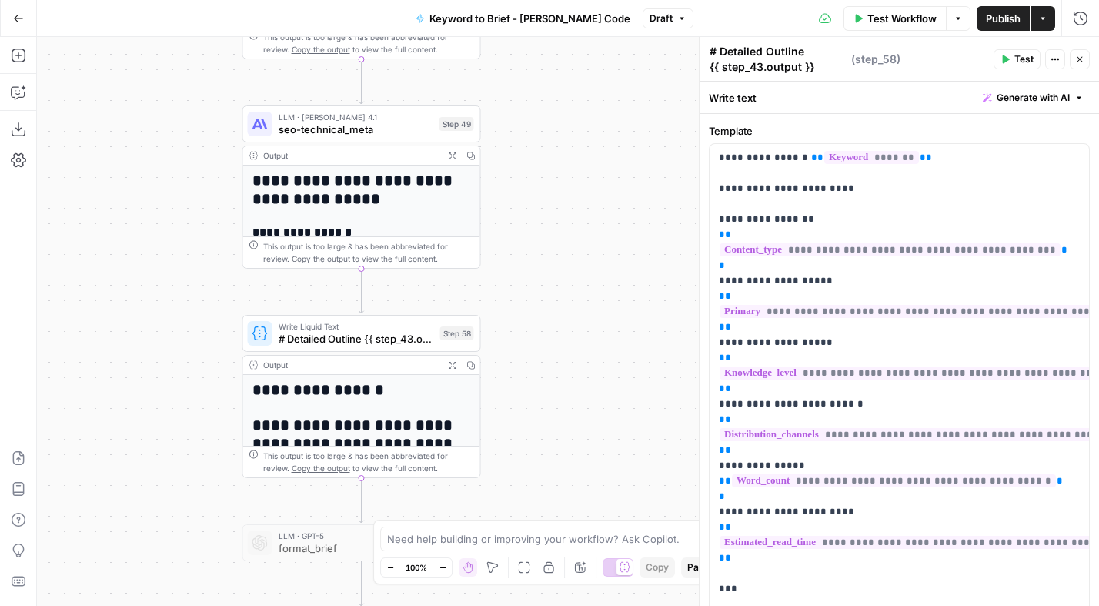
drag, startPoint x: 525, startPoint y: 157, endPoint x: 560, endPoint y: 235, distance: 85.1
click at [547, 307] on div "Workflow Set Inputs Inputs Power Agent Analyze SERP for Target Keyword Step 1 O…" at bounding box center [568, 321] width 1062 height 569
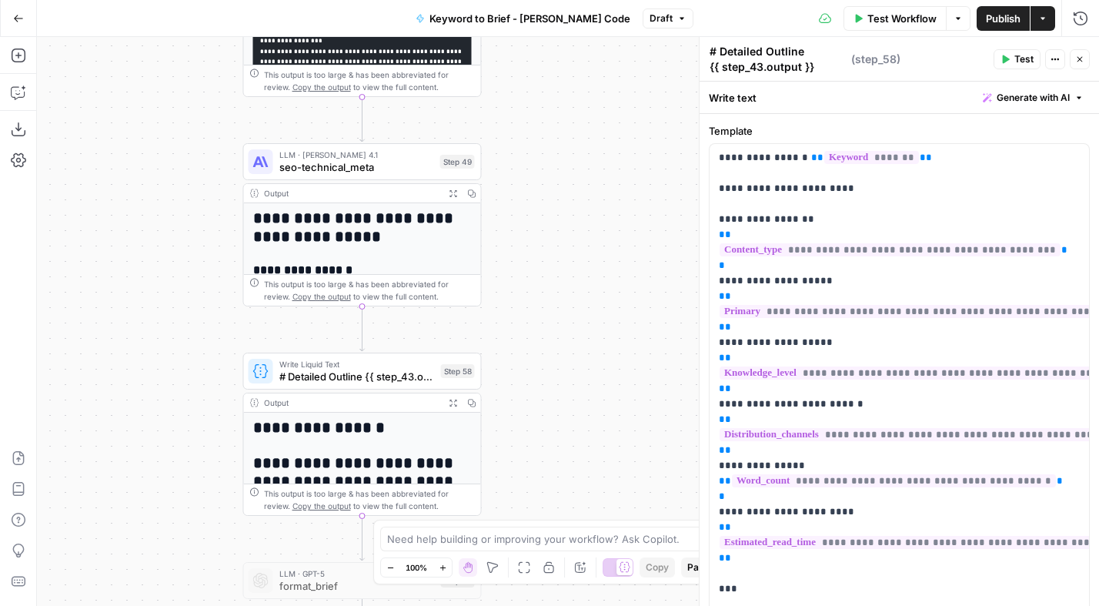
drag, startPoint x: 580, startPoint y: 200, endPoint x: 578, endPoint y: 286, distance: 86.2
click at [578, 286] on div "Workflow Set Inputs Inputs Power Agent Analyze SERP for Target Keyword Step 1 O…" at bounding box center [568, 321] width 1062 height 569
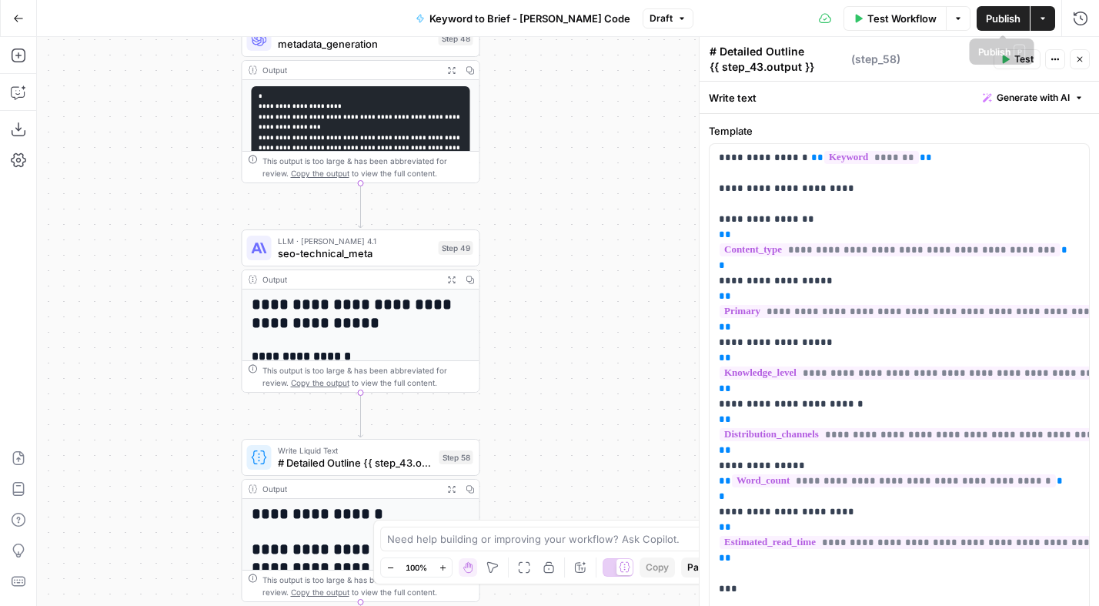
click at [998, 21] on span "Publish" at bounding box center [1003, 18] width 35 height 15
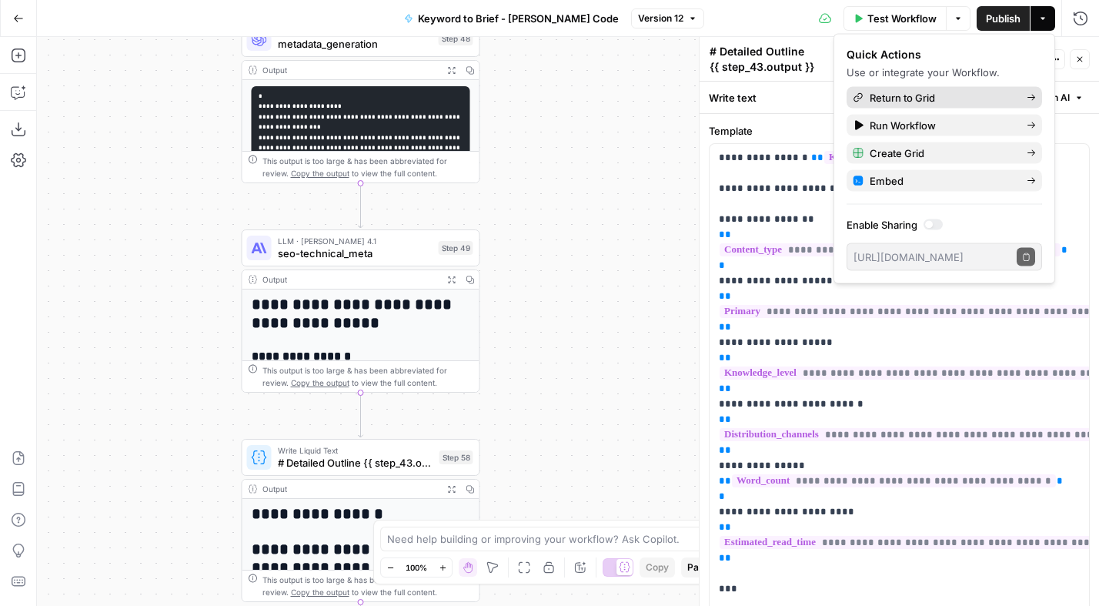
click at [923, 94] on span "Return to Grid" at bounding box center [942, 97] width 145 height 15
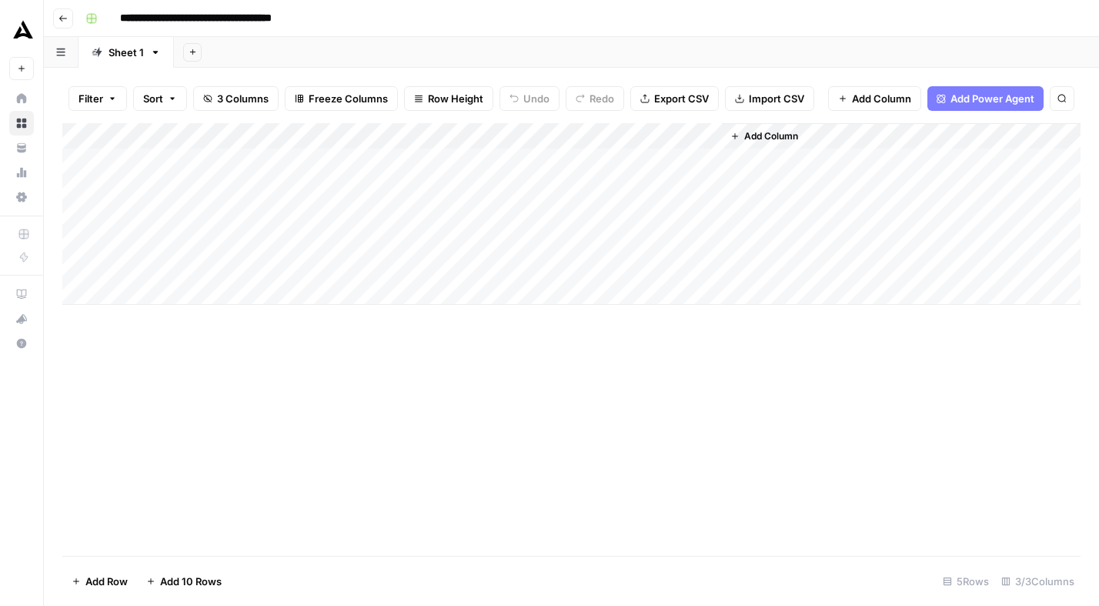
drag, startPoint x: 416, startPoint y: 387, endPoint x: 645, endPoint y: 407, distance: 229.5
click at [645, 407] on div "Add Column" at bounding box center [571, 339] width 1018 height 433
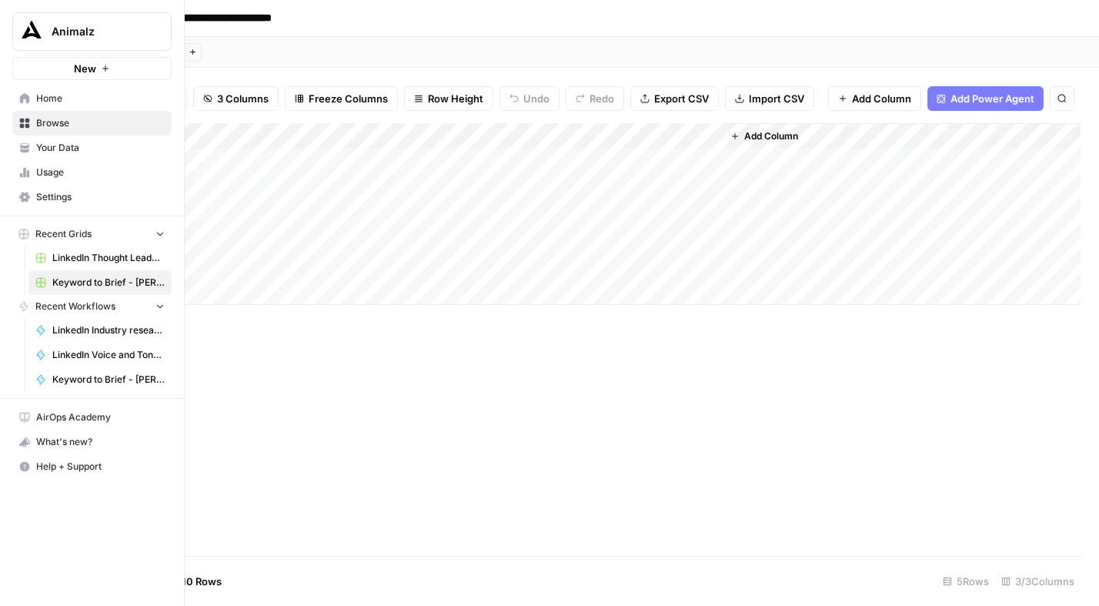
click at [28, 122] on icon at bounding box center [24, 123] width 11 height 11
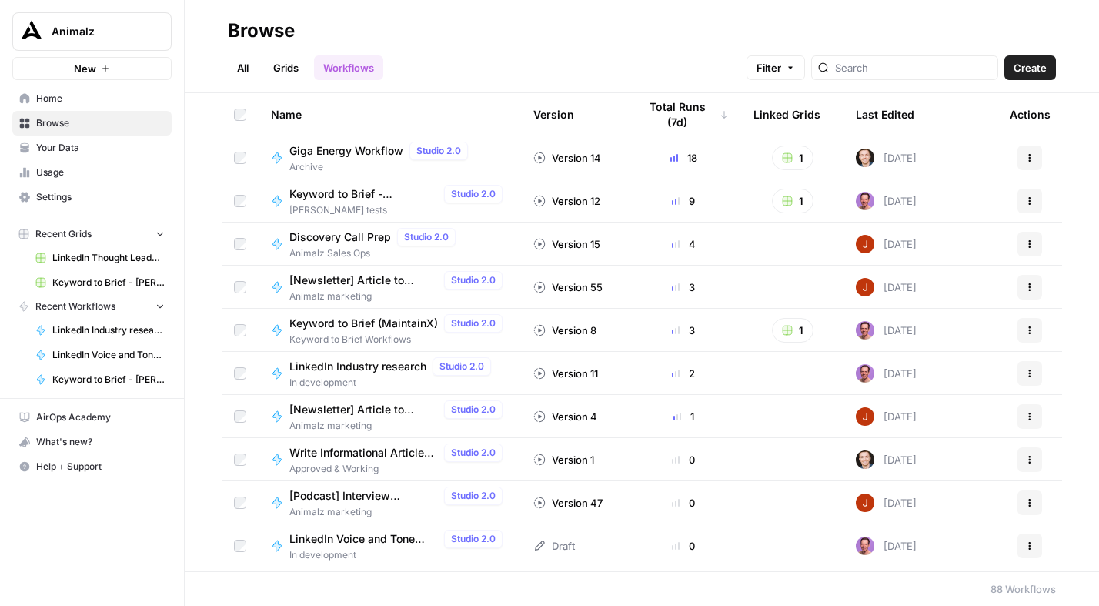
click at [326, 326] on span "Keyword to Brief (MaintainX)" at bounding box center [363, 323] width 149 height 15
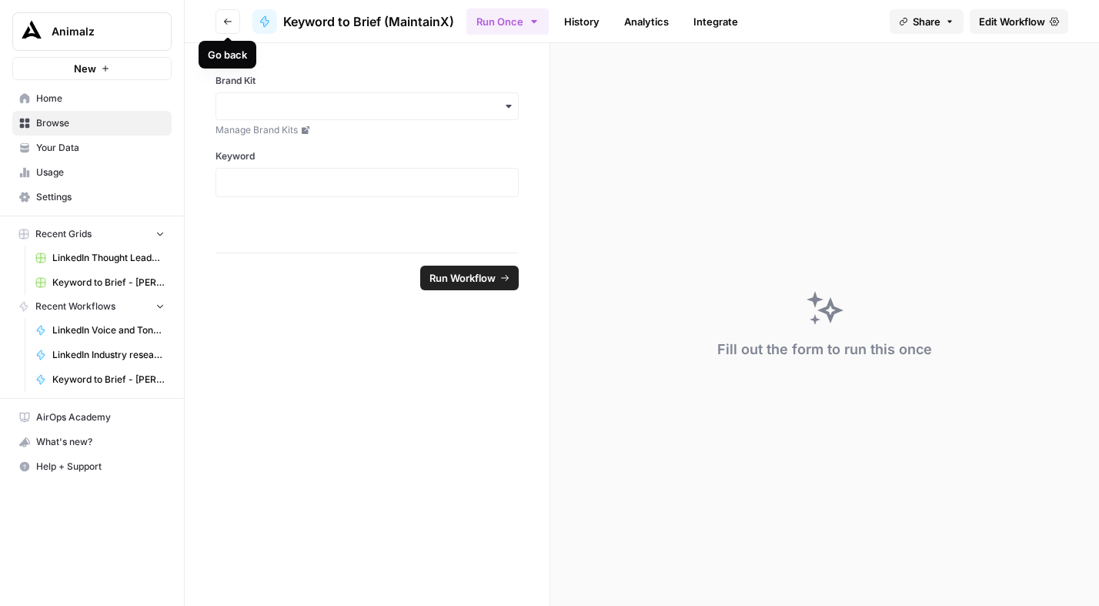
click at [219, 23] on button "Go back" at bounding box center [228, 21] width 25 height 25
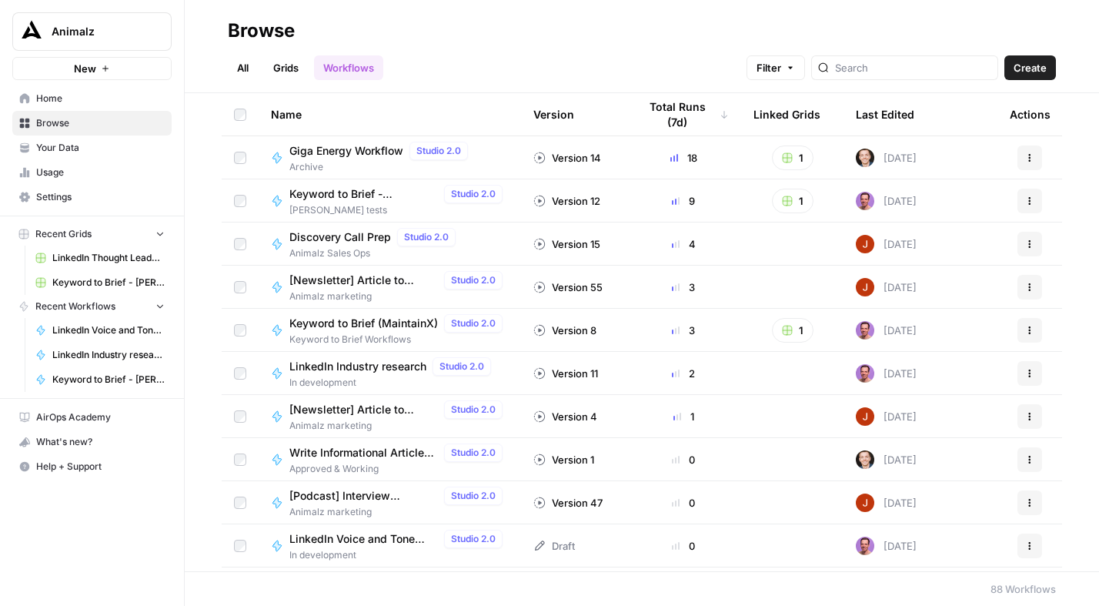
click at [159, 237] on icon "button" at bounding box center [160, 233] width 11 height 11
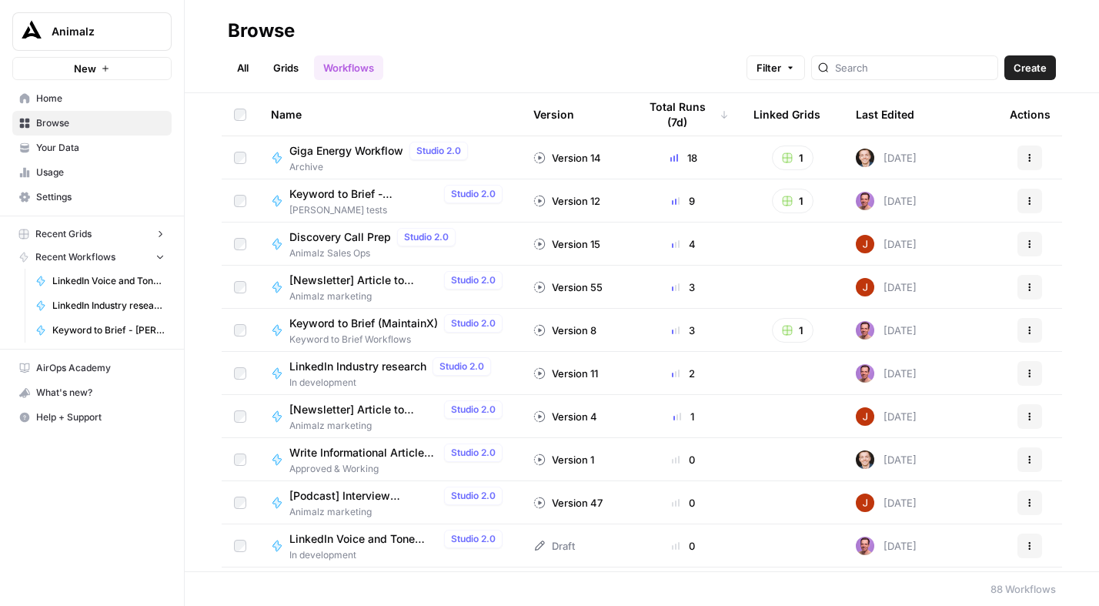
click at [160, 232] on icon "button" at bounding box center [161, 234] width 4 height 6
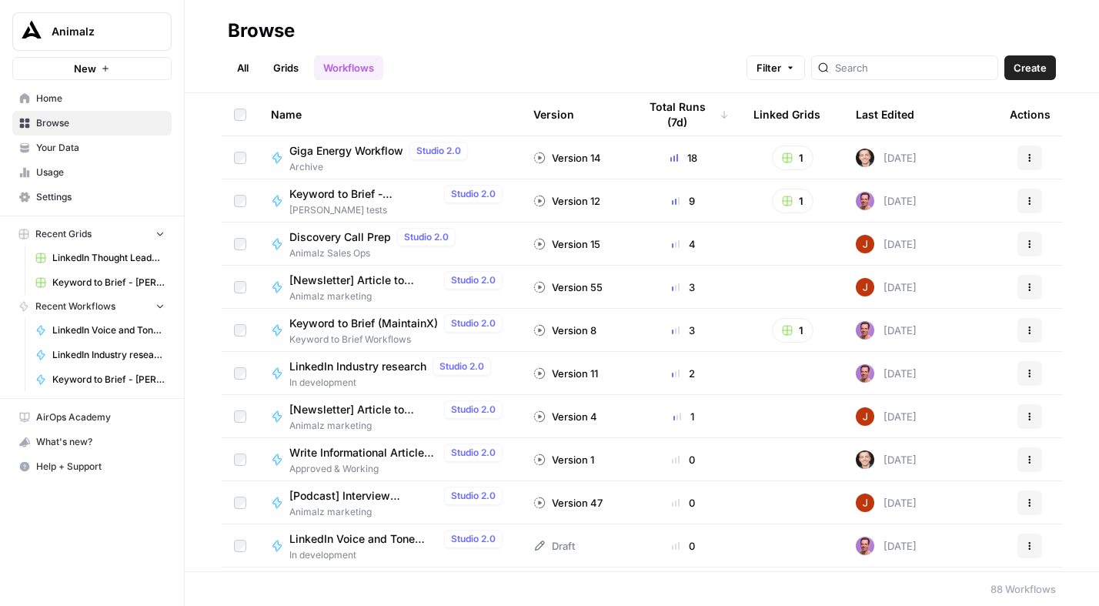
click at [289, 68] on link "Grids" at bounding box center [286, 67] width 44 height 25
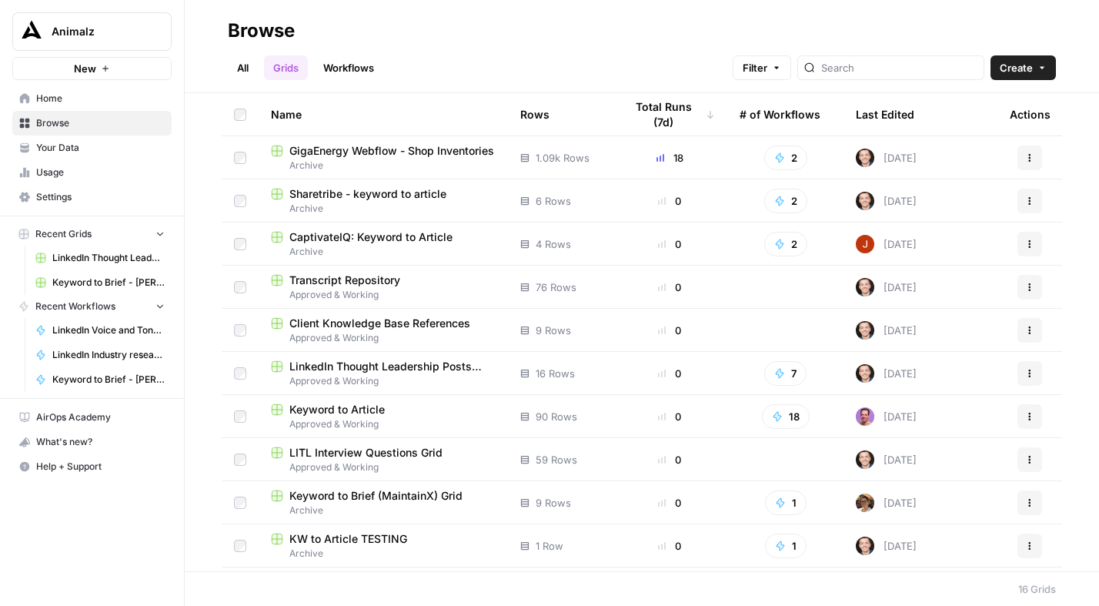
click at [394, 207] on span "Archive" at bounding box center [383, 209] width 225 height 14
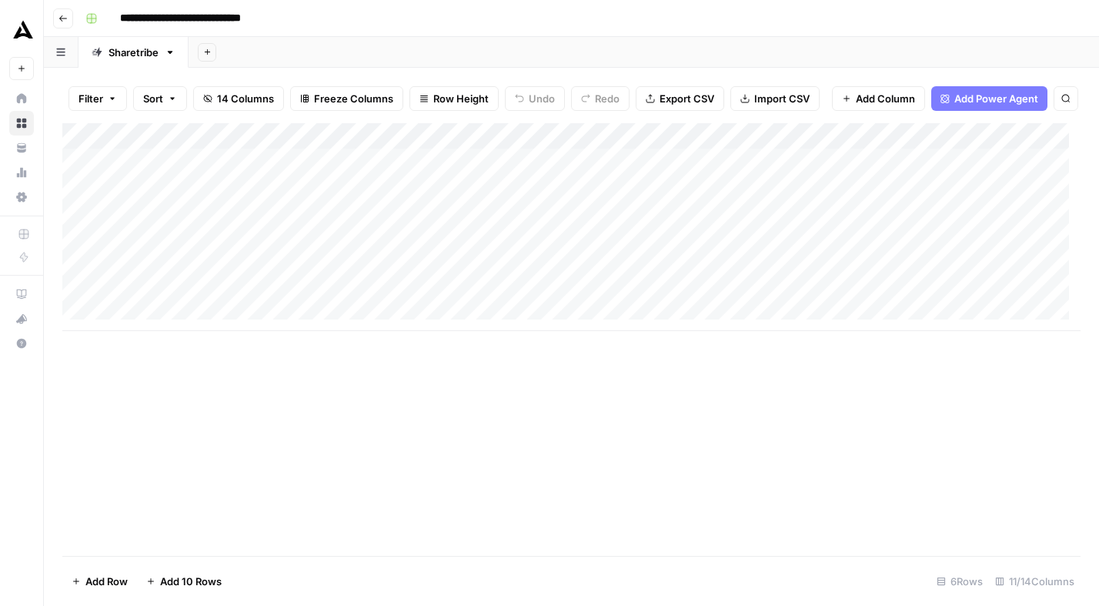
click at [65, 22] on icon "button" at bounding box center [63, 18] width 9 height 9
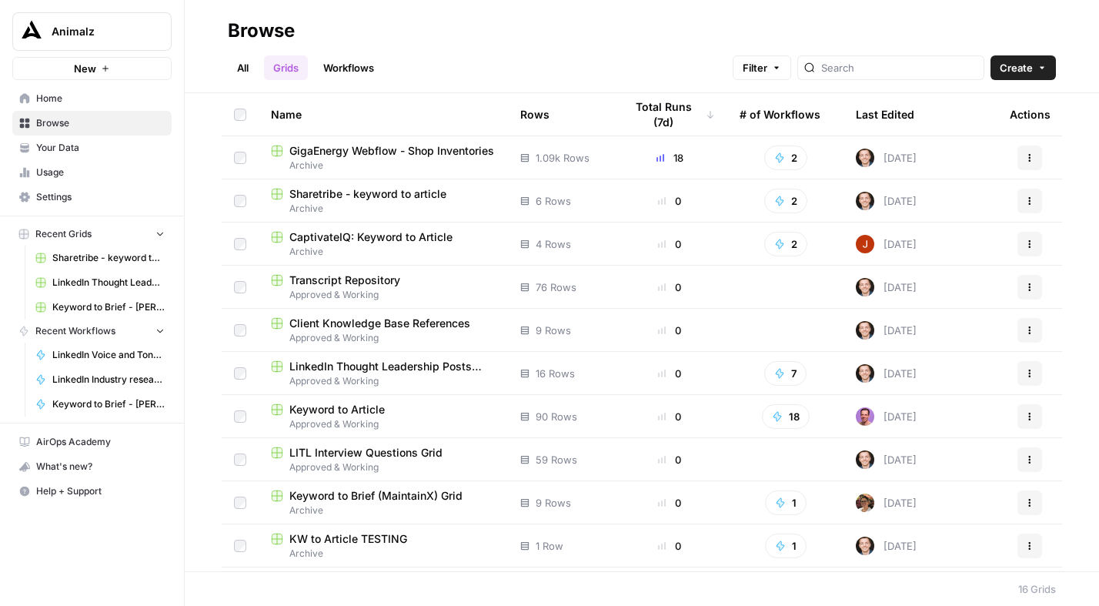
click at [351, 55] on link "Workflows" at bounding box center [348, 67] width 69 height 25
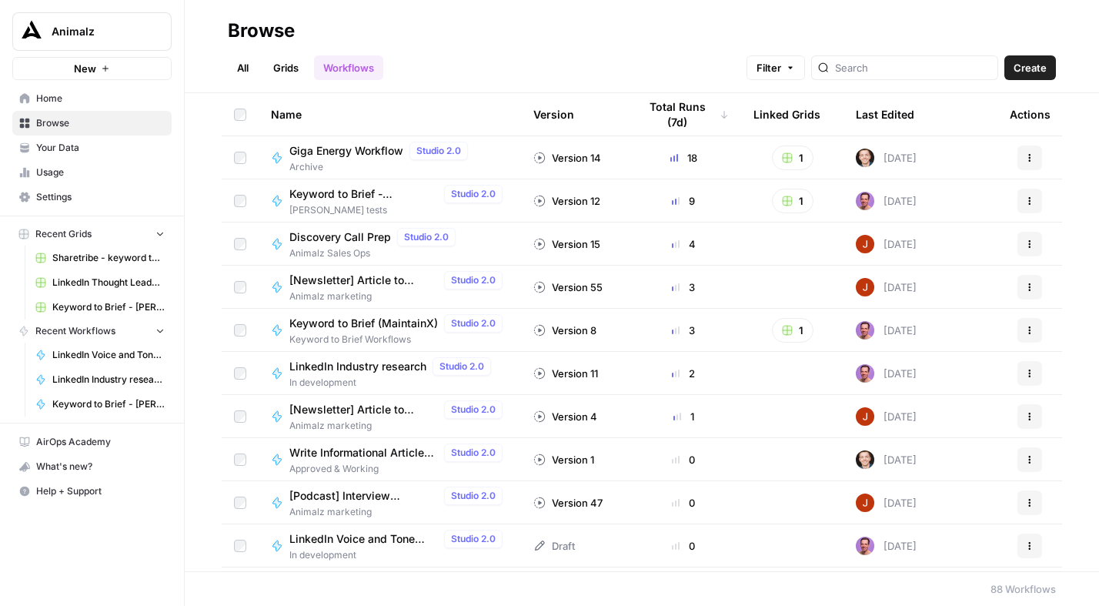
click at [369, 202] on div "Keyword to Brief - Tim Claude Code Studio 2.0" at bounding box center [398, 194] width 219 height 18
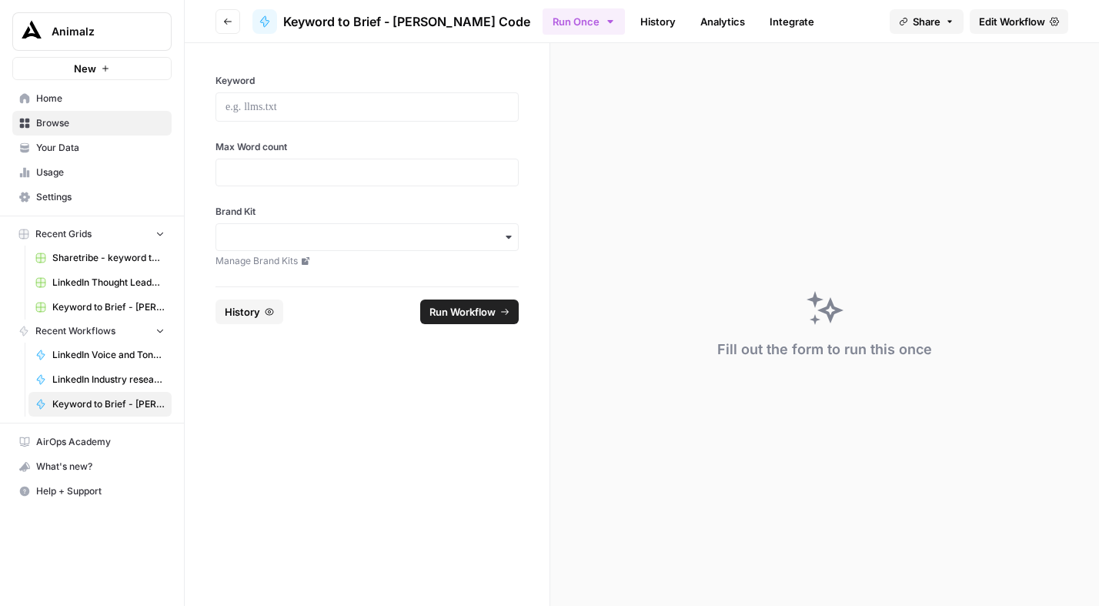
click at [477, 25] on span "Keyword to Brief - [PERSON_NAME] Code" at bounding box center [406, 21] width 247 height 18
click at [1017, 18] on span "Edit Workflow" at bounding box center [1012, 21] width 66 height 15
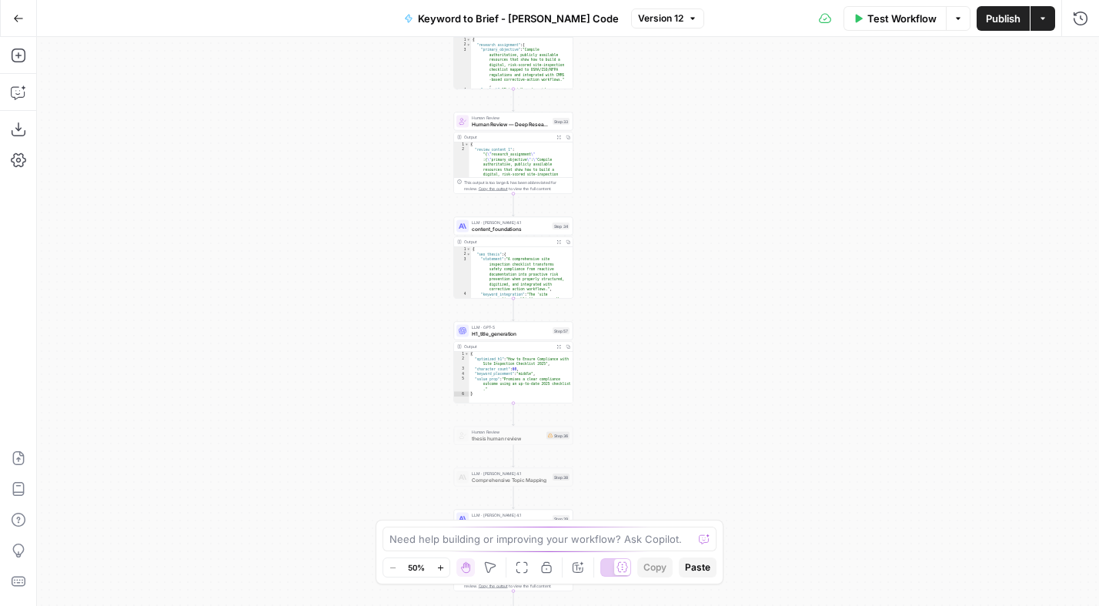
drag, startPoint x: 699, startPoint y: 197, endPoint x: 654, endPoint y: 307, distance: 118.8
click at [651, 493] on div "Workflow Set Inputs Inputs Power Agent Analyze SERP for Target Keyword Step 1 O…" at bounding box center [568, 321] width 1062 height 569
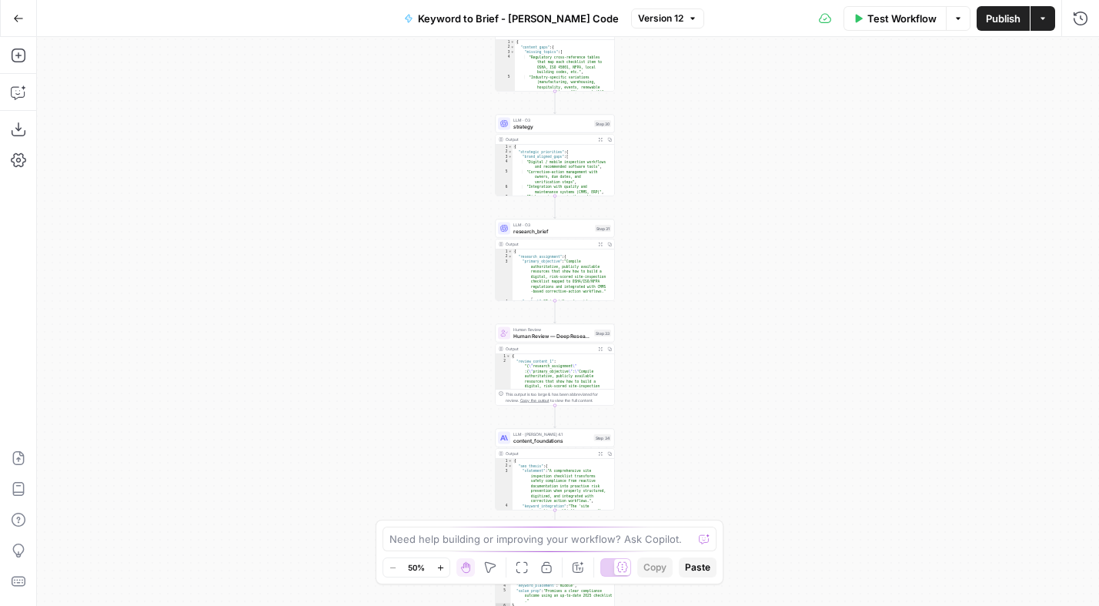
drag, startPoint x: 670, startPoint y: 302, endPoint x: 698, endPoint y: 226, distance: 80.6
click at [704, 413] on div "Workflow Set Inputs Inputs Power Agent Analyze SERP for Target Keyword Step 1 O…" at bounding box center [568, 321] width 1062 height 569
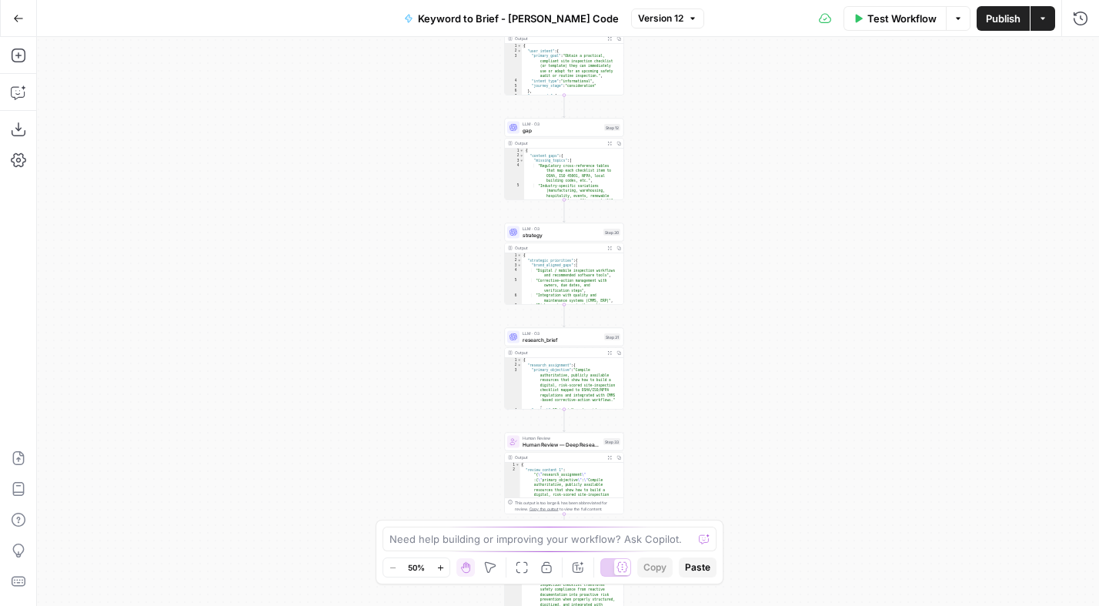
drag, startPoint x: 699, startPoint y: 257, endPoint x: 680, endPoint y: 334, distance: 79.4
click at [679, 451] on div "Workflow Set Inputs Inputs Power Agent Analyze SERP for Target Keyword Step 1 O…" at bounding box center [568, 321] width 1062 height 569
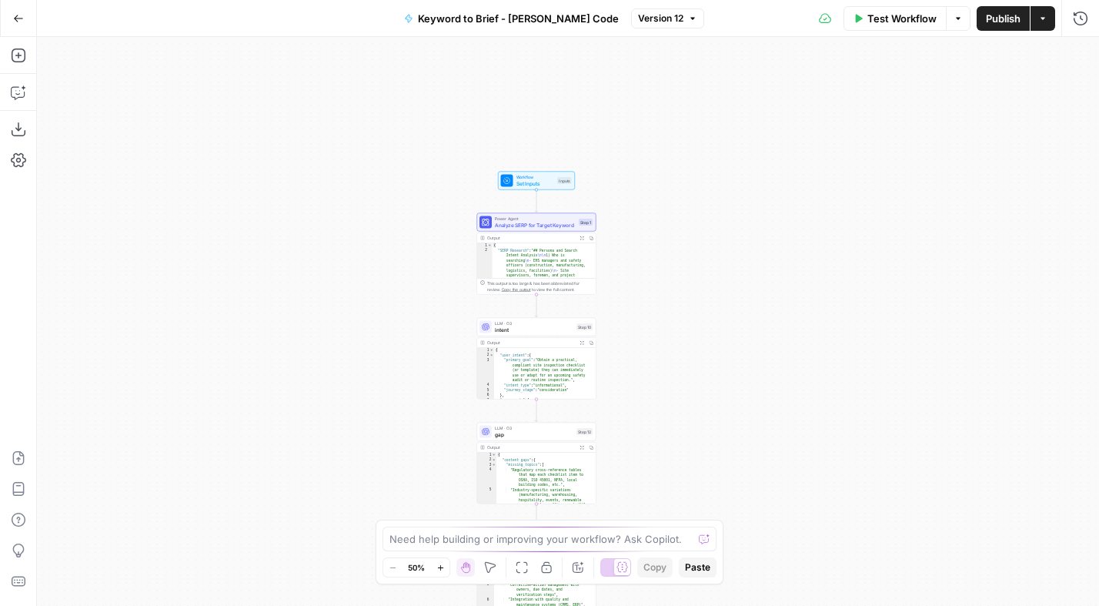
click at [682, 248] on div "Workflow Set Inputs Inputs Power Agent Analyze SERP for Target Keyword Step 1 O…" at bounding box center [568, 321] width 1062 height 569
click at [534, 185] on span "Set Inputs" at bounding box center [536, 183] width 38 height 8
click at [534, 186] on span "Set Inputs" at bounding box center [535, 183] width 38 height 8
click at [534, 185] on span "Set Inputs" at bounding box center [535, 183] width 38 height 8
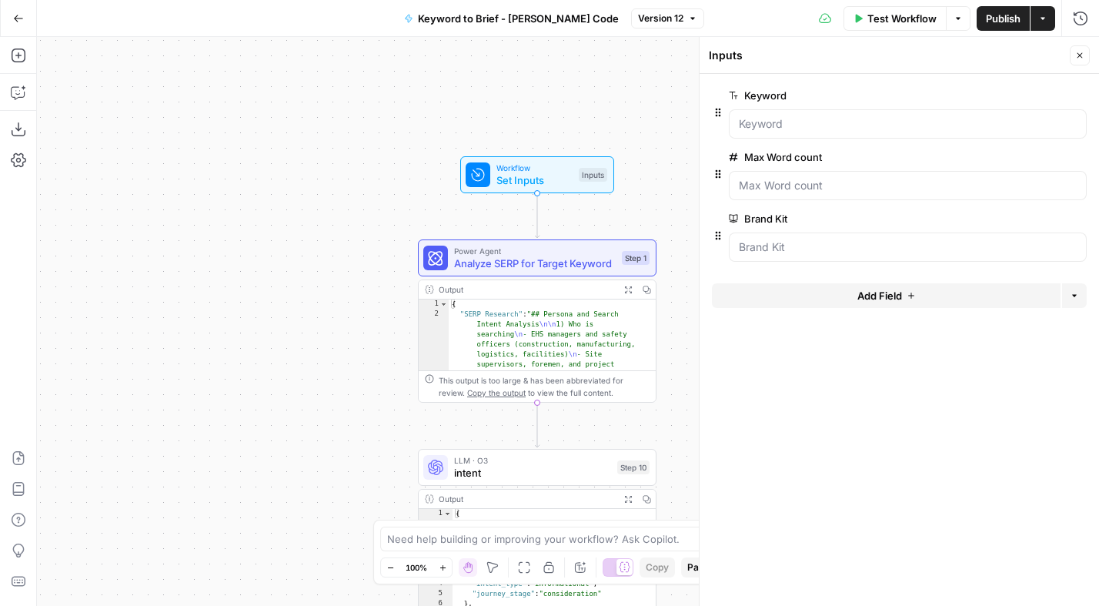
click at [570, 20] on span "Keyword to Brief - [PERSON_NAME] Code" at bounding box center [518, 18] width 201 height 15
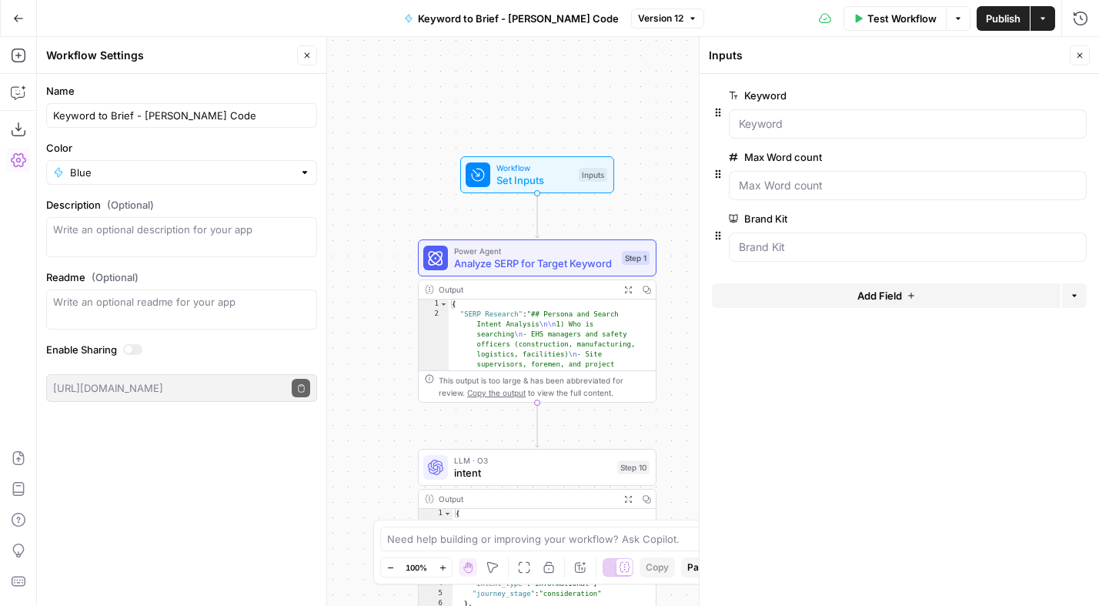
click at [960, 21] on icon "button" at bounding box center [958, 18] width 9 height 9
click at [1042, 18] on icon "button" at bounding box center [1043, 18] width 5 height 2
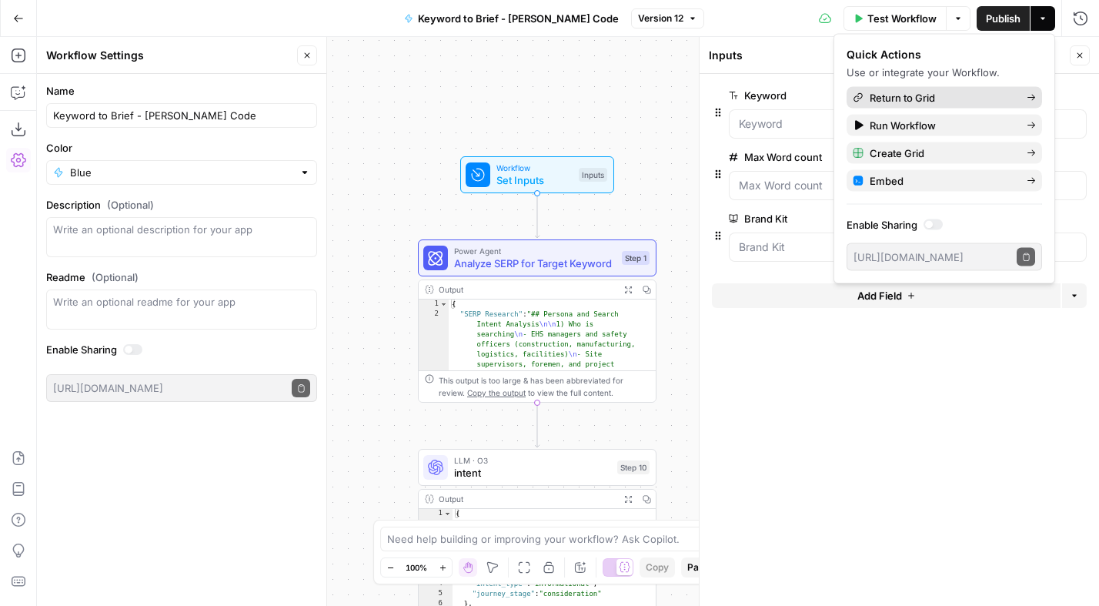
click at [915, 95] on span "Return to Grid" at bounding box center [942, 97] width 145 height 15
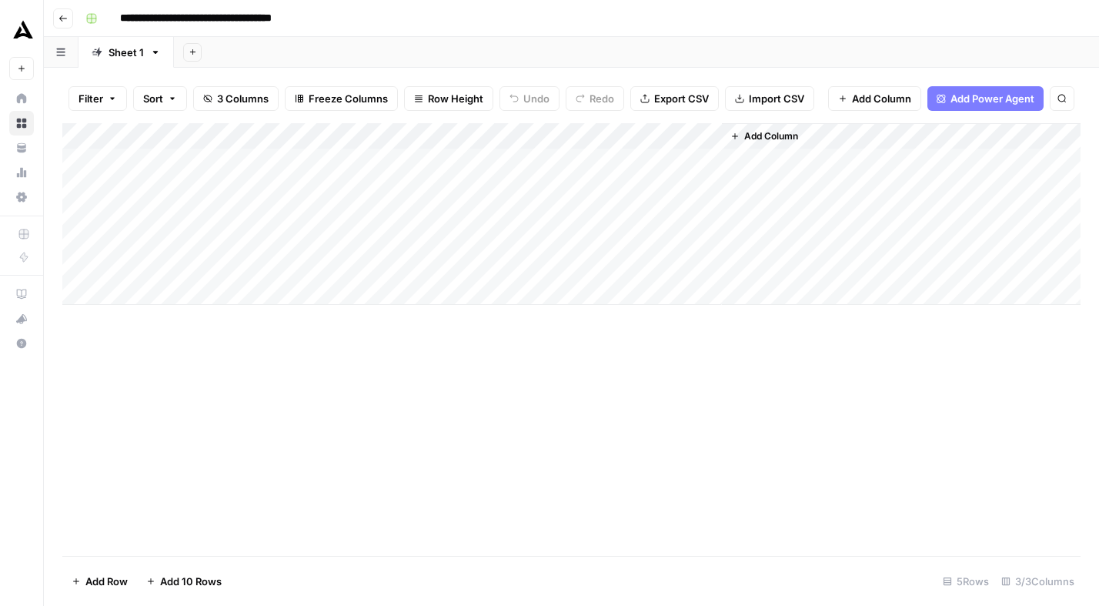
click at [181, 163] on div "Add Column" at bounding box center [571, 214] width 1018 height 182
click at [179, 158] on div "Add Column" at bounding box center [571, 214] width 1018 height 182
click at [179, 156] on div "Add Column" at bounding box center [571, 214] width 1018 height 182
paste textarea "**********"
type textarea "**********"
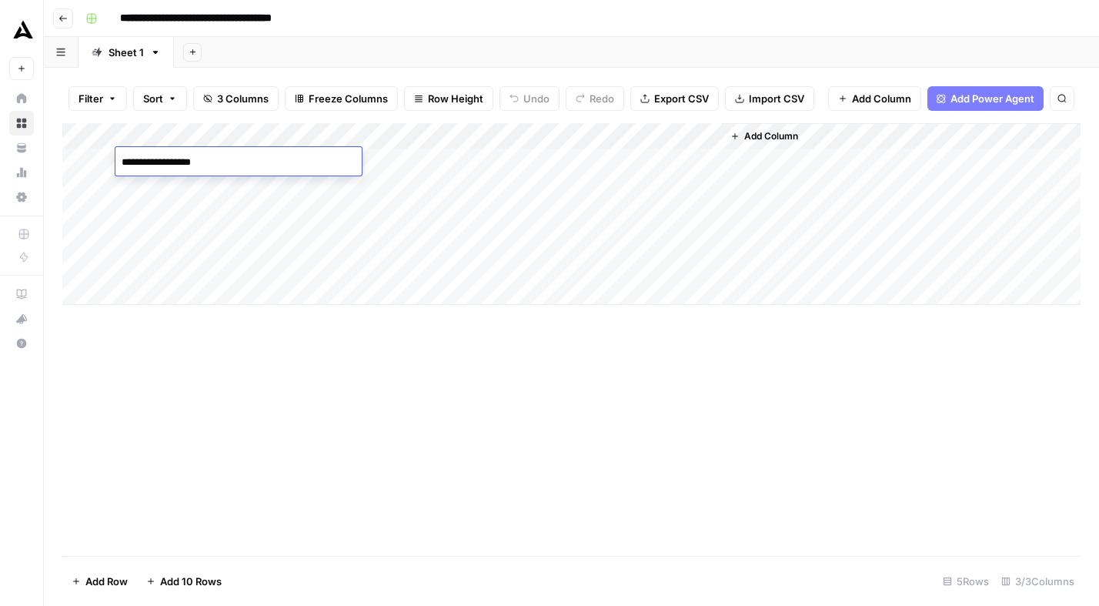
click at [205, 195] on div "Add Column" at bounding box center [571, 214] width 1018 height 182
click at [265, 181] on div "Add Column" at bounding box center [571, 214] width 1018 height 182
click at [231, 182] on textarea at bounding box center [238, 189] width 246 height 22
type textarea "**********"
click at [416, 166] on div "Add Column" at bounding box center [571, 214] width 1018 height 182
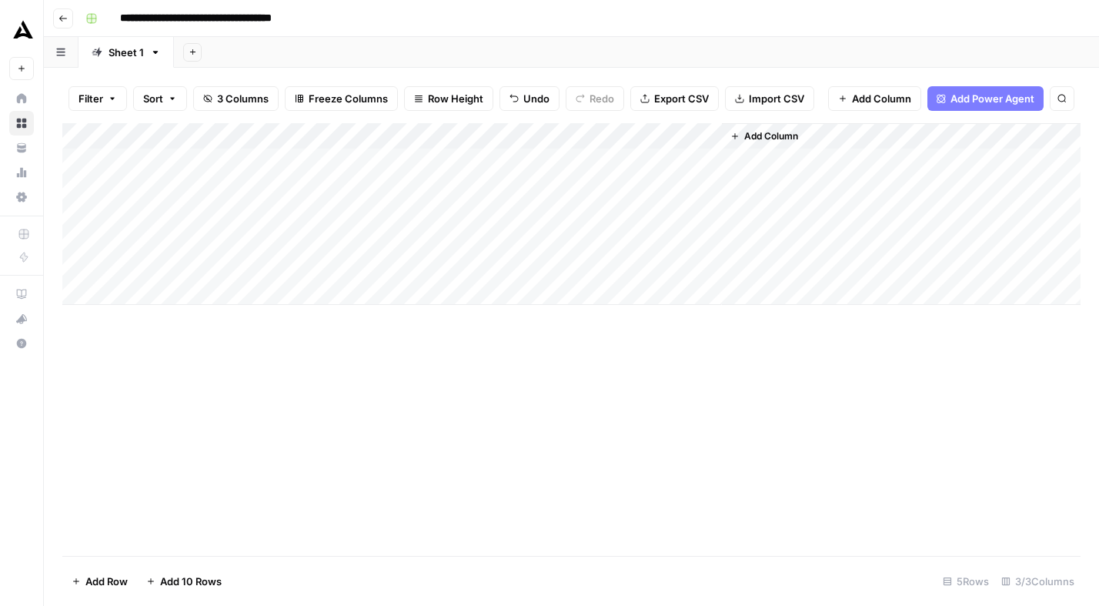
click at [396, 163] on div "Add Column" at bounding box center [571, 214] width 1018 height 182
type input "2000"
click at [357, 195] on div "Add Column" at bounding box center [571, 214] width 1018 height 182
click at [363, 194] on div "Add Column" at bounding box center [571, 214] width 1018 height 182
type input "2000"
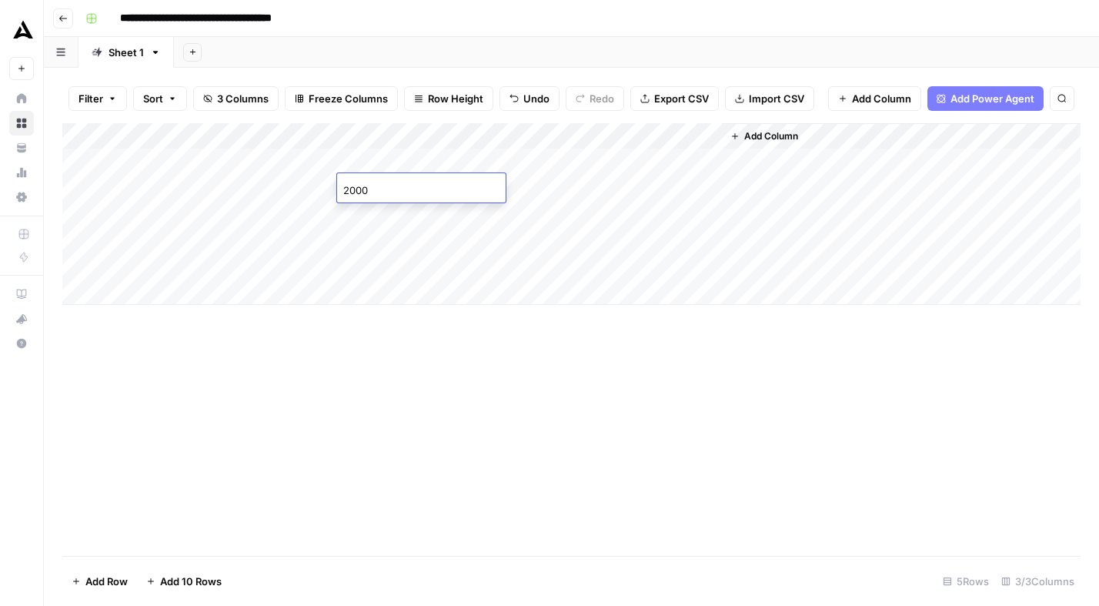
click at [565, 383] on div "Add Column" at bounding box center [571, 339] width 1018 height 433
click at [597, 162] on div "Add Column" at bounding box center [571, 214] width 1018 height 182
click at [691, 135] on div "Add Column" at bounding box center [571, 214] width 1018 height 182
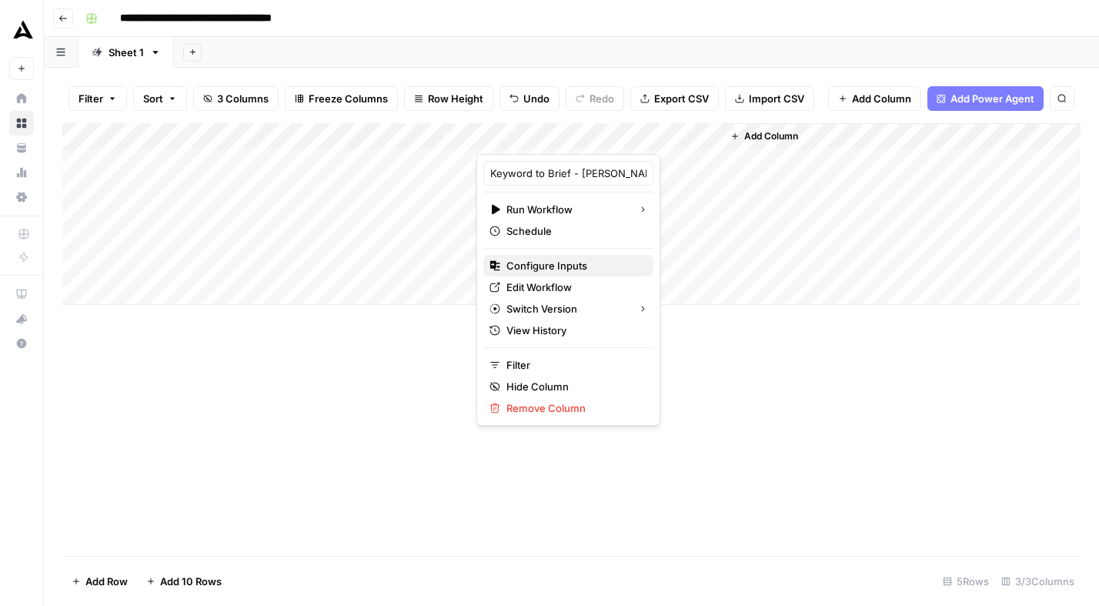
click at [540, 269] on span "Configure Inputs" at bounding box center [574, 265] width 135 height 15
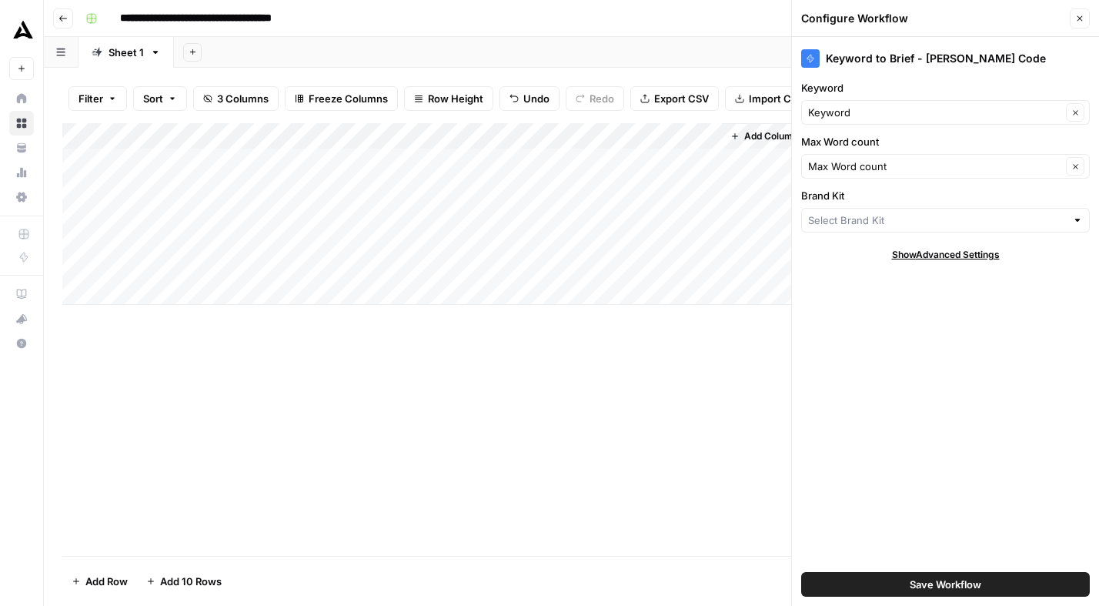
click at [1080, 218] on div at bounding box center [1077, 219] width 11 height 15
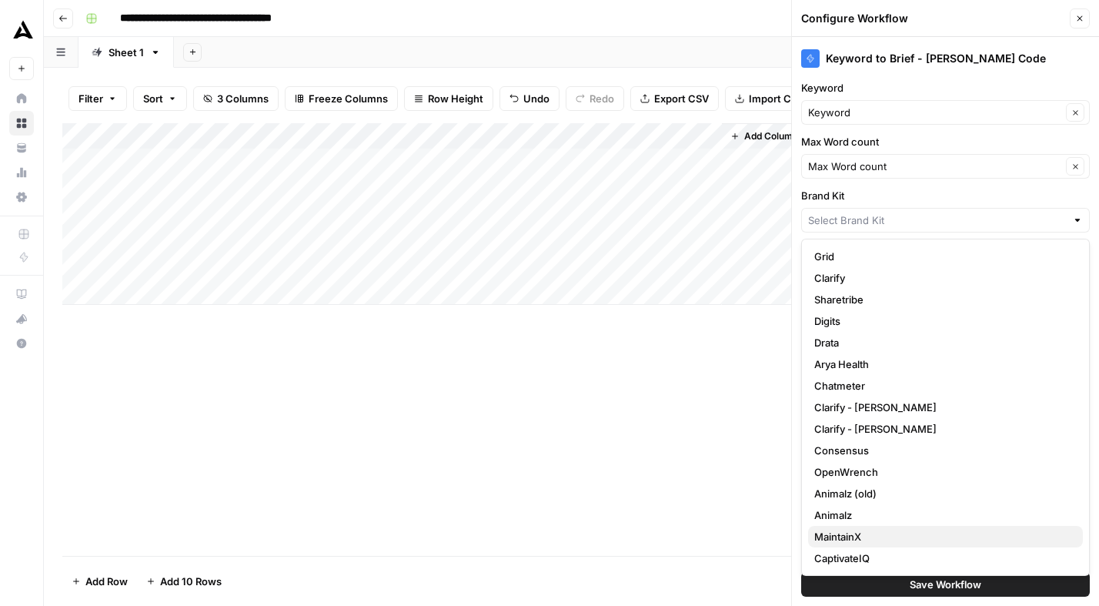
click at [860, 534] on span "MaintainX" at bounding box center [942, 536] width 256 height 15
type input "MaintainX"
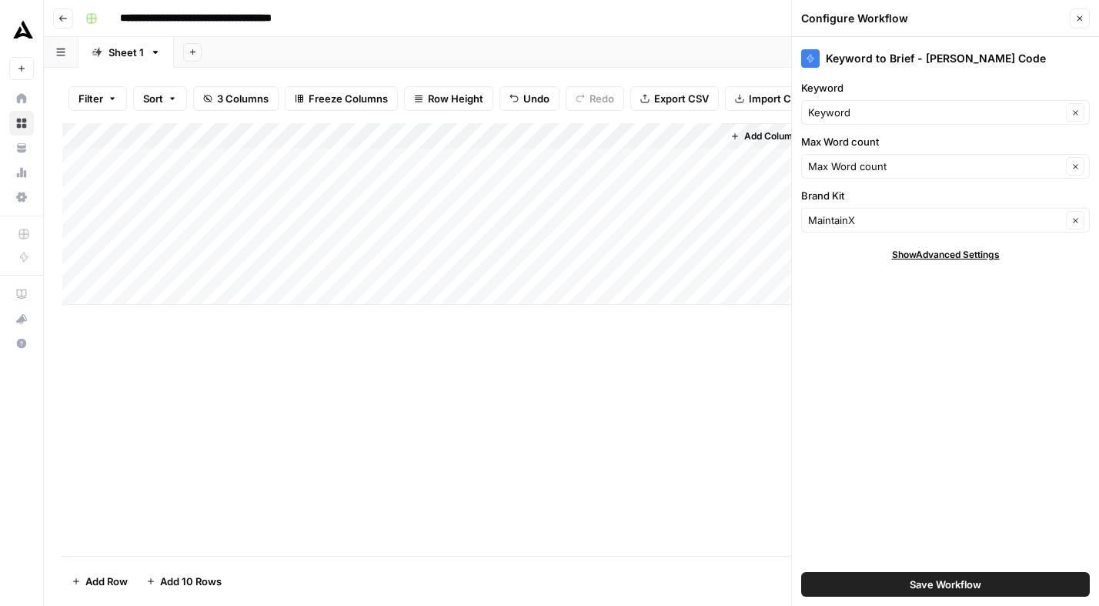
click at [925, 582] on span "Save Workflow" at bounding box center [946, 584] width 72 height 15
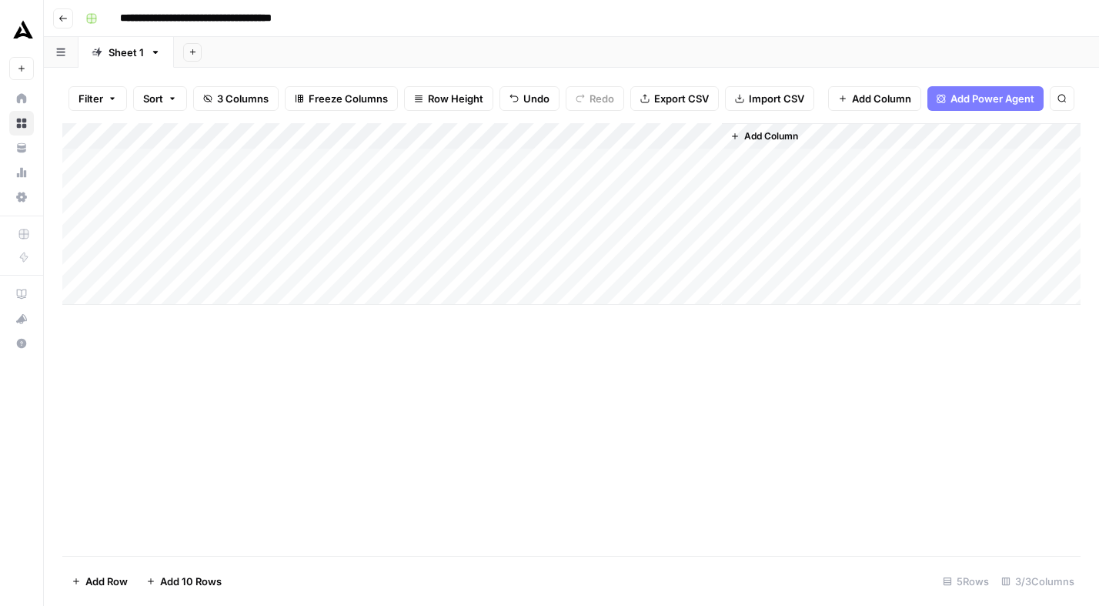
click at [721, 537] on div "Add Column" at bounding box center [571, 339] width 1018 height 433
click at [565, 159] on div "Add Column" at bounding box center [571, 214] width 1018 height 182
click at [597, 186] on div "Add Column" at bounding box center [571, 214] width 1018 height 182
click at [155, 52] on icon "button" at bounding box center [155, 52] width 11 height 11
click at [211, 77] on span "Rename Sheet" at bounding box center [216, 81] width 74 height 15
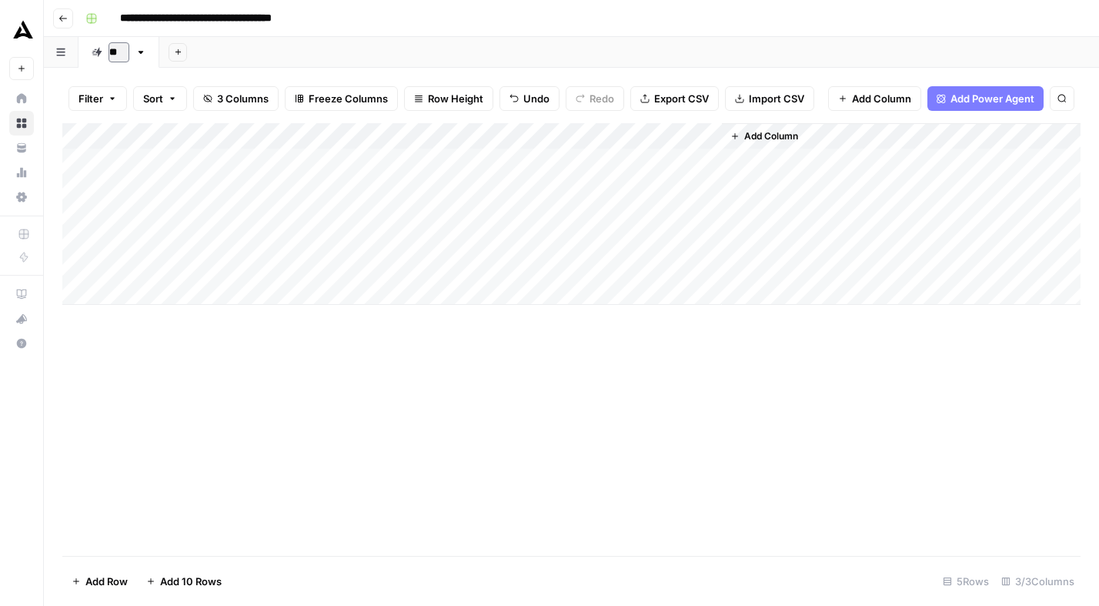
type input "*"
type input "*********"
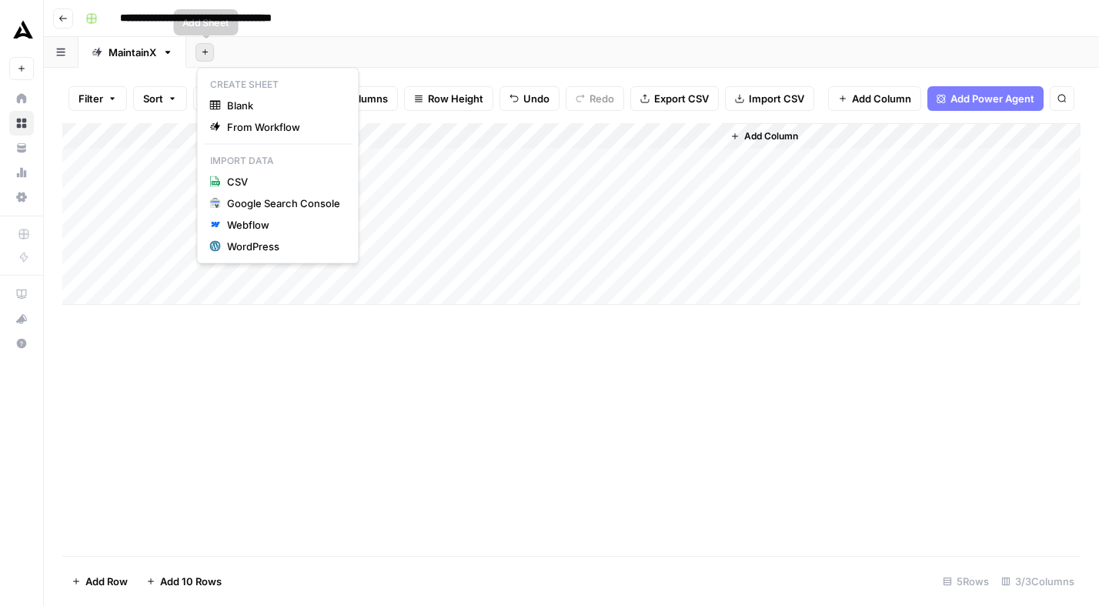
click at [209, 48] on icon "button" at bounding box center [205, 52] width 8 height 8
click at [269, 119] on span "From Workflow" at bounding box center [283, 126] width 113 height 15
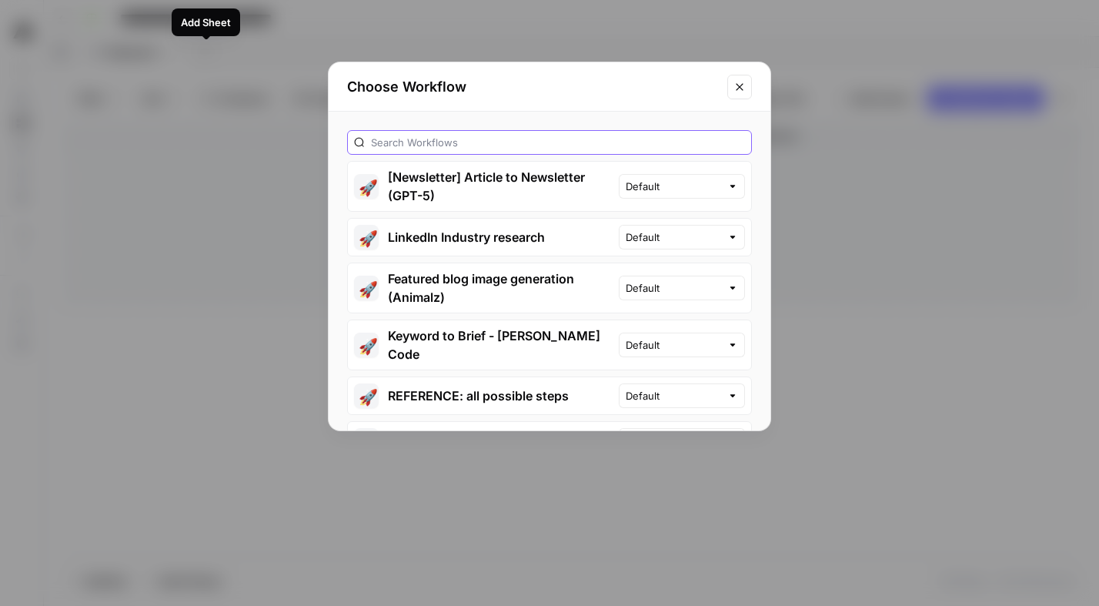
click at [469, 136] on input "text" at bounding box center [558, 142] width 374 height 15
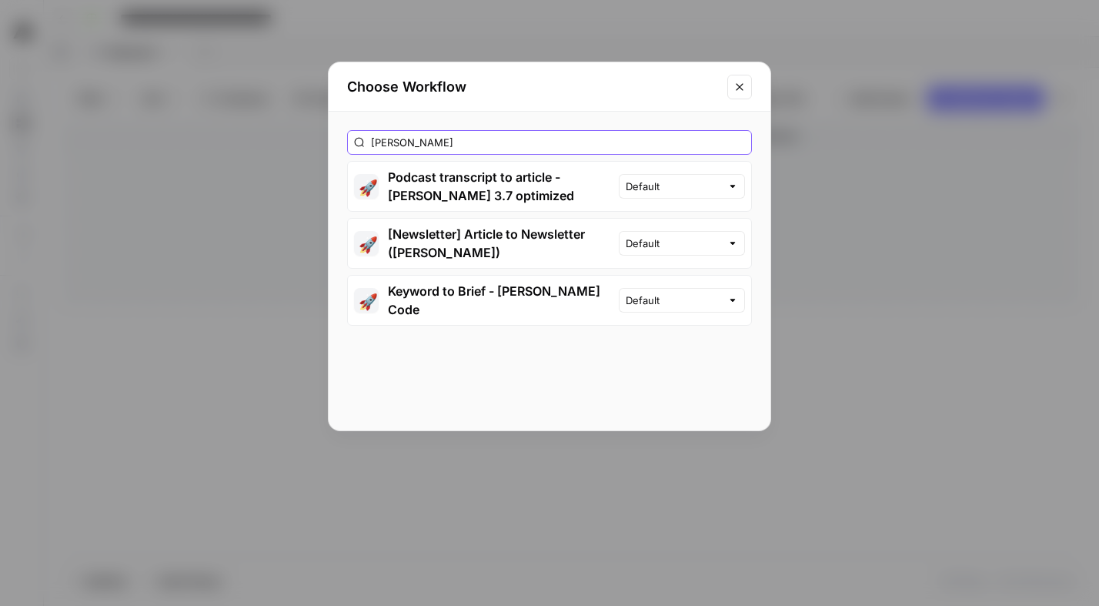
type input "claude"
click at [741, 299] on div "Default" at bounding box center [682, 300] width 126 height 25
type input "Default"
click at [578, 347] on div "claude 🚀 Podcast transcript to article - Claude 3.7 optimized Default 🚀 [Newsle…" at bounding box center [550, 271] width 442 height 319
click at [507, 291] on button "🚀 Keyword to Brief - Tim Claude Code" at bounding box center [483, 300] width 271 height 49
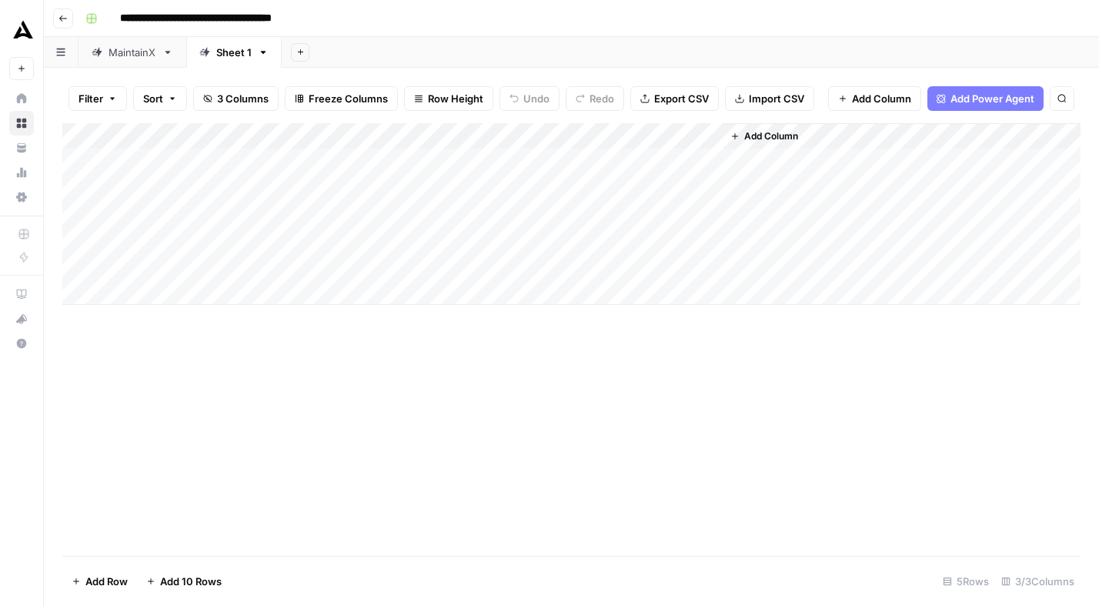
click at [263, 55] on icon "button" at bounding box center [263, 52] width 11 height 11
click at [300, 85] on span "Rename Sheet" at bounding box center [326, 81] width 74 height 15
type input "**********"
click at [283, 52] on div "Sheet 1CaptivateIQ" at bounding box center [262, 52] width 93 height 15
click at [323, 57] on link "Sheet 1CaptivateIQ" at bounding box center [262, 52] width 153 height 31
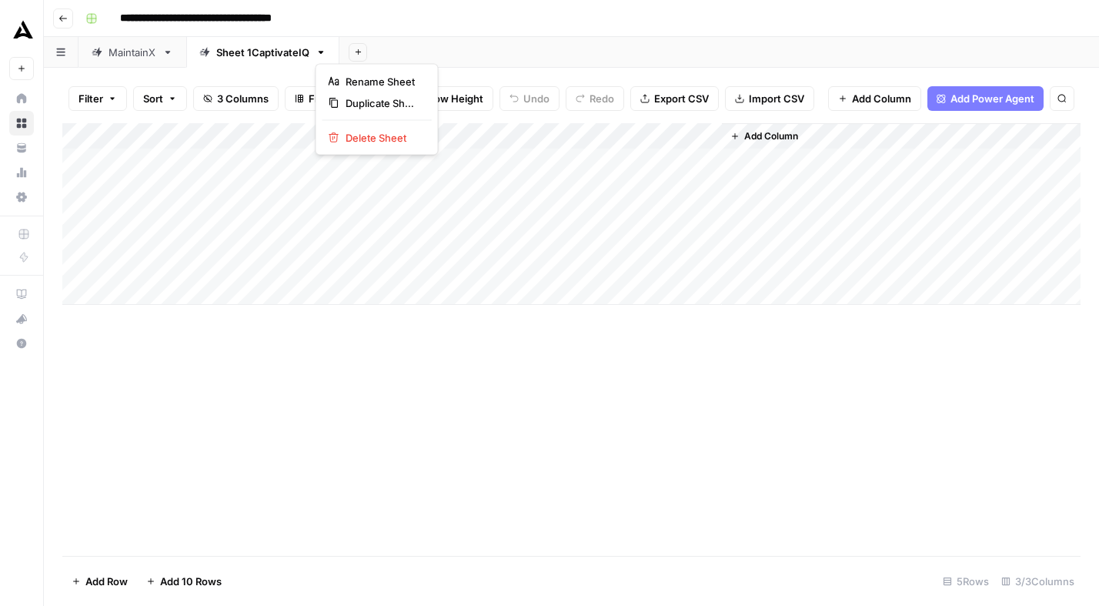
click at [321, 50] on icon "button" at bounding box center [321, 52] width 11 height 11
click at [346, 79] on span "Rename Sheet" at bounding box center [383, 81] width 74 height 15
type input "**********"
click at [692, 138] on div "Add Column" at bounding box center [571, 214] width 1018 height 182
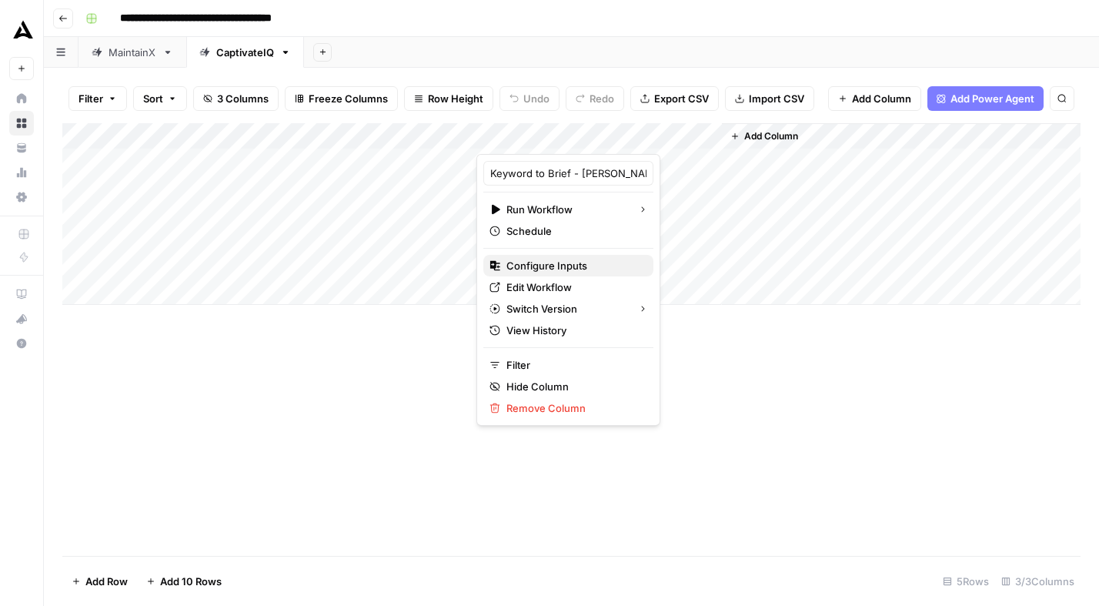
click at [549, 267] on span "Configure Inputs" at bounding box center [574, 265] width 135 height 15
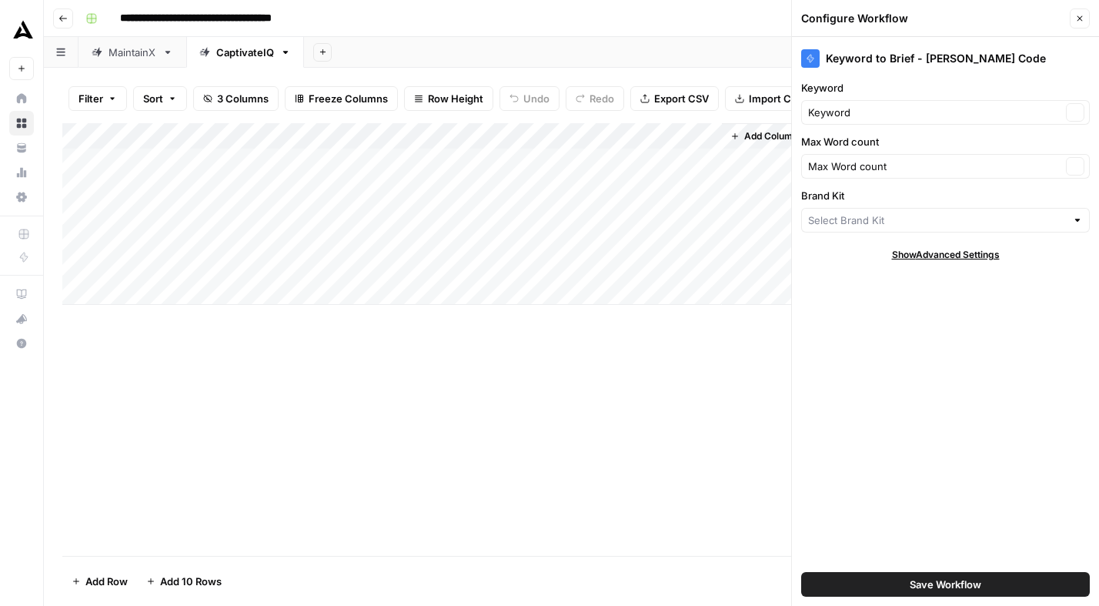
type input "MaintainX"
click at [1070, 220] on button "Clear" at bounding box center [1075, 220] width 18 height 18
click at [888, 229] on div at bounding box center [945, 220] width 289 height 25
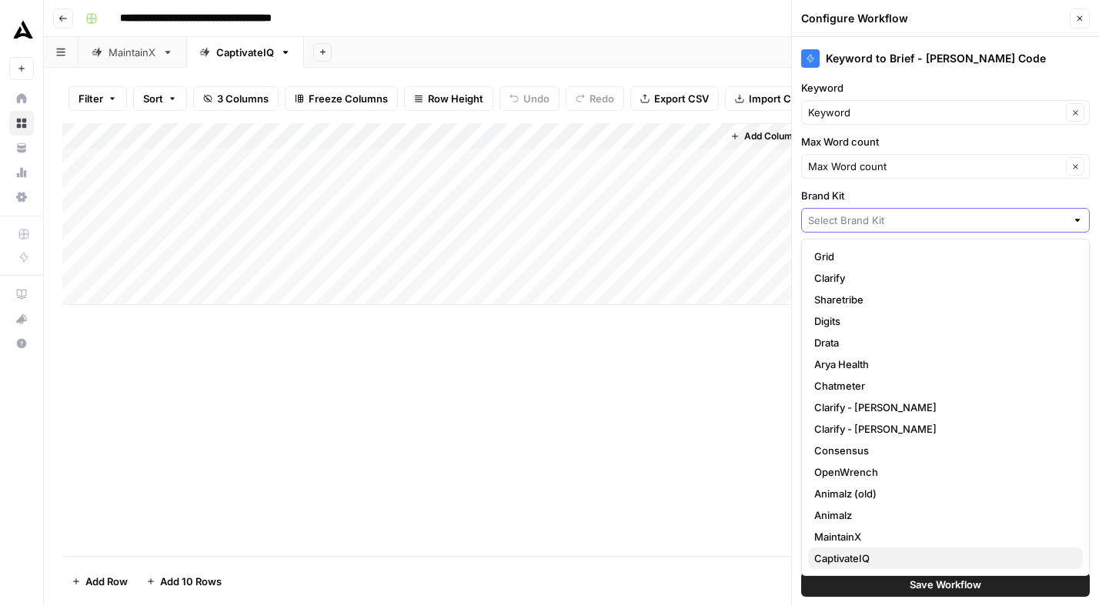
click at [868, 554] on span "CaptivateIQ" at bounding box center [942, 557] width 256 height 15
type input "CaptivateIQ"
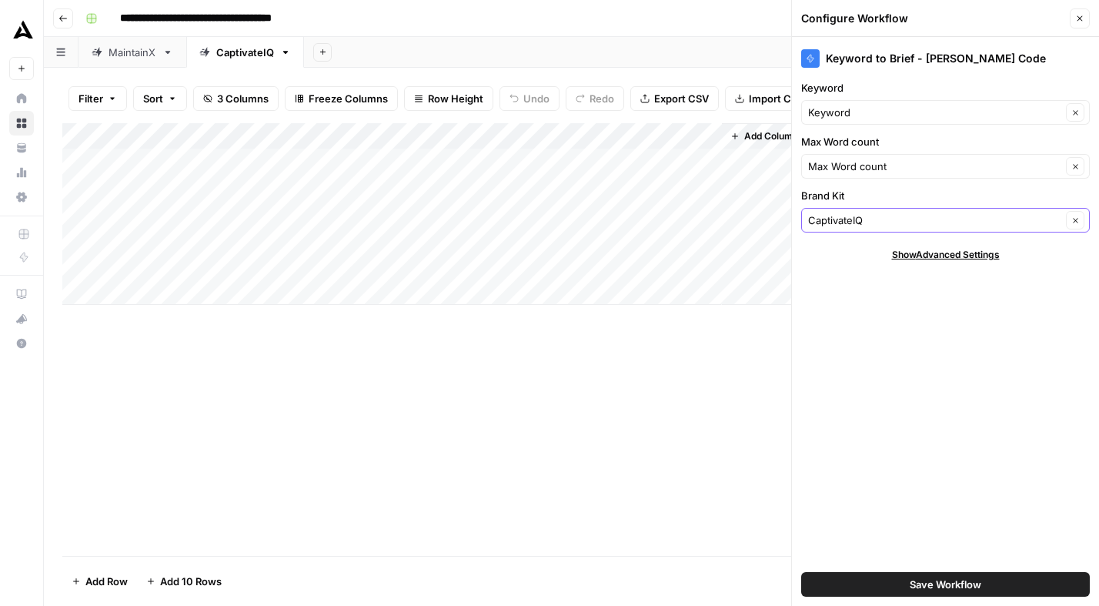
click at [939, 587] on span "Save Workflow" at bounding box center [946, 584] width 72 height 15
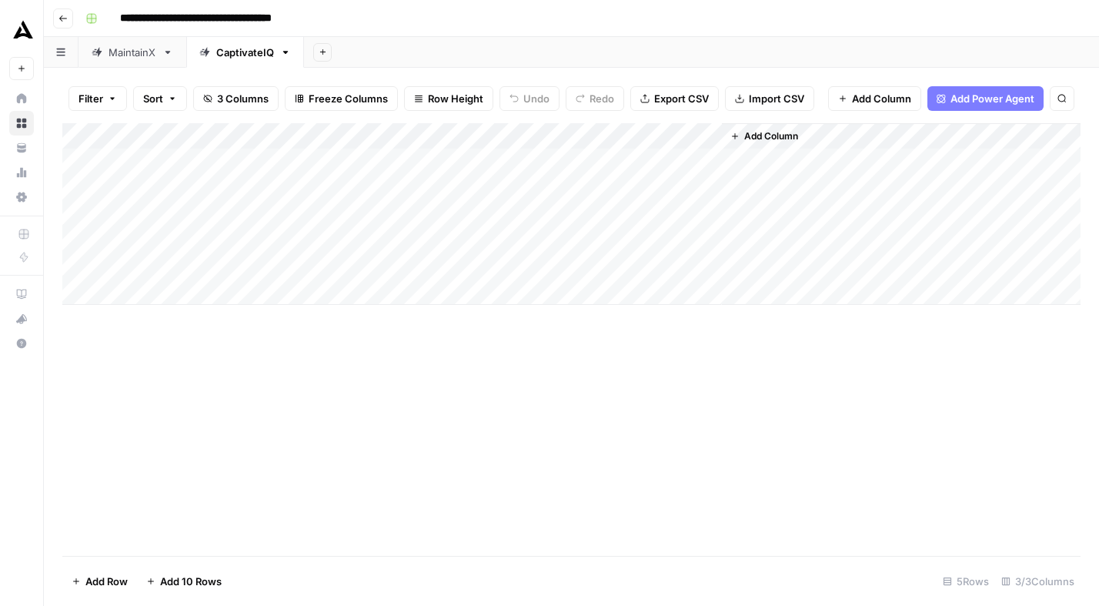
click at [191, 161] on div "Add Column" at bounding box center [571, 214] width 1018 height 182
click at [178, 158] on div "Add Column" at bounding box center [571, 214] width 1018 height 182
type textarea "**********"
click at [162, 196] on div "Add Column" at bounding box center [571, 214] width 1018 height 182
click at [177, 192] on div "Add Column" at bounding box center [571, 214] width 1018 height 182
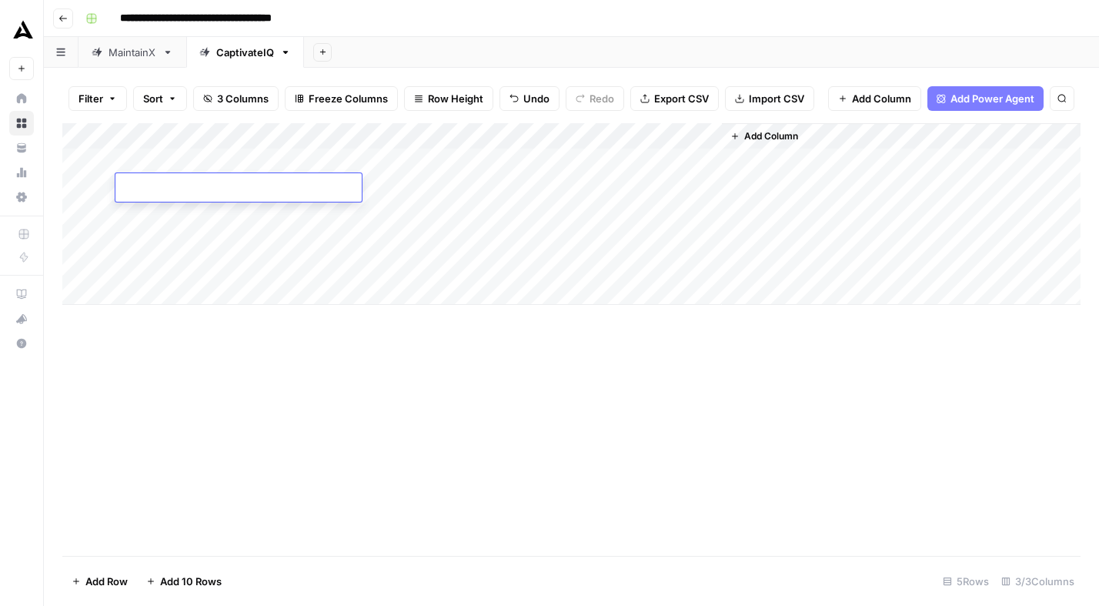
type textarea "**********"
click at [161, 214] on div "Add Column" at bounding box center [571, 214] width 1018 height 182
click at [172, 214] on div "Add Column" at bounding box center [571, 214] width 1018 height 182
type textarea "**********"
click at [215, 237] on div "Add Column" at bounding box center [571, 214] width 1018 height 182
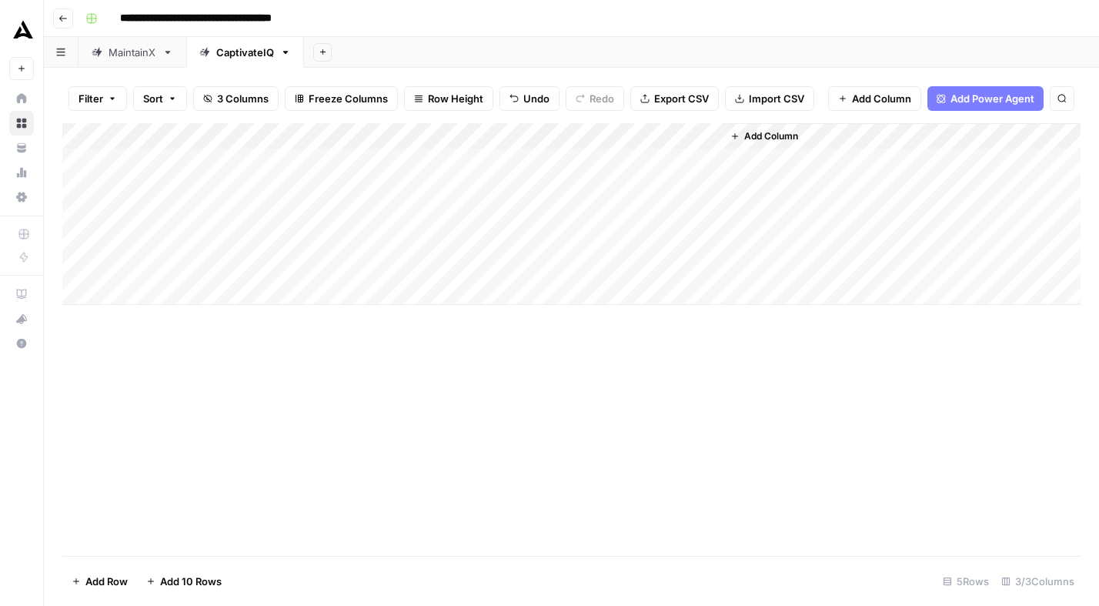
click at [158, 232] on div "Add Column" at bounding box center [571, 214] width 1018 height 182
type textarea "**********"
click at [195, 263] on div "Add Column" at bounding box center [571, 214] width 1018 height 182
click at [181, 265] on div "Add Column" at bounding box center [571, 214] width 1018 height 182
paste textarea "**********"
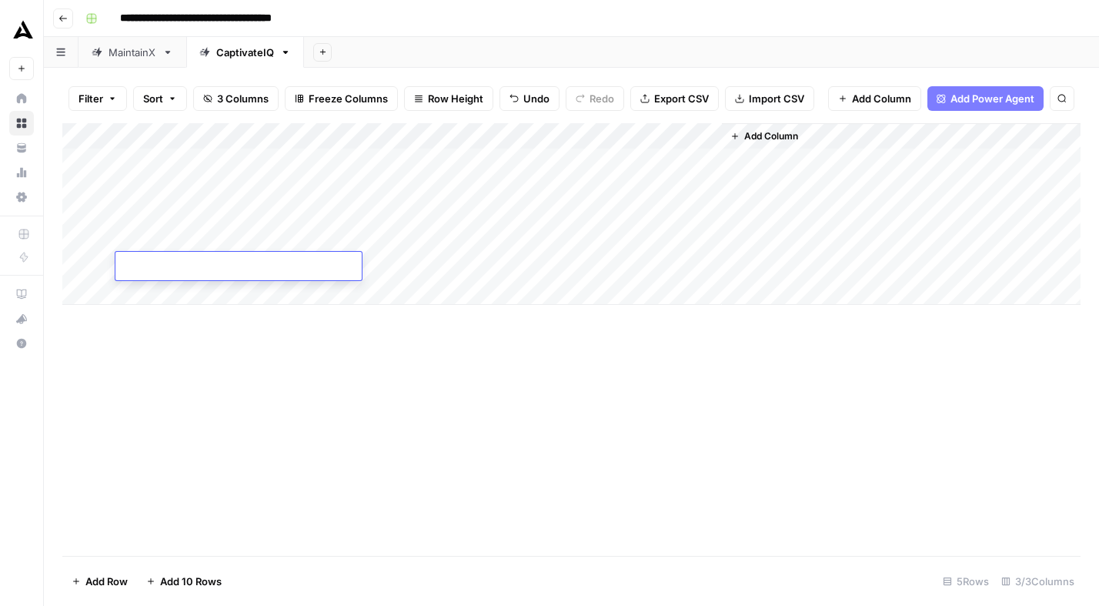
type textarea "**********"
click at [415, 156] on div "Add Column" at bounding box center [571, 214] width 1018 height 182
click at [398, 160] on div "Add Column" at bounding box center [571, 214] width 1018 height 182
type input "2000"
type input "1500"
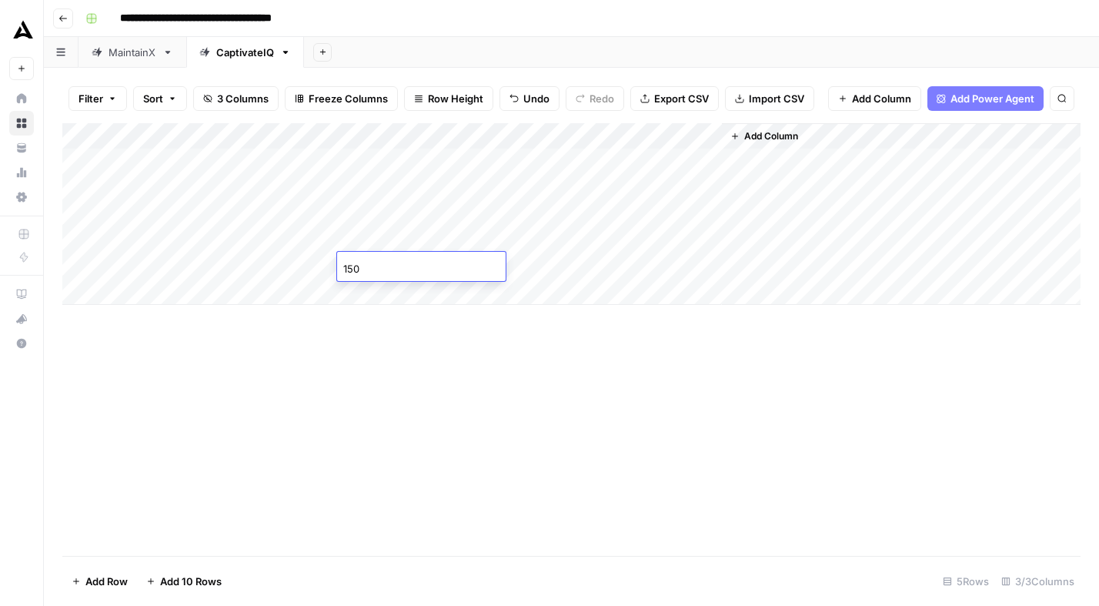
type input "1500"
click at [708, 138] on div "Add Column" at bounding box center [571, 214] width 1018 height 182
click at [741, 174] on span "All Rows" at bounding box center [762, 171] width 97 height 15
click at [129, 51] on div "MaintainX" at bounding box center [133, 52] width 48 height 15
click at [236, 49] on div "CaptivateIQ" at bounding box center [245, 52] width 58 height 15
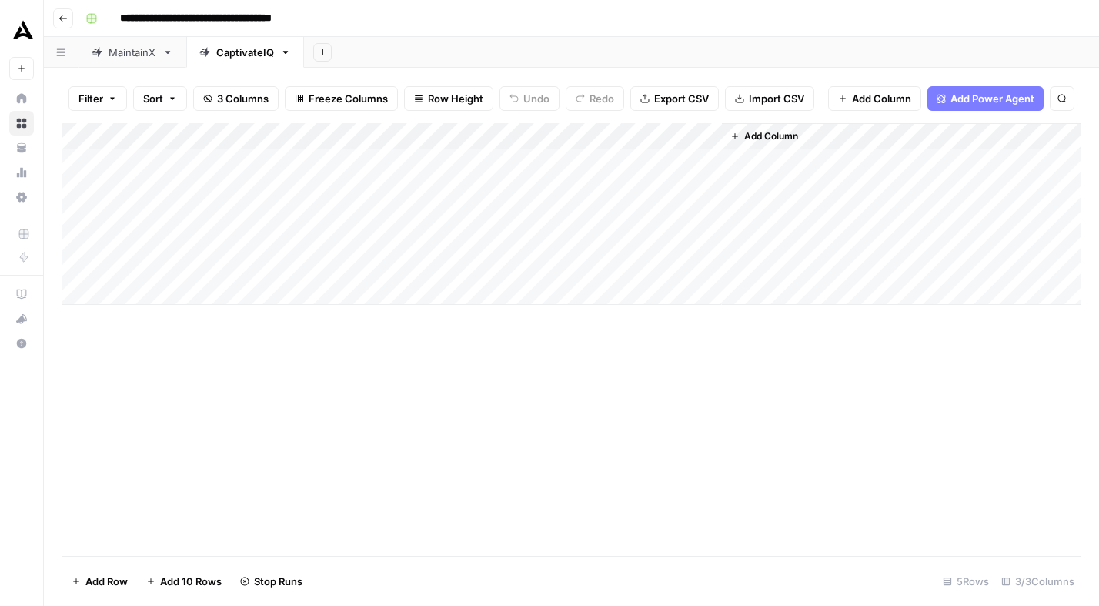
click at [128, 57] on div "MaintainX" at bounding box center [133, 52] width 48 height 15
click at [238, 56] on div "CaptivateIQ" at bounding box center [245, 52] width 58 height 15
click at [573, 189] on div "Add Column" at bounding box center [571, 214] width 1018 height 182
click at [707, 183] on div "Add Column" at bounding box center [571, 214] width 1018 height 182
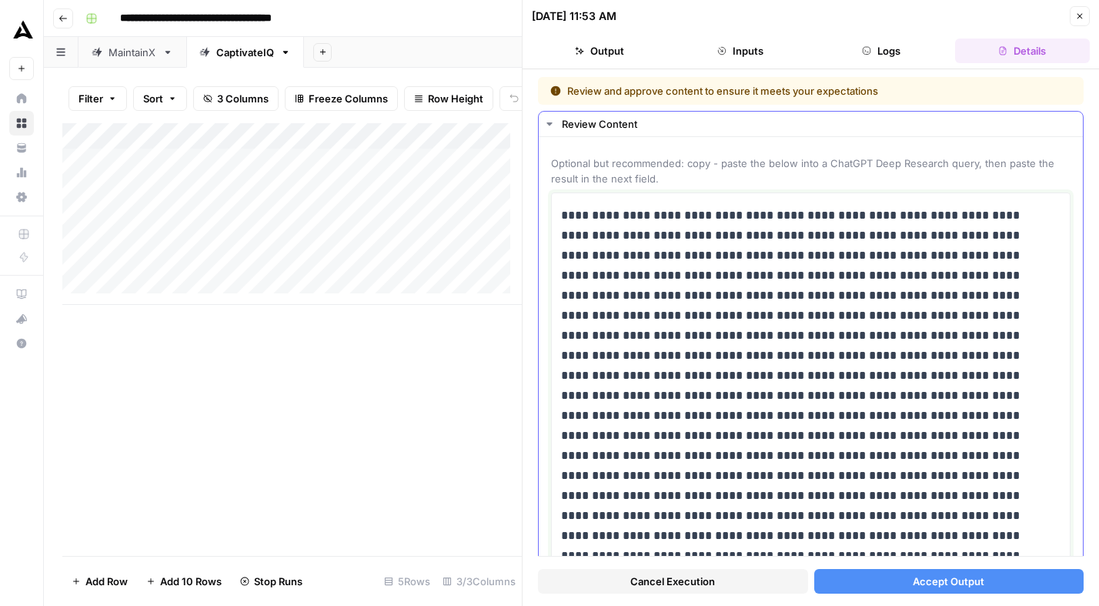
click at [494, 224] on div "Add Column" at bounding box center [292, 214] width 460 height 182
click at [1074, 16] on button "Close" at bounding box center [1080, 16] width 20 height 20
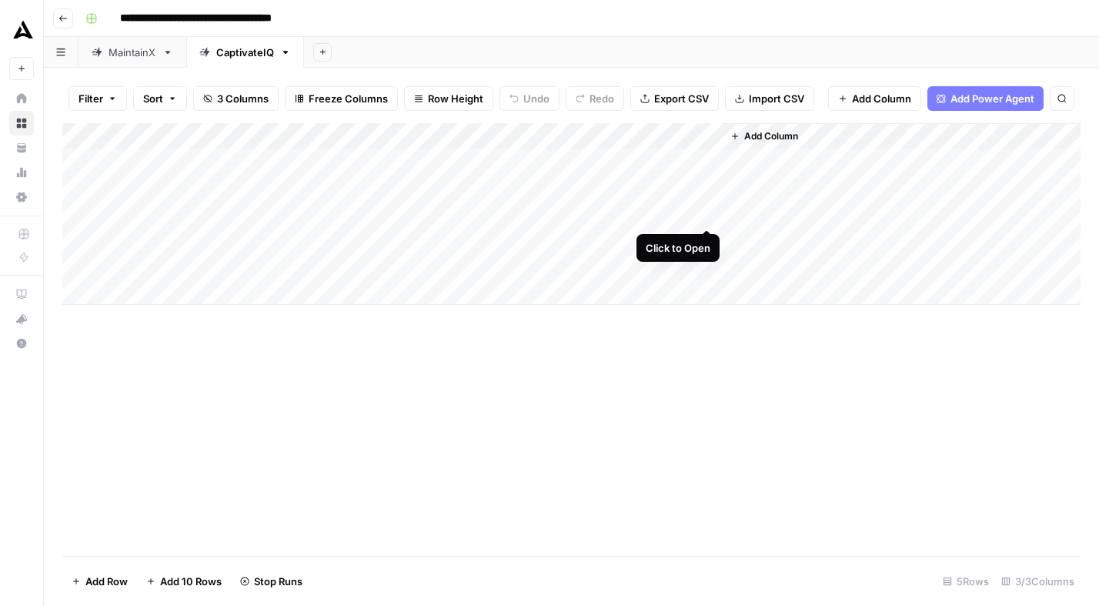
click at [704, 212] on div "Add Column" at bounding box center [571, 214] width 1018 height 182
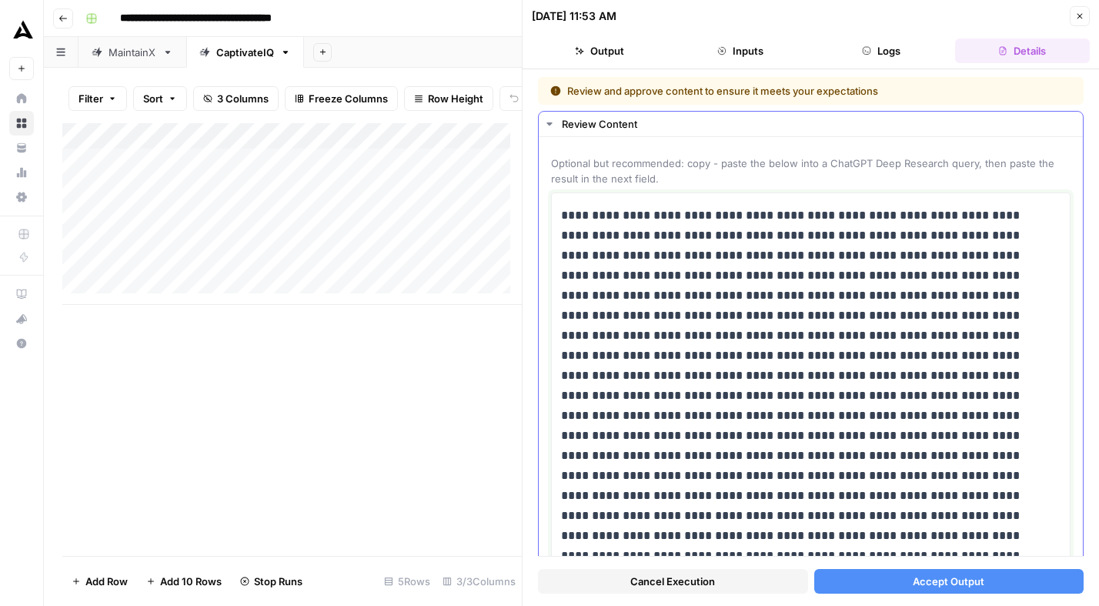
click at [124, 52] on div "MaintainX" at bounding box center [133, 52] width 48 height 15
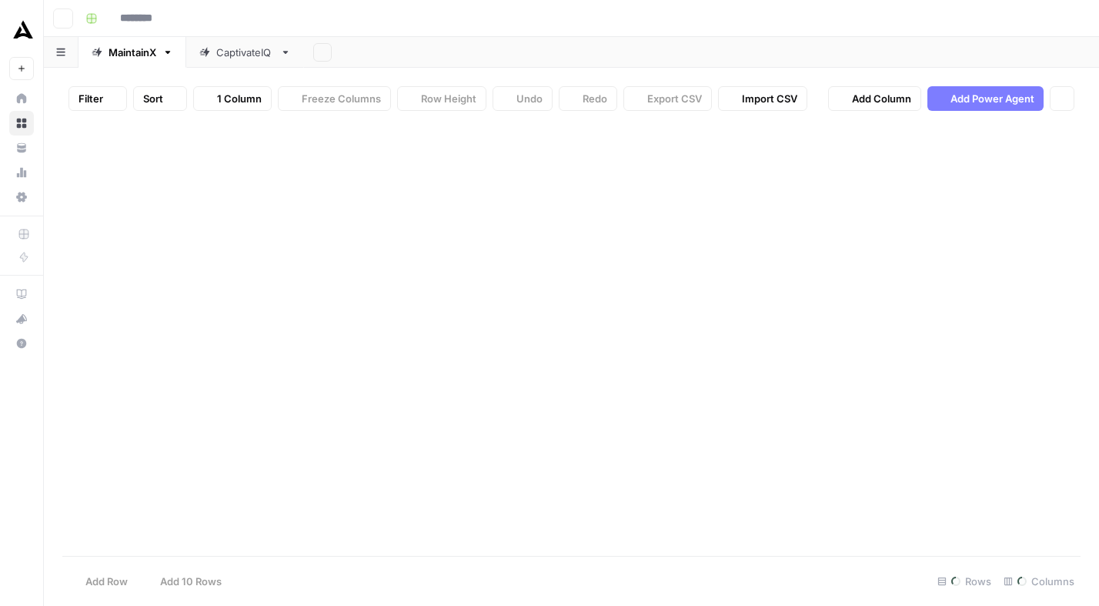
type input "**********"
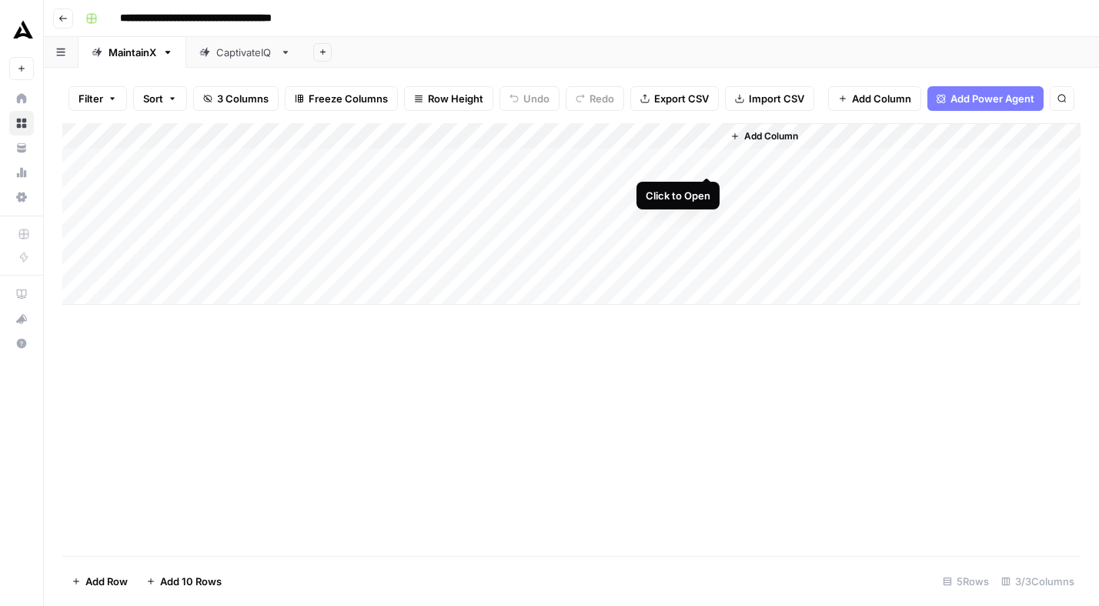
click at [704, 161] on div "Add Column" at bounding box center [571, 214] width 1018 height 182
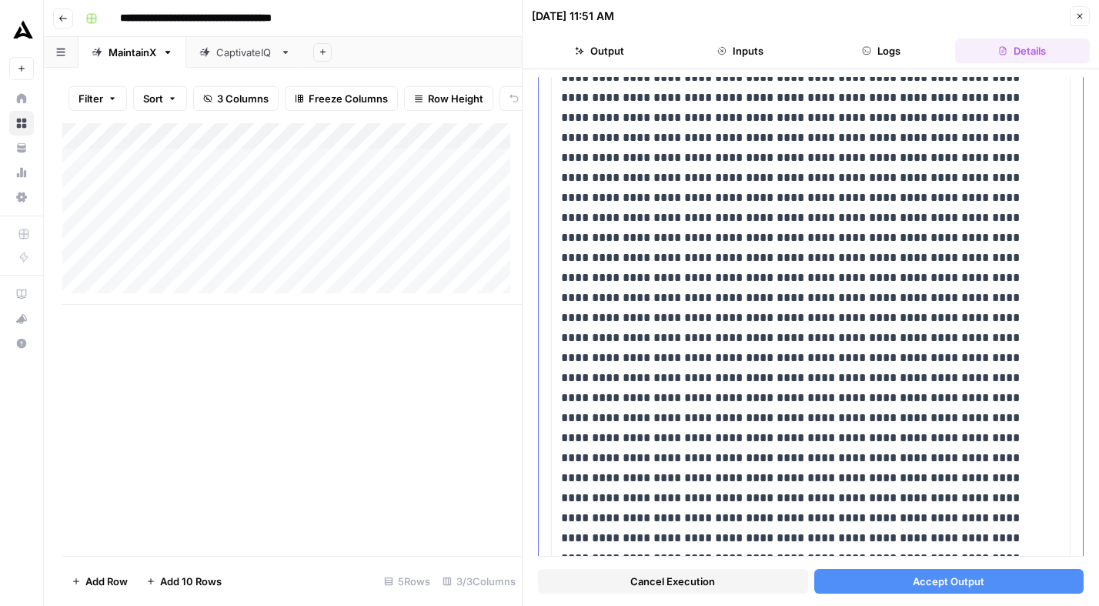
scroll to position [641, 0]
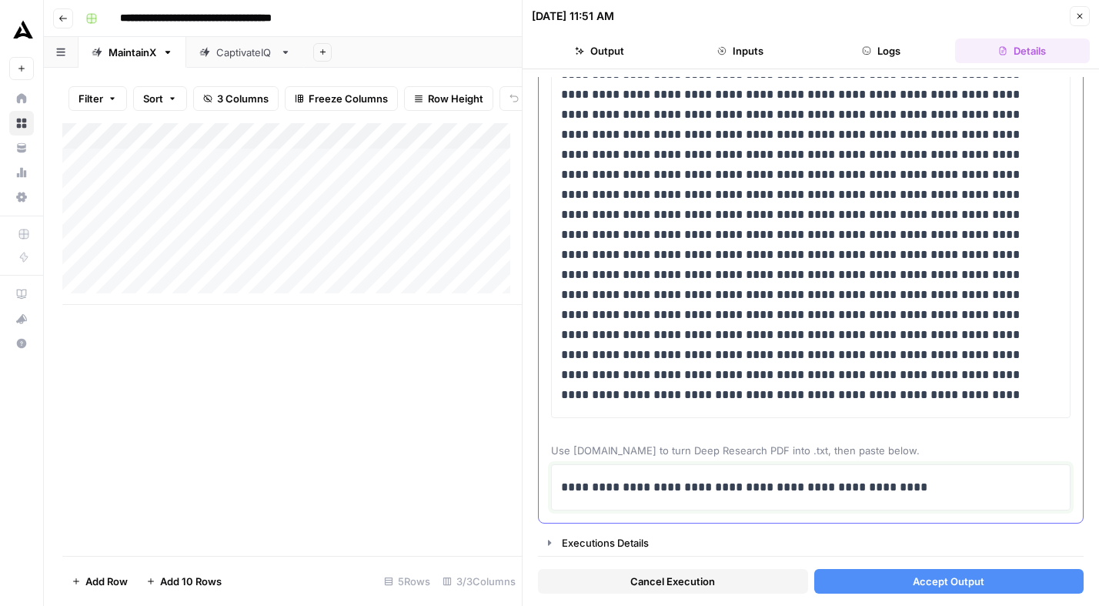
click at [672, 481] on p "**********" at bounding box center [805, 487] width 488 height 20
click at [672, 480] on p "**********" at bounding box center [805, 487] width 488 height 20
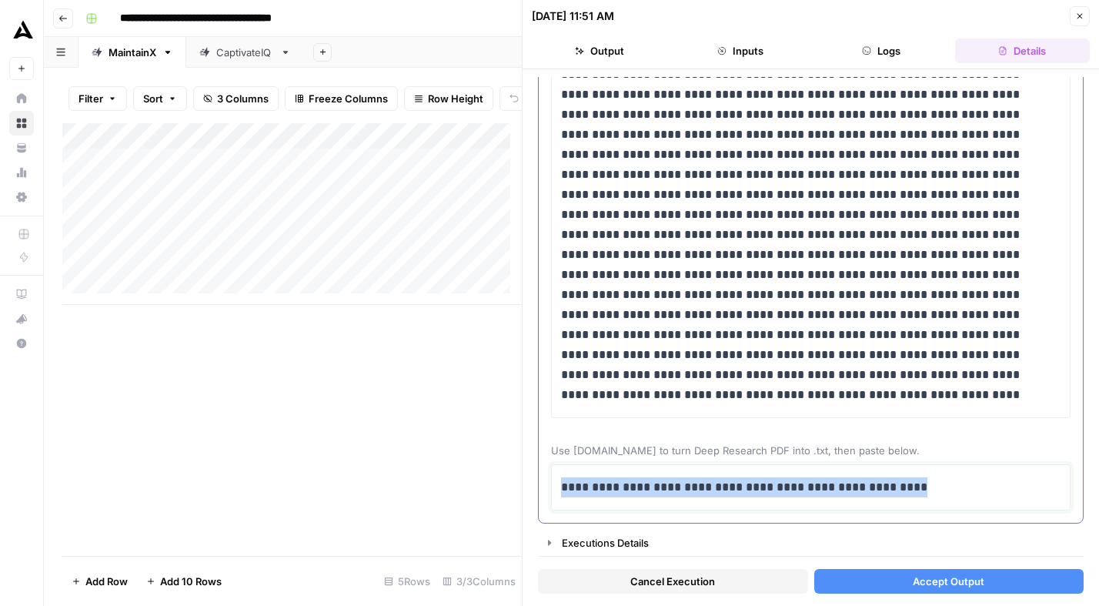
click at [672, 480] on p "**********" at bounding box center [805, 487] width 488 height 20
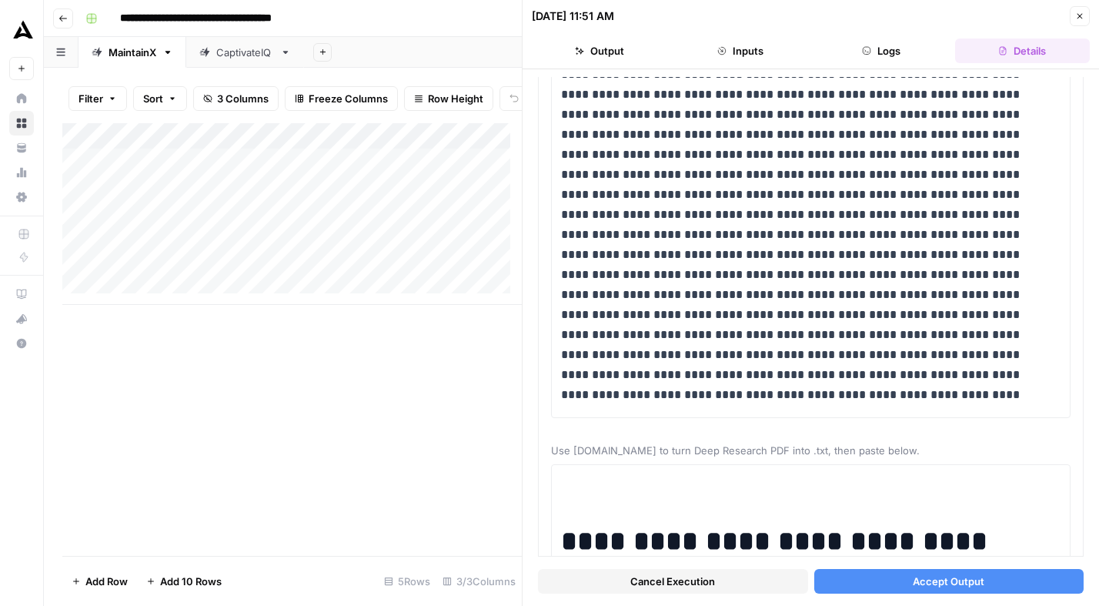
click at [945, 580] on span "Accept Output" at bounding box center [949, 581] width 72 height 15
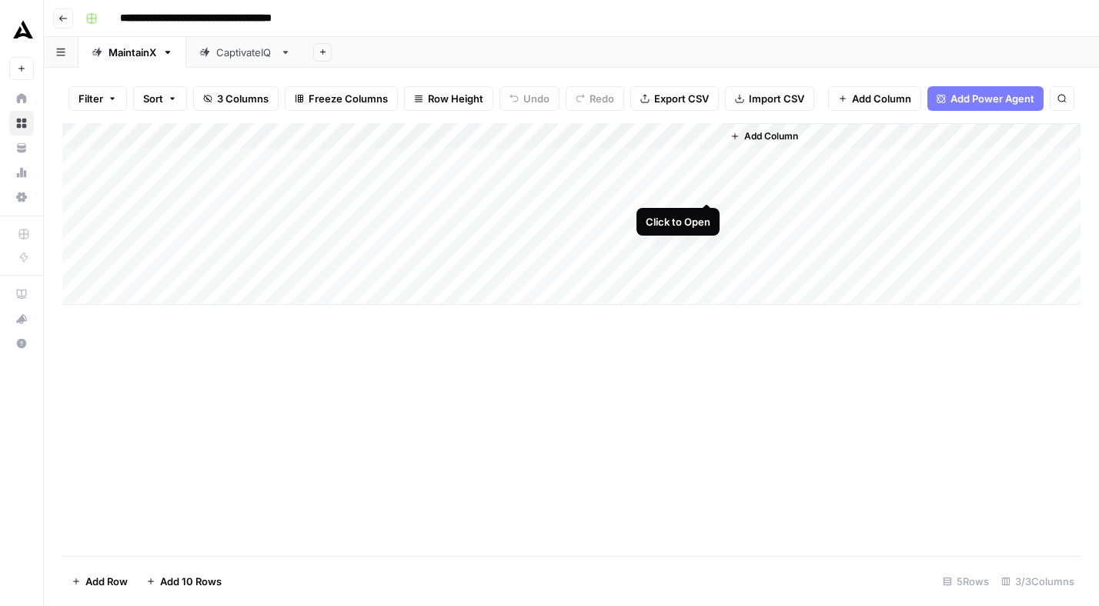
click at [707, 187] on div "Add Column" at bounding box center [571, 214] width 1018 height 182
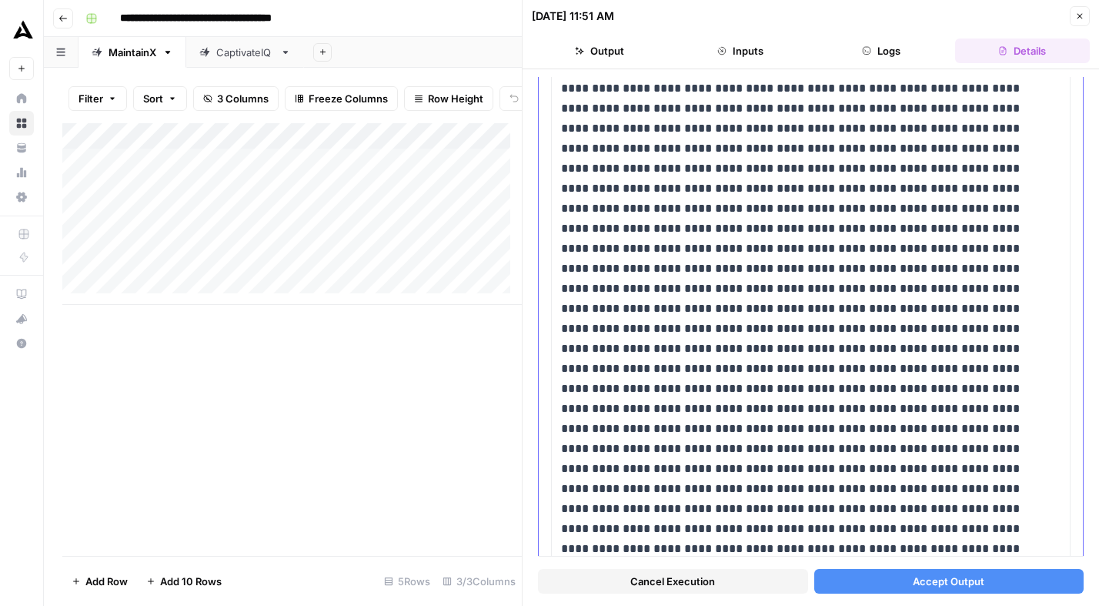
scroll to position [541, 0]
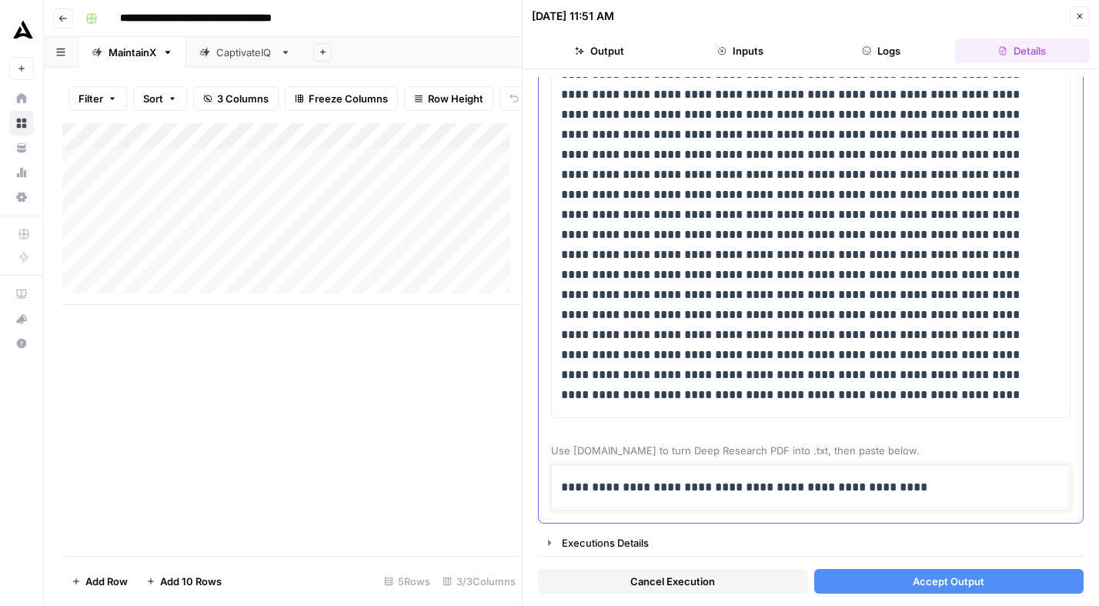
click at [747, 487] on p "**********" at bounding box center [805, 487] width 488 height 20
click at [746, 487] on p "**********" at bounding box center [805, 487] width 488 height 20
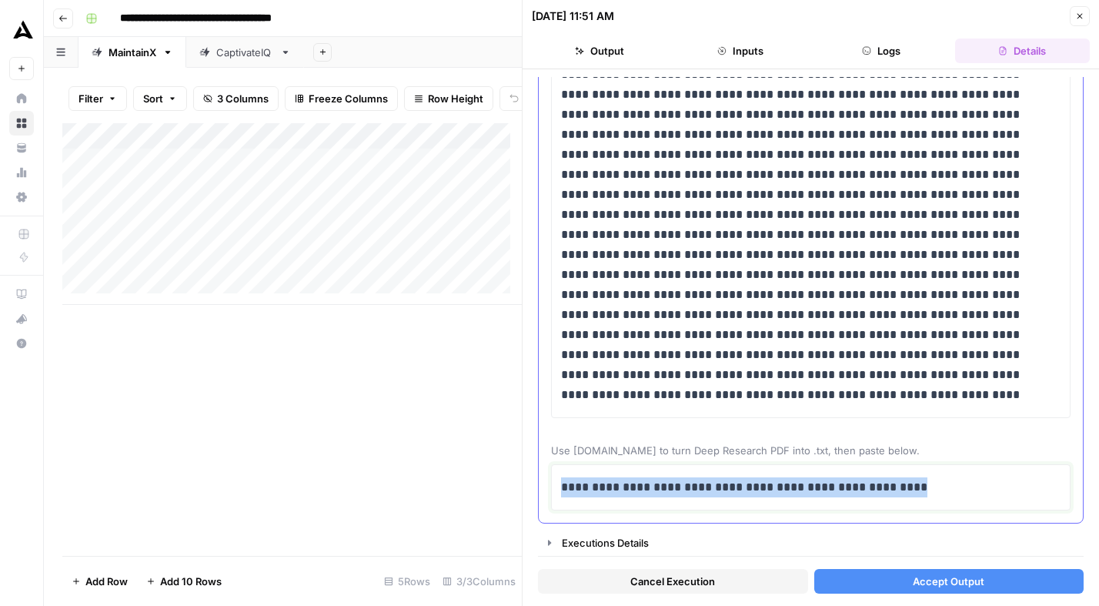
click at [746, 487] on p "**********" at bounding box center [805, 487] width 488 height 20
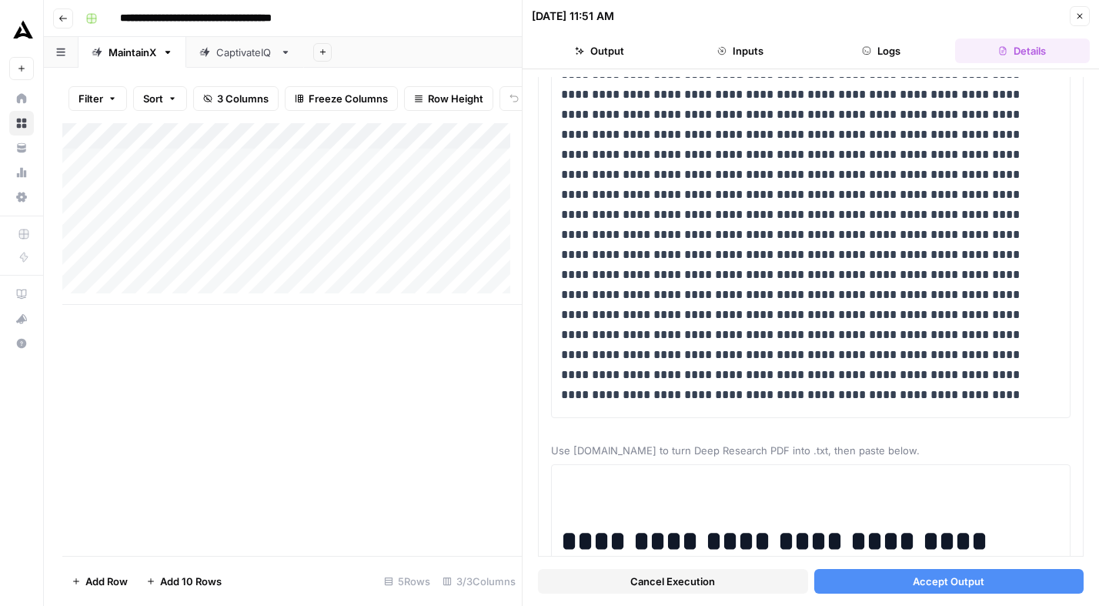
click at [958, 581] on span "Accept Output" at bounding box center [949, 581] width 72 height 15
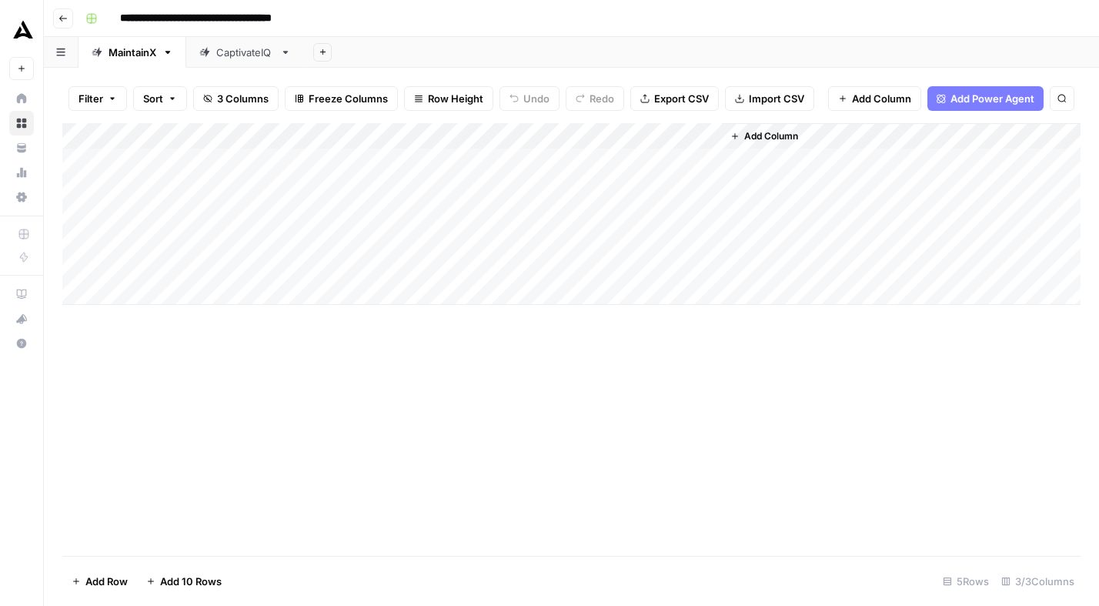
click at [246, 50] on div "CaptivateIQ" at bounding box center [245, 52] width 58 height 15
click at [131, 56] on div "MaintainX" at bounding box center [133, 52] width 48 height 15
click at [704, 161] on div "Add Column" at bounding box center [571, 214] width 1018 height 182
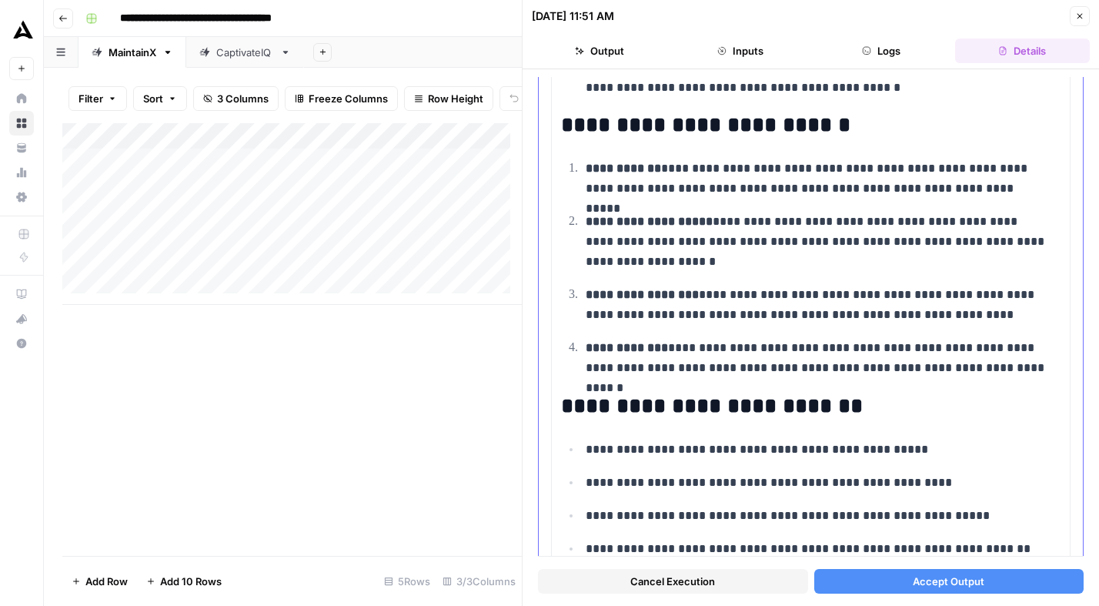
scroll to position [3898, 0]
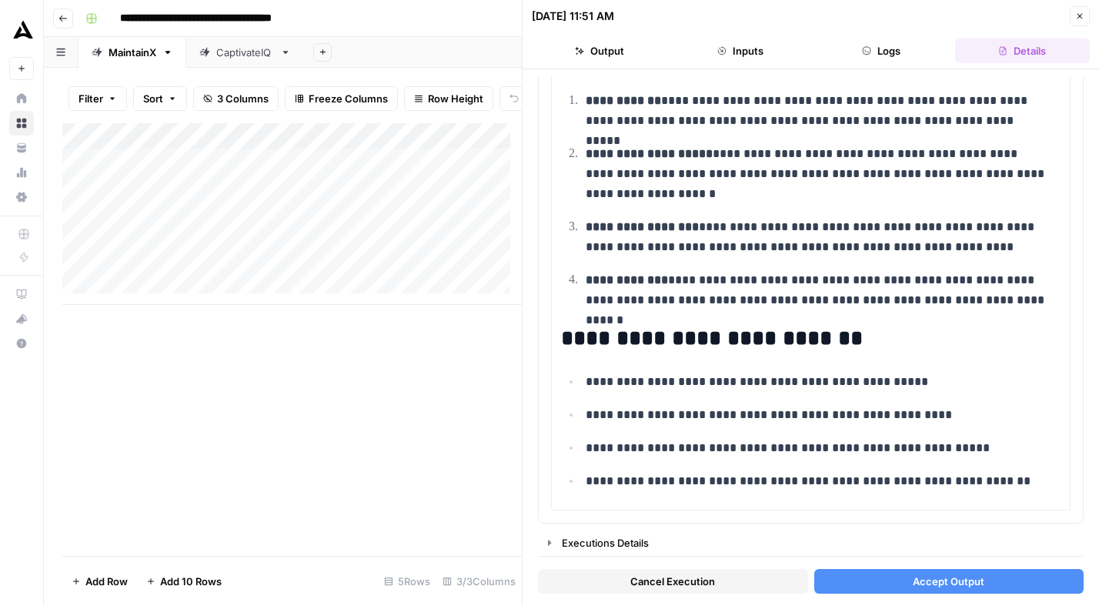
click at [963, 577] on span "Accept Output" at bounding box center [949, 581] width 72 height 15
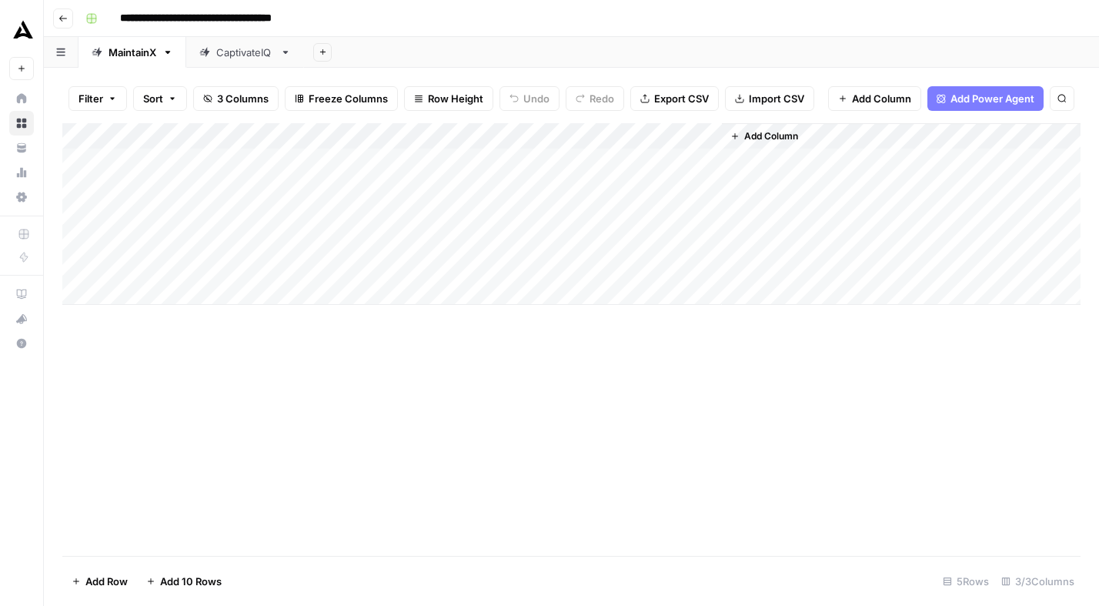
click at [705, 186] on div "Add Column" at bounding box center [571, 214] width 1018 height 182
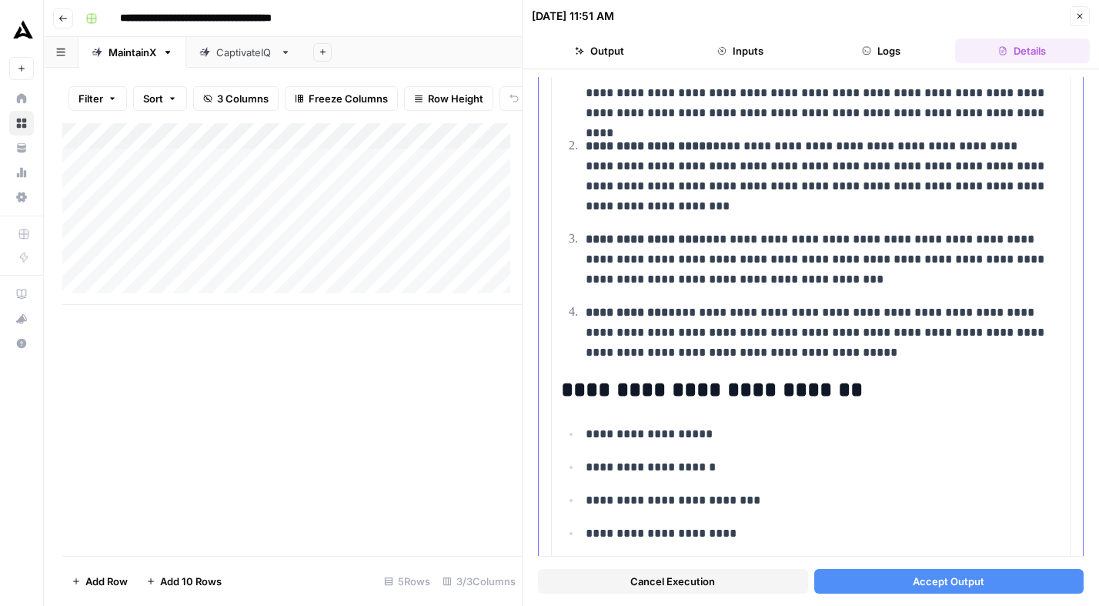
scroll to position [3785, 0]
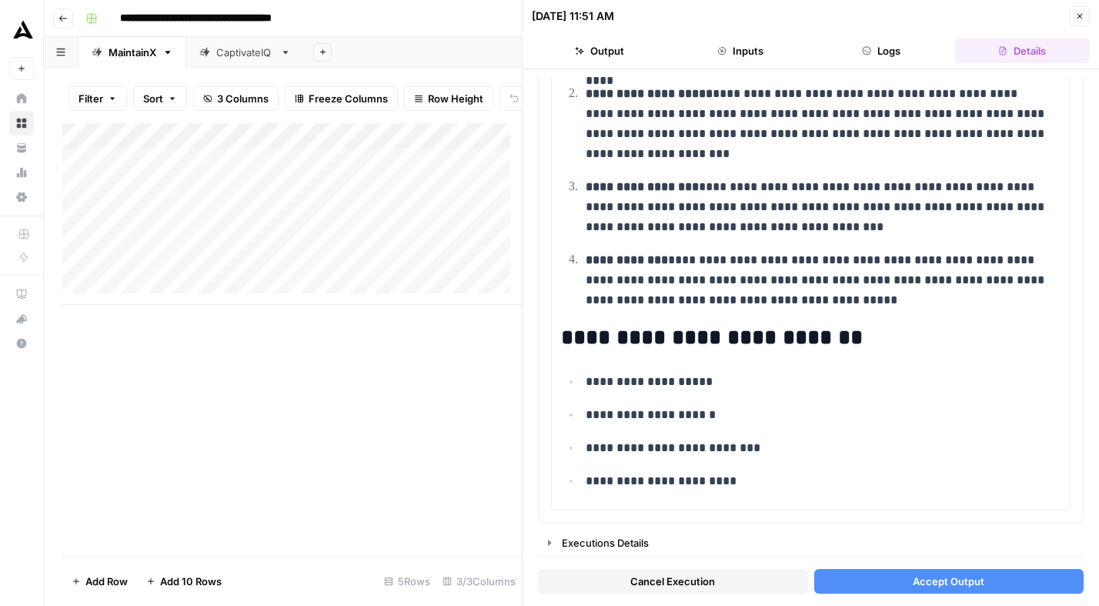
click at [946, 580] on span "Accept Output" at bounding box center [949, 581] width 72 height 15
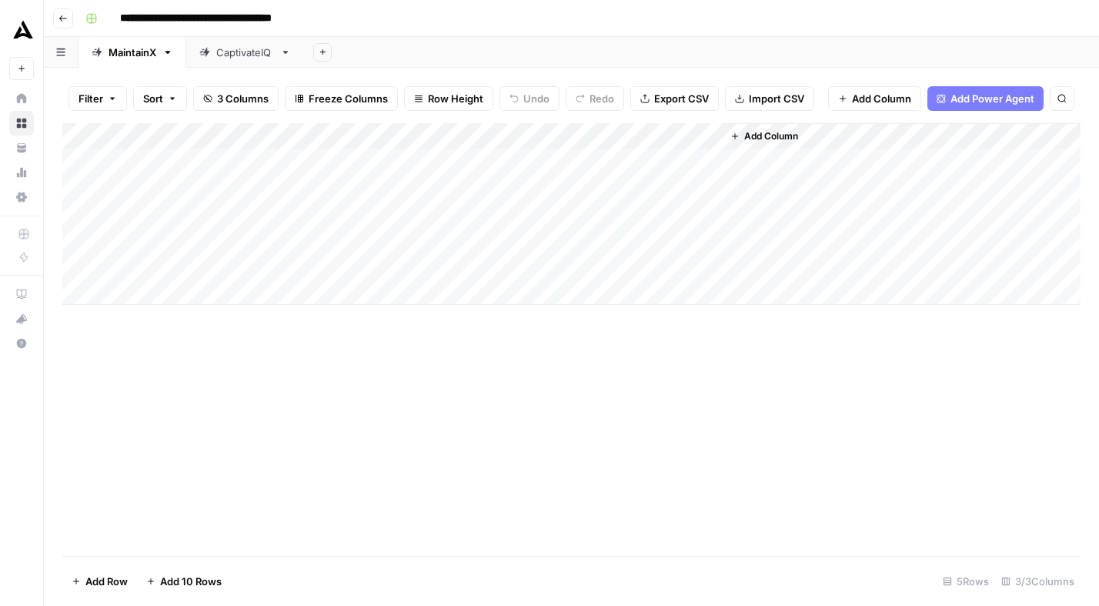
click at [251, 60] on link "CaptivateIQ" at bounding box center [245, 52] width 118 height 31
click at [708, 213] on div "Add Column" at bounding box center [571, 214] width 1018 height 182
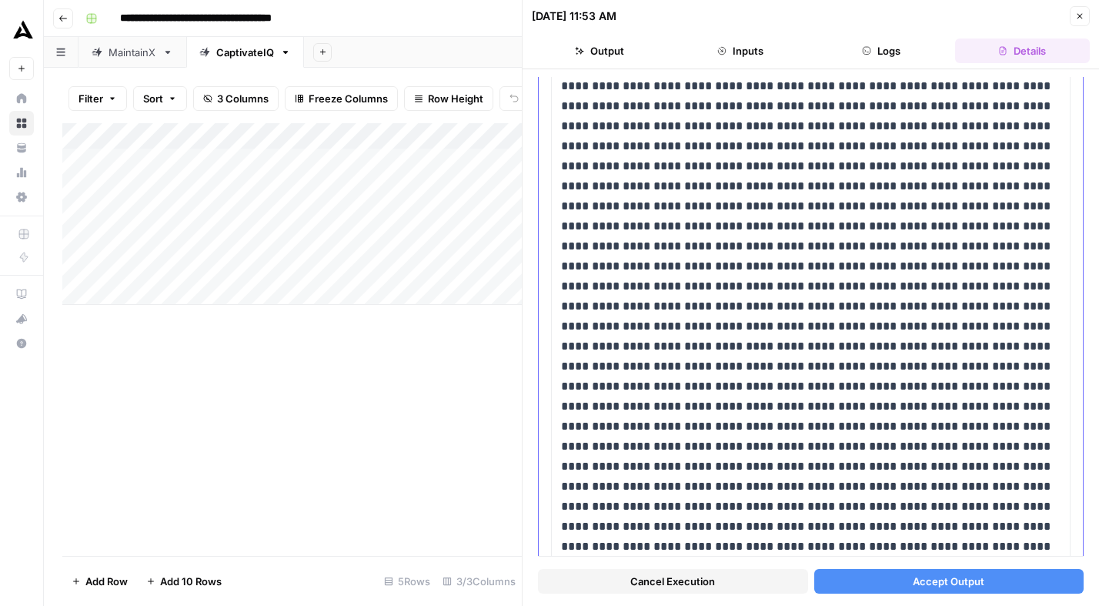
scroll to position [661, 0]
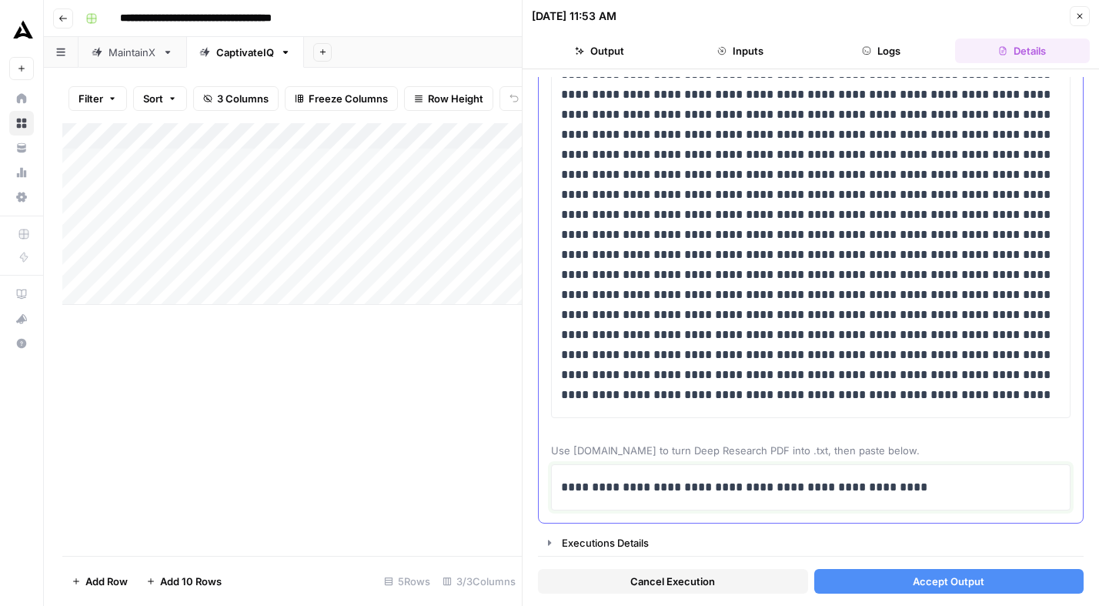
click at [727, 486] on p "**********" at bounding box center [811, 487] width 500 height 20
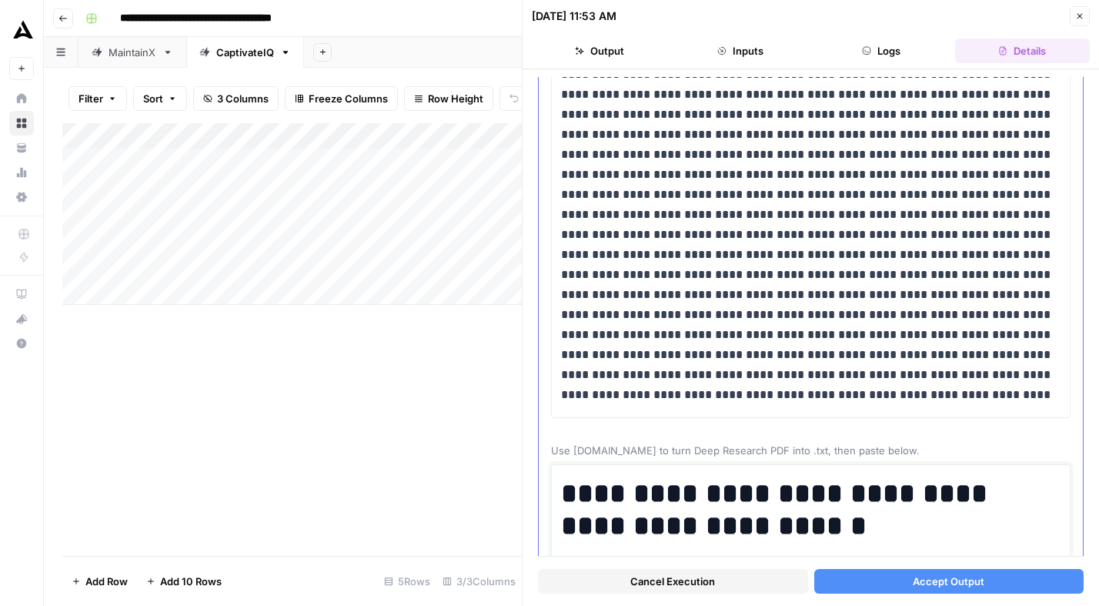
scroll to position [7433, 0]
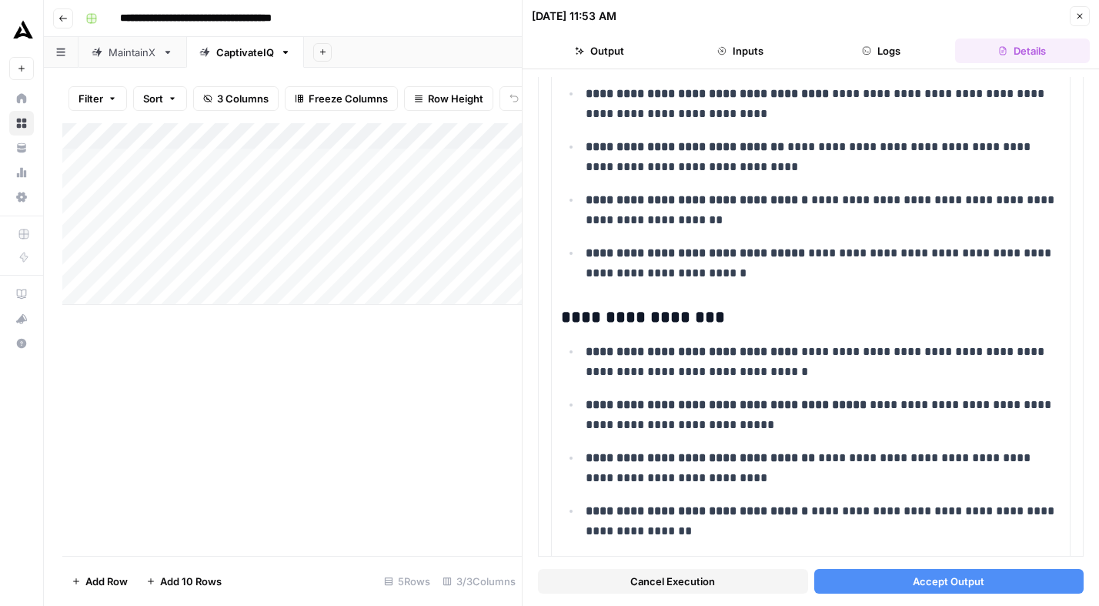
click at [912, 578] on button "Accept Output" at bounding box center [949, 581] width 270 height 25
click at [500, 186] on div "Add Column" at bounding box center [292, 214] width 460 height 182
click at [1076, 18] on icon "button" at bounding box center [1079, 16] width 9 height 9
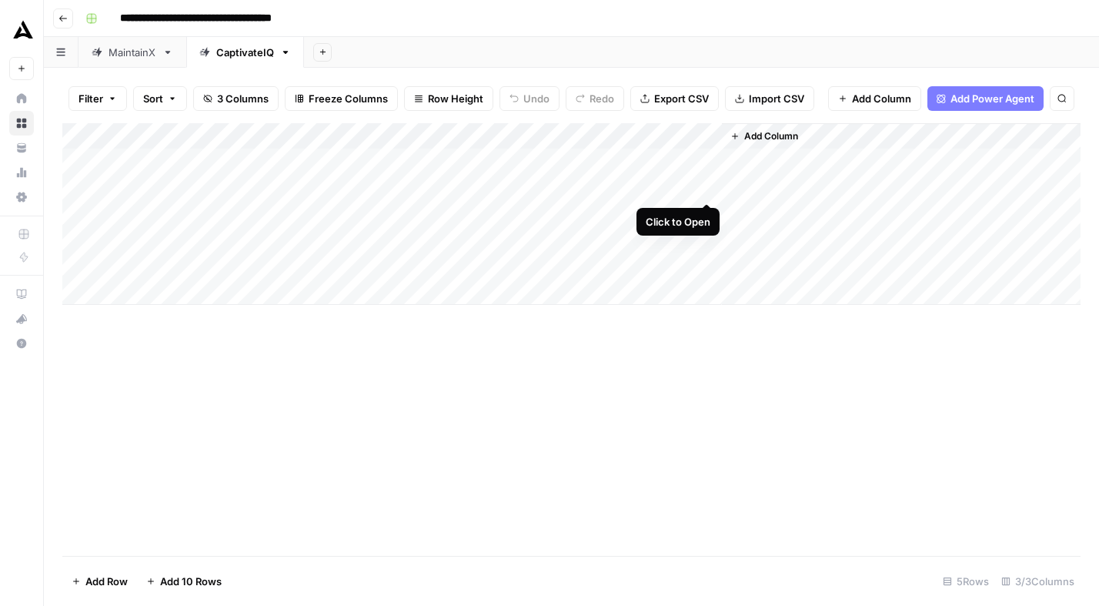
click at [707, 186] on div "Add Column" at bounding box center [571, 214] width 1018 height 182
click at [708, 186] on div "Add Column" at bounding box center [571, 214] width 1018 height 182
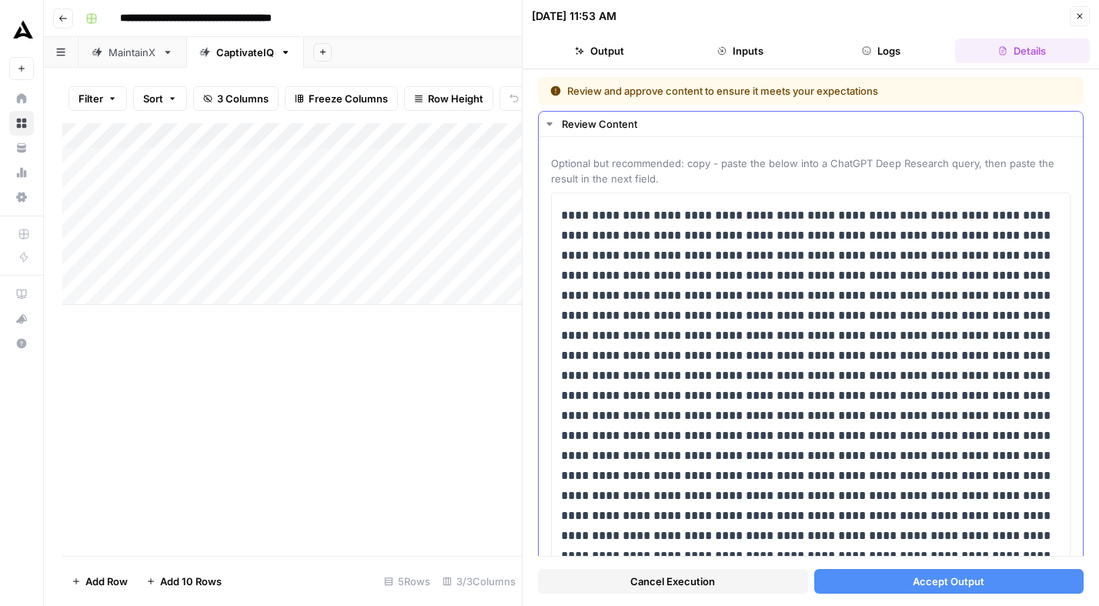
scroll to position [641, 0]
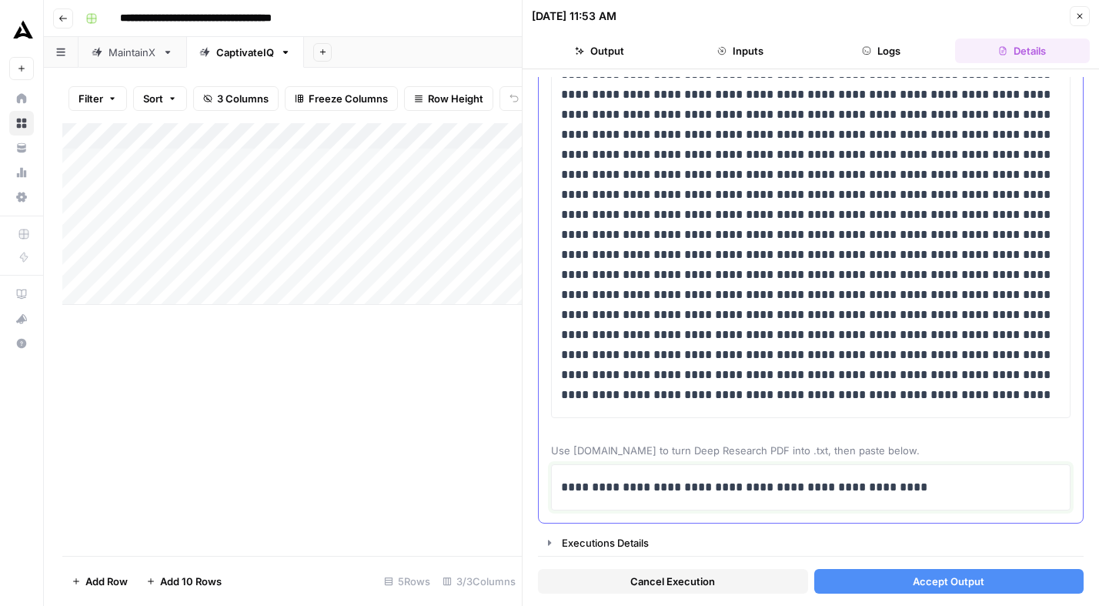
click at [822, 493] on p "**********" at bounding box center [811, 487] width 500 height 20
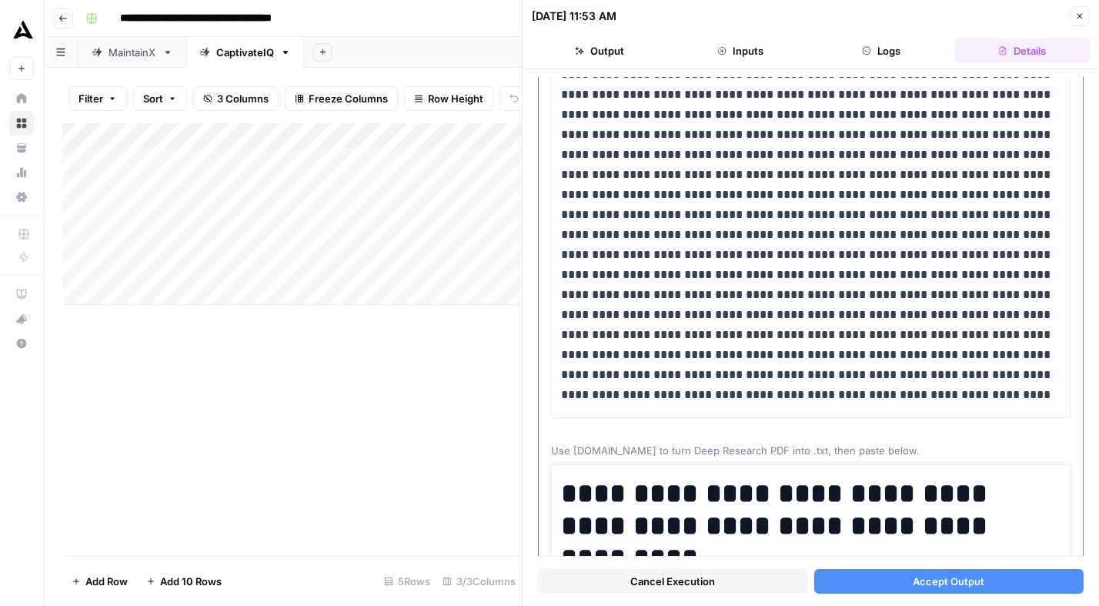
scroll to position [12004, 0]
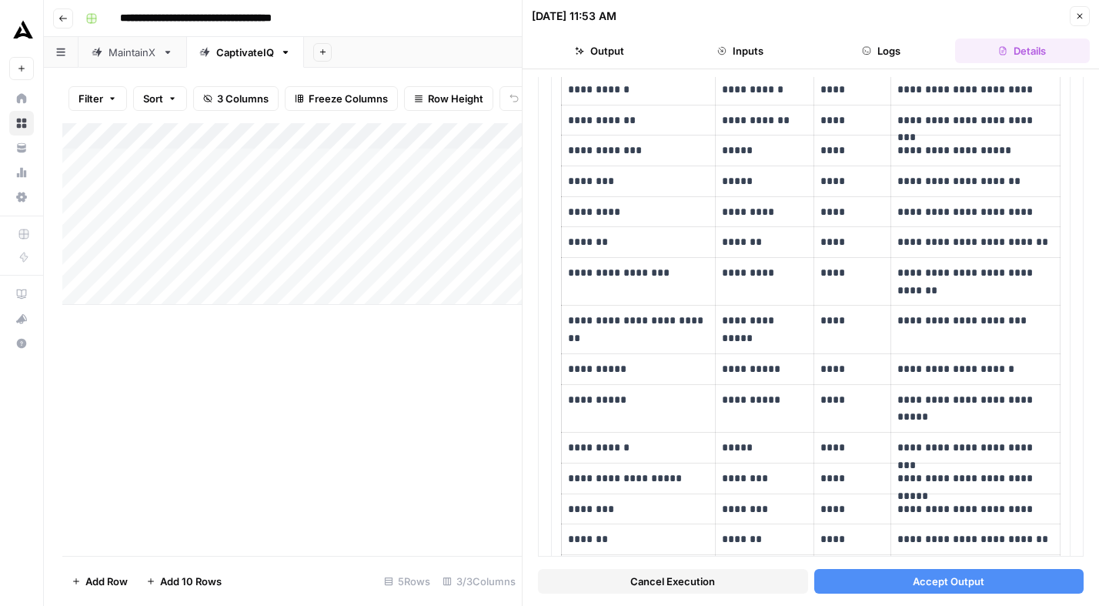
click at [938, 578] on span "Accept Output" at bounding box center [949, 581] width 72 height 15
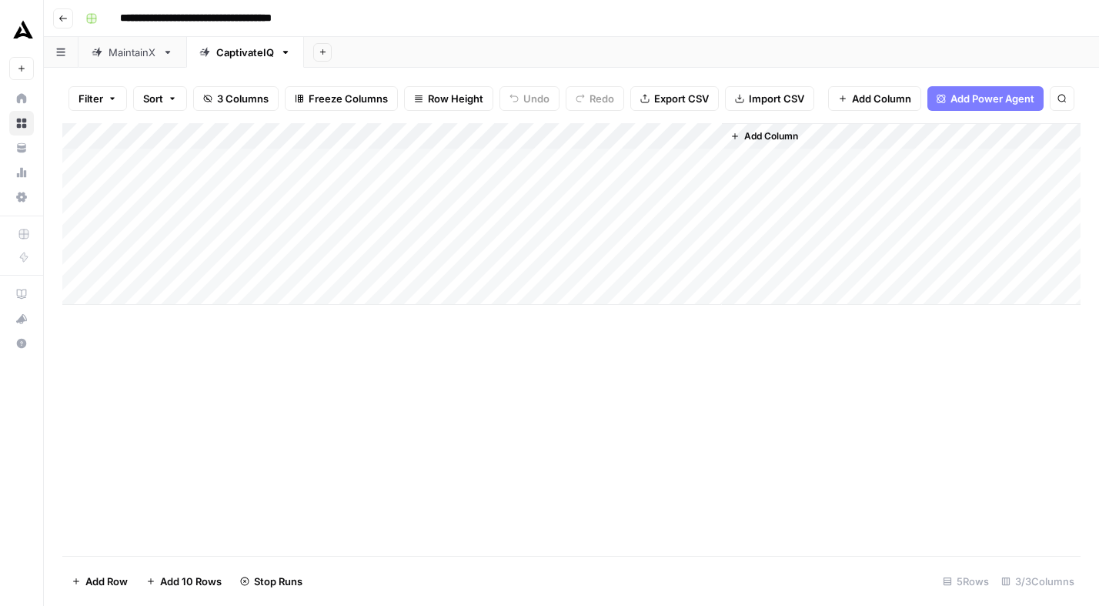
click at [139, 57] on div "MaintainX" at bounding box center [133, 52] width 48 height 15
click at [240, 58] on div "CaptivateIQ" at bounding box center [245, 52] width 58 height 15
click at [707, 160] on div "Add Column" at bounding box center [571, 214] width 1018 height 182
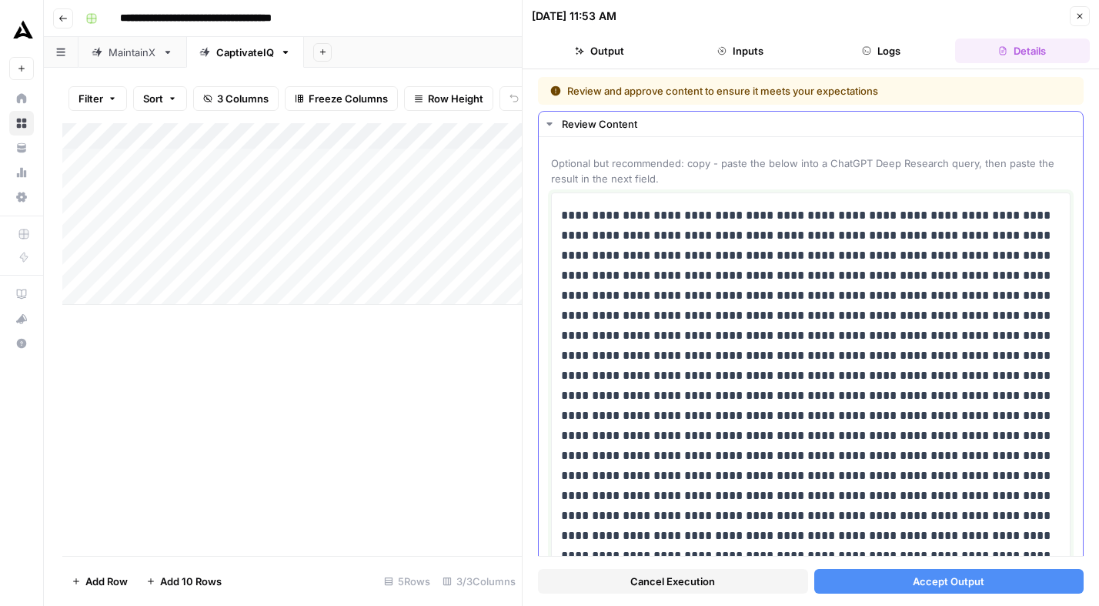
click at [501, 238] on div "Add Column" at bounding box center [292, 214] width 460 height 182
click at [1081, 21] on button "Close" at bounding box center [1080, 16] width 20 height 20
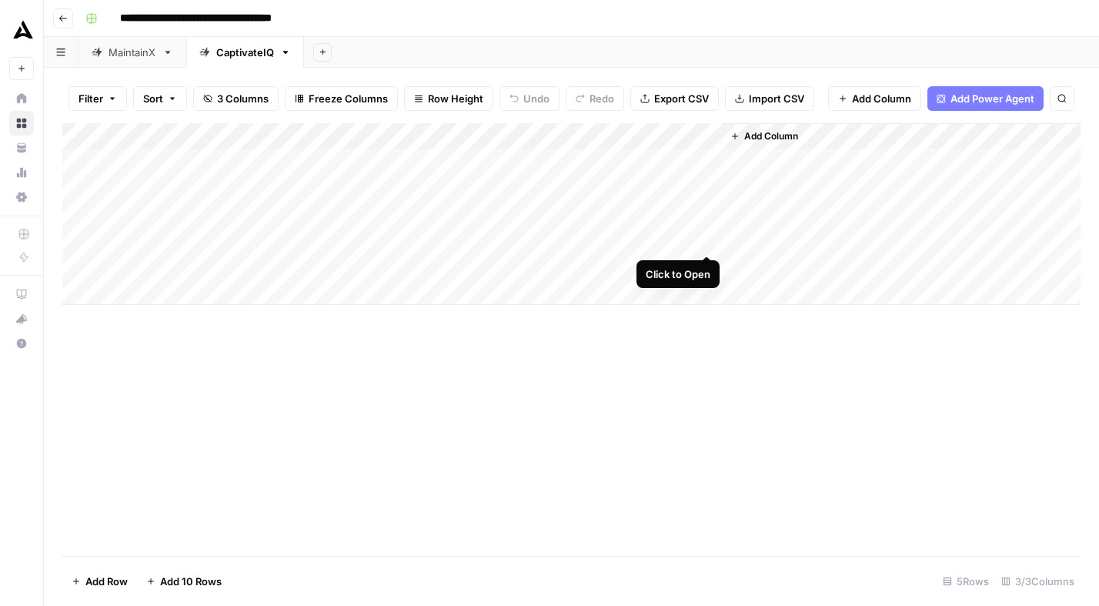
click at [706, 239] on div "Add Column" at bounding box center [571, 214] width 1018 height 182
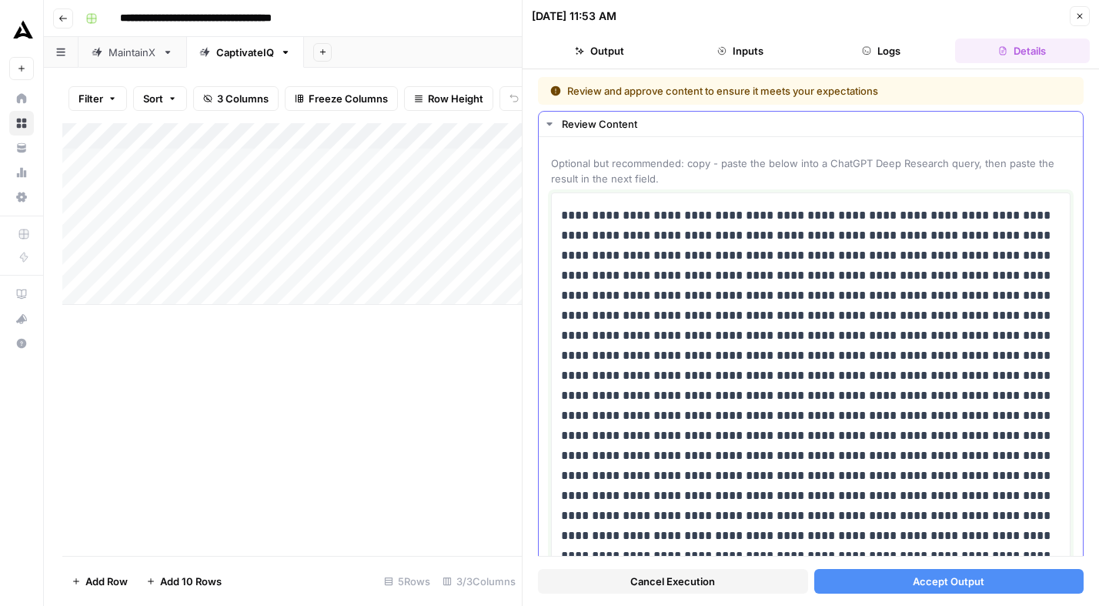
click at [739, 253] on p at bounding box center [811, 596] width 500 height 781
click at [499, 264] on div "Add Column" at bounding box center [292, 214] width 460 height 182
click at [1078, 14] on icon "button" at bounding box center [1080, 16] width 5 height 5
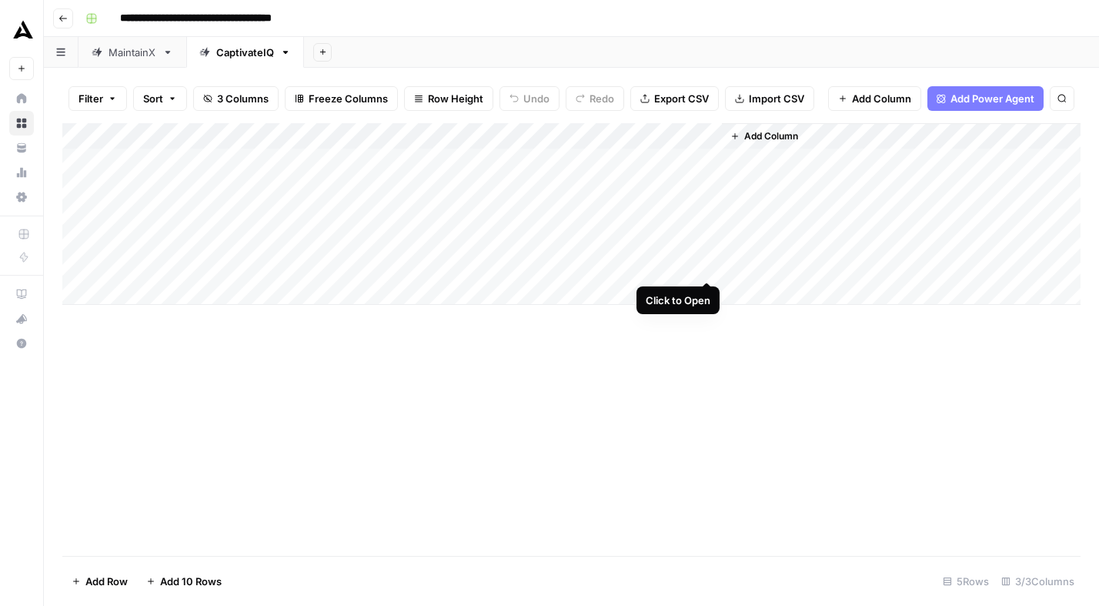
click at [708, 263] on div "Add Column" at bounding box center [571, 214] width 1018 height 182
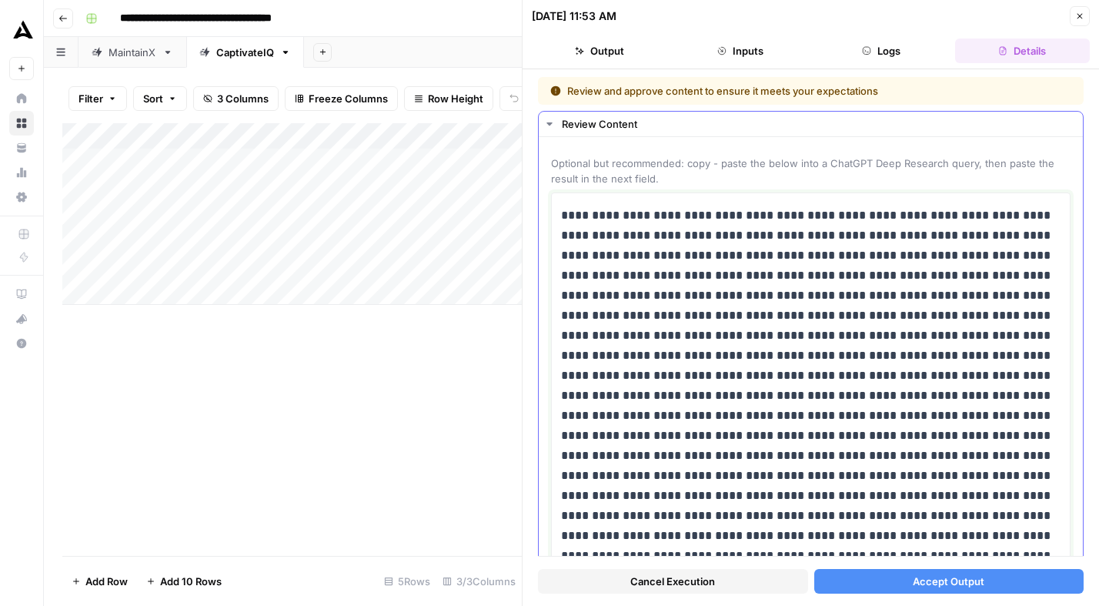
click at [1080, 15] on icon "button" at bounding box center [1079, 16] width 9 height 9
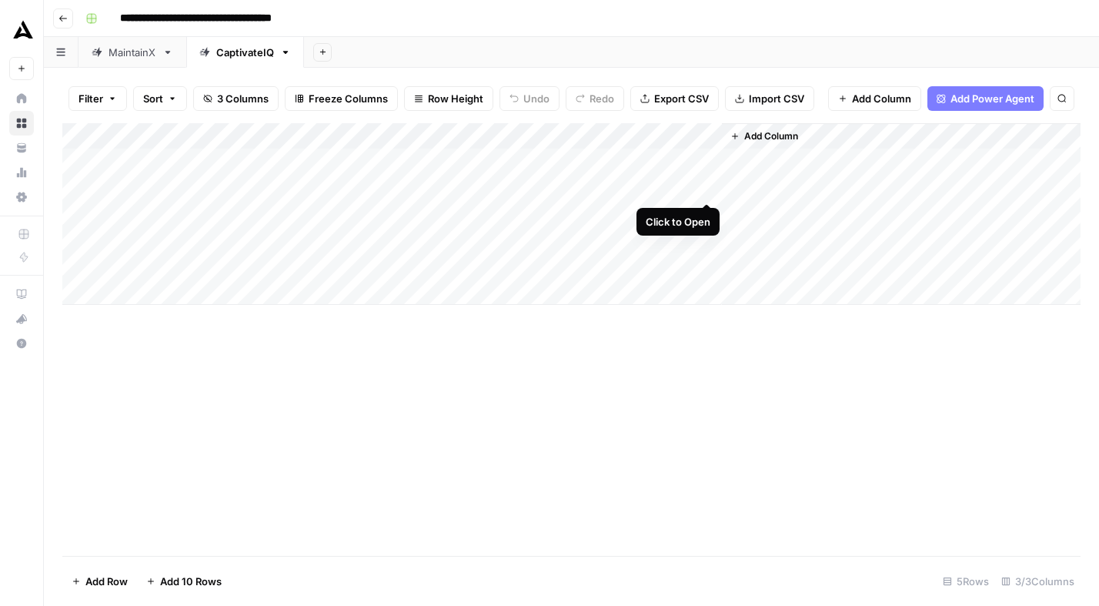
click at [710, 186] on div "Add Column" at bounding box center [571, 214] width 1018 height 182
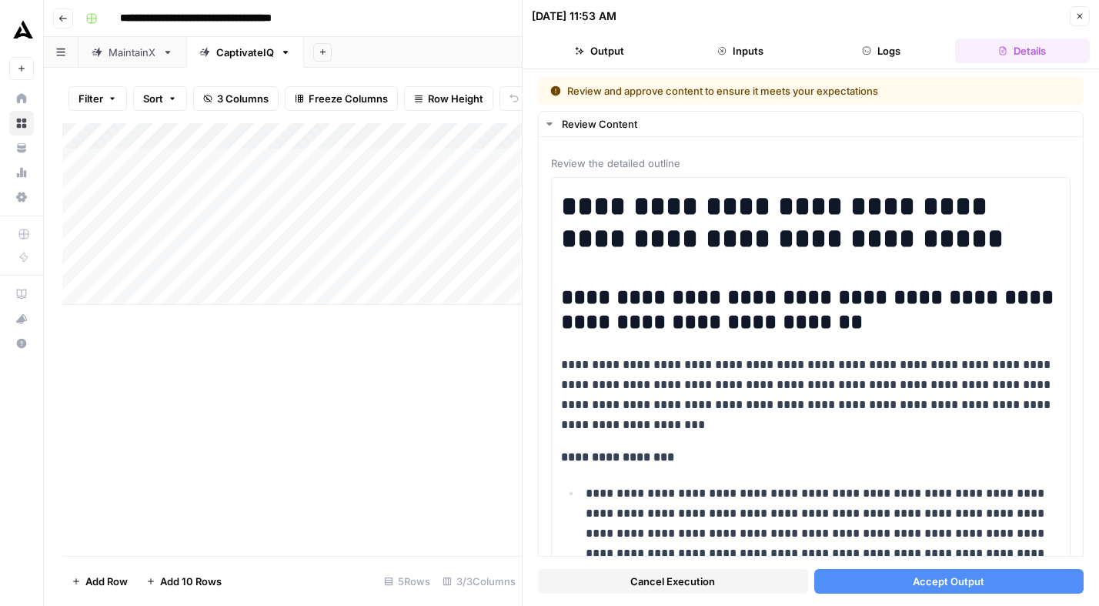
click at [966, 584] on span "Accept Output" at bounding box center [949, 581] width 72 height 15
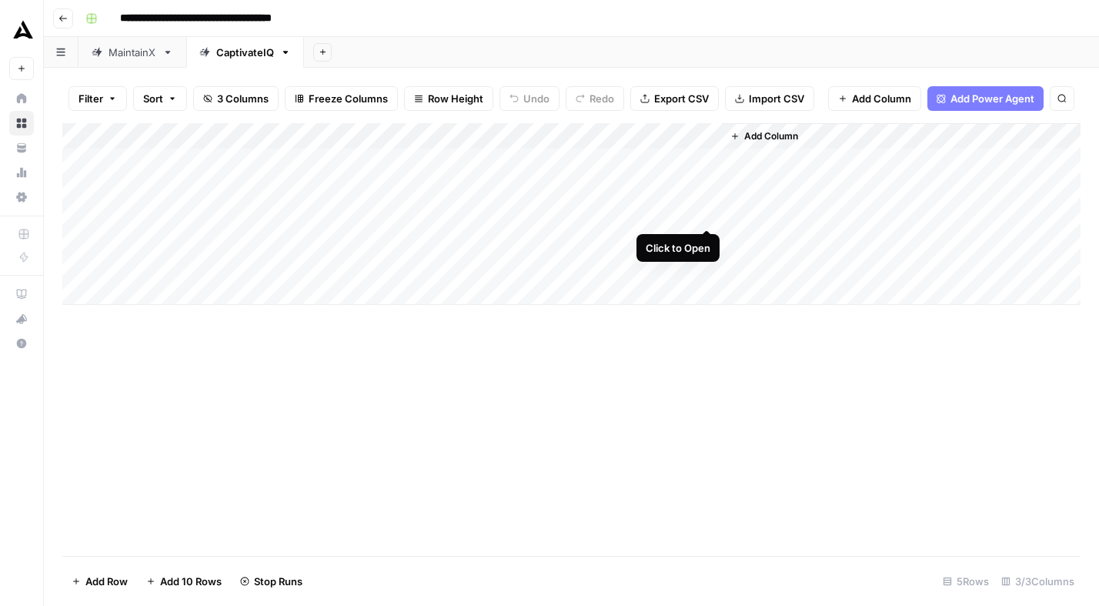
click at [707, 211] on div "Add Column" at bounding box center [571, 214] width 1018 height 182
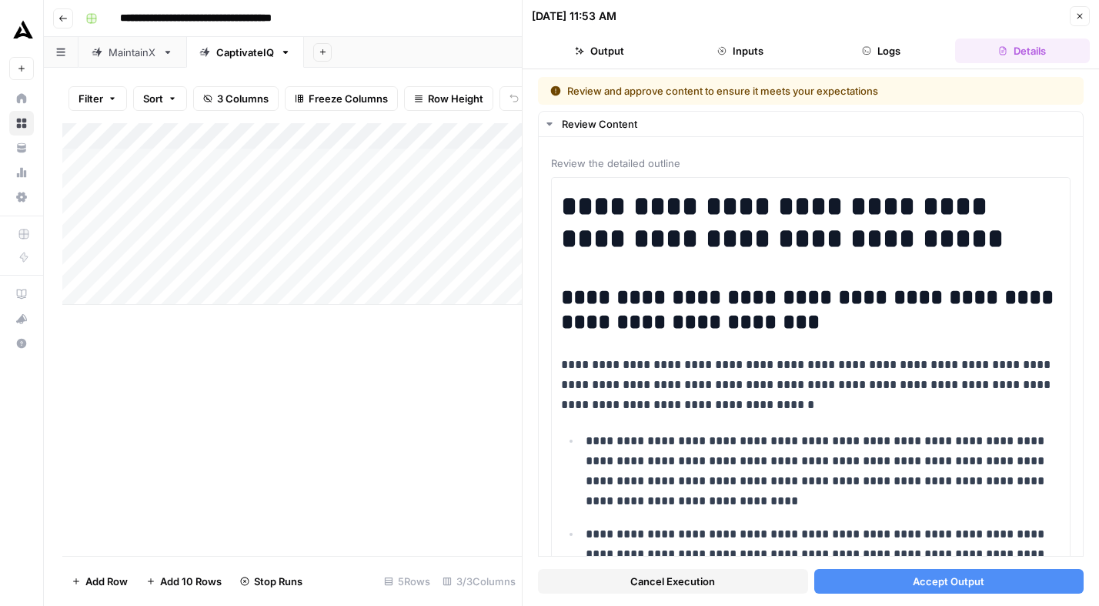
click at [962, 584] on span "Accept Output" at bounding box center [949, 581] width 72 height 15
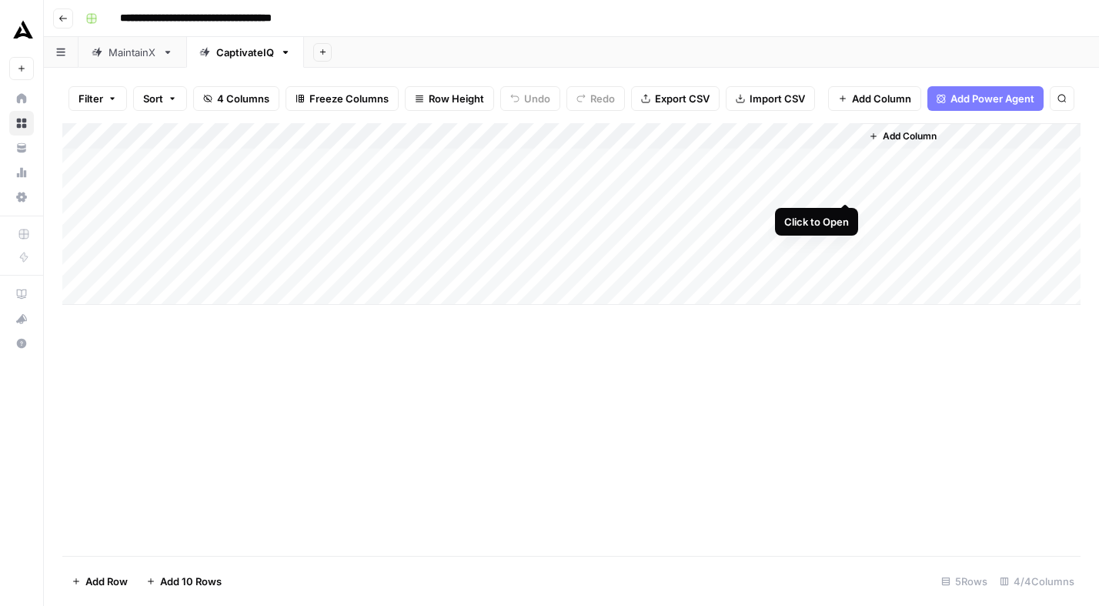
click at [847, 186] on div "Add Column" at bounding box center [571, 214] width 1018 height 182
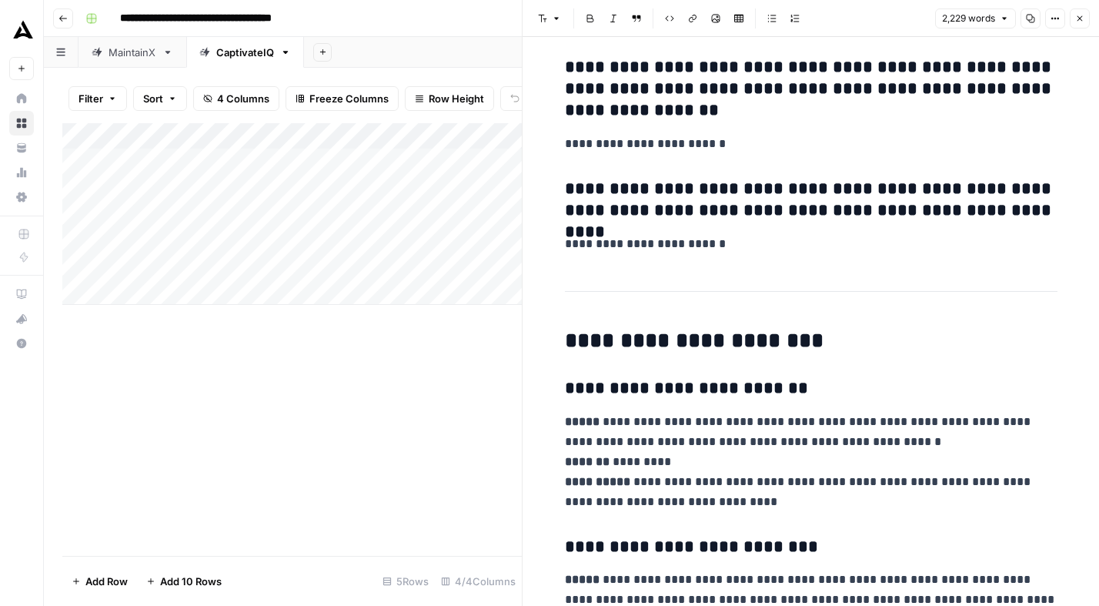
scroll to position [7776, 0]
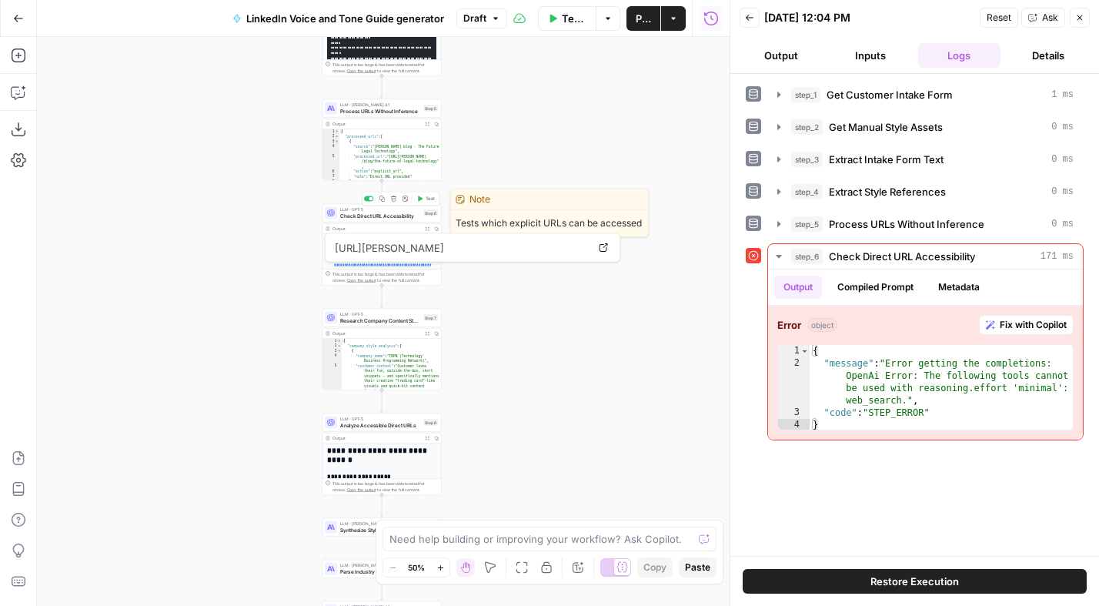
click at [379, 217] on span "Check Direct URL Accessibility" at bounding box center [380, 216] width 80 height 8
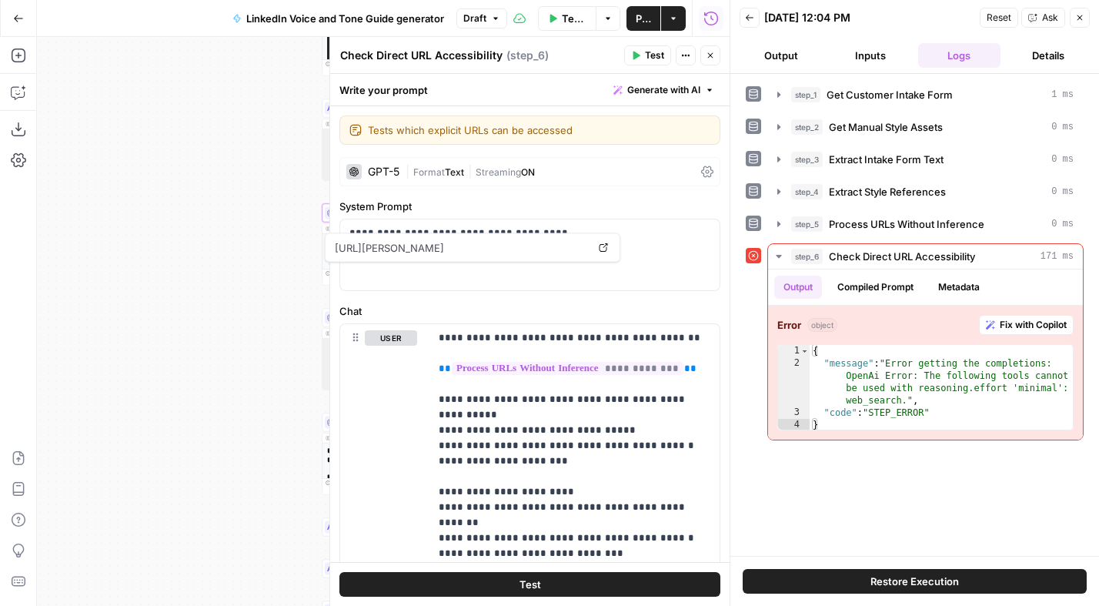
click at [517, 170] on span "Streaming" at bounding box center [498, 172] width 45 height 12
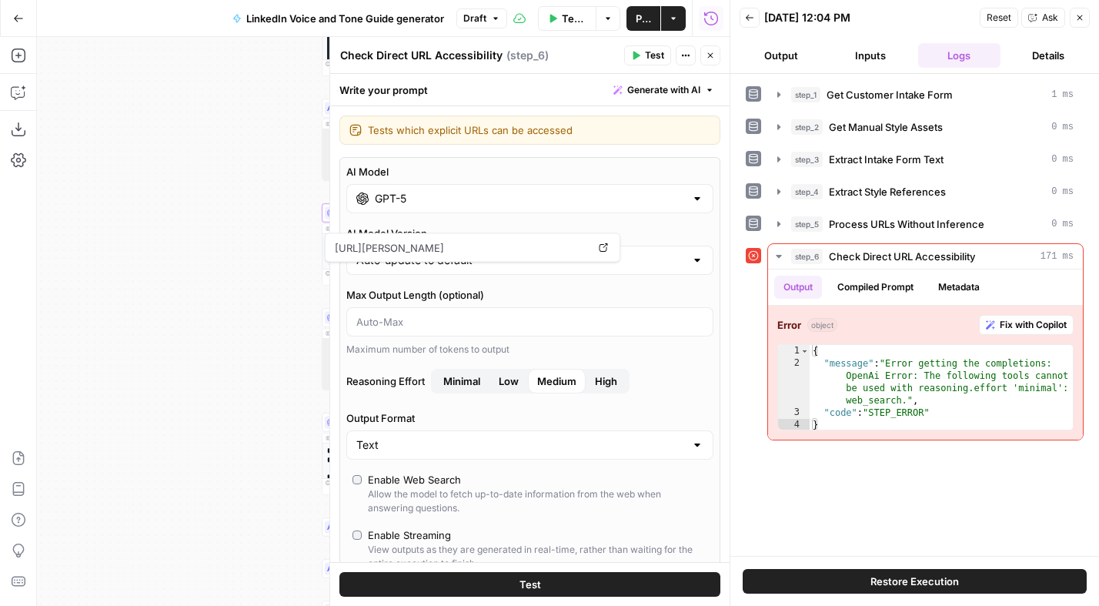
click at [556, 383] on span "Medium" at bounding box center [556, 380] width 39 height 15
click at [711, 54] on icon "button" at bounding box center [710, 55] width 5 height 5
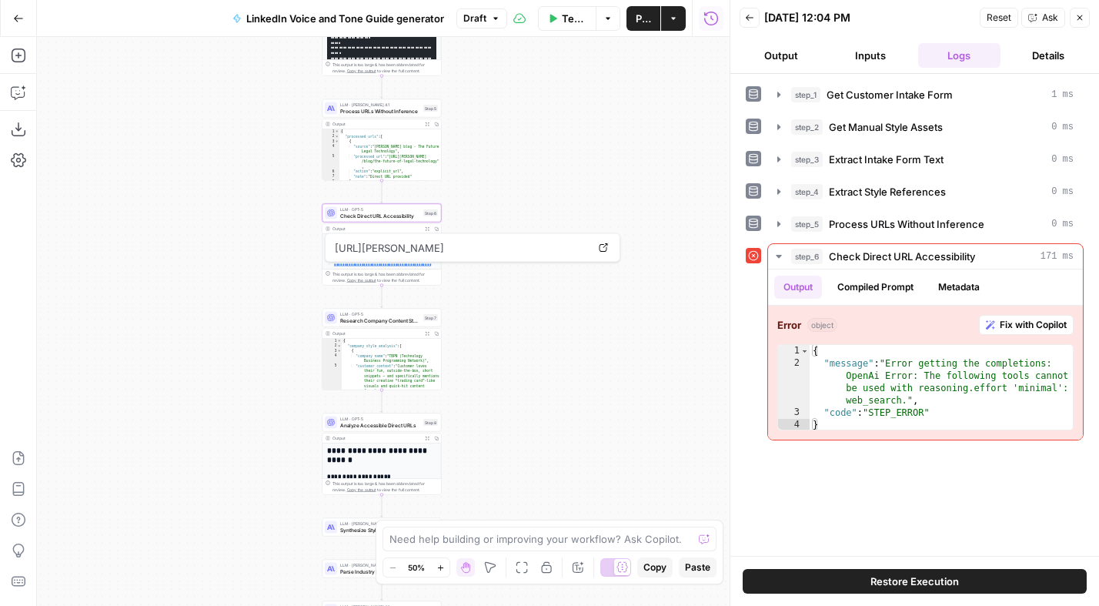
click at [502, 137] on div "Workflow Set Inputs Inputs Get Knowledge Base File Get Customer Intake Form Ste…" at bounding box center [383, 321] width 693 height 569
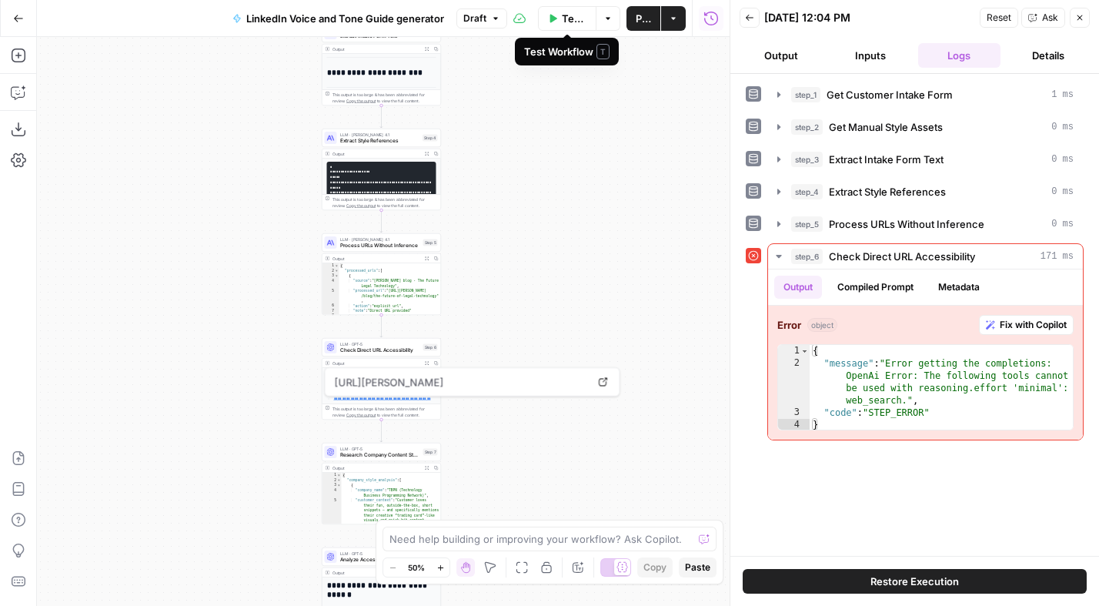
click at [568, 16] on span "Test Workflow" at bounding box center [574, 18] width 25 height 15
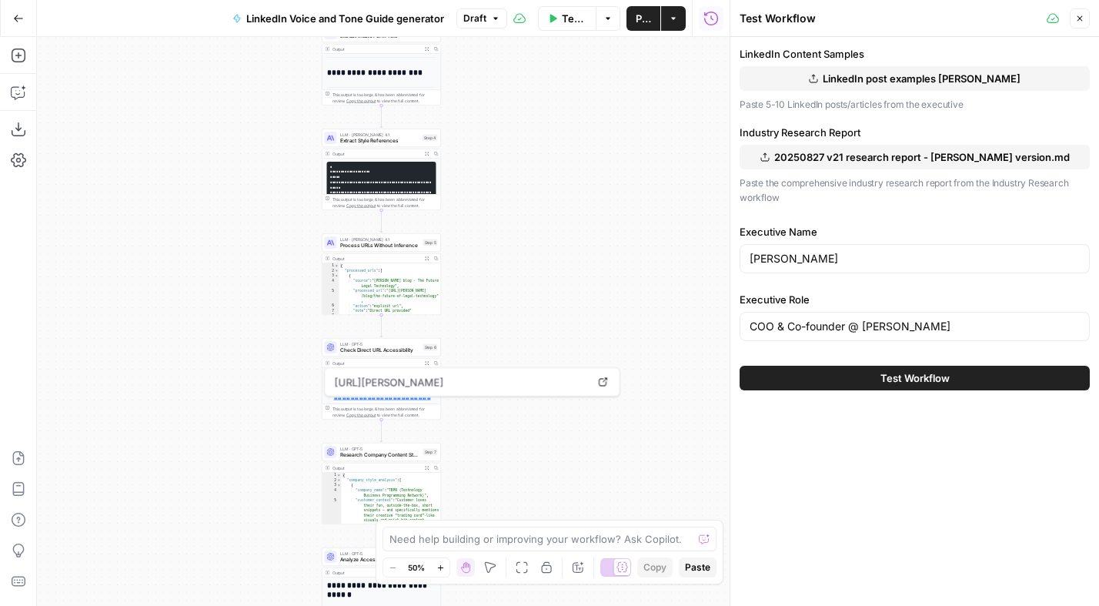
click at [903, 371] on span "Test Workflow" at bounding box center [915, 377] width 69 height 15
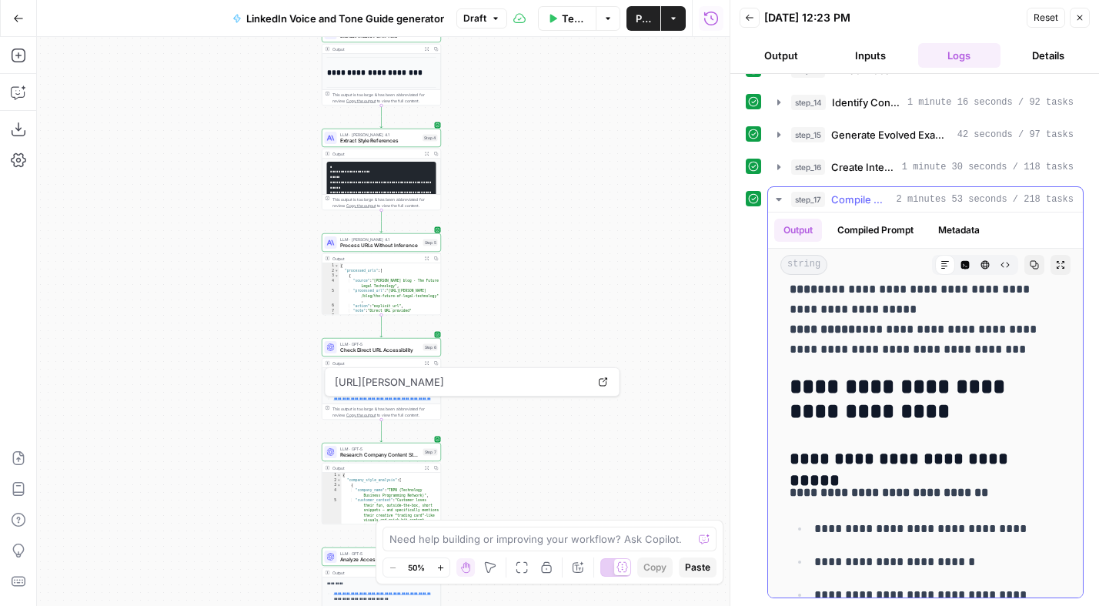
scroll to position [9069, 0]
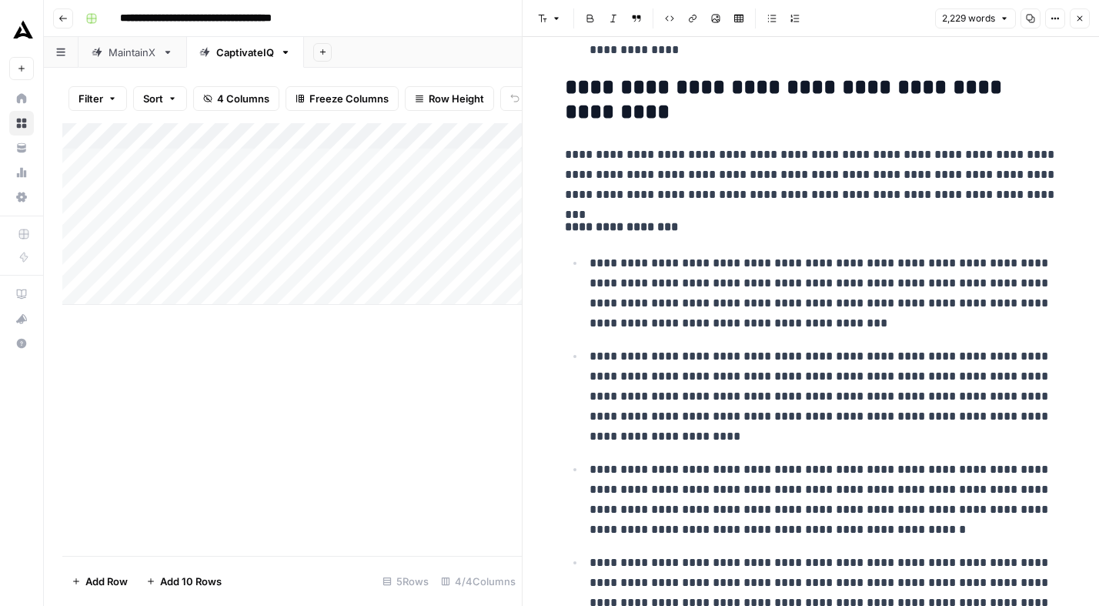
scroll to position [3992, 0]
